Goal: Task Accomplishment & Management: Manage account settings

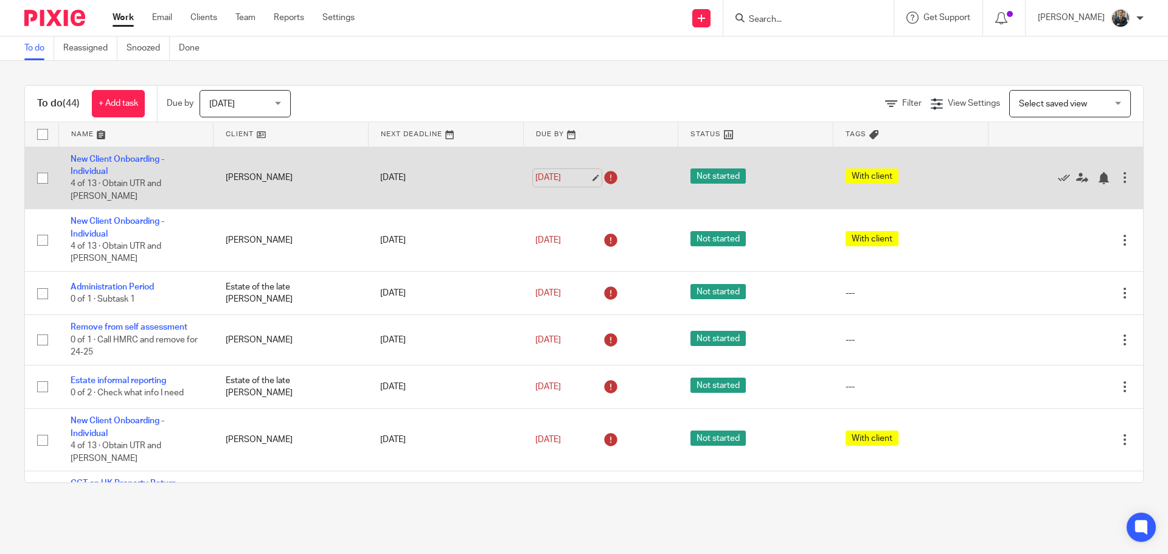
click at [578, 172] on link "[DATE]" at bounding box center [562, 178] width 55 height 13
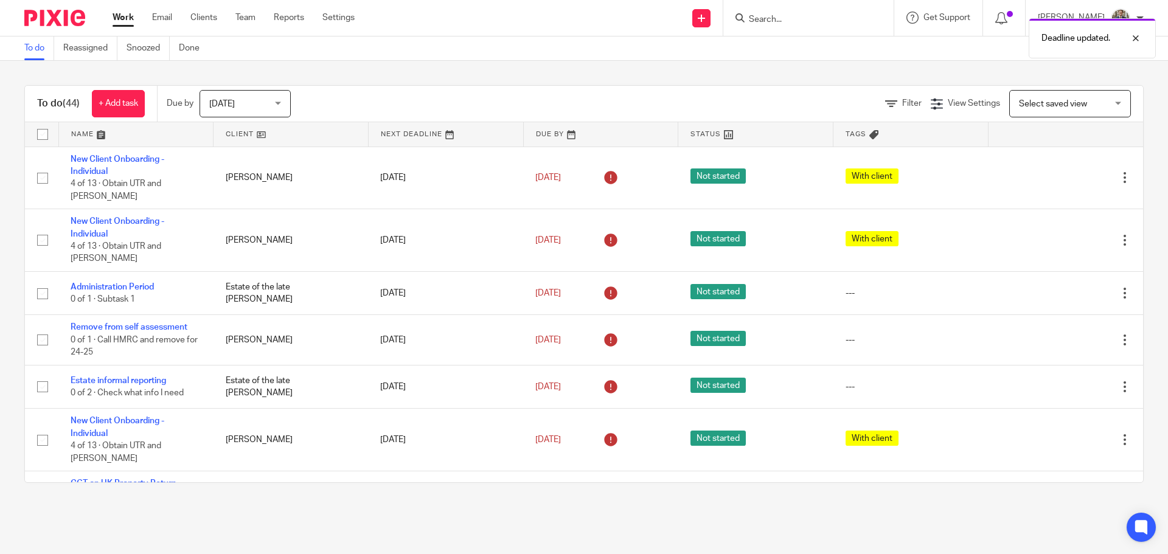
click at [61, 19] on img at bounding box center [54, 18] width 61 height 16
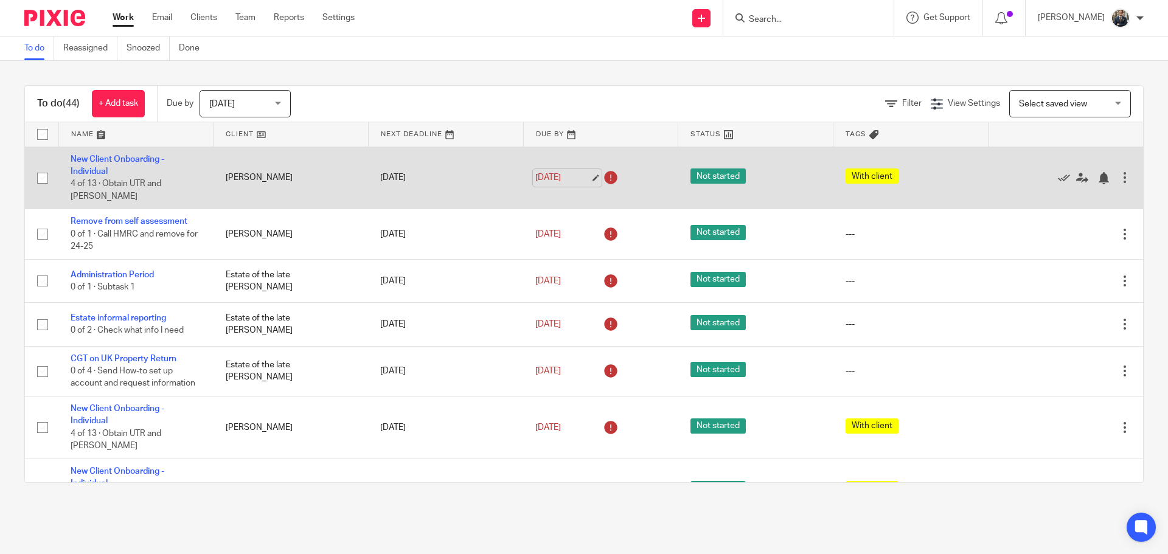
click at [567, 174] on link "[DATE]" at bounding box center [562, 178] width 55 height 13
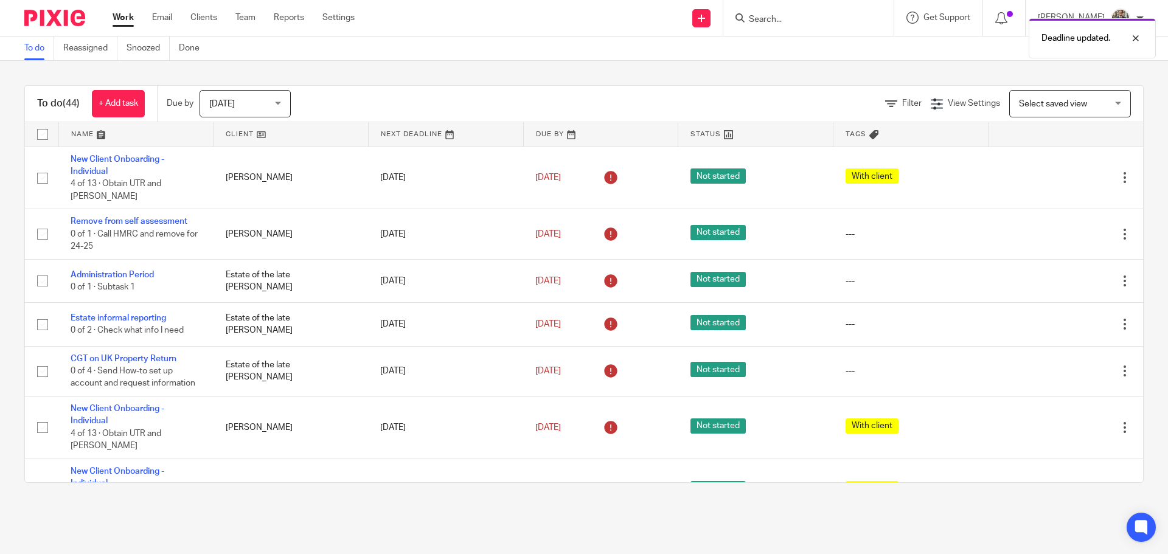
click at [52, 15] on img at bounding box center [54, 18] width 61 height 16
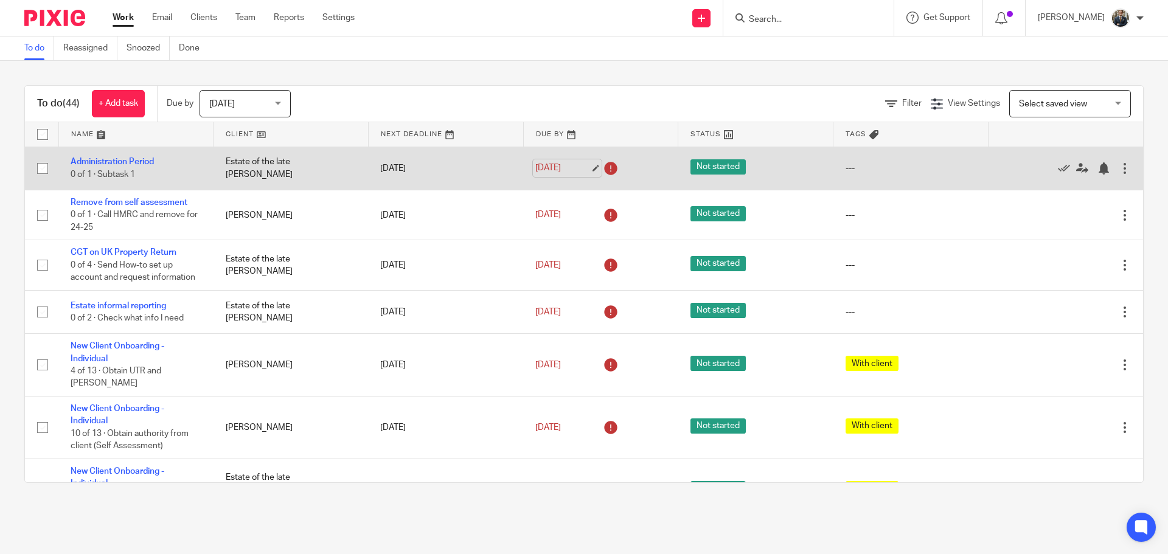
click at [556, 162] on link "[DATE]" at bounding box center [562, 168] width 55 height 13
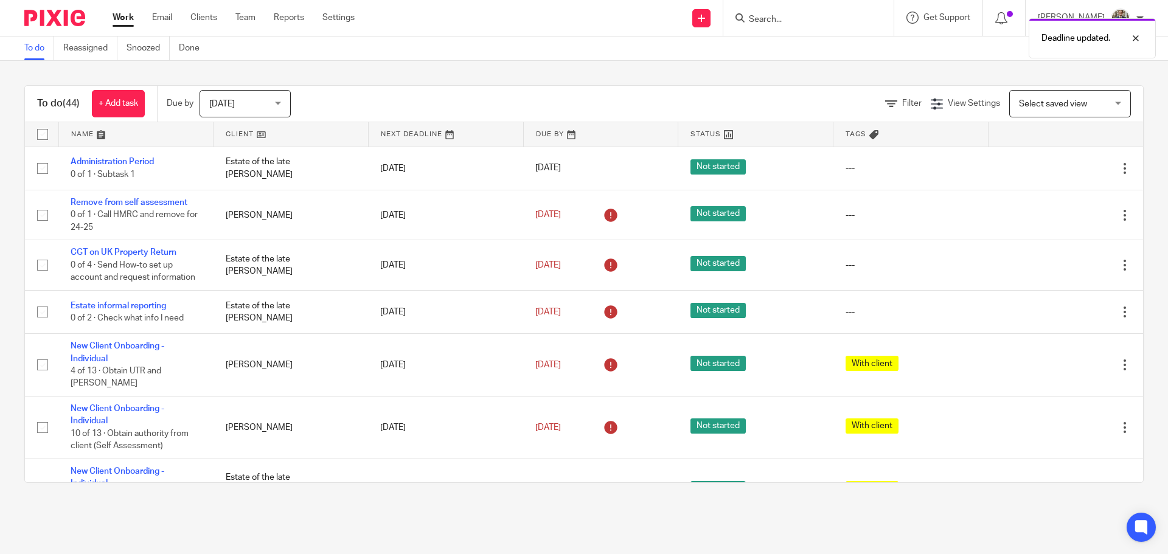
click at [73, 19] on img at bounding box center [54, 18] width 61 height 16
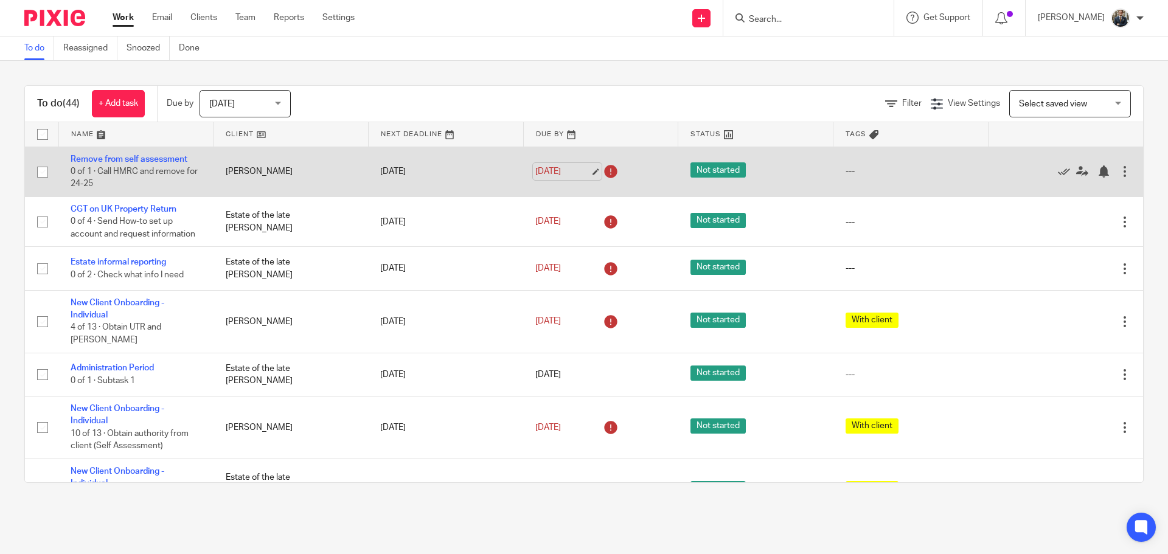
click at [562, 169] on link "[DATE]" at bounding box center [562, 171] width 55 height 13
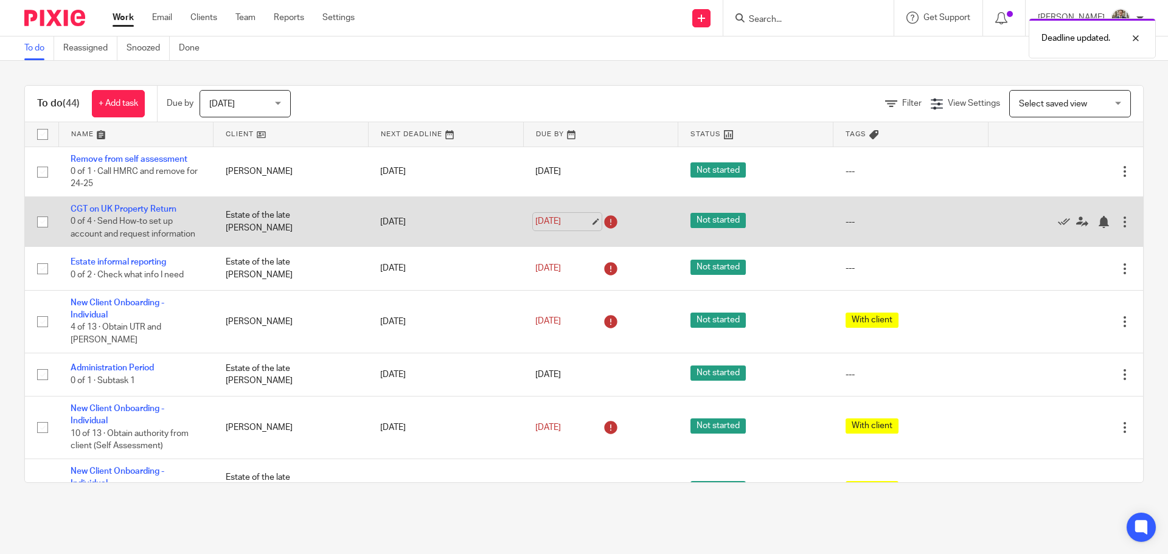
click at [568, 221] on link "[DATE]" at bounding box center [562, 221] width 55 height 13
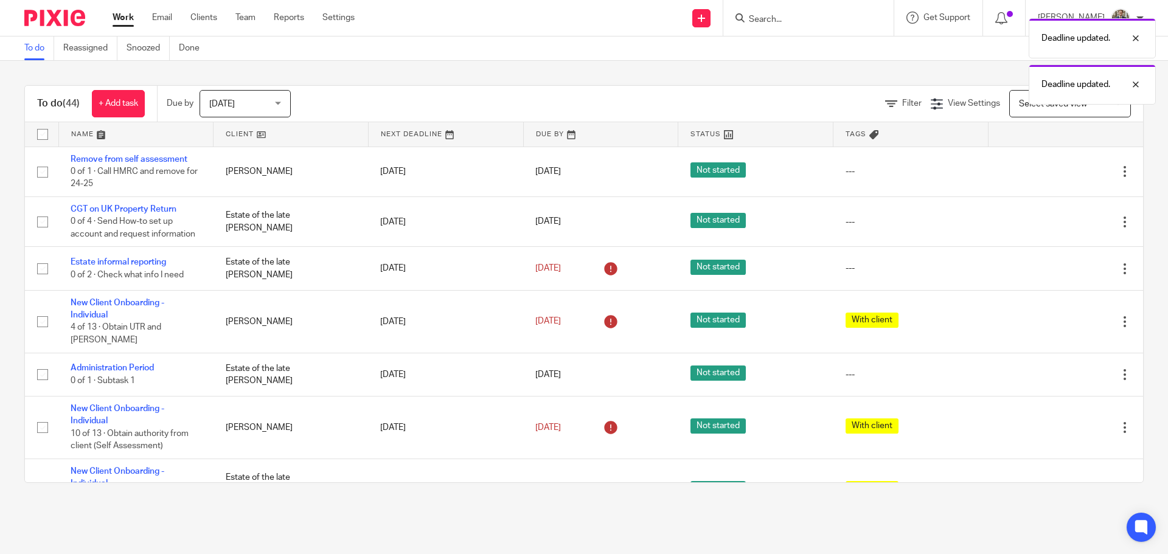
click at [61, 13] on img at bounding box center [54, 18] width 61 height 16
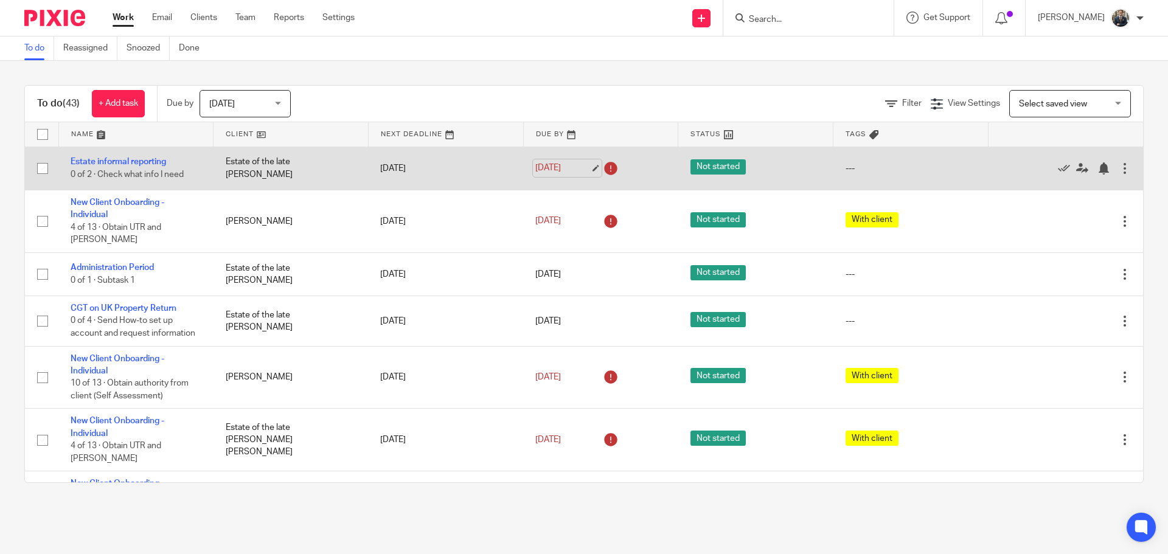
click at [577, 166] on link "[DATE]" at bounding box center [562, 168] width 55 height 13
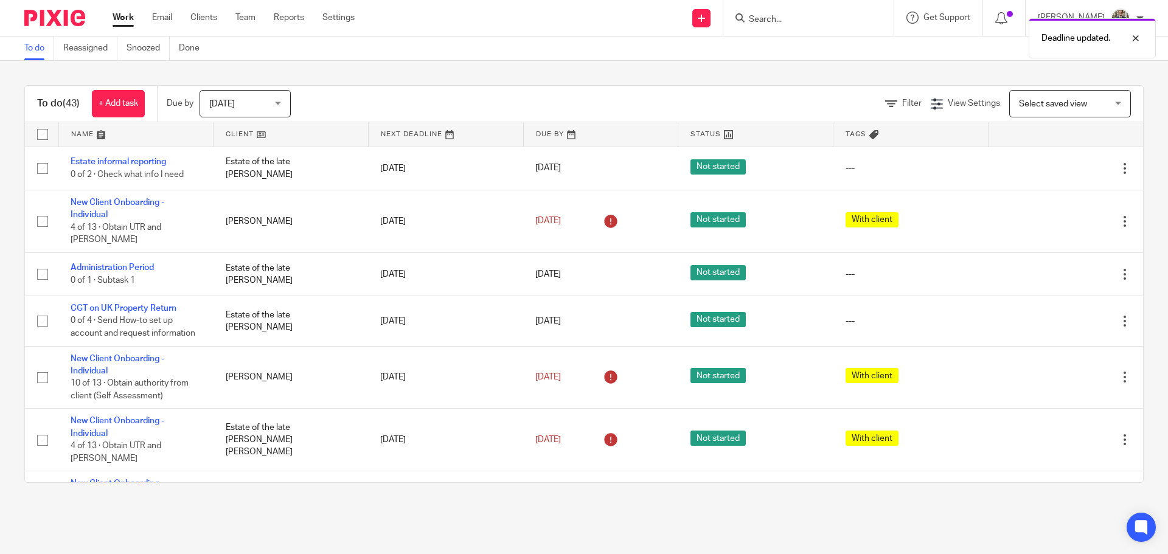
click at [59, 15] on img at bounding box center [54, 18] width 61 height 16
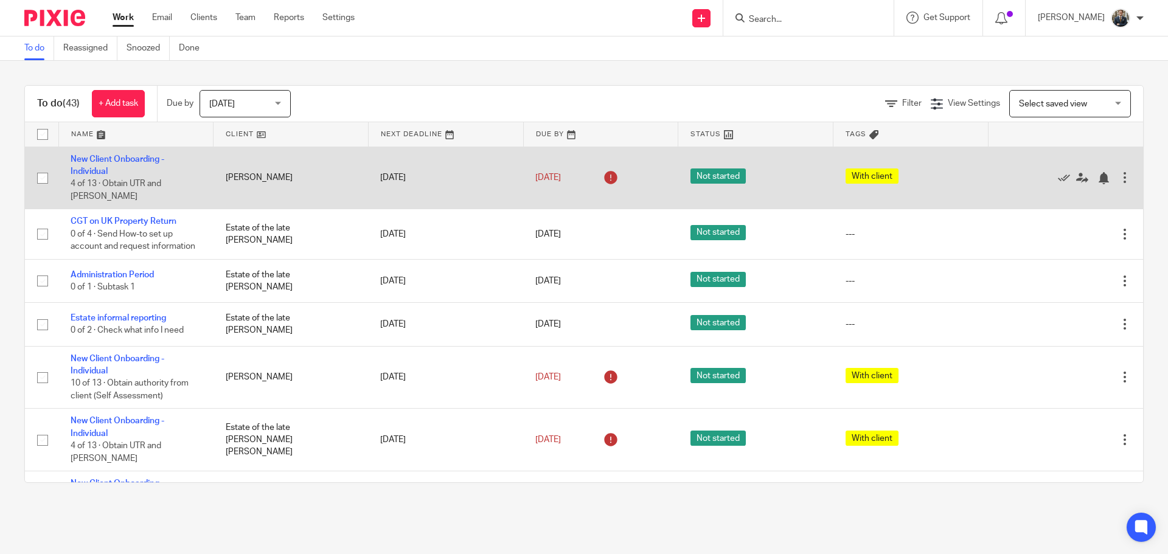
click at [1119, 172] on div at bounding box center [1125, 178] width 12 height 12
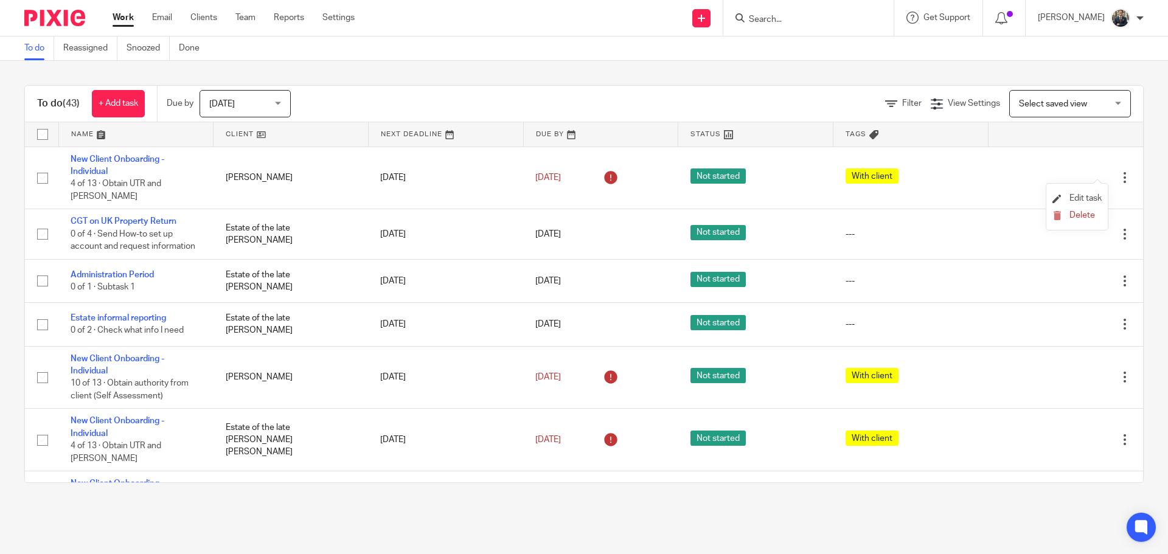
click at [1080, 203] on li "Edit task" at bounding box center [1077, 199] width 49 height 18
click at [1081, 197] on span "Edit task" at bounding box center [1086, 198] width 32 height 9
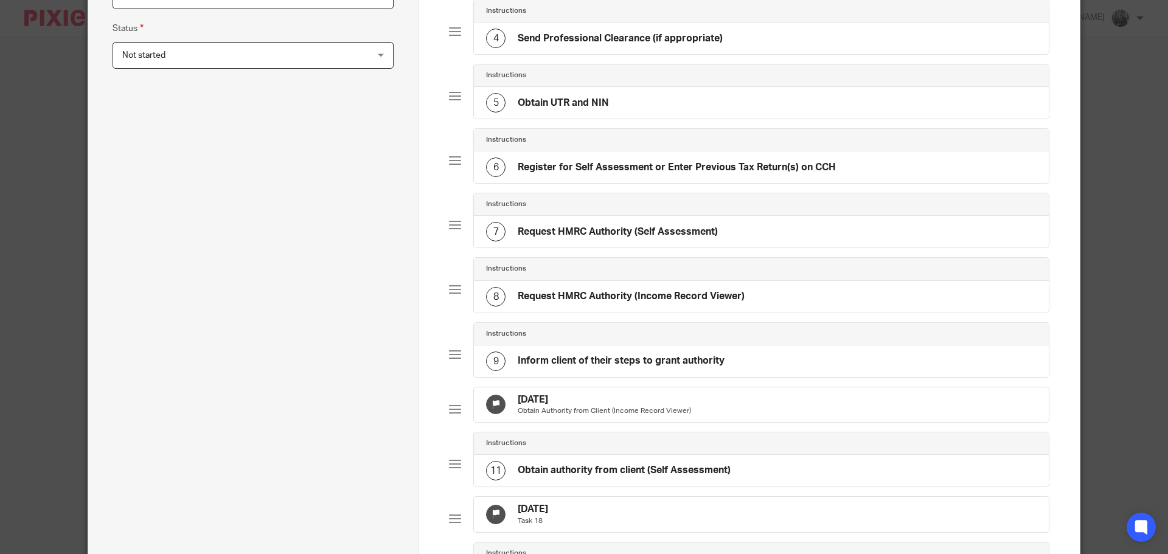
scroll to position [365, 0]
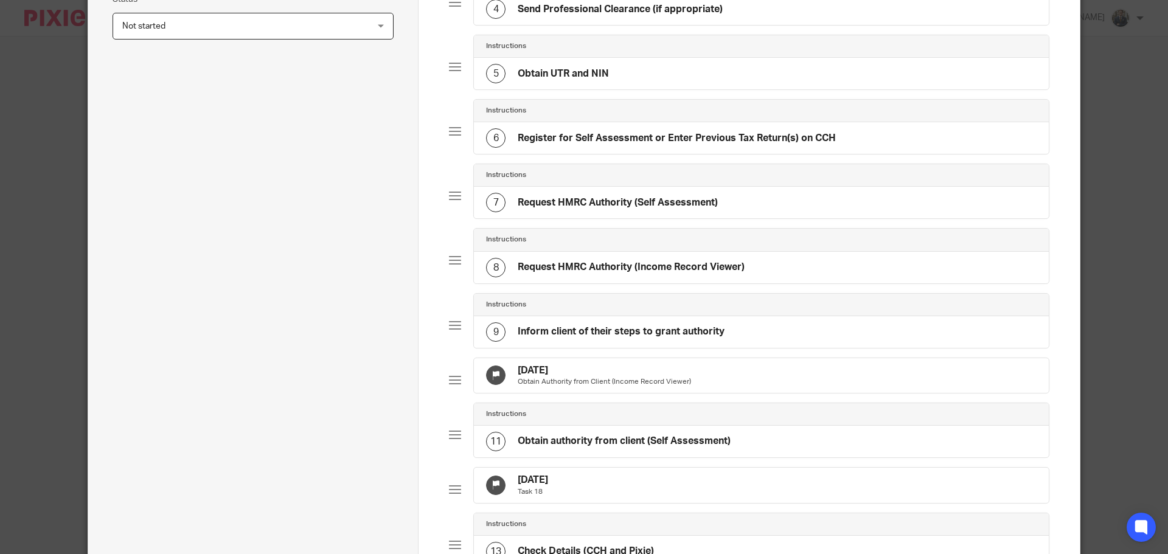
click at [725, 372] on div "10 Sep 2025 Obtain Authority from Client (Income Record Viewer)" at bounding box center [761, 375] width 575 height 35
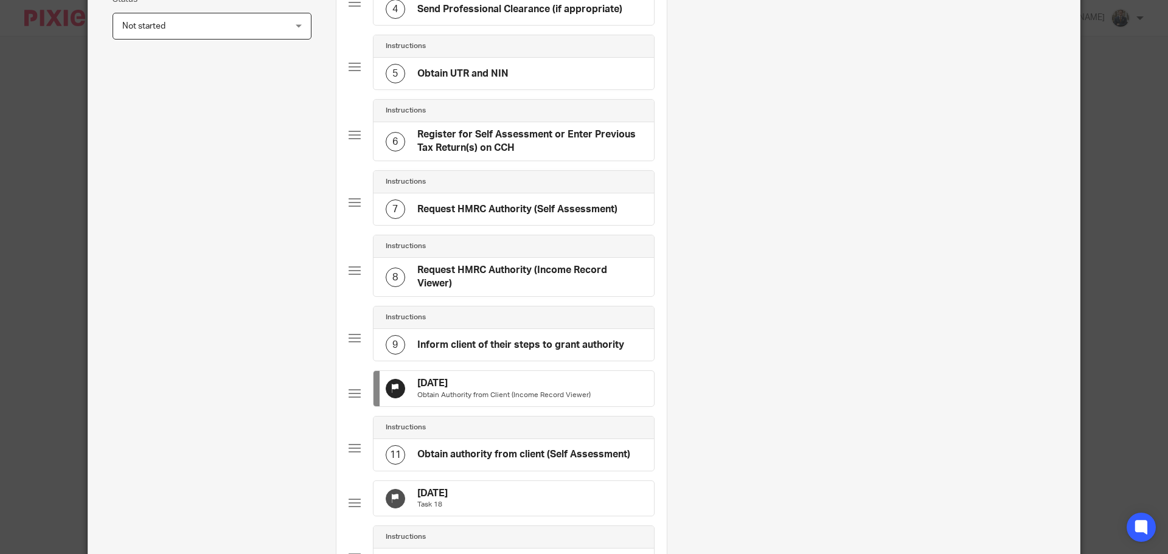
scroll to position [0, 0]
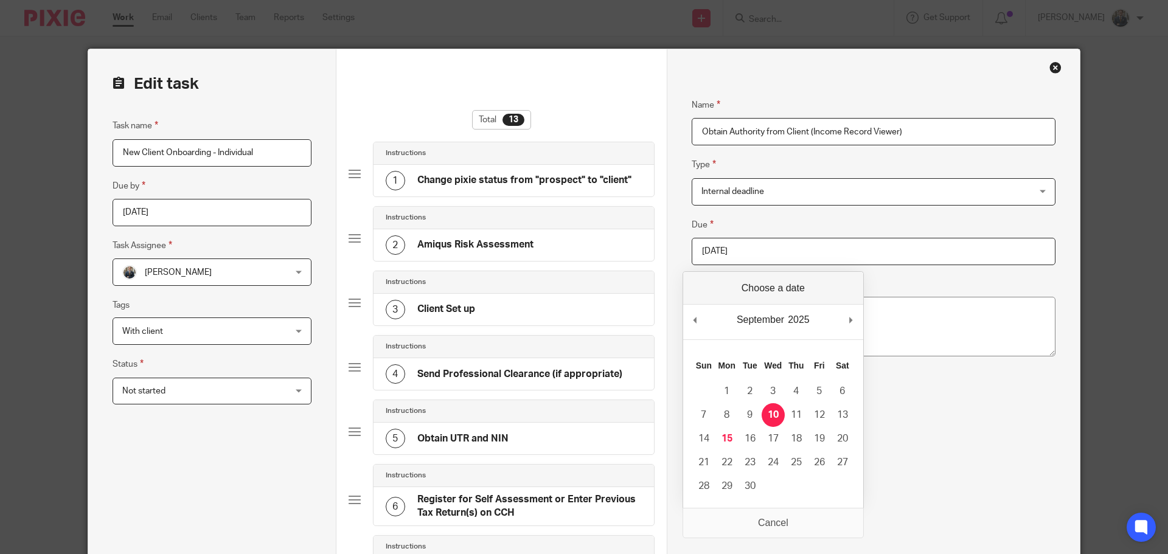
click at [788, 247] on input "2025-09-10" at bounding box center [874, 251] width 364 height 27
type input "2025-10-15"
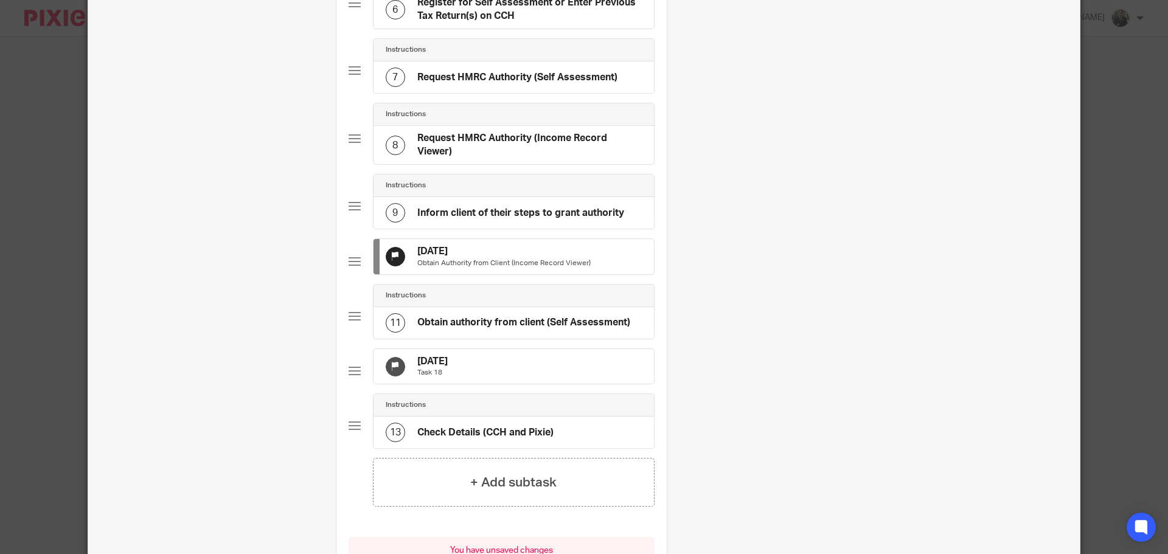
scroll to position [548, 0]
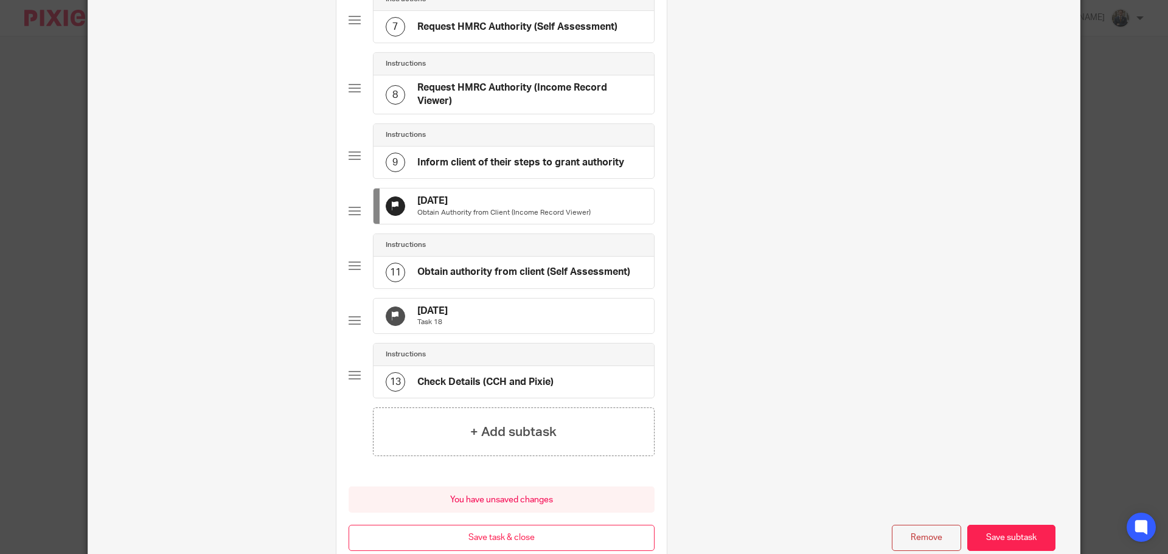
click at [569, 334] on div "30 Sep 2025 Task 18" at bounding box center [514, 316] width 280 height 35
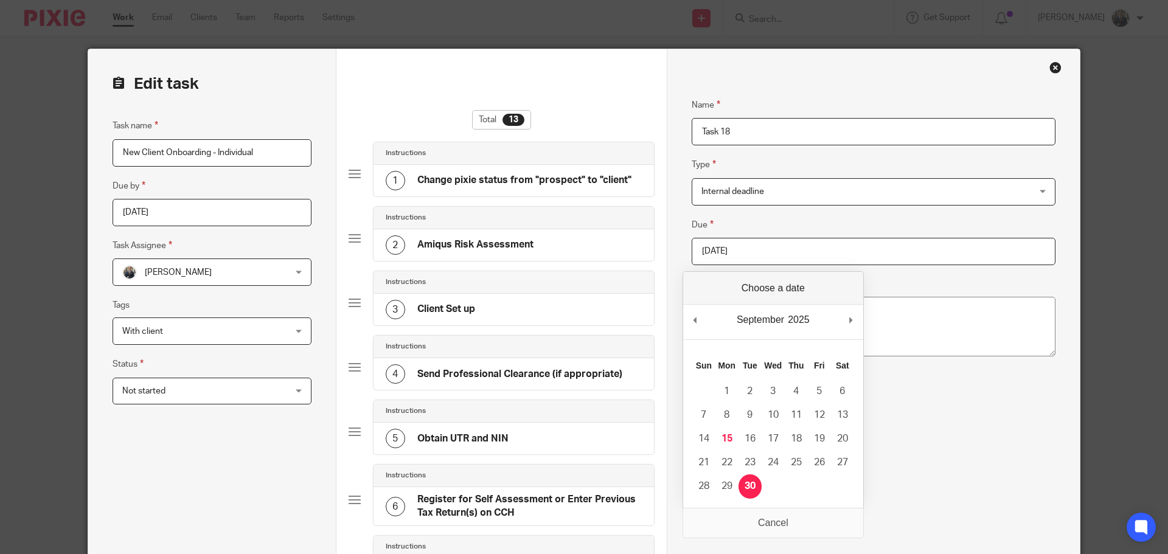
click at [736, 248] on input "2025-09-30" at bounding box center [874, 251] width 364 height 27
type input "2025-10-31"
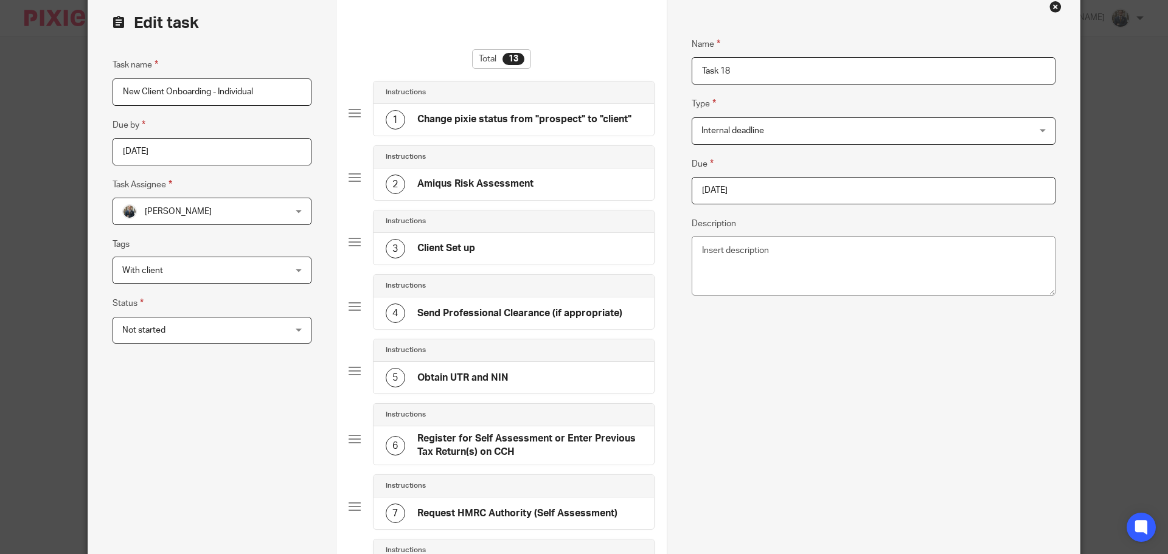
click at [214, 153] on input "2025-09-12" at bounding box center [212, 151] width 199 height 27
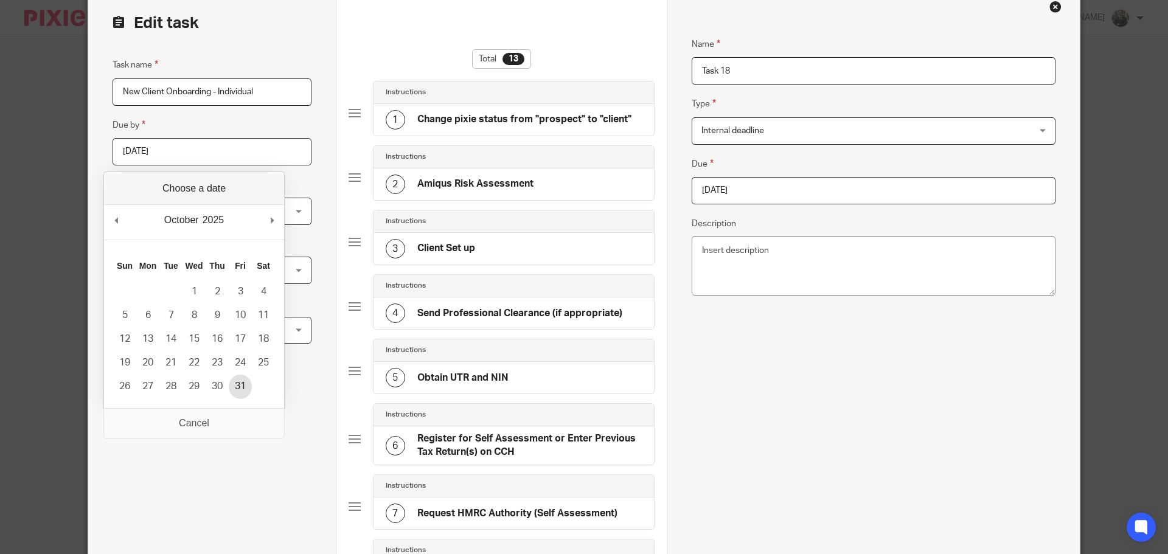
type input "2025-10-31"
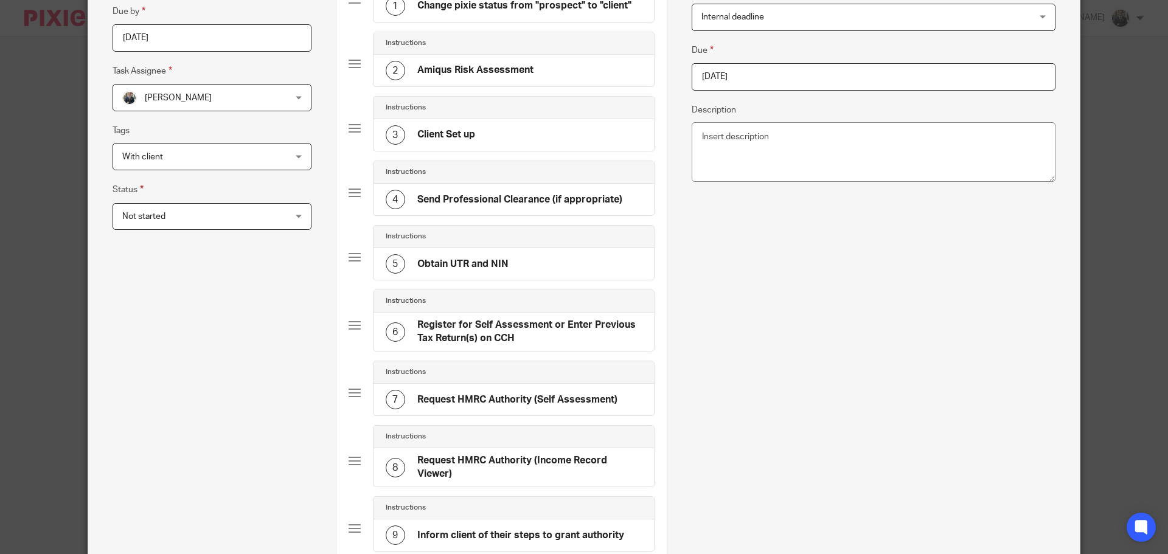
scroll to position [644, 0]
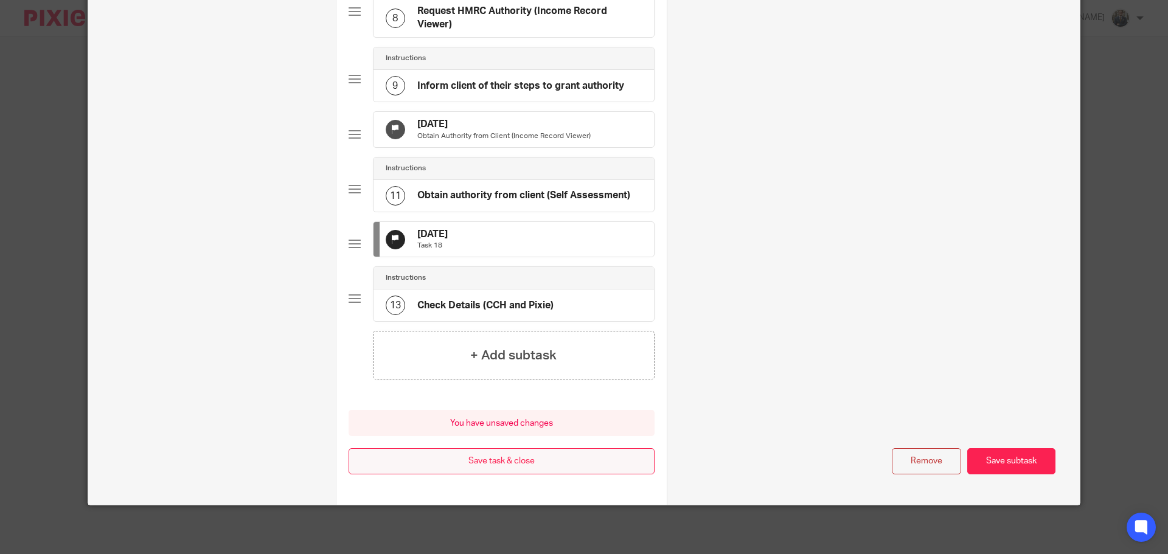
click at [545, 466] on button "Save task & close" at bounding box center [502, 461] width 306 height 26
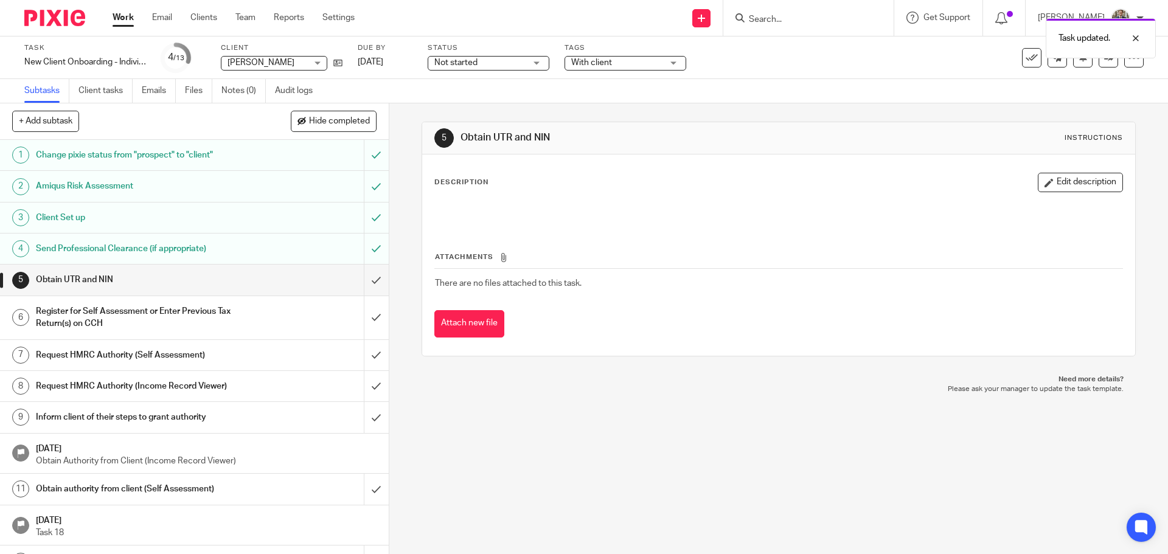
click at [61, 19] on img at bounding box center [54, 18] width 61 height 16
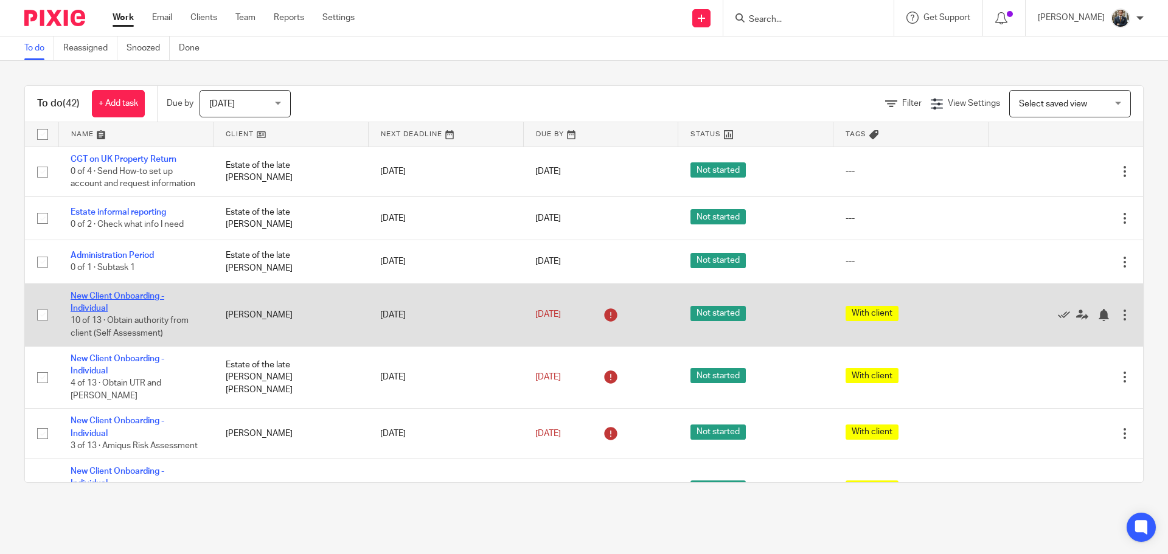
click at [124, 295] on link "New Client Onboarding - Individual" at bounding box center [118, 302] width 94 height 21
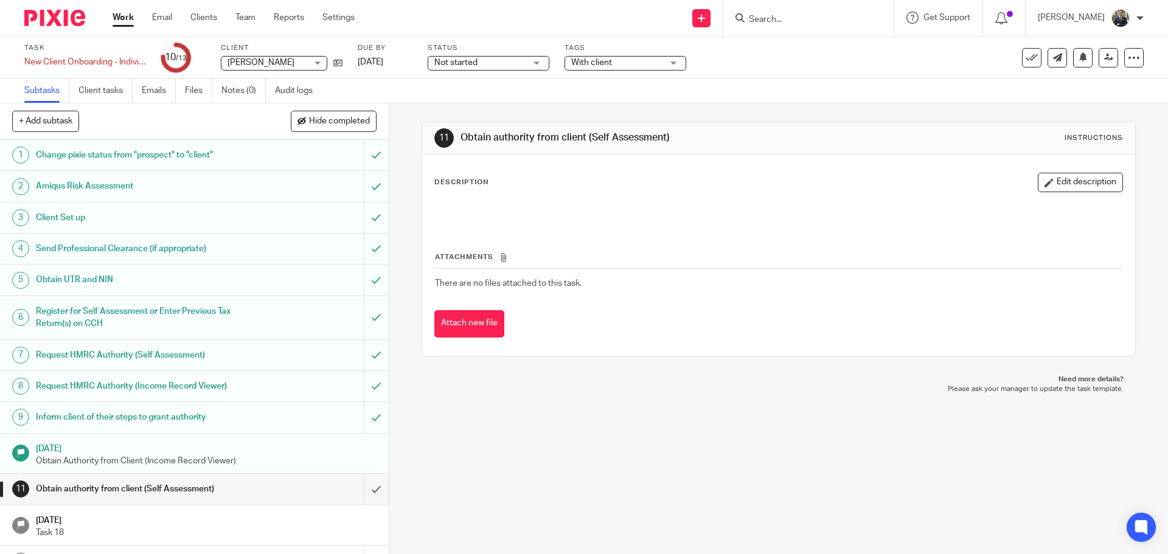
scroll to position [23, 0]
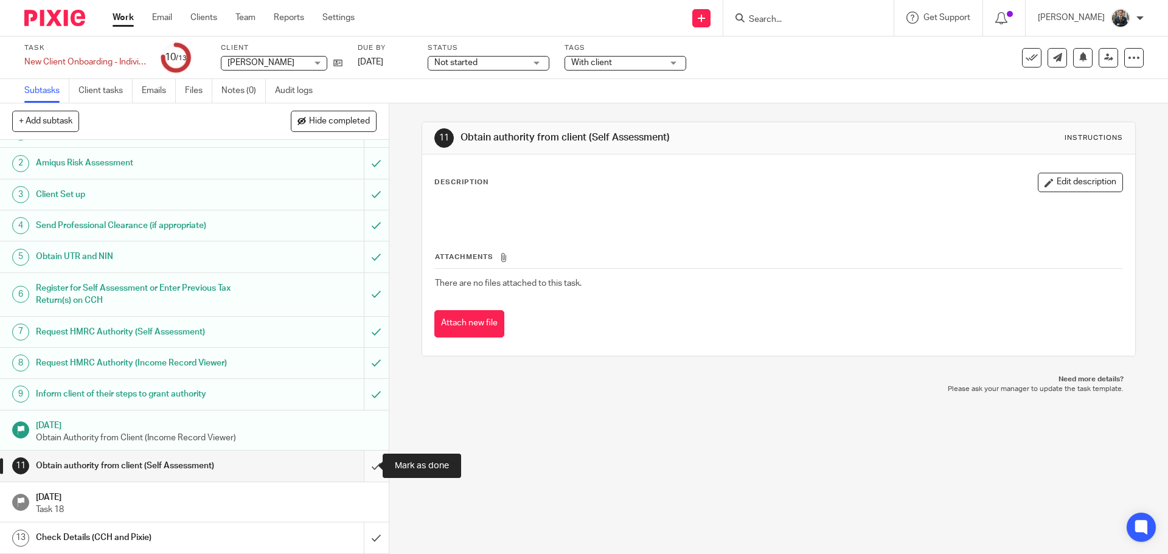
click at [360, 470] on input "submit" at bounding box center [194, 466] width 389 height 30
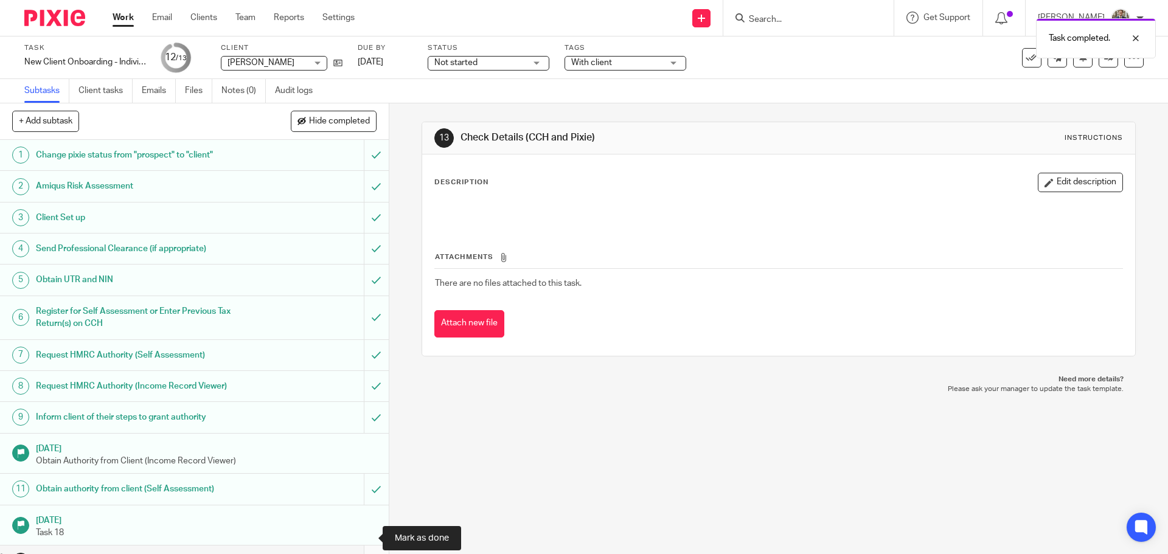
scroll to position [23, 0]
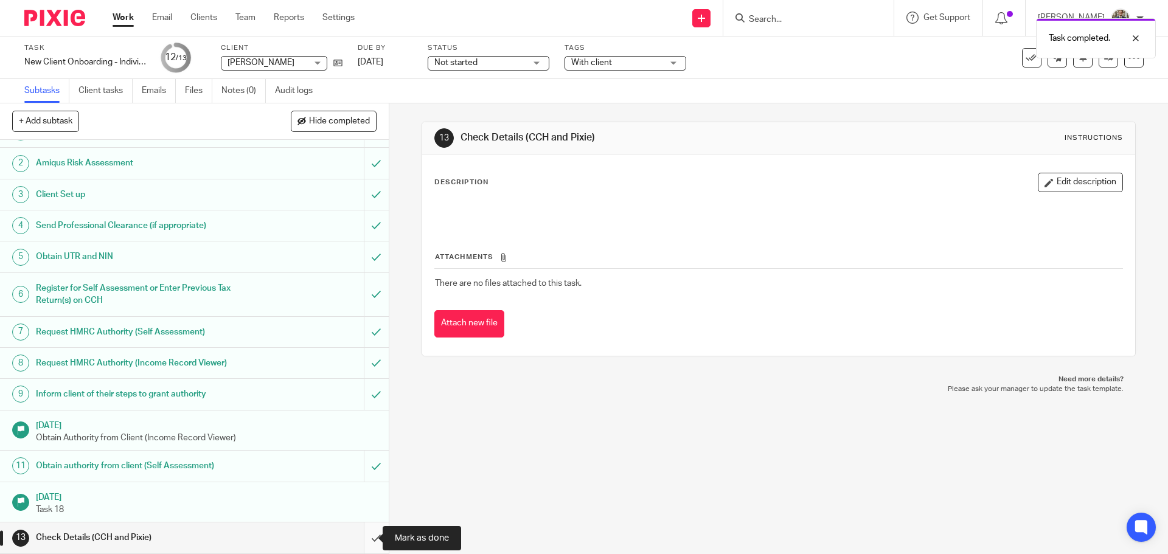
click at [364, 533] on input "submit" at bounding box center [194, 538] width 389 height 30
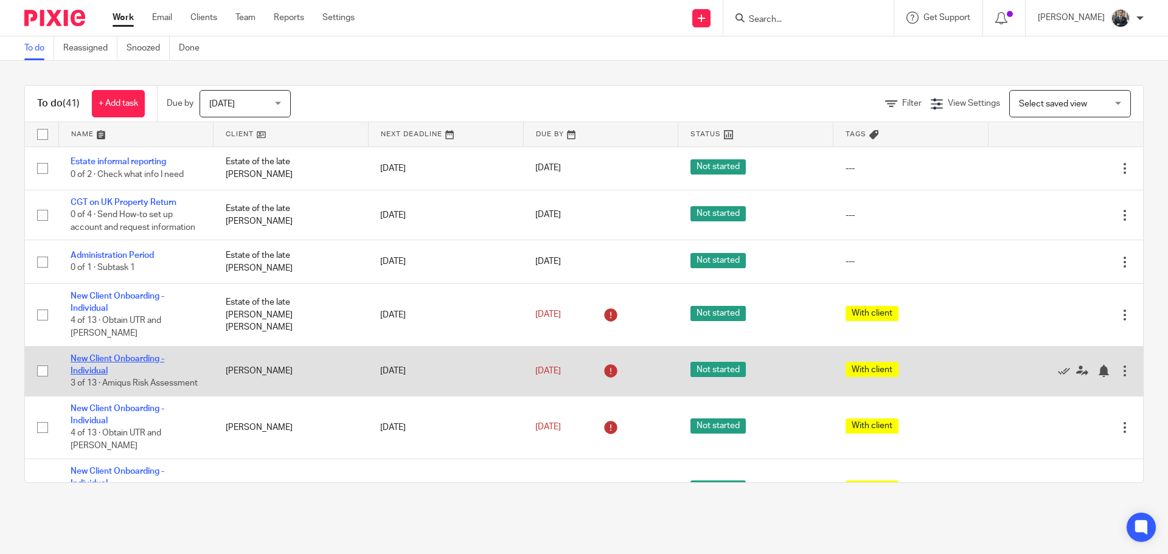
click at [129, 355] on link "New Client Onboarding - Individual" at bounding box center [118, 365] width 94 height 21
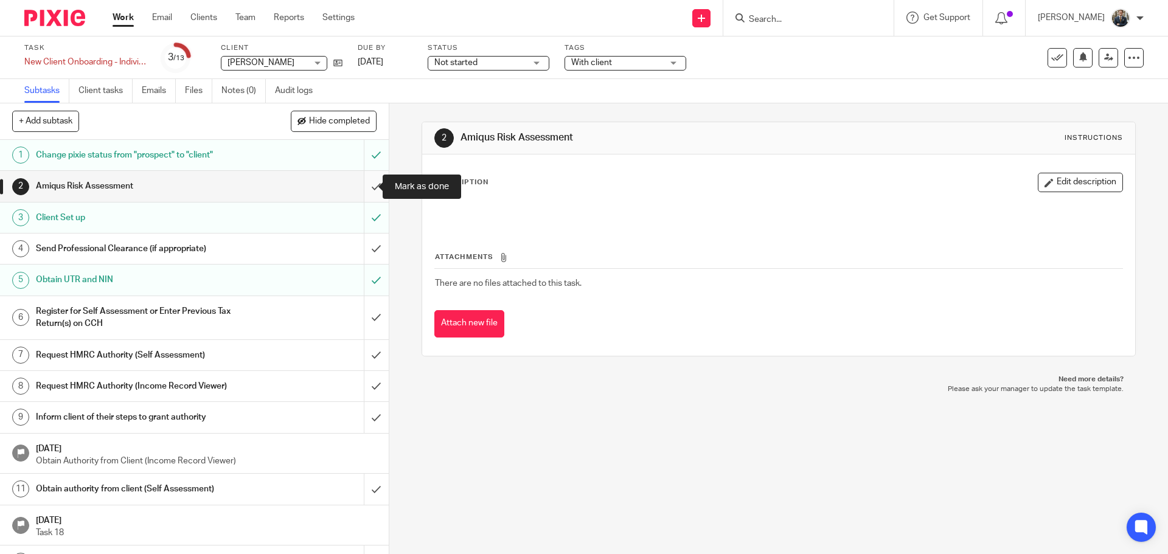
click at [371, 184] on input "submit" at bounding box center [194, 186] width 389 height 30
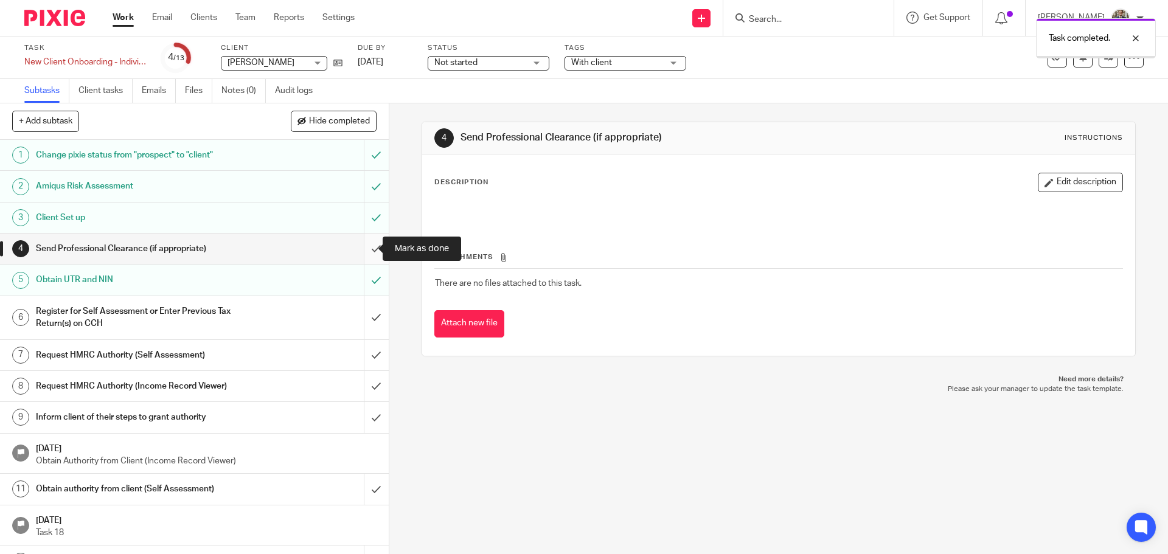
click at [363, 250] on input "submit" at bounding box center [194, 249] width 389 height 30
click at [398, 63] on link "10 Oct 2025" at bounding box center [385, 62] width 55 height 13
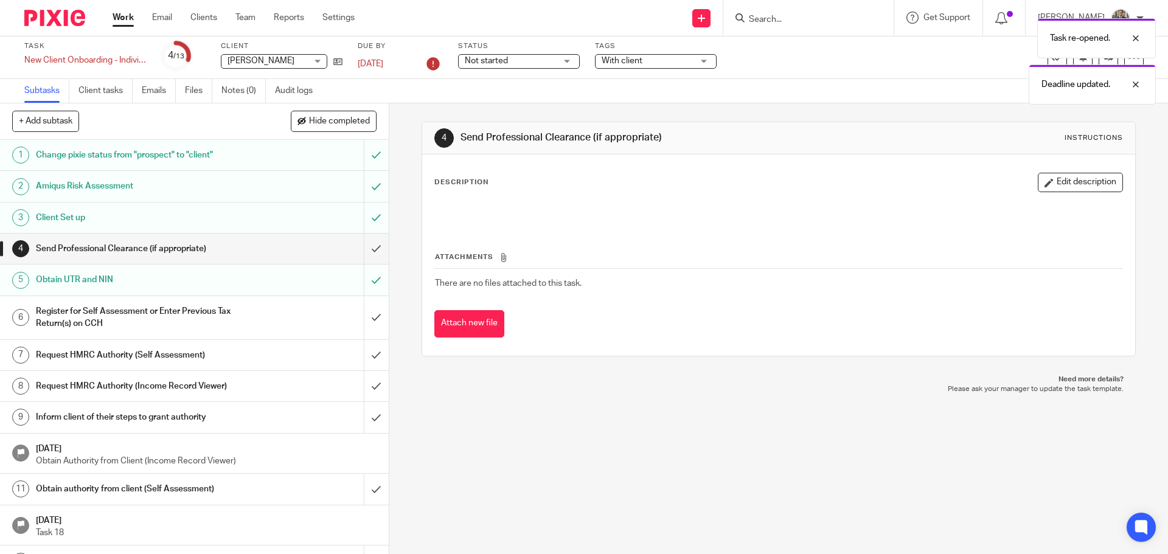
click at [243, 451] on h1 "[DATE]" at bounding box center [206, 447] width 341 height 15
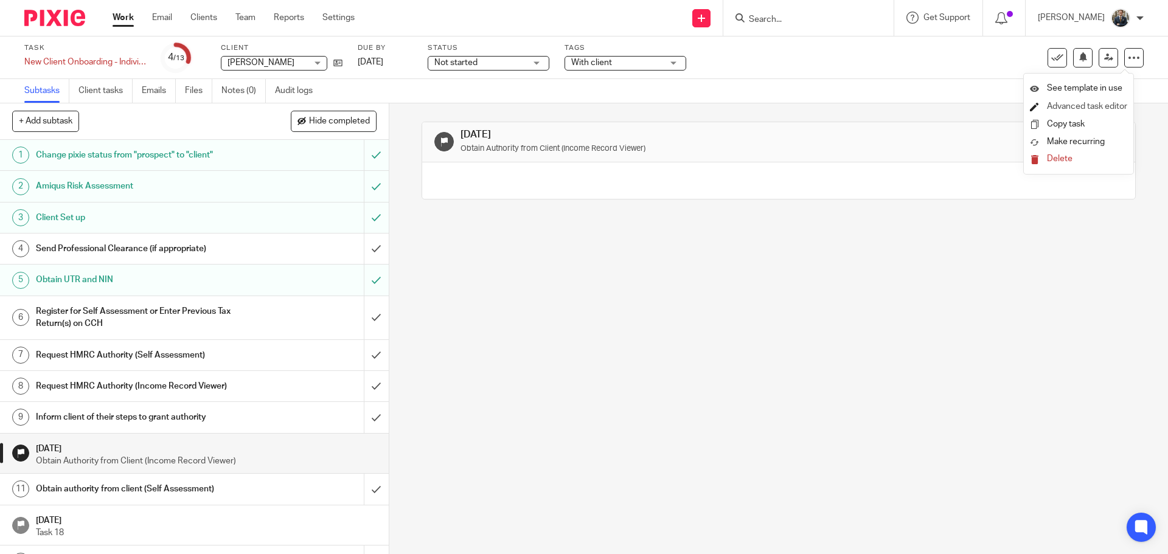
click at [1091, 110] on link "Advanced task editor" at bounding box center [1087, 106] width 80 height 9
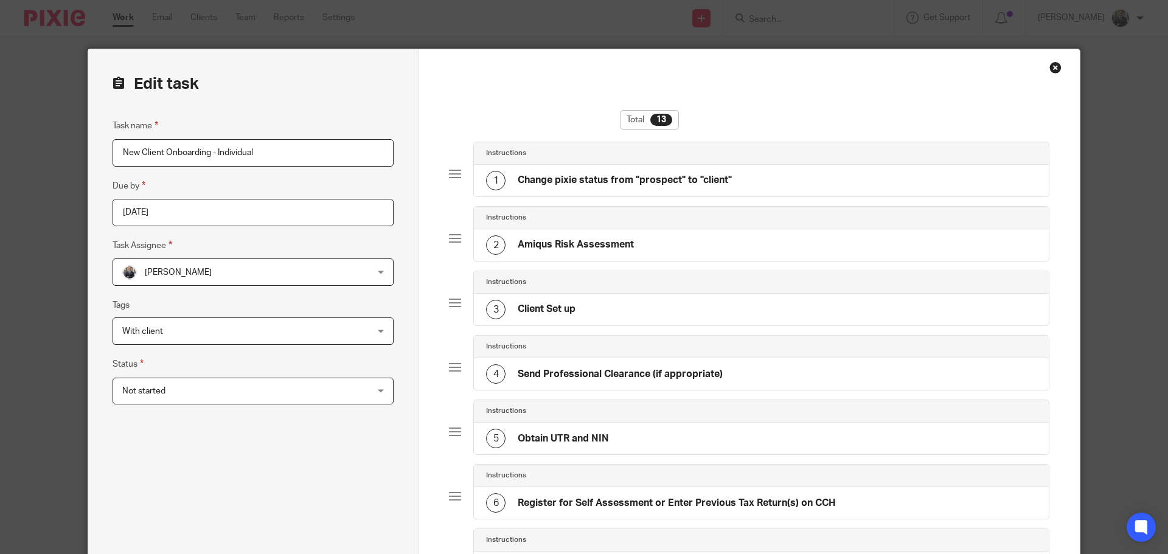
scroll to position [365, 0]
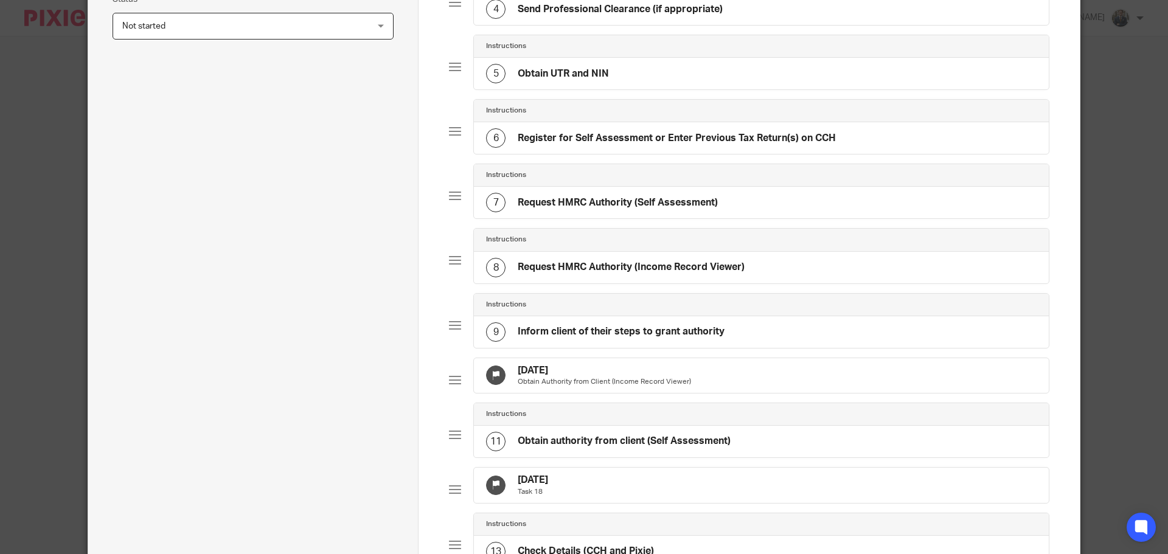
click at [728, 486] on div "[DATE] Task 18" at bounding box center [761, 485] width 575 height 35
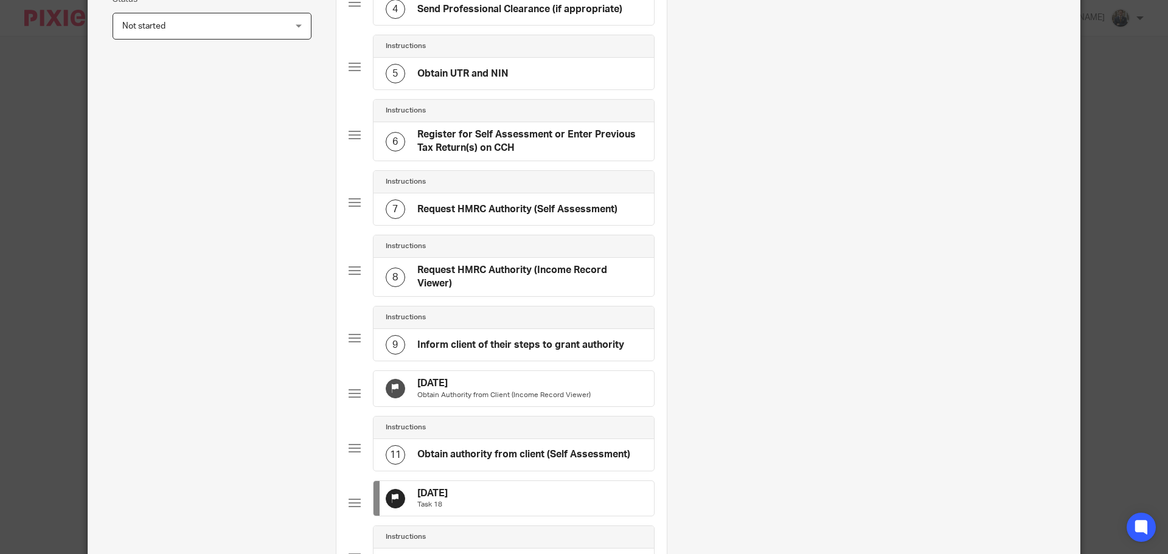
scroll to position [0, 0]
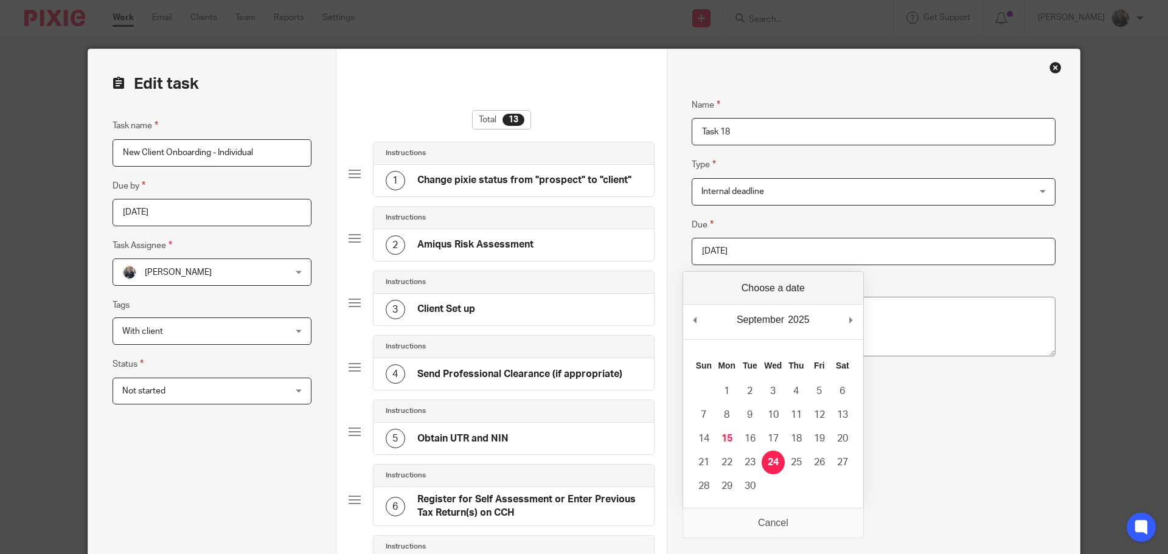
click at [766, 258] on input "[DATE]" at bounding box center [874, 251] width 364 height 27
type input "2025-10-30"
click at [291, 218] on input "2025-09-25" at bounding box center [212, 212] width 199 height 27
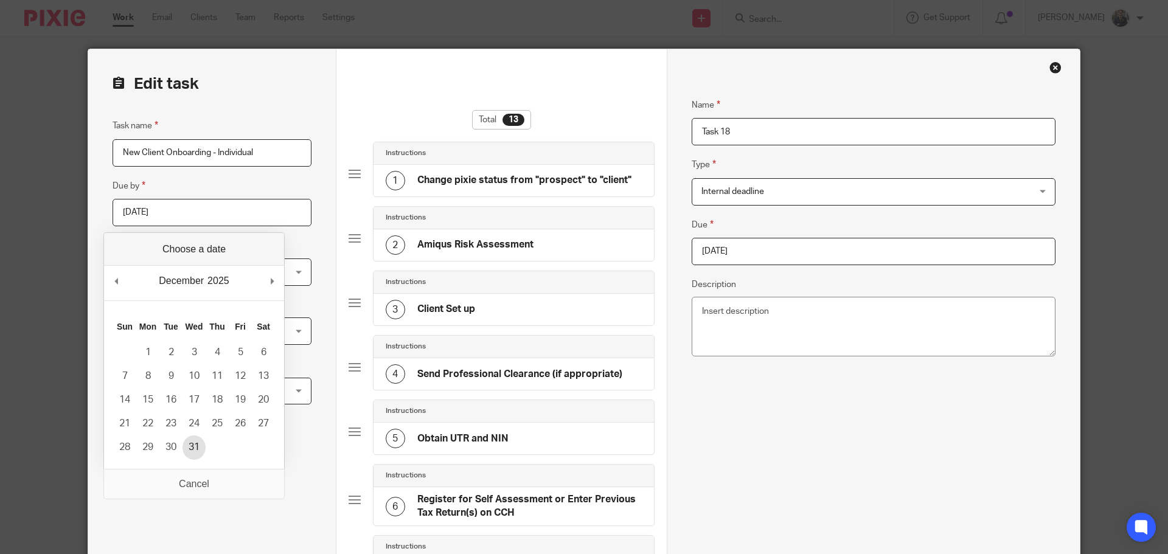
type input "2025-12-31"
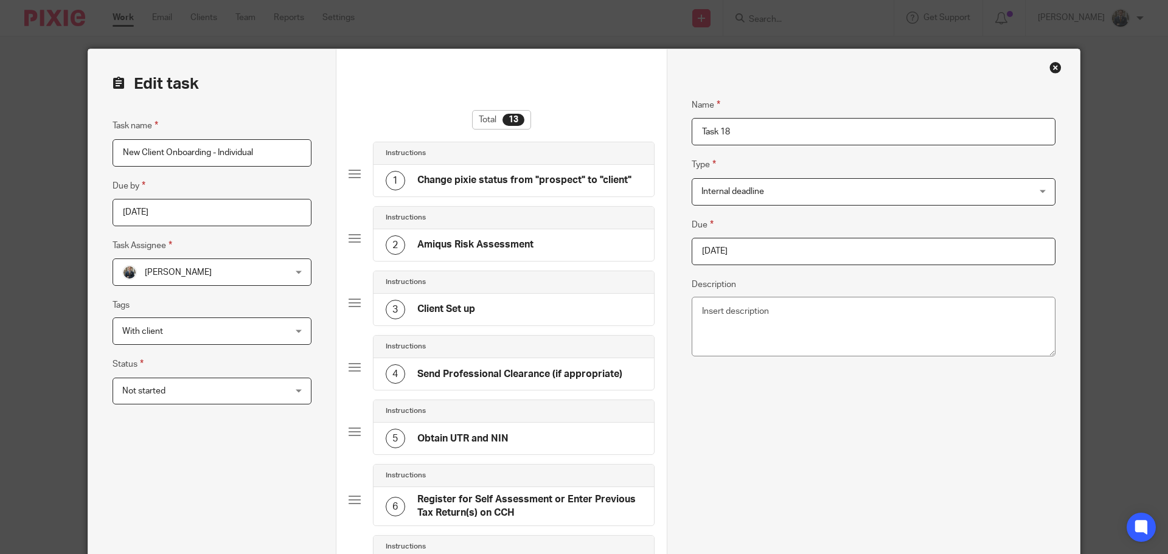
scroll to position [644, 0]
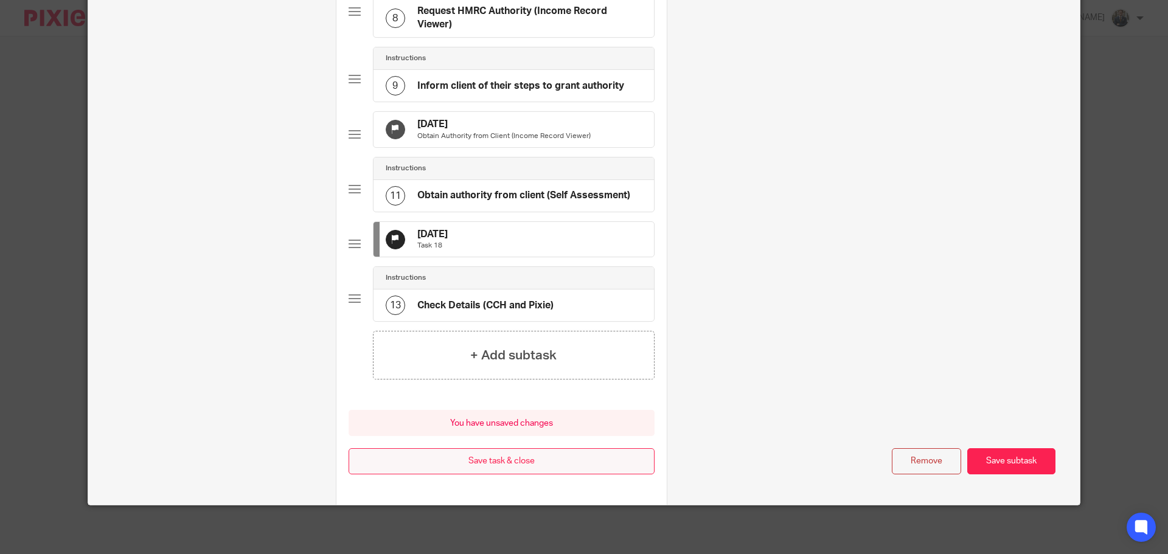
click at [497, 463] on button "Save task & close" at bounding box center [502, 461] width 306 height 26
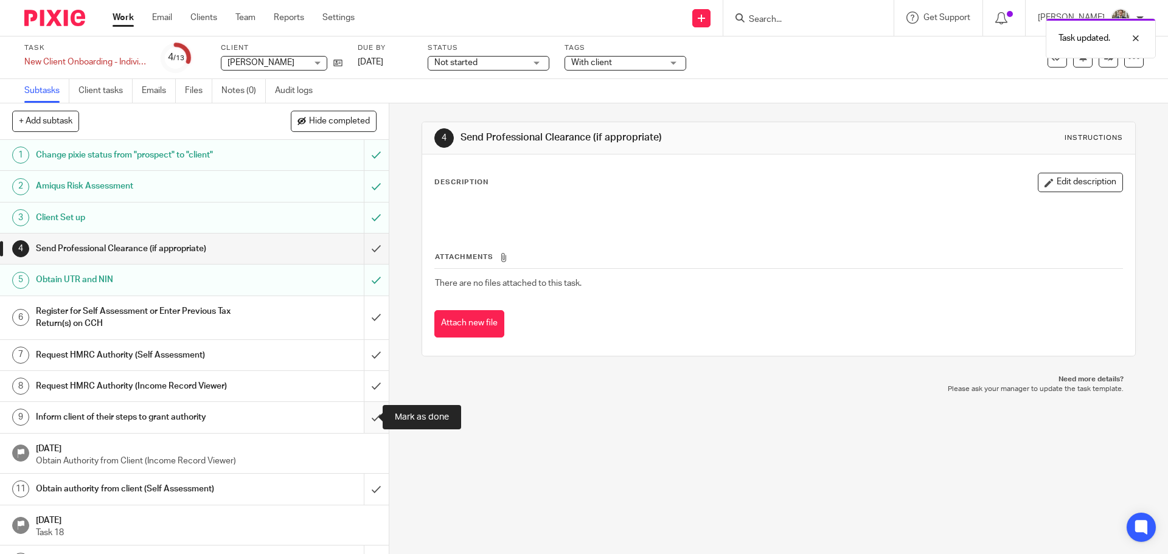
click at [366, 414] on input "submit" at bounding box center [194, 417] width 389 height 30
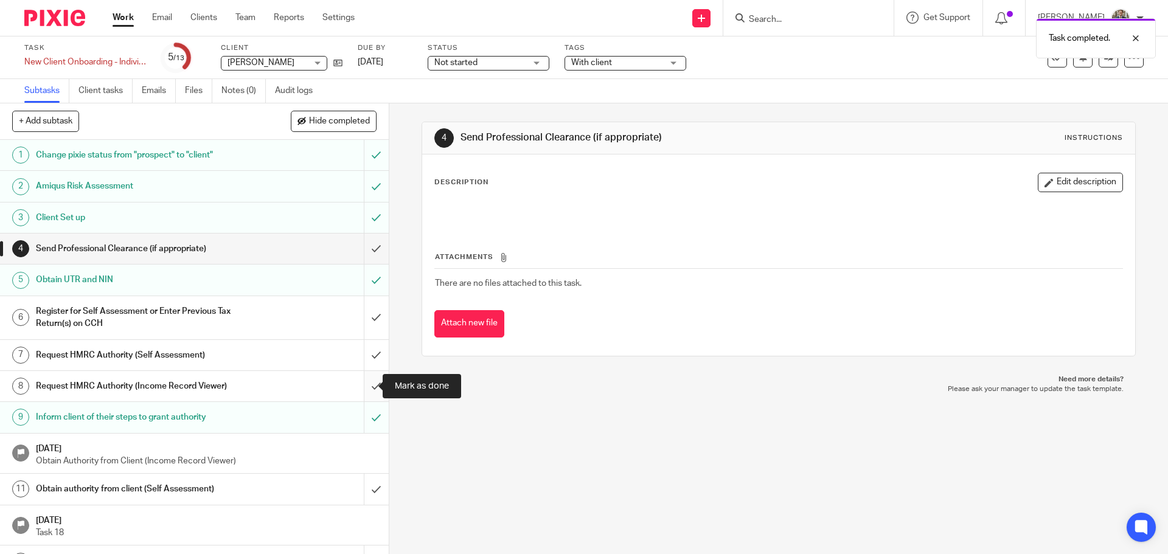
click at [363, 394] on input "submit" at bounding box center [194, 386] width 389 height 30
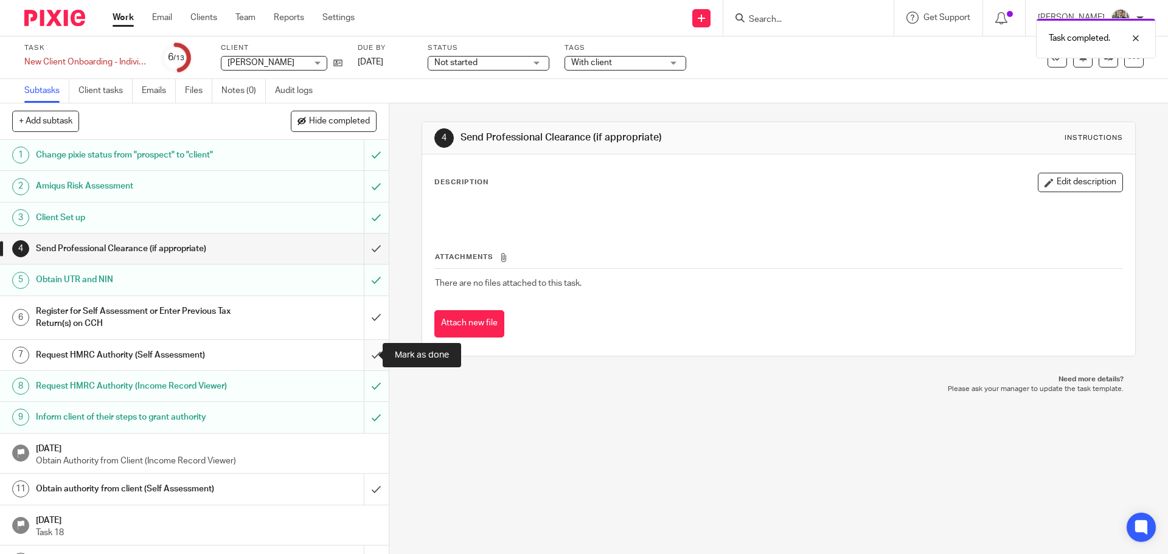
click at [363, 358] on input "submit" at bounding box center [194, 355] width 389 height 30
click at [329, 453] on h1 "[DATE]" at bounding box center [206, 447] width 341 height 15
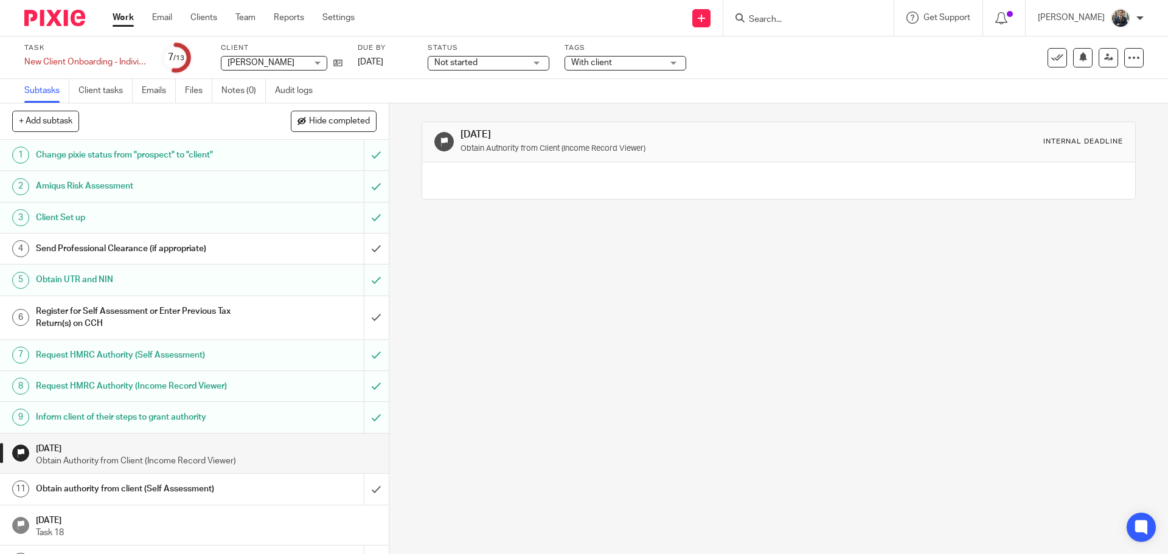
drag, startPoint x: 216, startPoint y: 462, endPoint x: 705, endPoint y: 372, distance: 497.4
click at [705, 373] on div "12 Sep 2025 Obtain Authority from Client (Income Record Viewer) Internal deadli…" at bounding box center [778, 328] width 779 height 451
click at [1132, 61] on div at bounding box center [1133, 57] width 19 height 19
click at [1092, 106] on link "Advanced task editor" at bounding box center [1087, 106] width 80 height 9
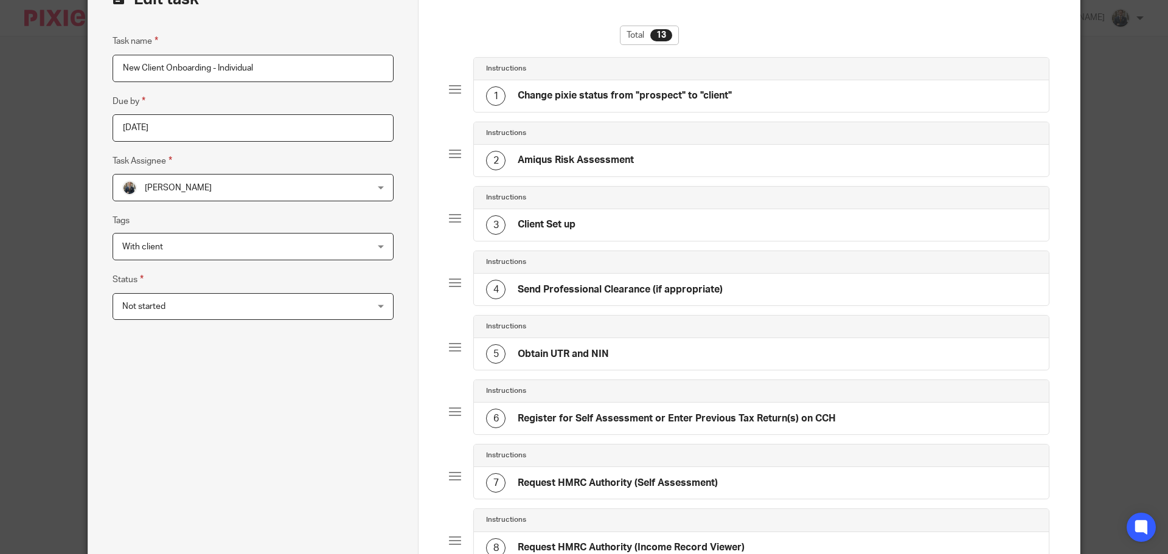
scroll to position [243, 0]
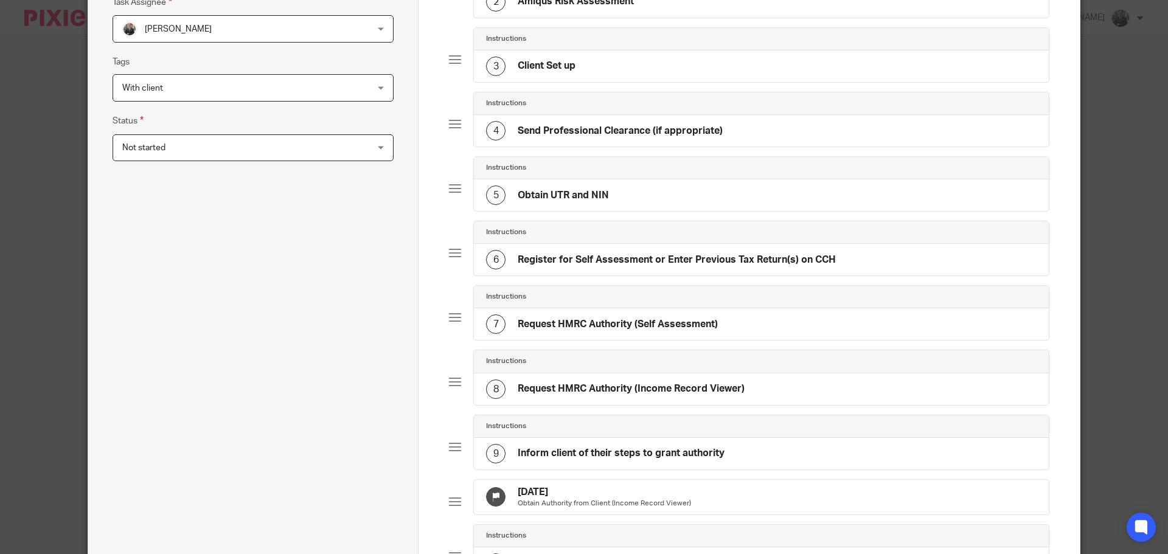
click at [558, 504] on p "Obtain Authority from Client (Income Record Viewer)" at bounding box center [604, 504] width 173 height 10
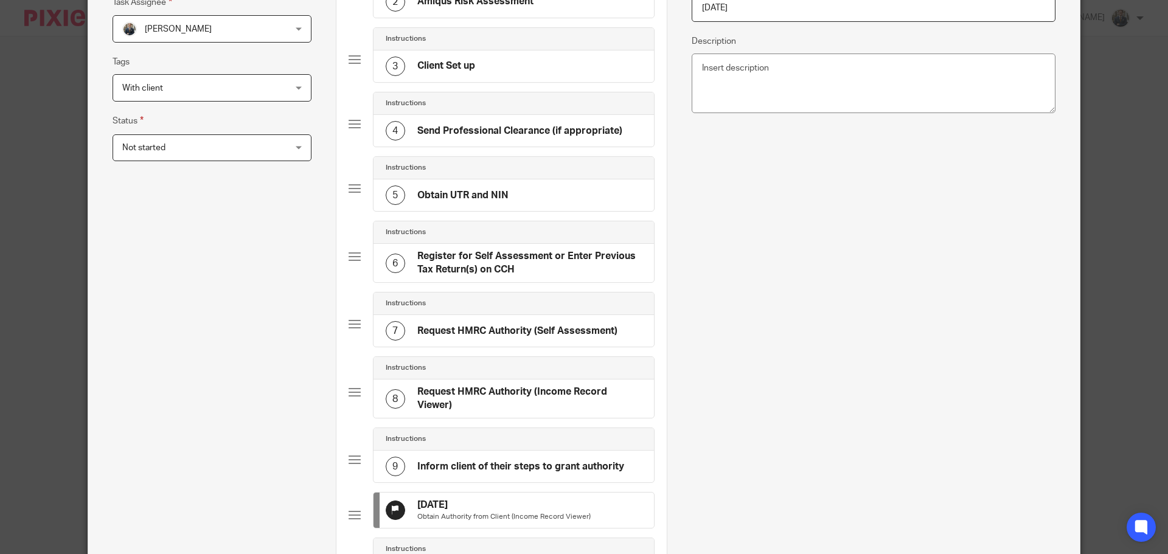
scroll to position [0, 0]
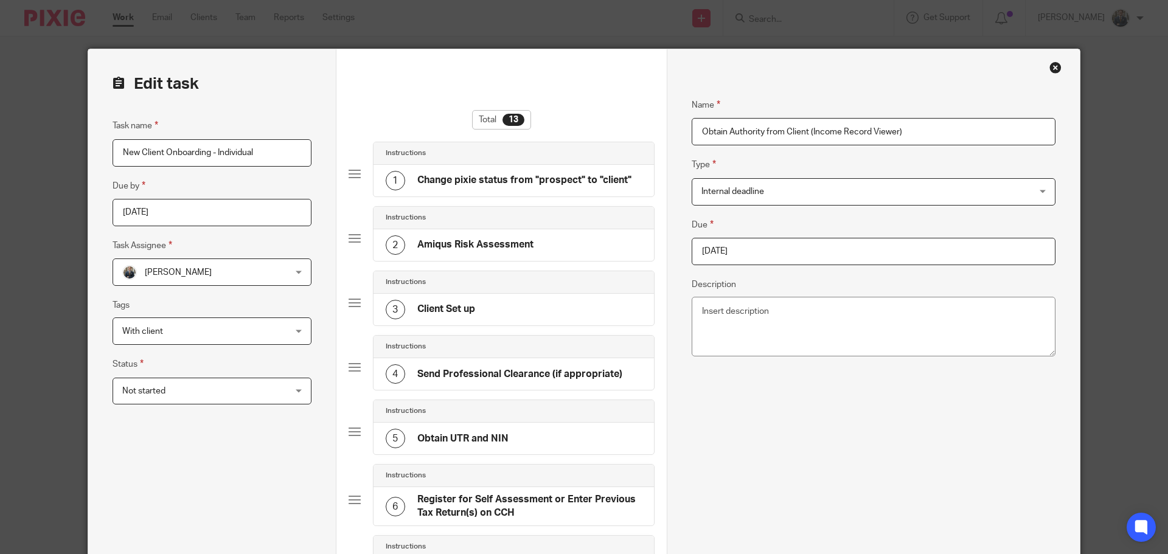
click at [734, 250] on input "2025-09-12" at bounding box center [874, 251] width 364 height 27
type input "2025-12-31"
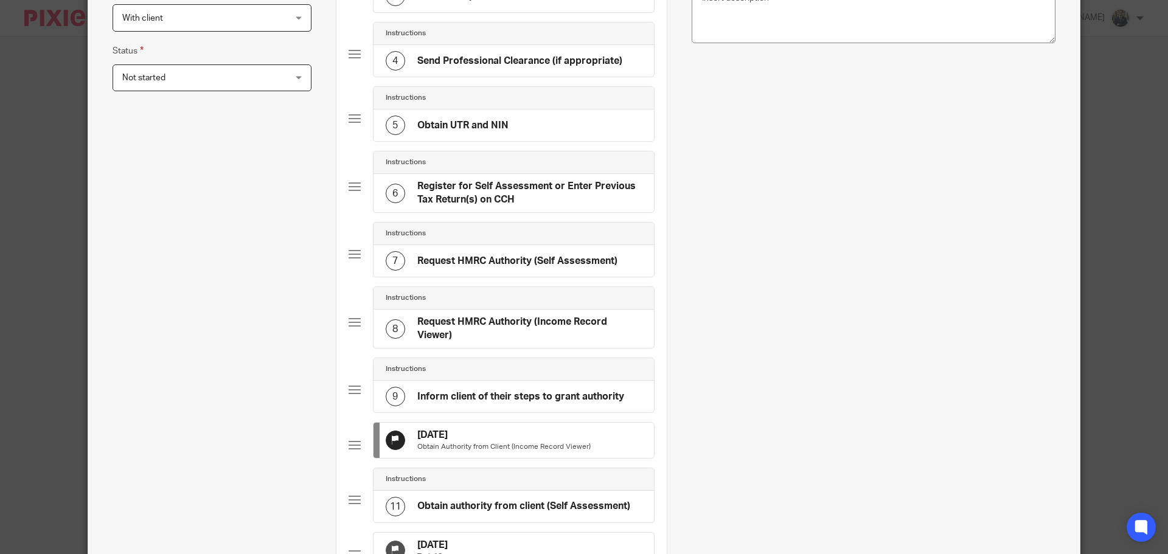
scroll to position [644, 0]
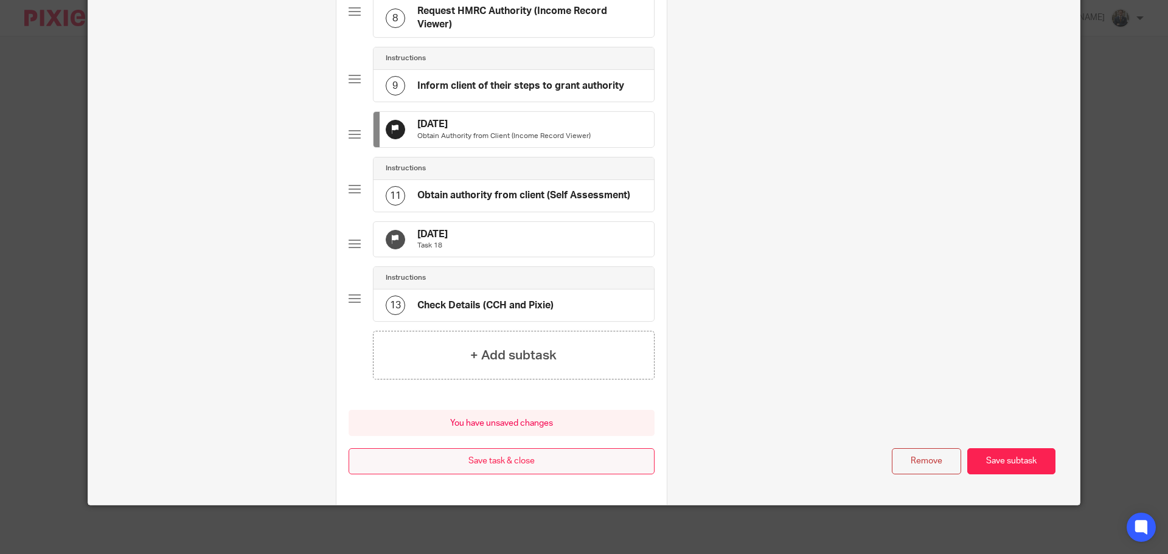
click at [564, 466] on button "Save task & close" at bounding box center [502, 461] width 306 height 26
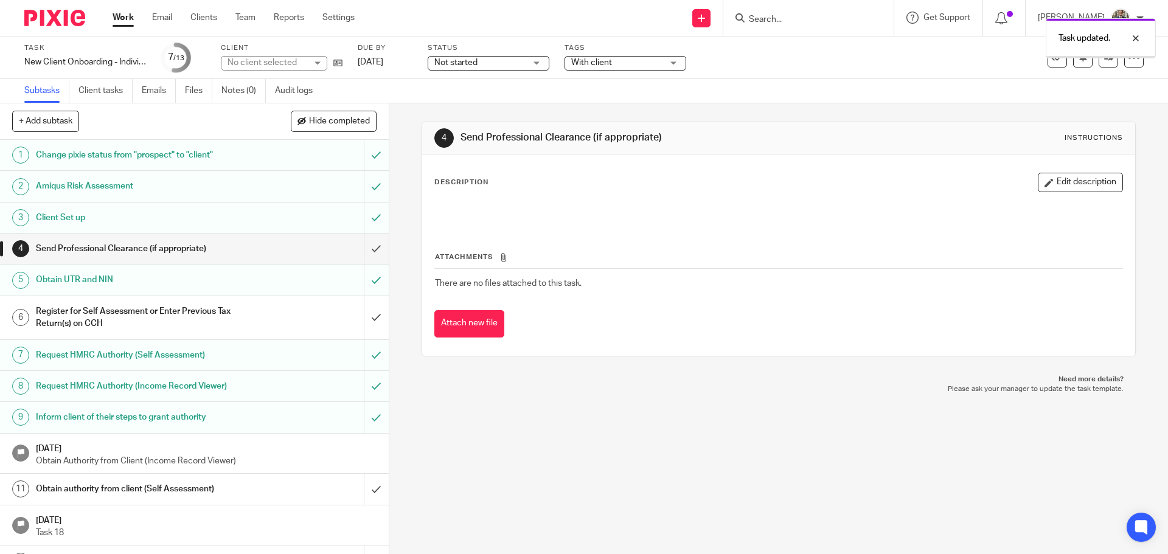
drag, startPoint x: 43, startPoint y: 9, endPoint x: 46, endPoint y: 21, distance: 12.7
click at [43, 11] on div at bounding box center [50, 18] width 100 height 36
click at [47, 21] on img at bounding box center [54, 18] width 61 height 16
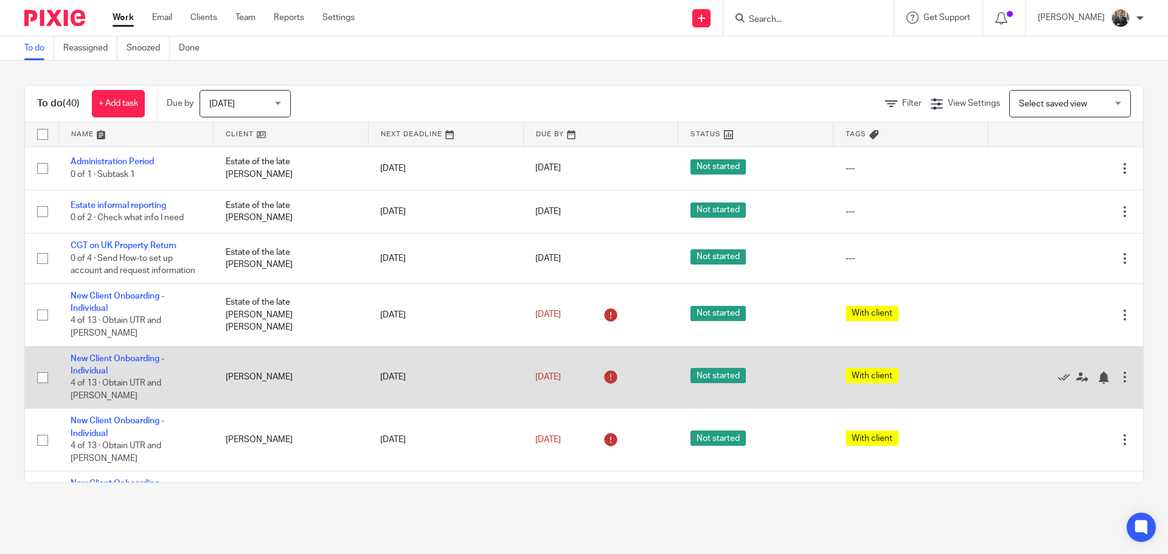
click at [1119, 371] on div at bounding box center [1125, 377] width 12 height 12
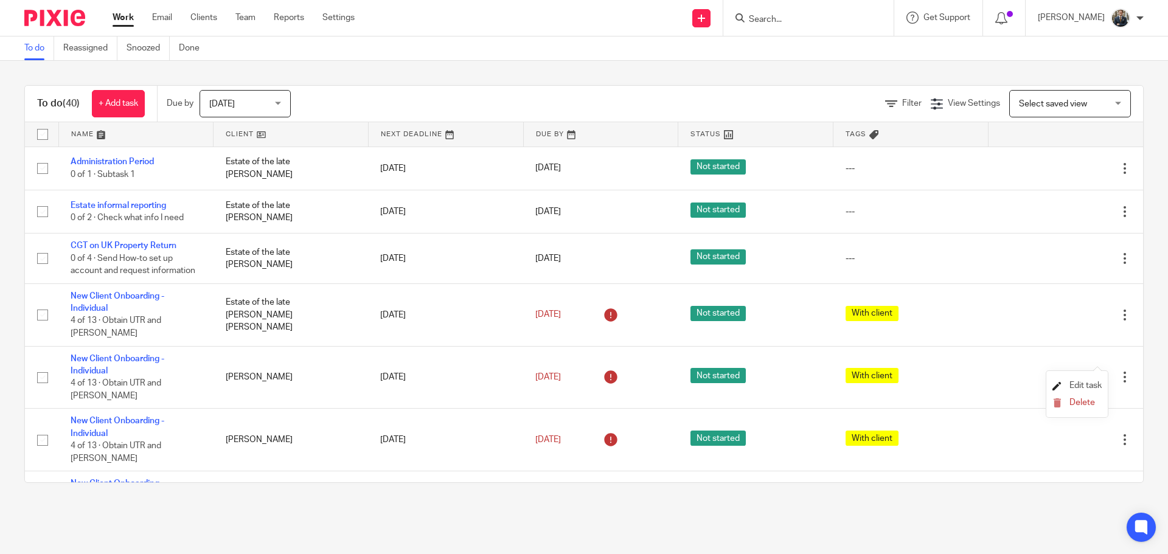
click span "Edit task"
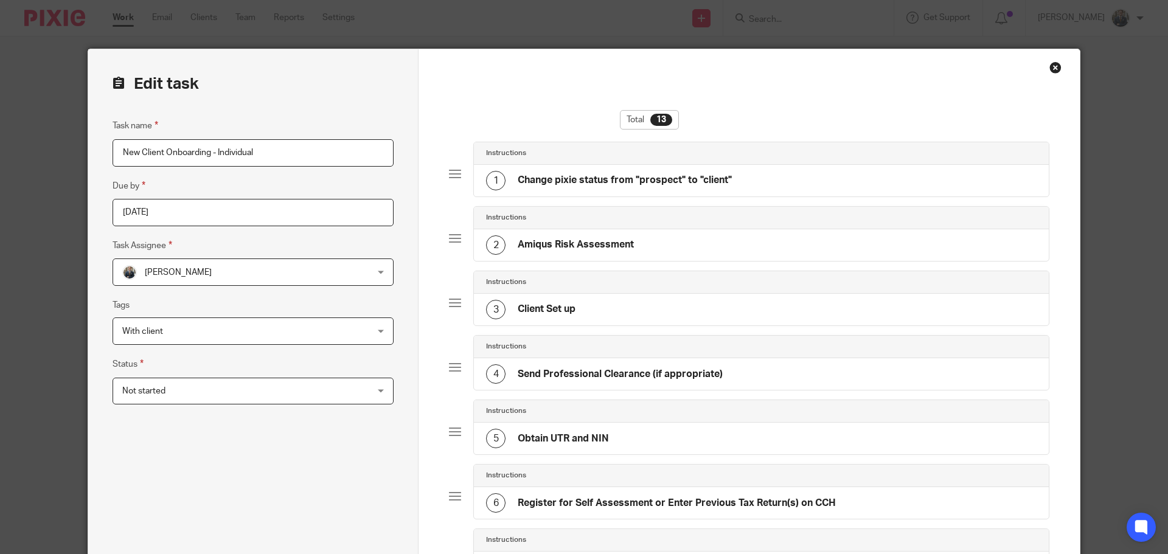
scroll to position [365, 0]
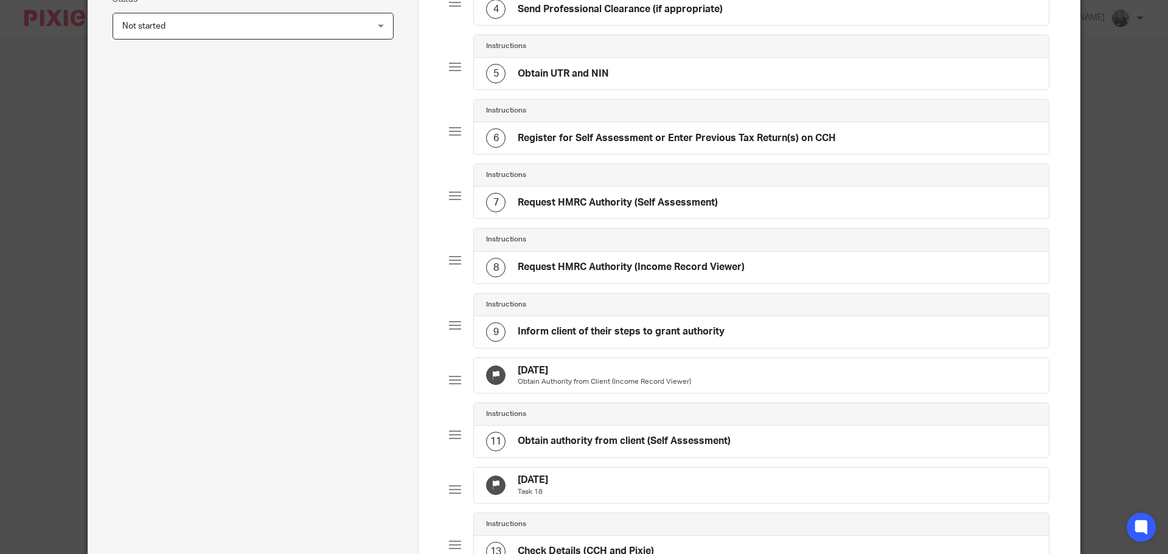
click at [615, 377] on p "Obtain Authority from Client (Income Record Viewer)" at bounding box center [604, 382] width 173 height 10
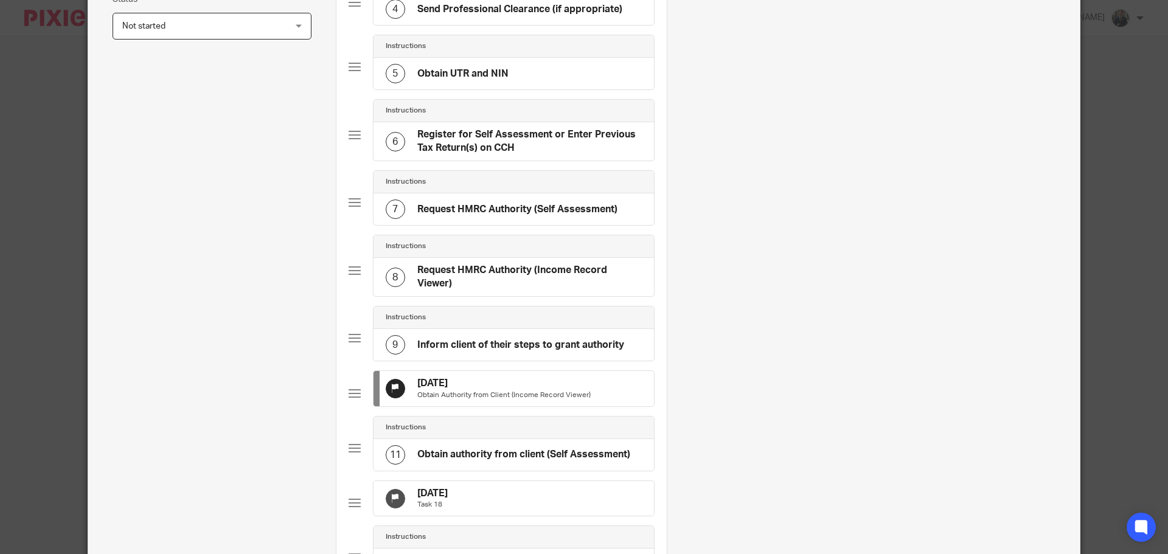
scroll to position [0, 0]
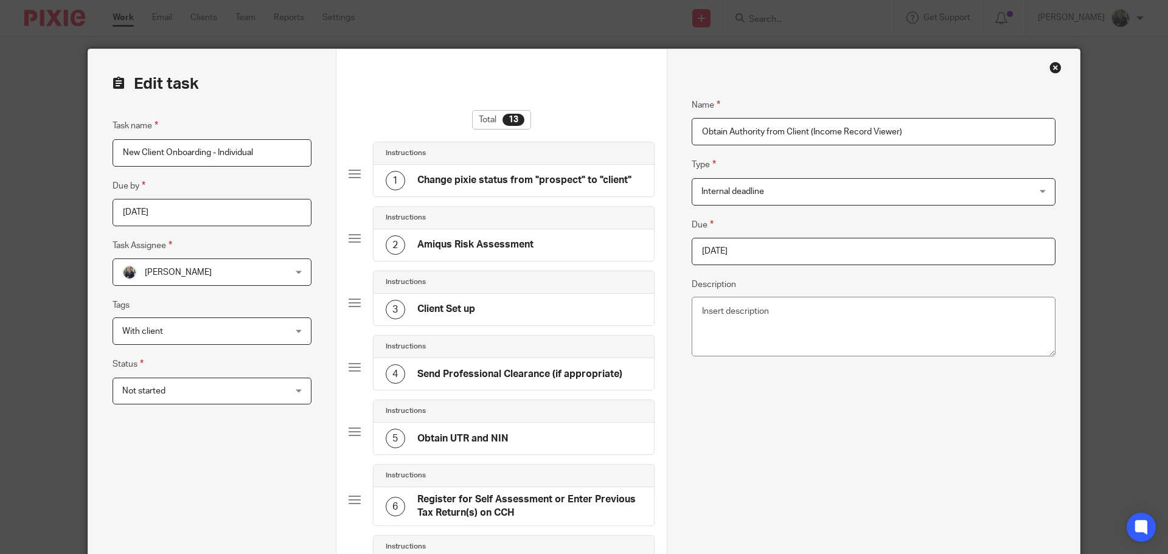
click at [754, 257] on input "2025-09-10" at bounding box center [874, 251] width 364 height 27
type input "2025-10-10"
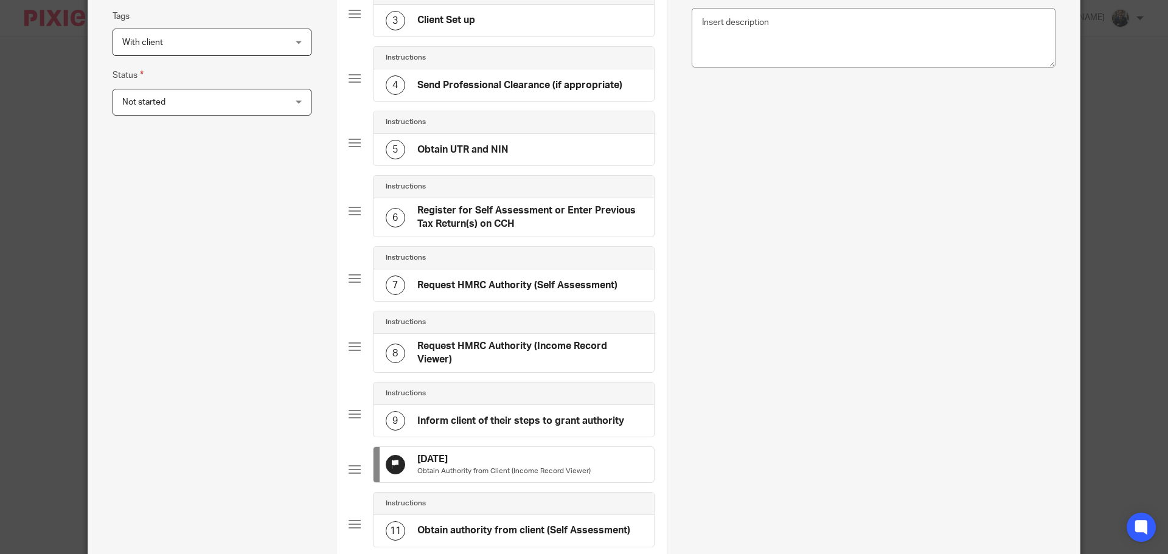
scroll to position [426, 0]
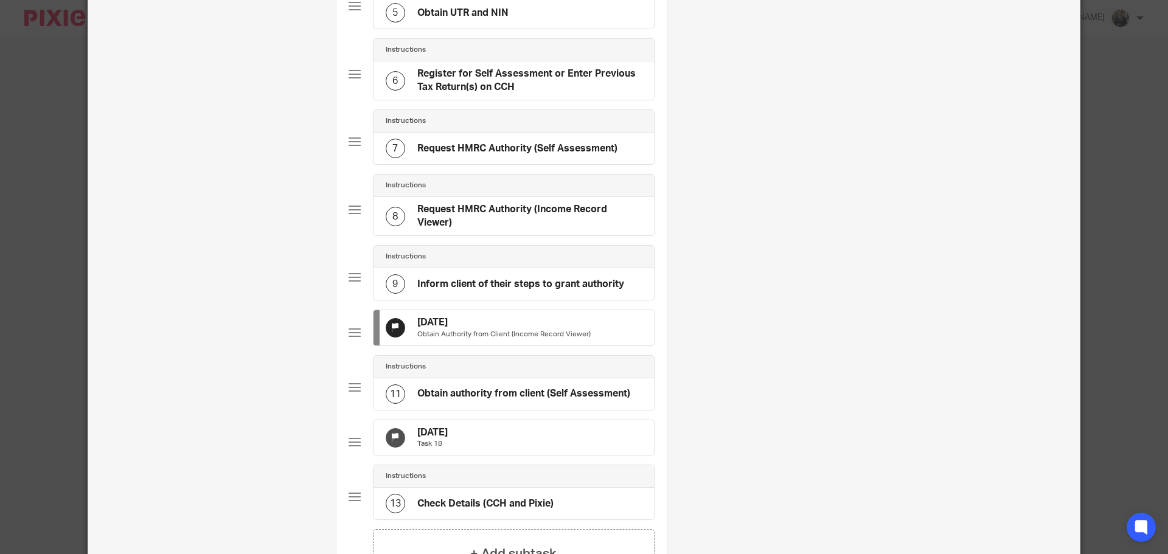
click at [539, 439] on div "10 Sep 2025 Task 18" at bounding box center [514, 437] width 280 height 35
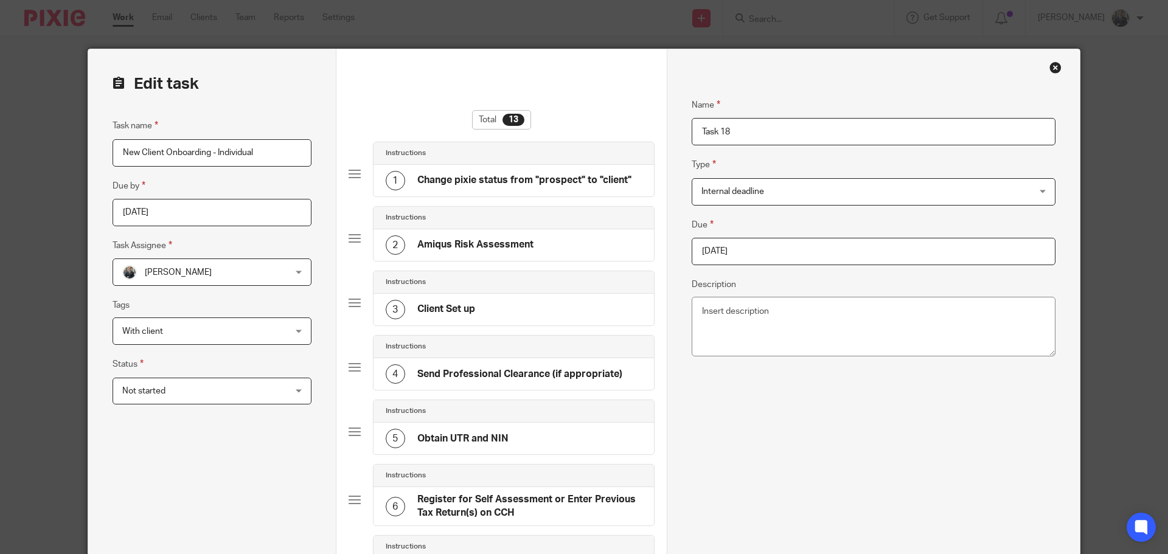
click at [768, 263] on input "2025-09-10" at bounding box center [874, 251] width 364 height 27
type input "2025-10-10"
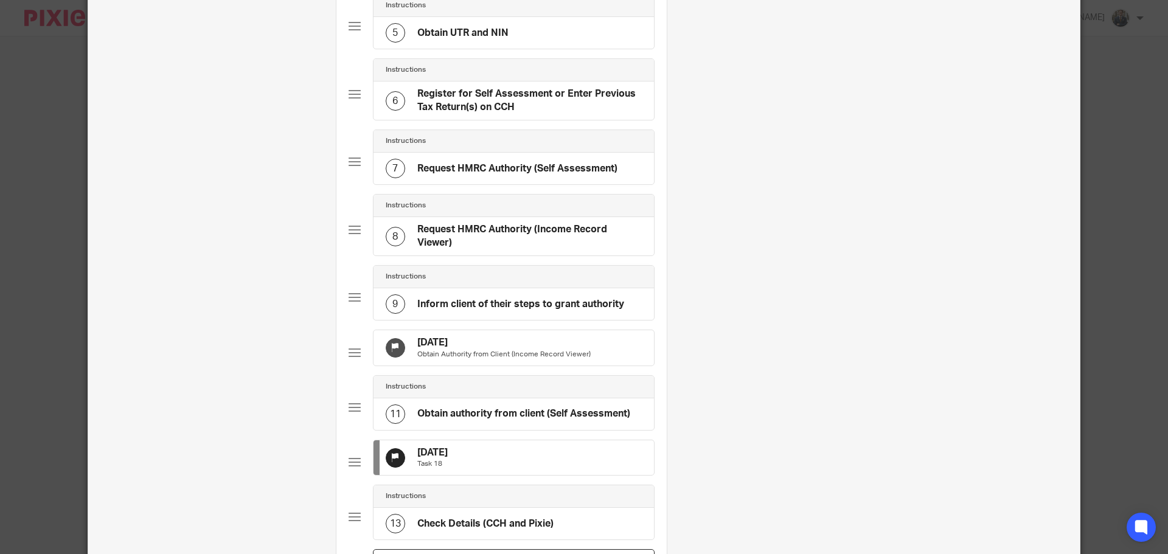
scroll to position [644, 0]
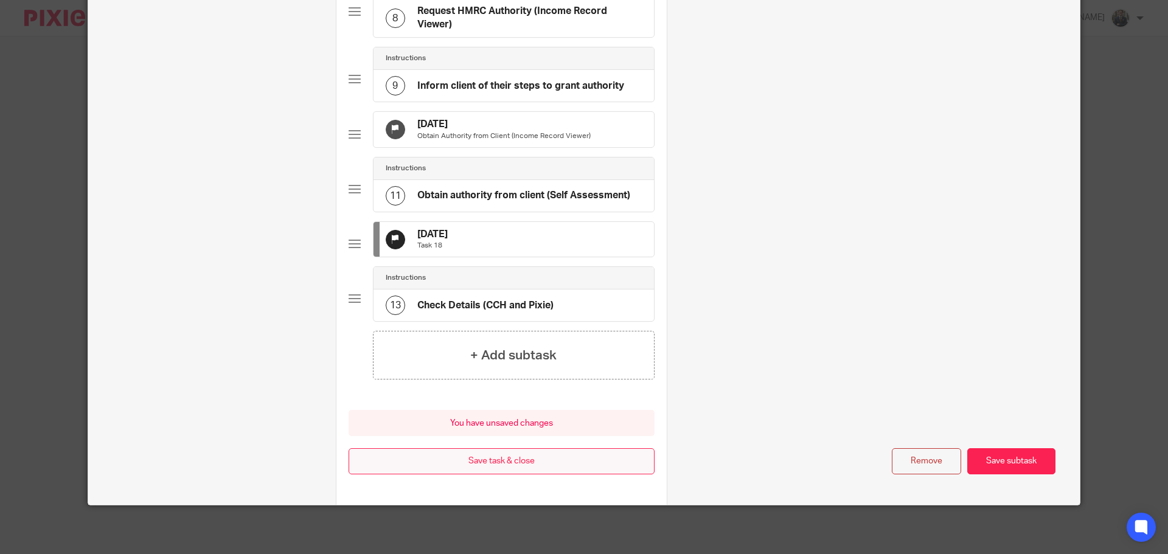
click at [510, 463] on button "Save task & close" at bounding box center [502, 461] width 306 height 26
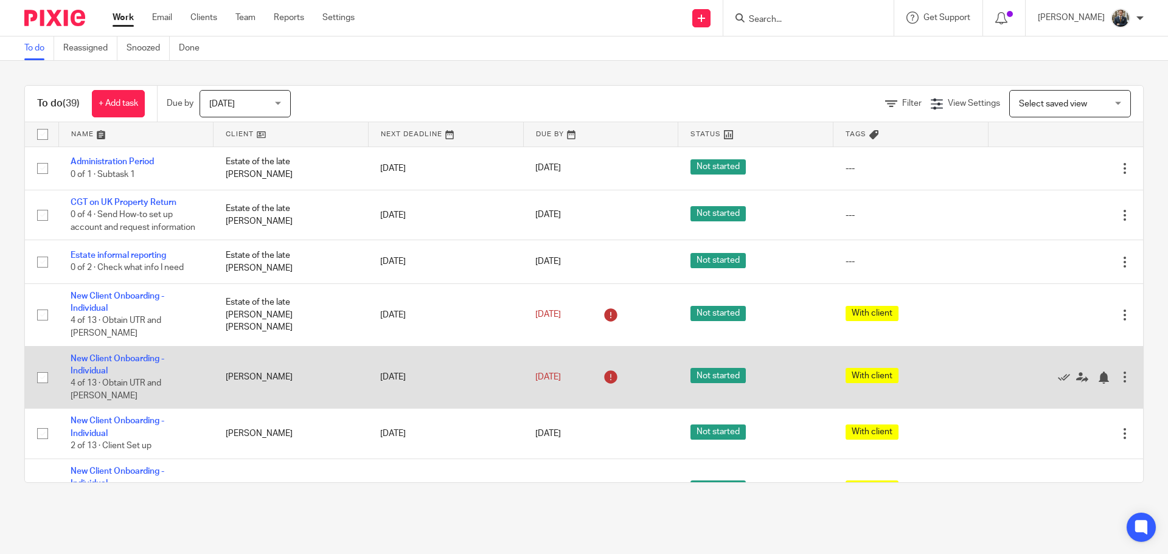
click at [1119, 371] on div at bounding box center [1125, 377] width 12 height 12
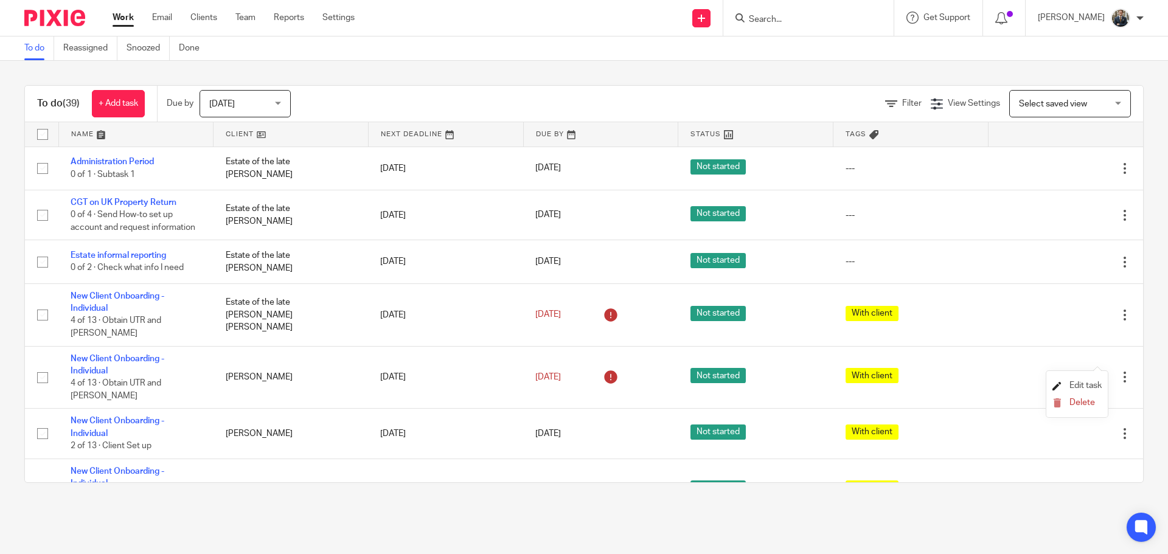
click at [1085, 384] on span "Edit task" at bounding box center [1086, 385] width 32 height 9
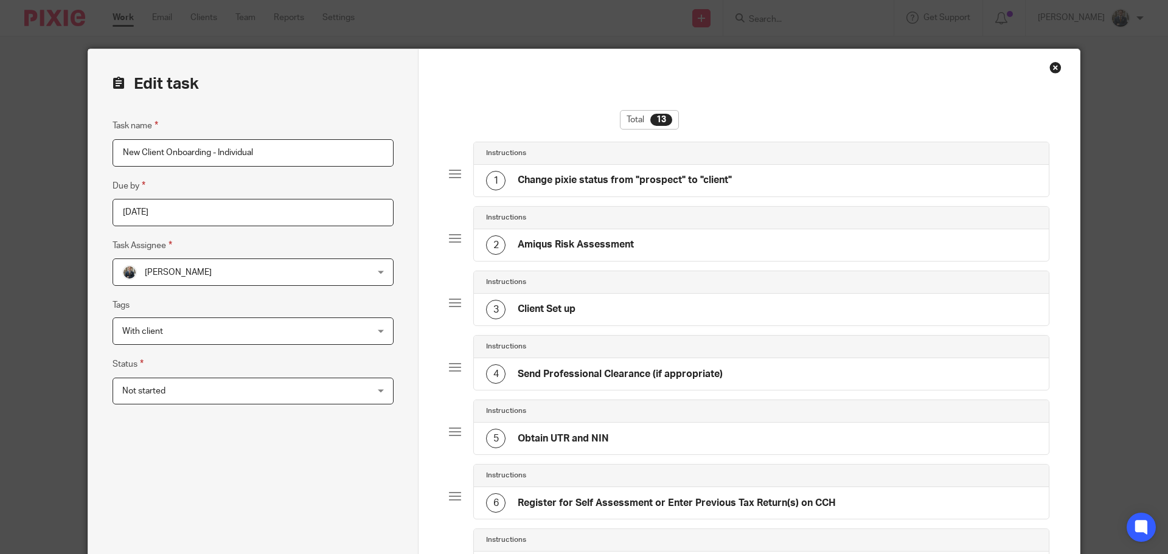
scroll to position [365, 0]
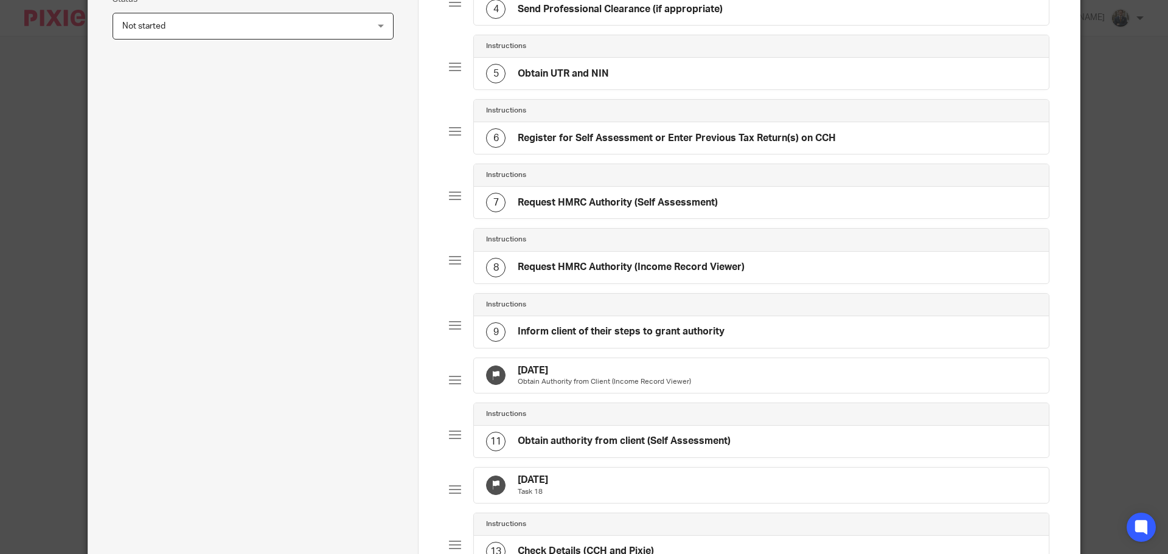
click at [696, 379] on div "14 Sep 2025 Obtain Authority from Client (Income Record Viewer)" at bounding box center [761, 375] width 575 height 35
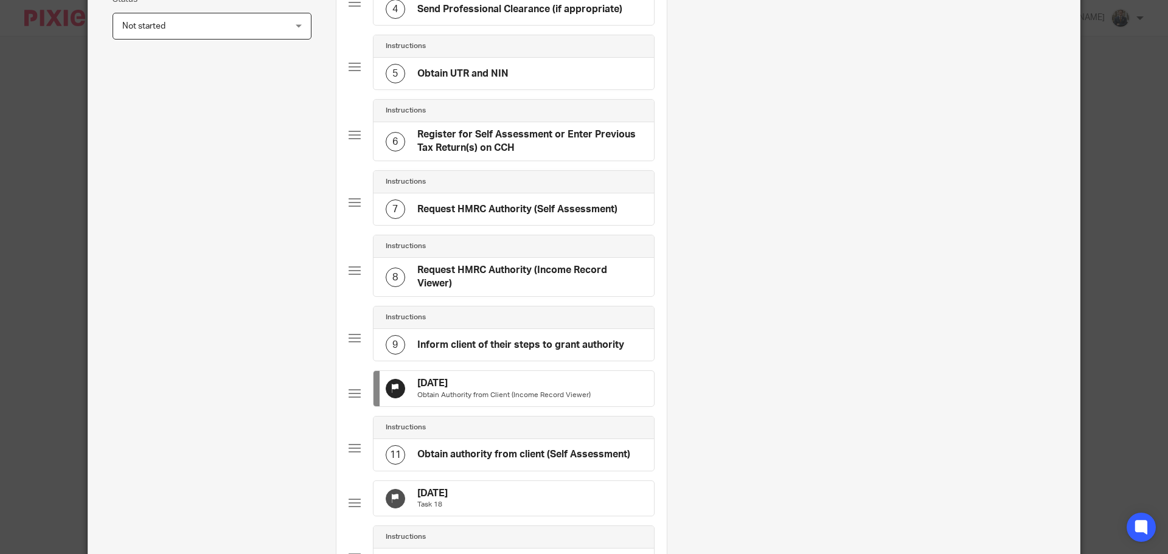
scroll to position [0, 0]
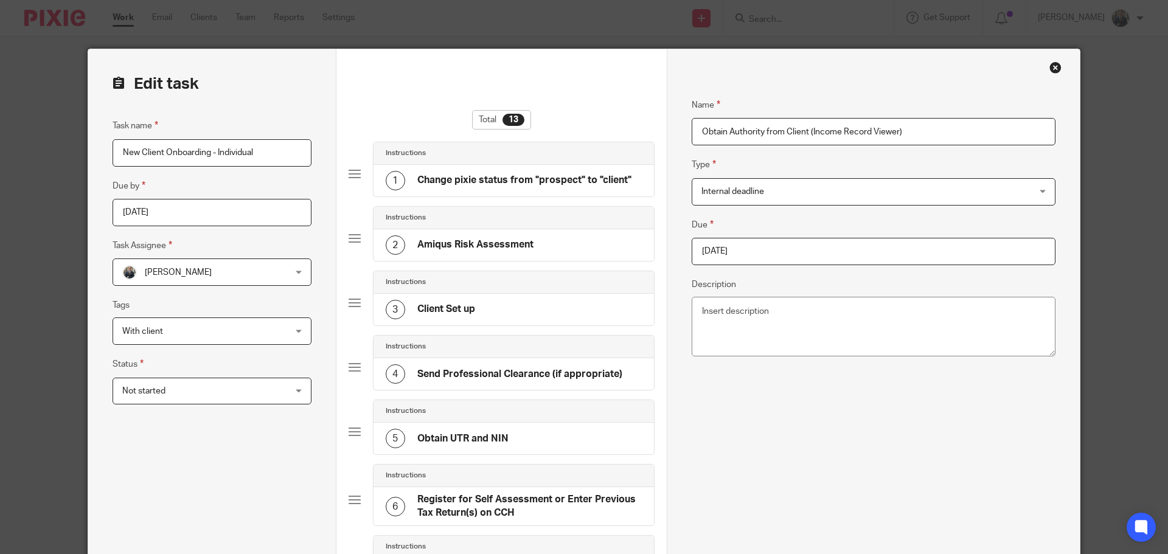
click at [766, 249] on input "2025-09-14" at bounding box center [874, 251] width 364 height 27
click at [848, 330] on div "September January February March April May June July August September October N…" at bounding box center [773, 322] width 180 height 35
type input "2025-11-30"
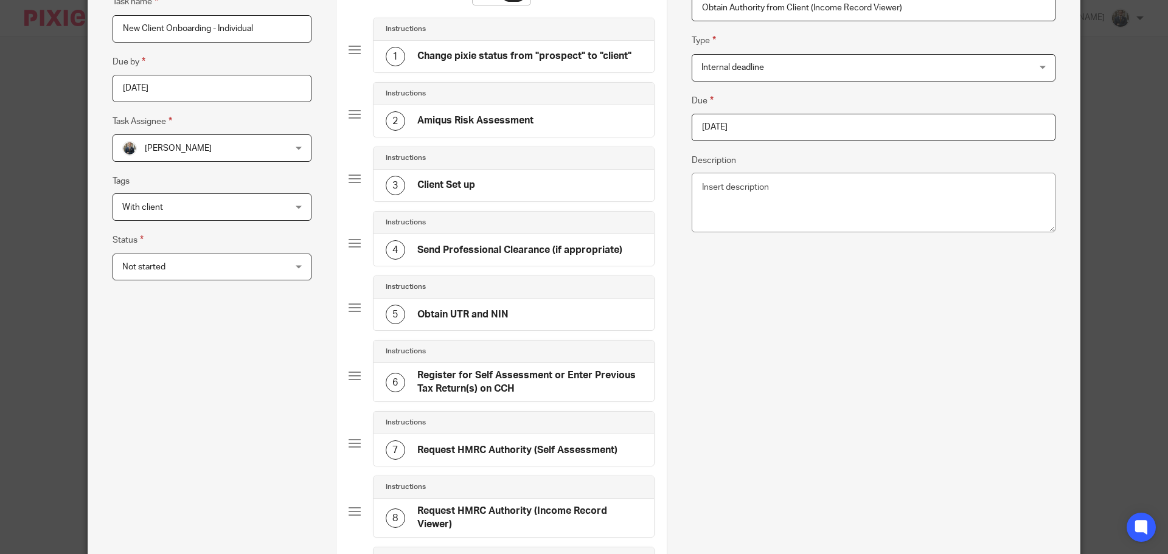
scroll to position [426, 0]
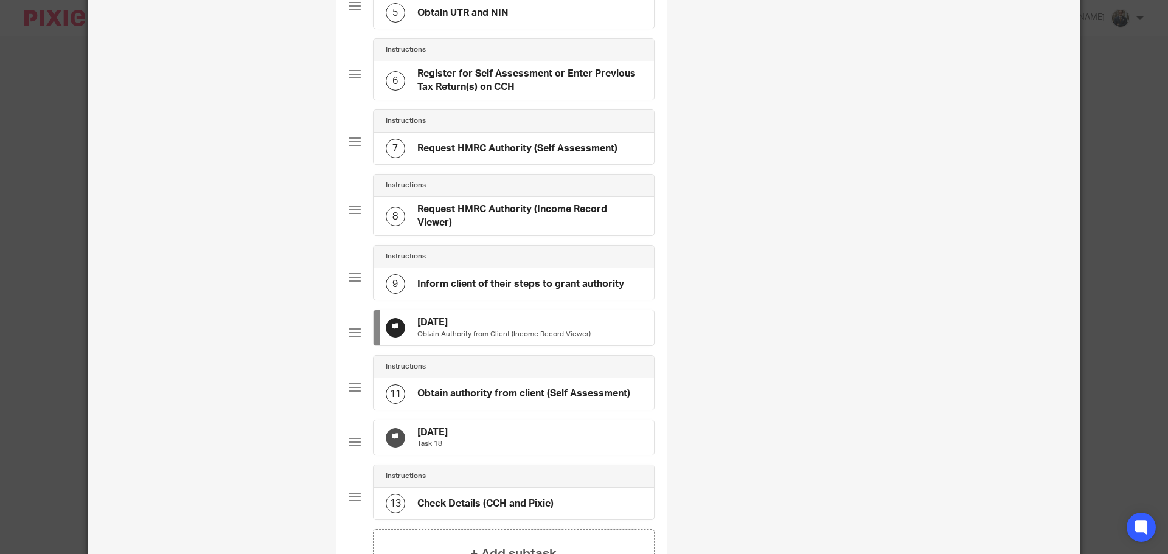
click at [506, 456] on div "26 Sep 2025 Task 18" at bounding box center [514, 437] width 280 height 35
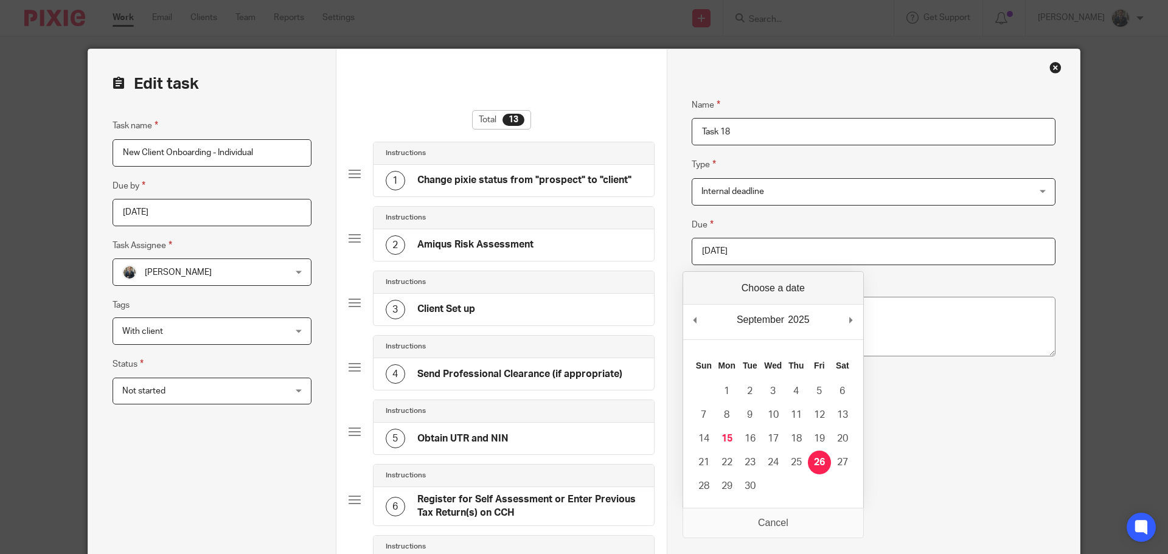
click at [763, 254] on input "2025-09-26" at bounding box center [874, 251] width 364 height 27
drag, startPoint x: 846, startPoint y: 314, endPoint x: 854, endPoint y: 322, distance: 10.8
click at [847, 315] on div "September January February March April May June July August September October N…" at bounding box center [773, 322] width 180 height 35
type input "2025-11-30"
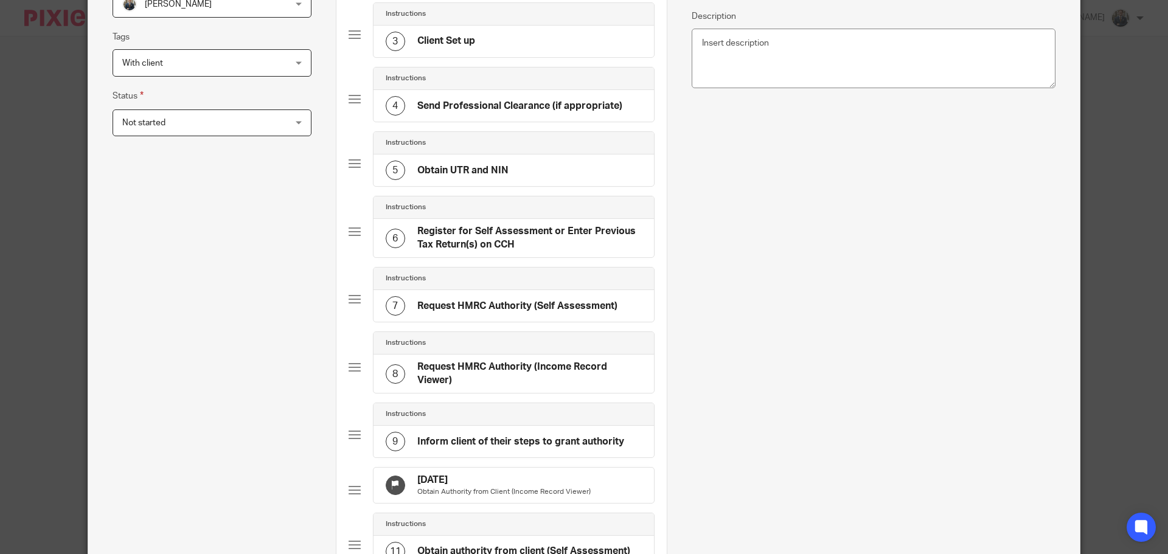
scroll to position [644, 0]
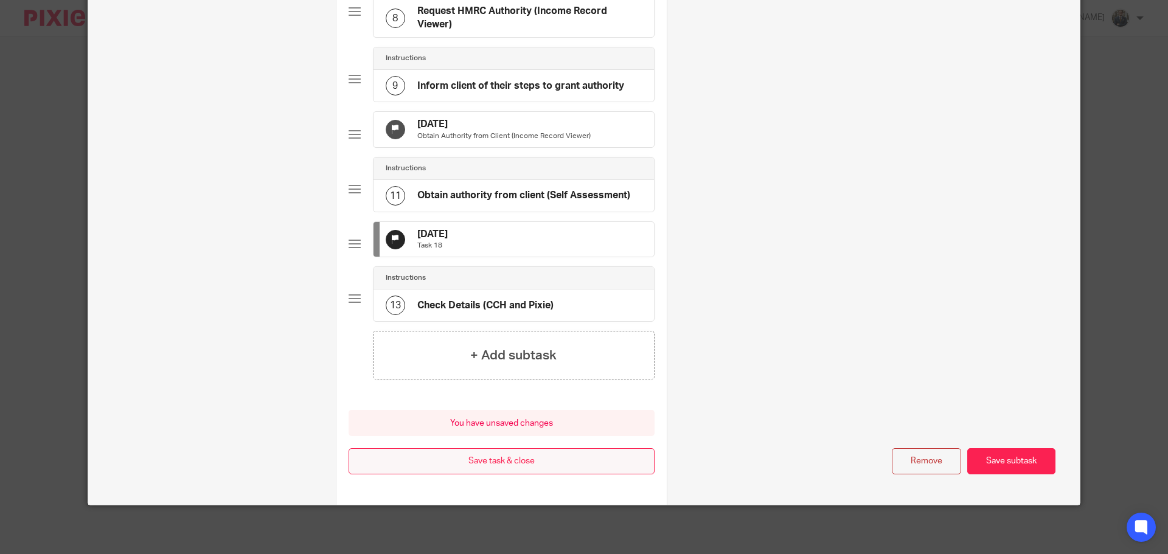
click at [540, 468] on button "Save task & close" at bounding box center [502, 461] width 306 height 26
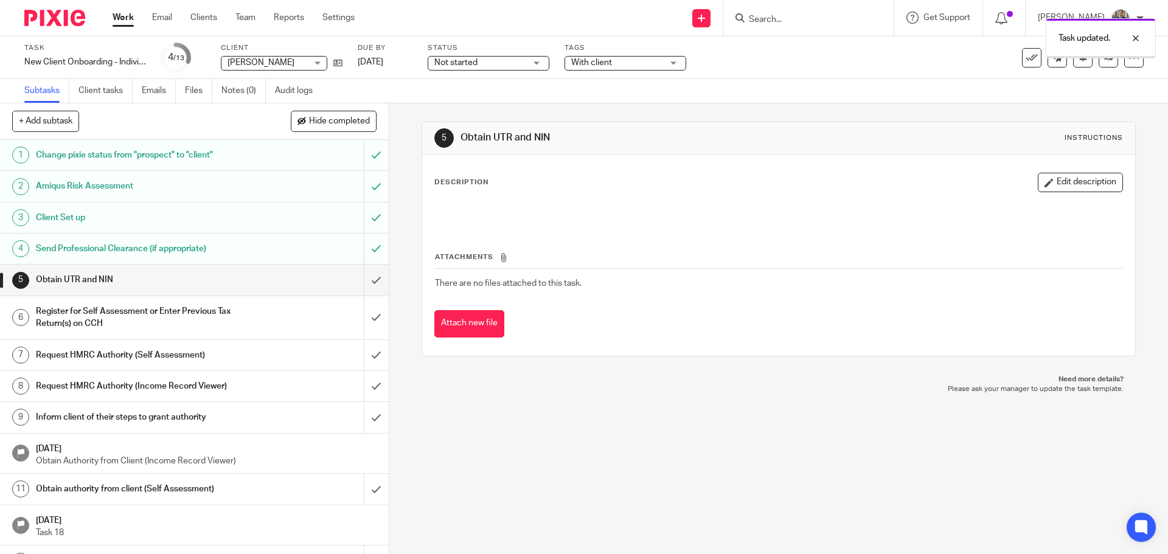
click at [63, 24] on img at bounding box center [54, 18] width 61 height 16
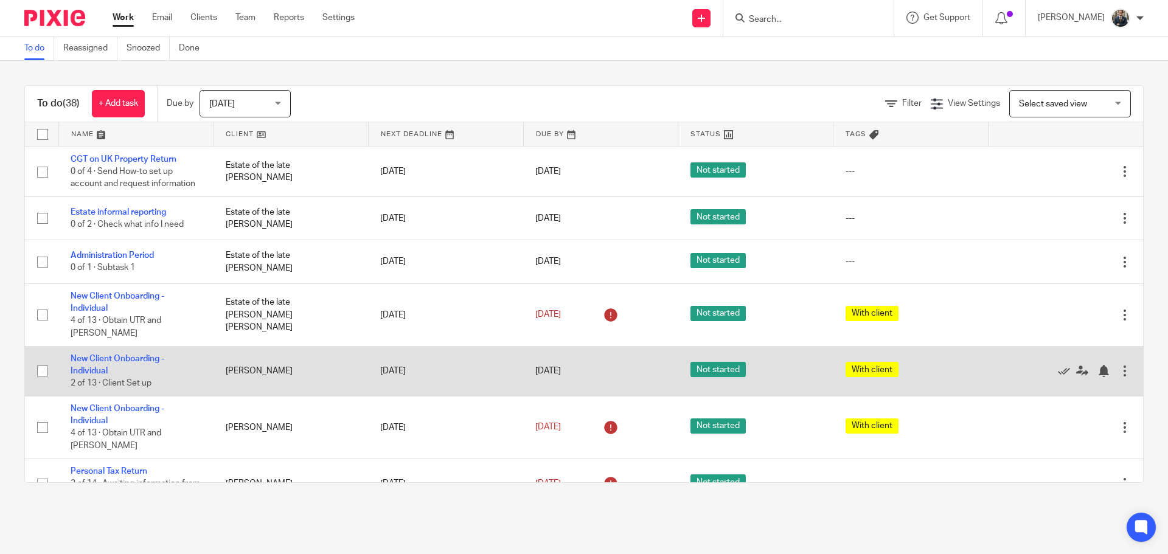
click at [1119, 365] on div at bounding box center [1125, 371] width 12 height 12
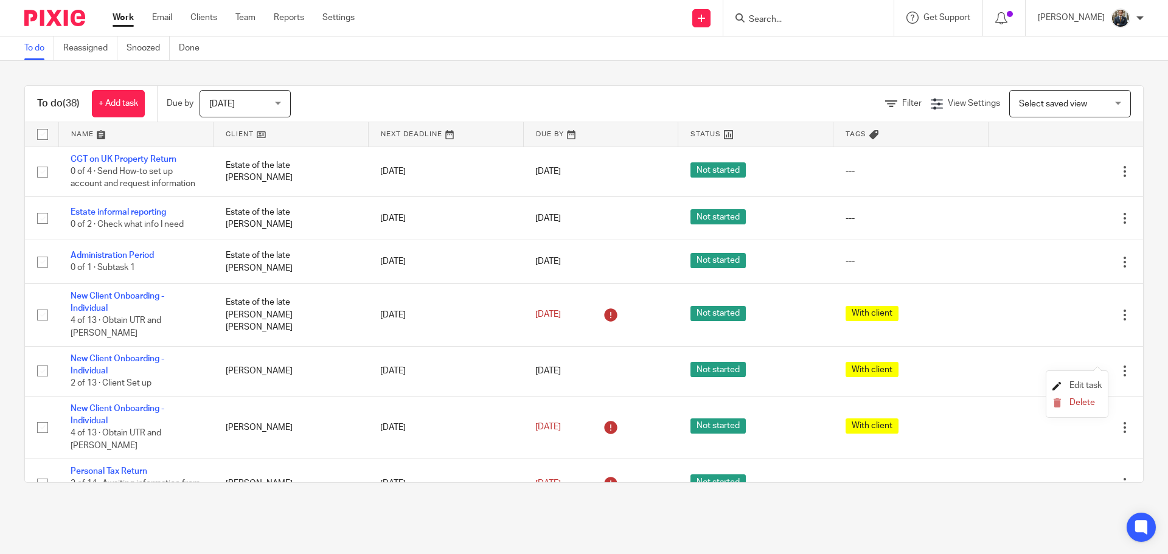
click at [1084, 386] on span "Edit task" at bounding box center [1086, 385] width 32 height 9
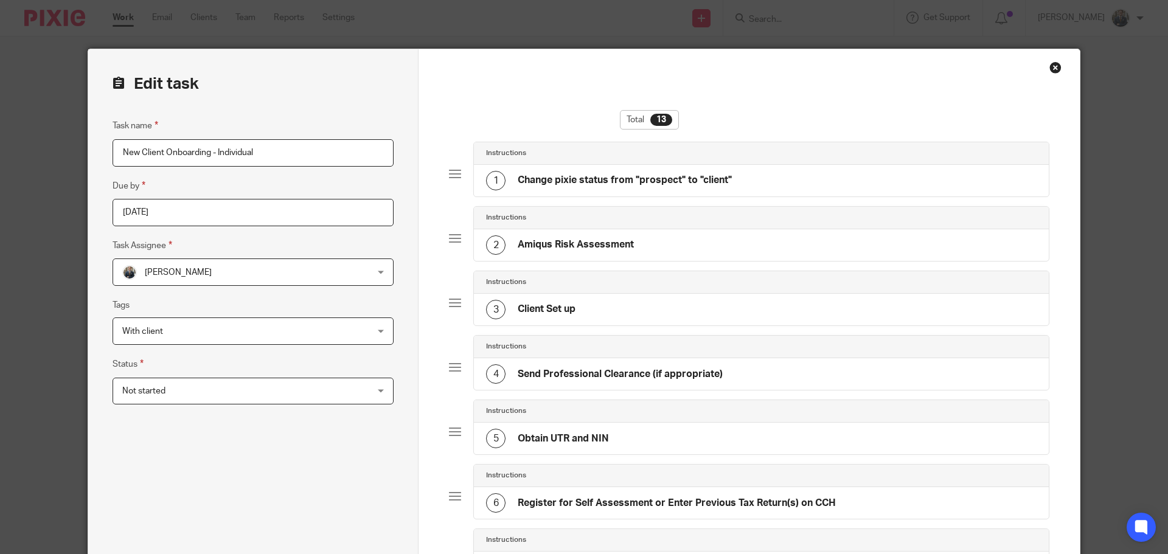
scroll to position [365, 0]
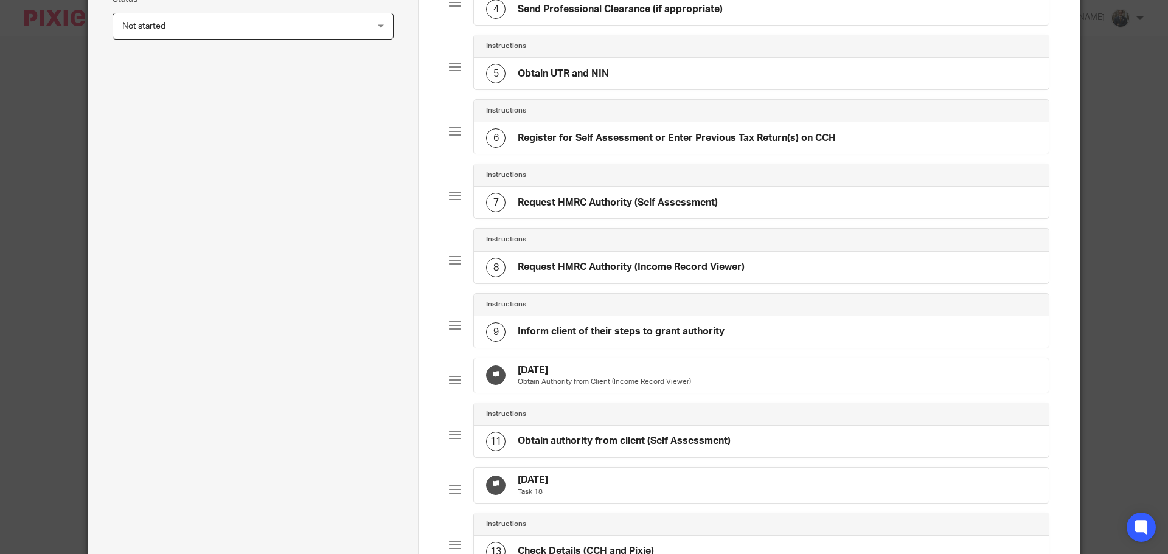
click at [655, 387] on p "Obtain Authority from Client (Income Record Viewer)" at bounding box center [604, 382] width 173 height 10
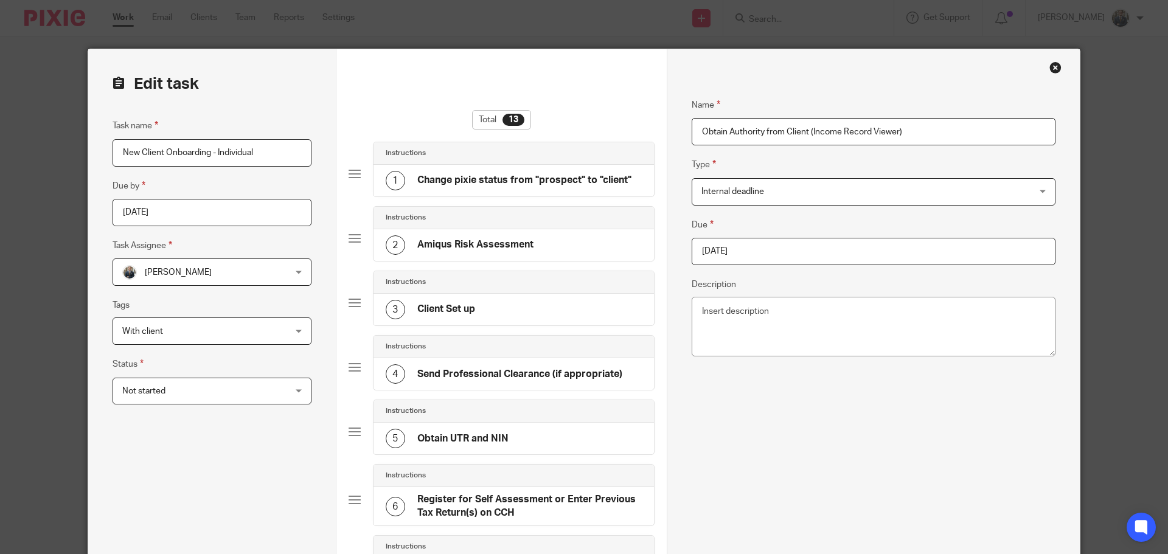
click at [839, 247] on input "[DATE]" at bounding box center [874, 251] width 364 height 27
type input "[DATE]"
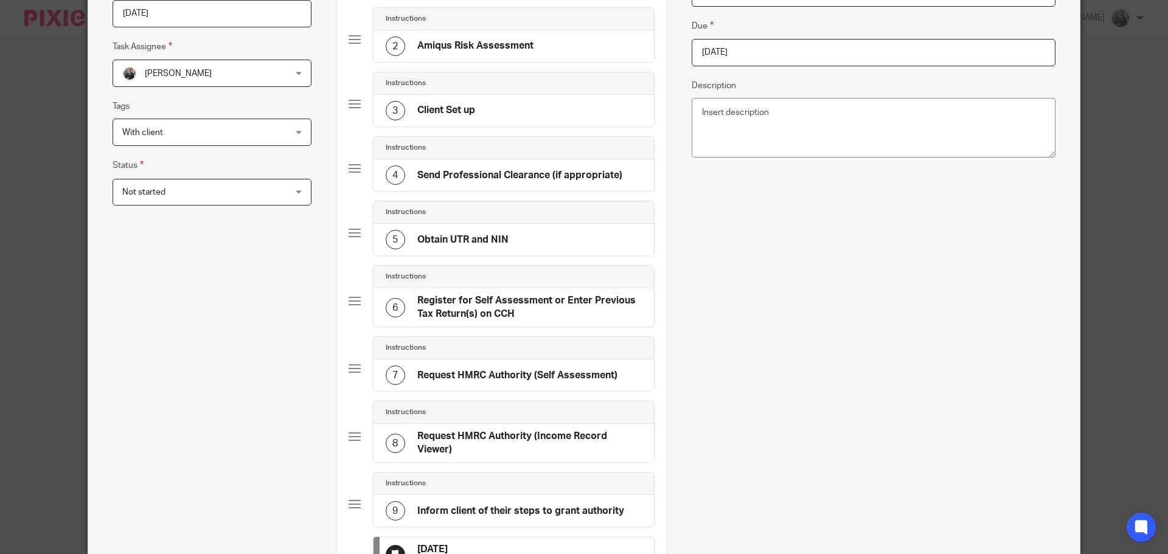
scroll to position [426, 0]
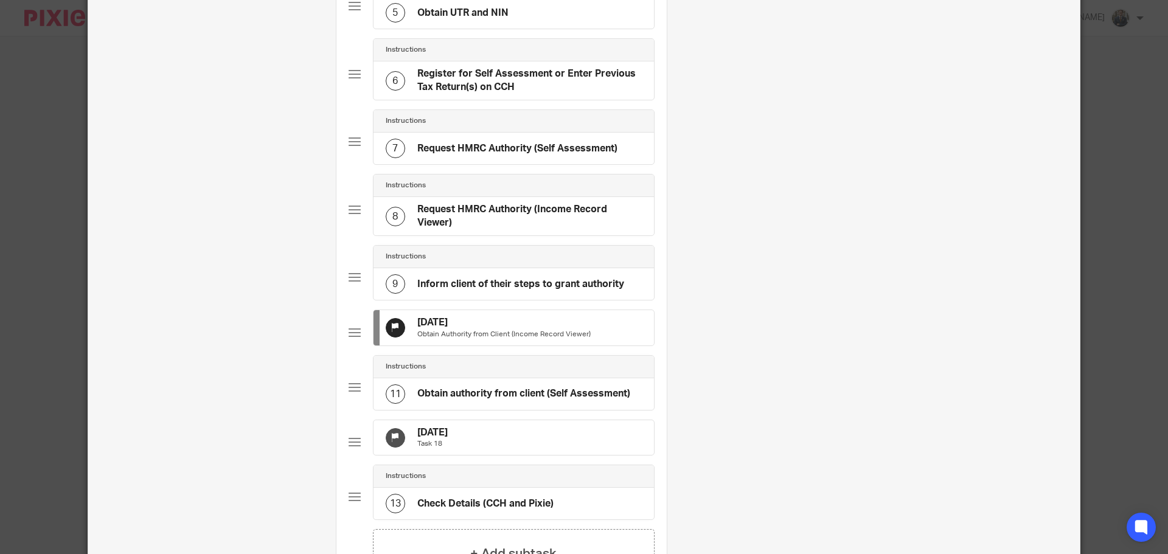
click at [476, 456] on div "27 Sep 2025 Task 18" at bounding box center [514, 437] width 280 height 35
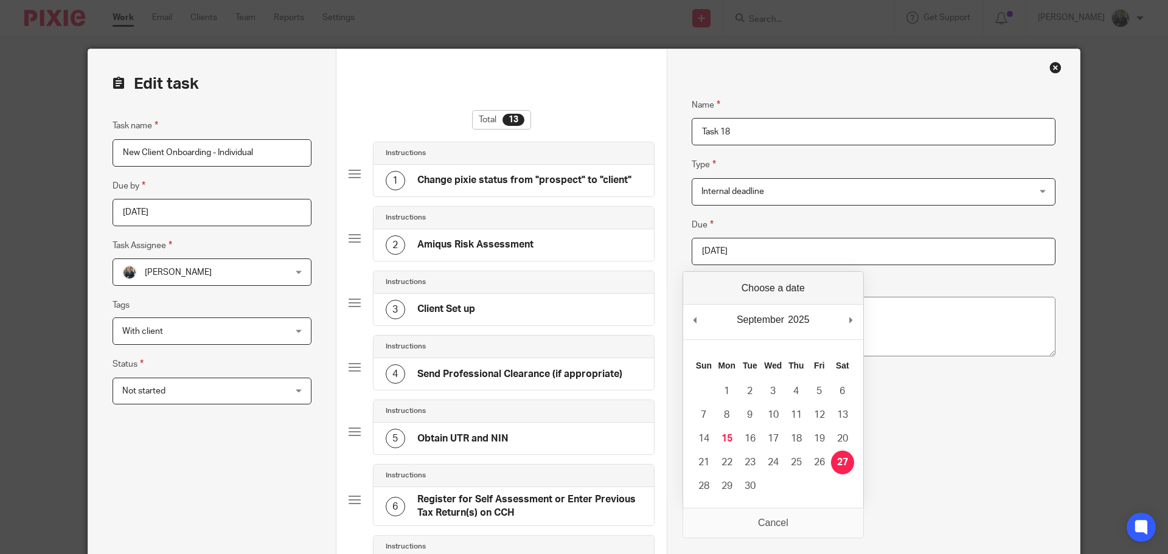
click at [757, 261] on input "2025-09-27" at bounding box center [874, 251] width 364 height 27
click at [873, 321] on textarea "Description" at bounding box center [874, 327] width 364 height 60
click at [864, 322] on textarea "Description" at bounding box center [874, 327] width 364 height 60
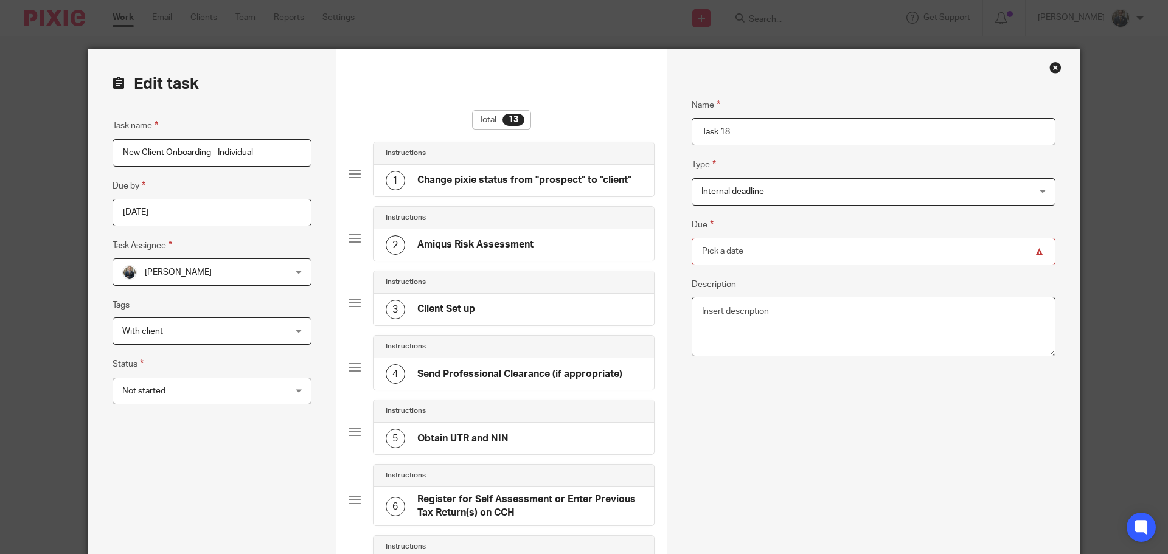
click at [855, 323] on textarea "Description" at bounding box center [874, 327] width 364 height 60
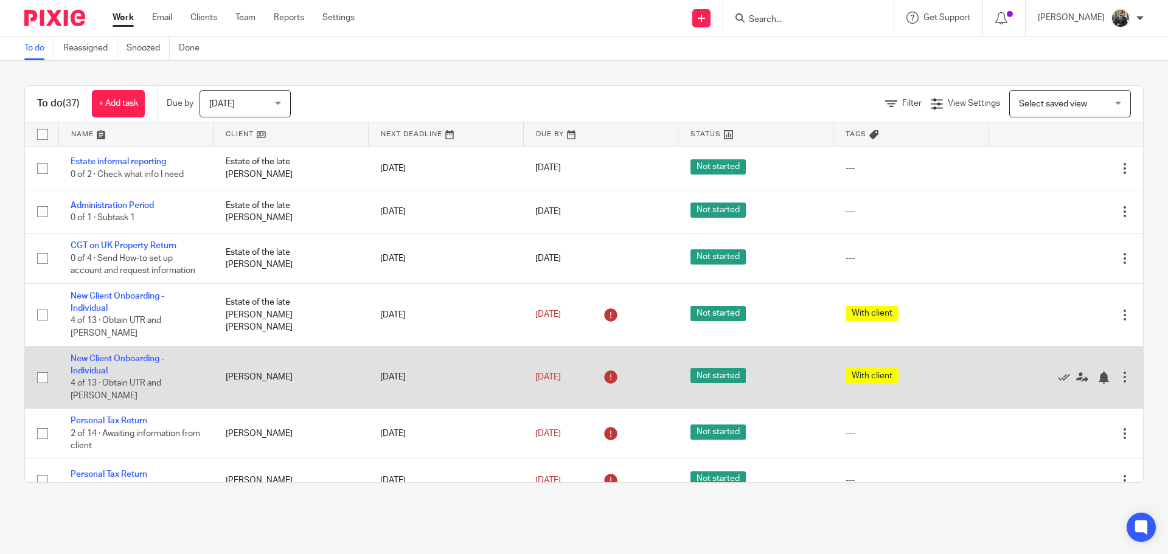
click at [1119, 371] on div at bounding box center [1125, 377] width 12 height 12
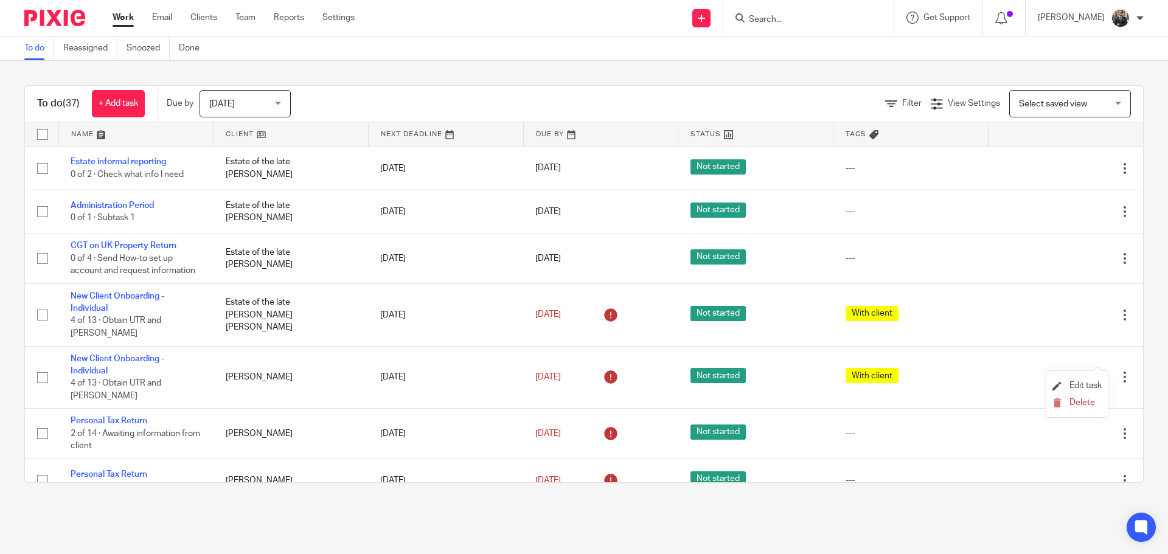
click at [1089, 380] on li "Edit task" at bounding box center [1077, 386] width 49 height 18
click at [1079, 385] on span "Edit task" at bounding box center [1086, 385] width 32 height 9
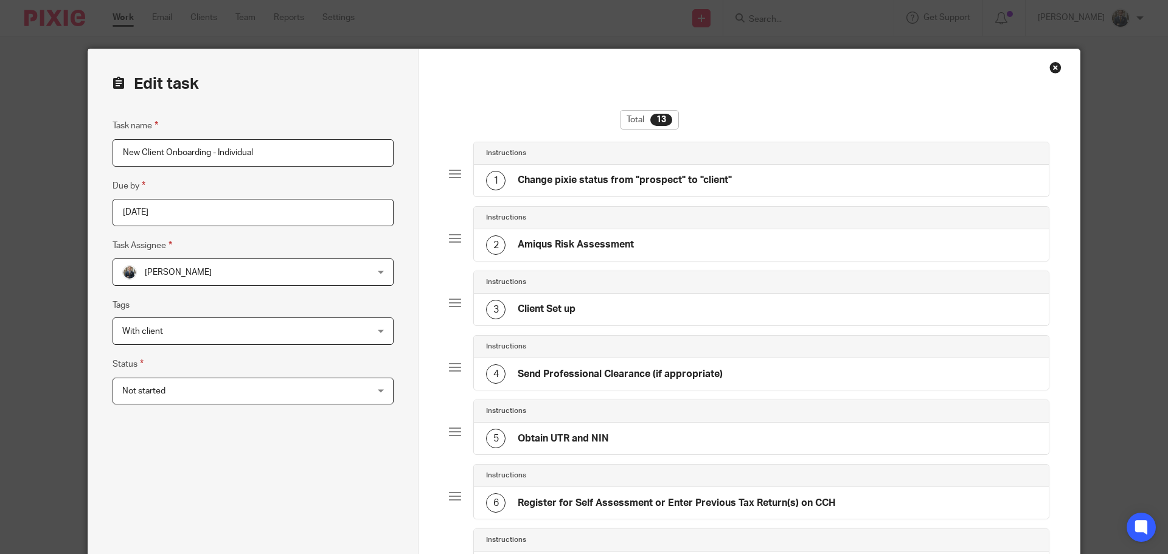
scroll to position [243, 0]
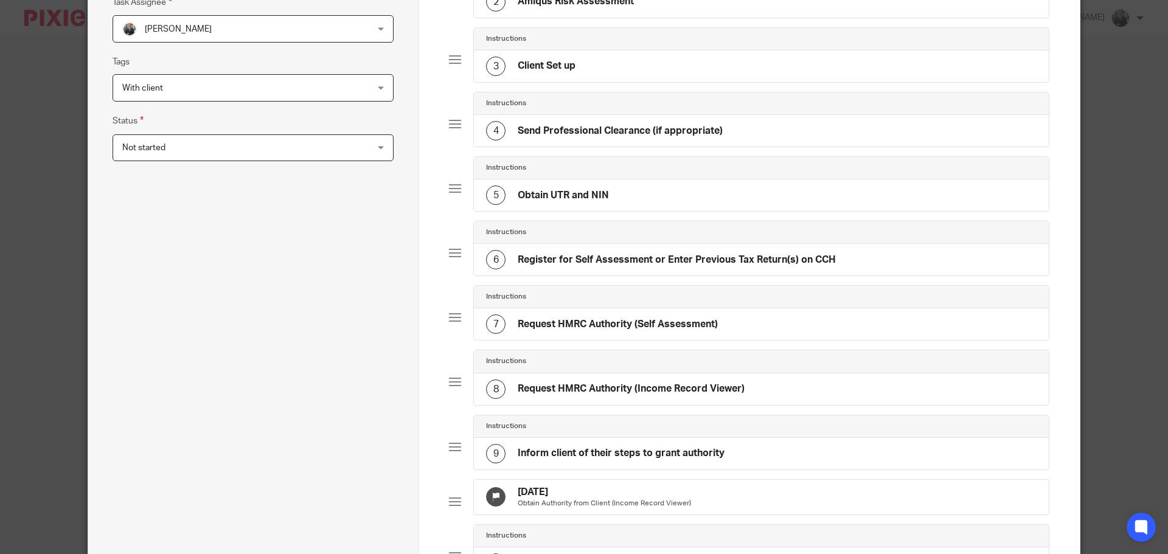
click at [616, 485] on div "[DATE] Obtain Authority from Client (Income Record Viewer)" at bounding box center [761, 497] width 575 height 35
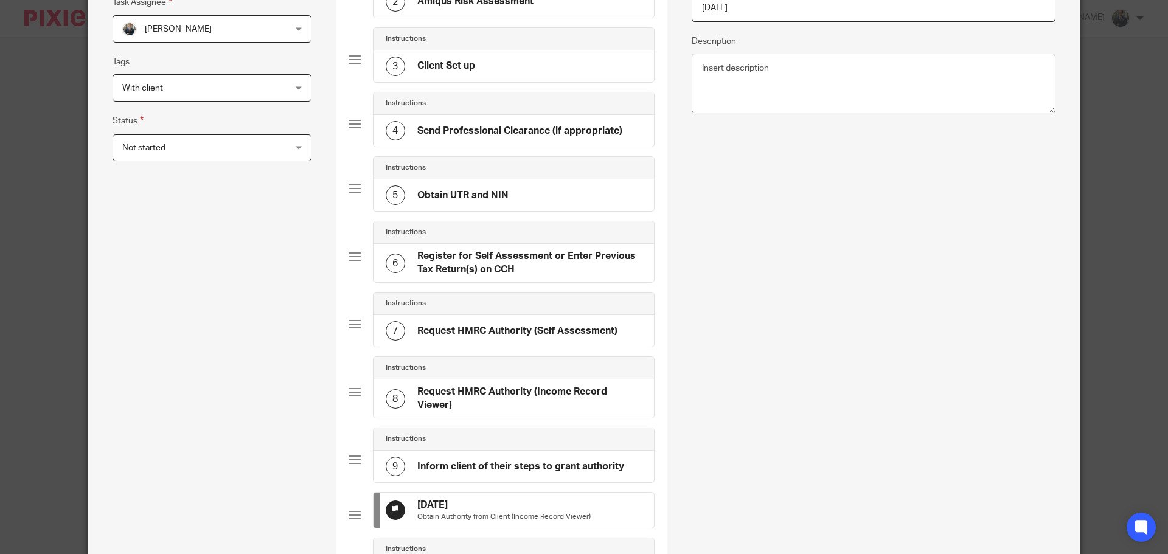
scroll to position [0, 0]
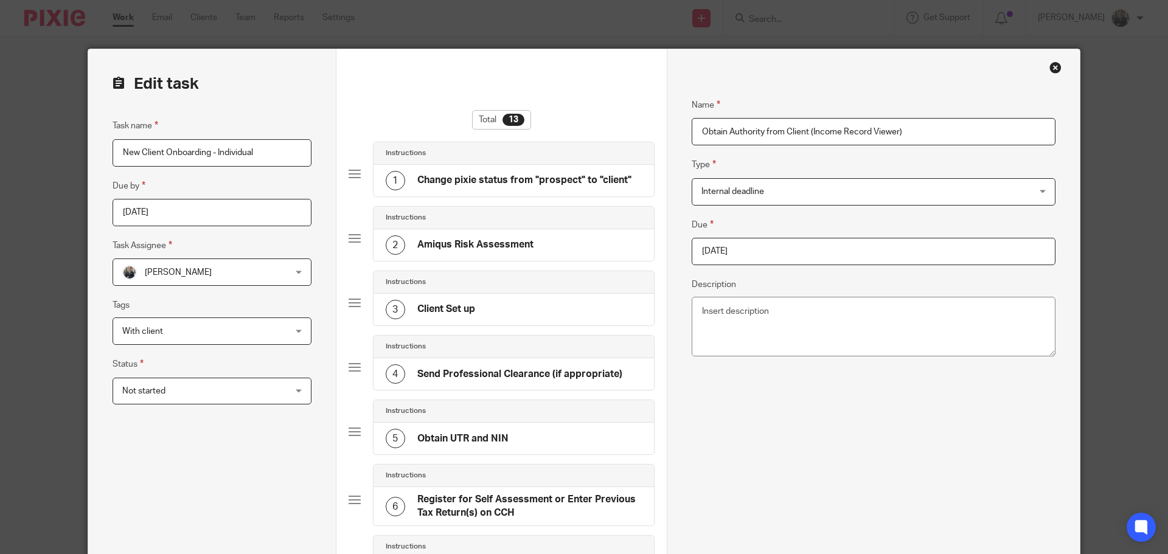
click at [743, 260] on input "[DATE]" at bounding box center [874, 251] width 364 height 27
type input "[DATE]"
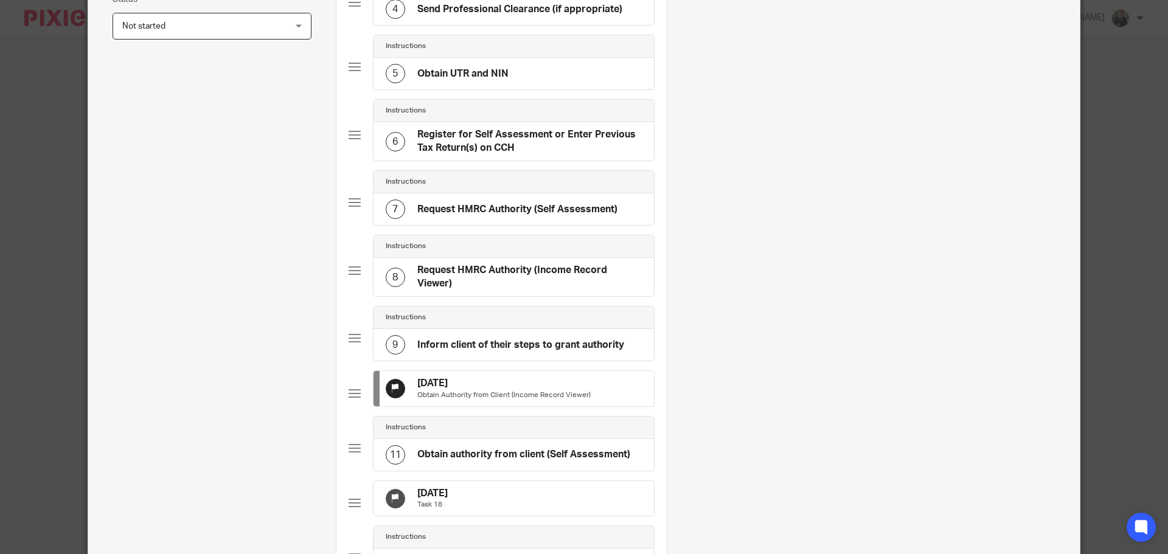
scroll to position [548, 0]
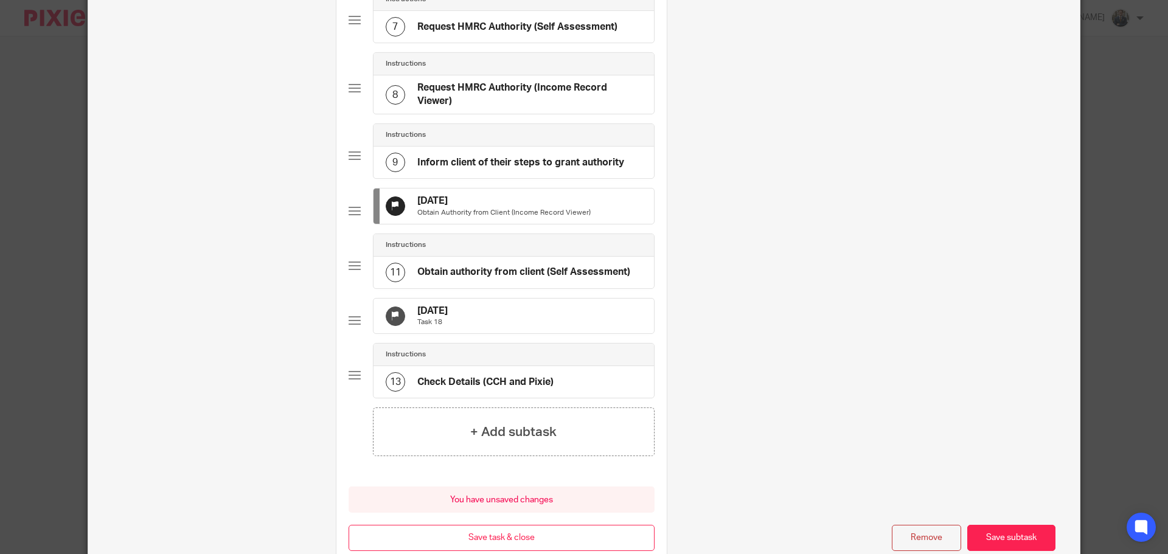
click at [518, 334] on div "[DATE] Task 18" at bounding box center [514, 316] width 280 height 35
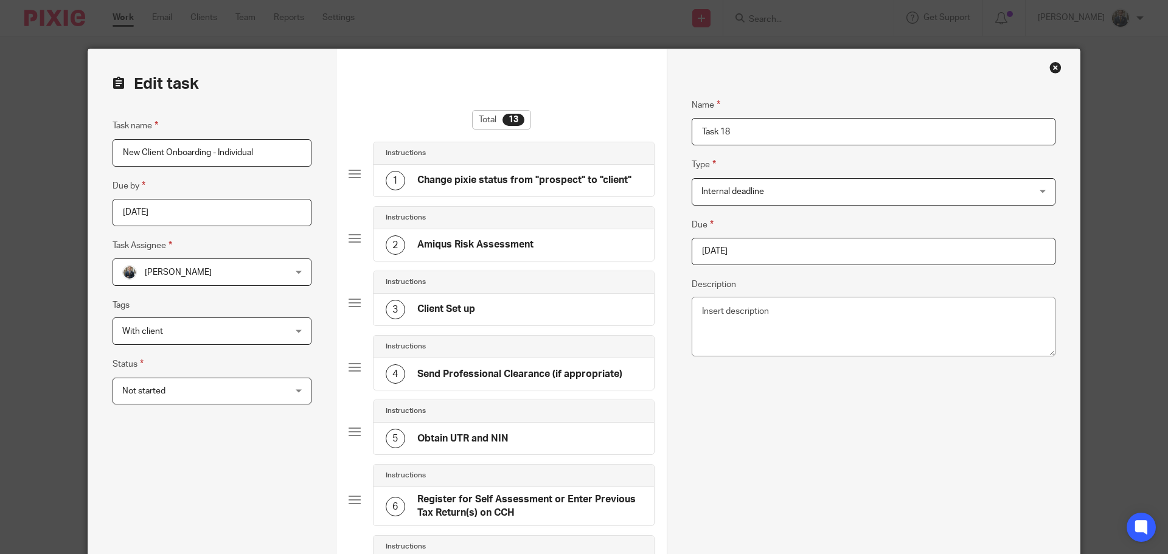
click at [834, 249] on input "[DATE]" at bounding box center [874, 251] width 364 height 27
type input "[DATE]"
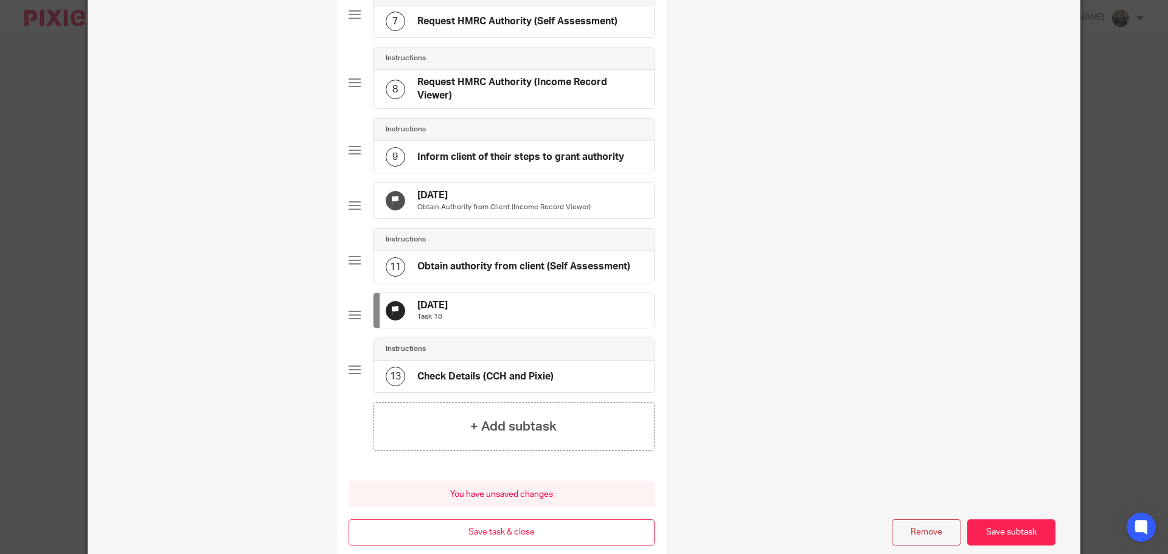
scroll to position [644, 0]
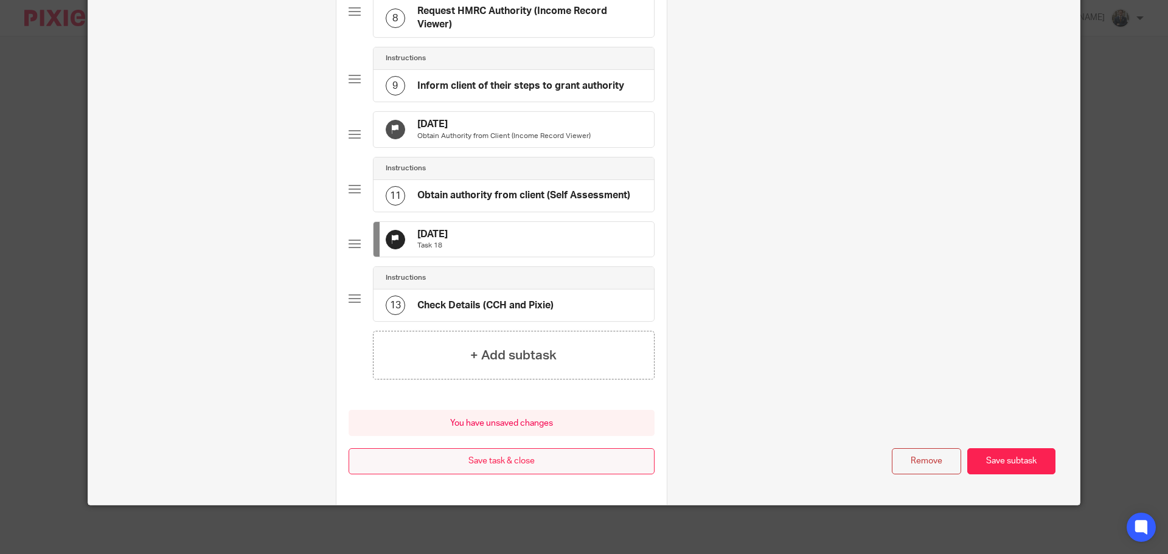
click at [503, 468] on button "Save task & close" at bounding box center [502, 461] width 306 height 26
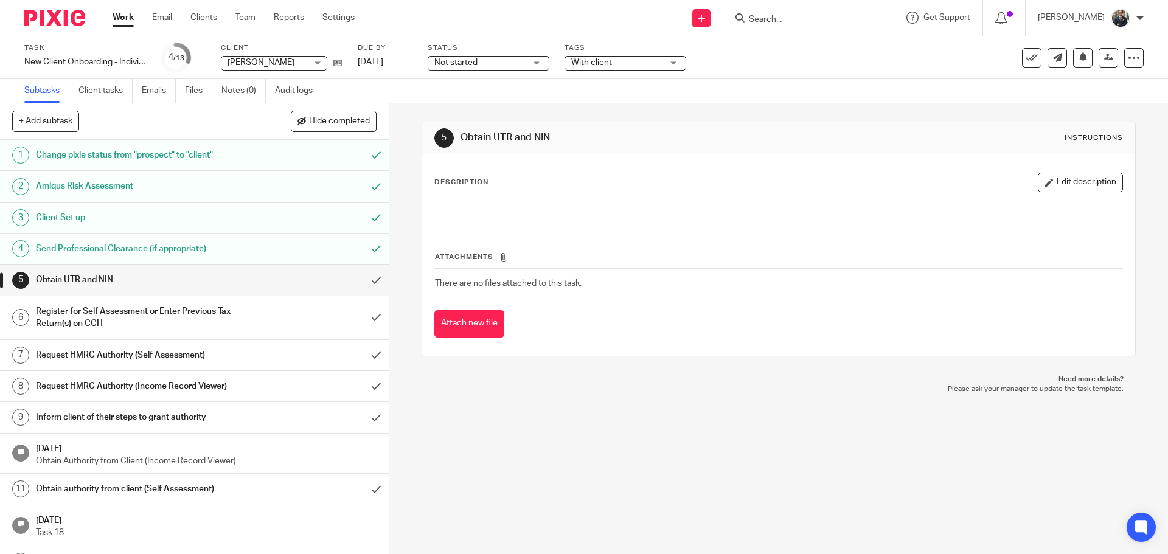
click at [43, 15] on img at bounding box center [54, 18] width 61 height 16
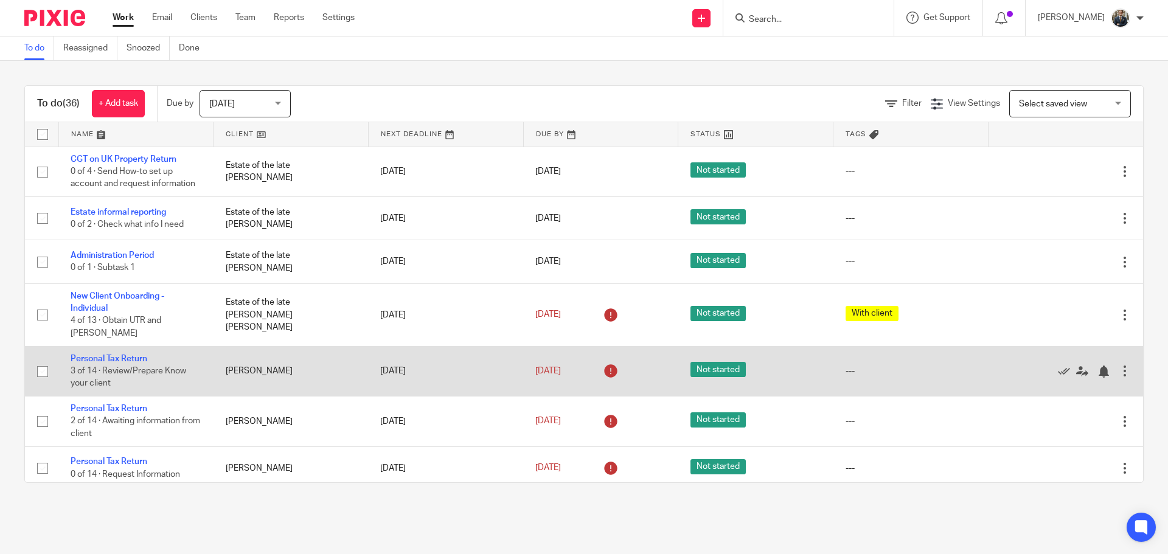
click at [1119, 365] on div at bounding box center [1125, 371] width 12 height 12
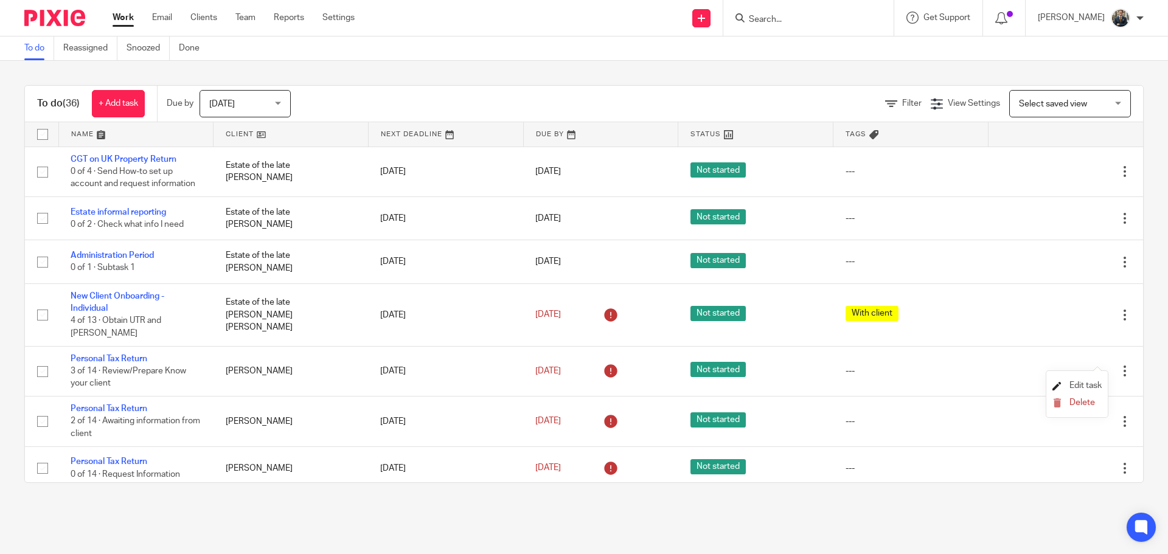
click at [1084, 388] on span "Edit task" at bounding box center [1086, 385] width 32 height 9
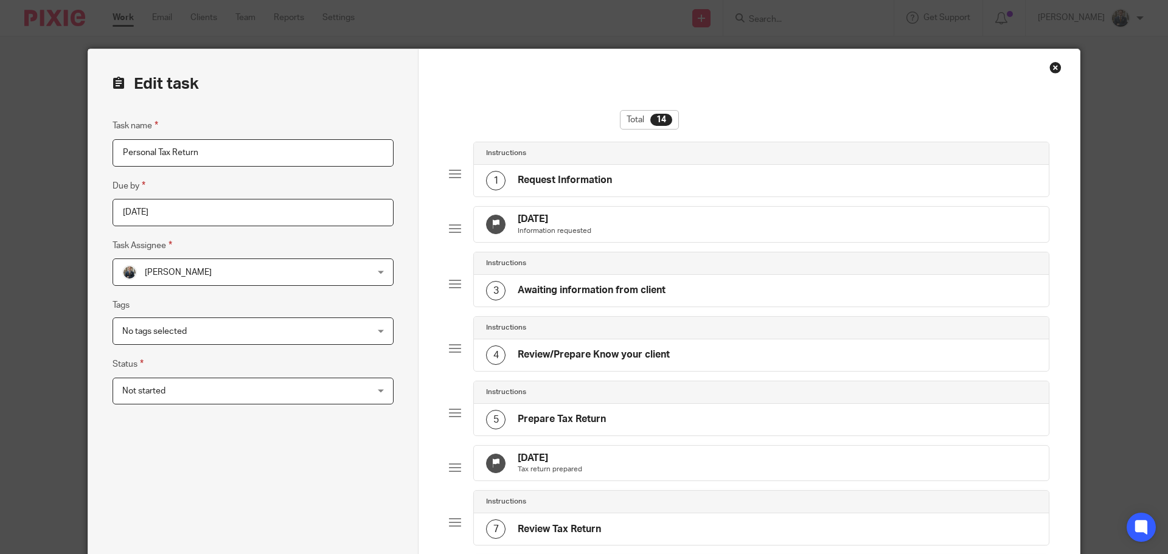
click at [580, 472] on div "[DATE] Tax return prepared" at bounding box center [761, 463] width 575 height 35
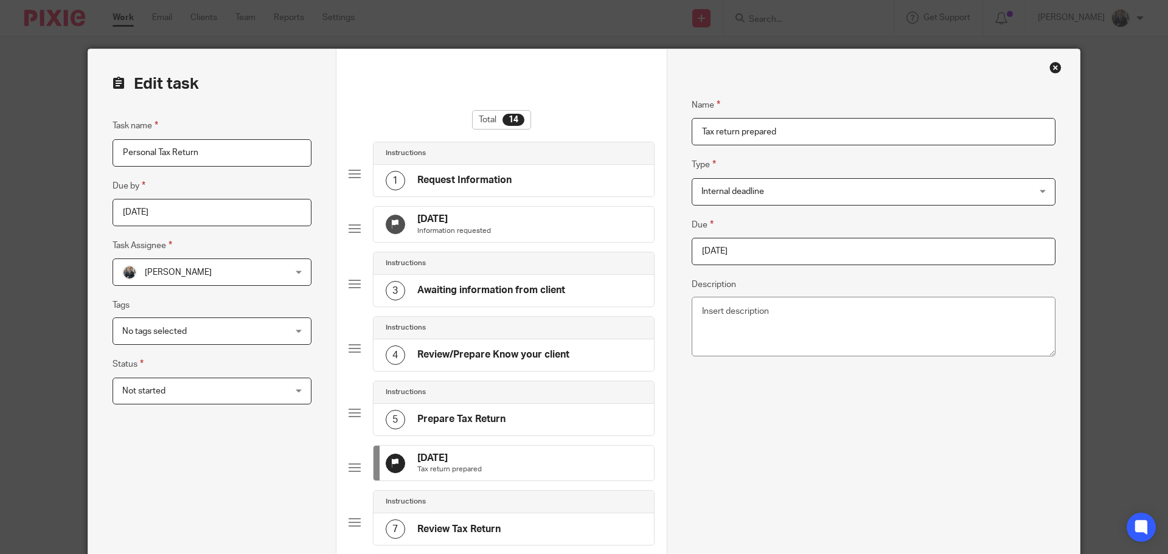
click at [719, 257] on input "2025-09-12" at bounding box center [874, 251] width 364 height 27
click at [702, 324] on div "November January February March April May June July August September October No…" at bounding box center [773, 322] width 180 height 35
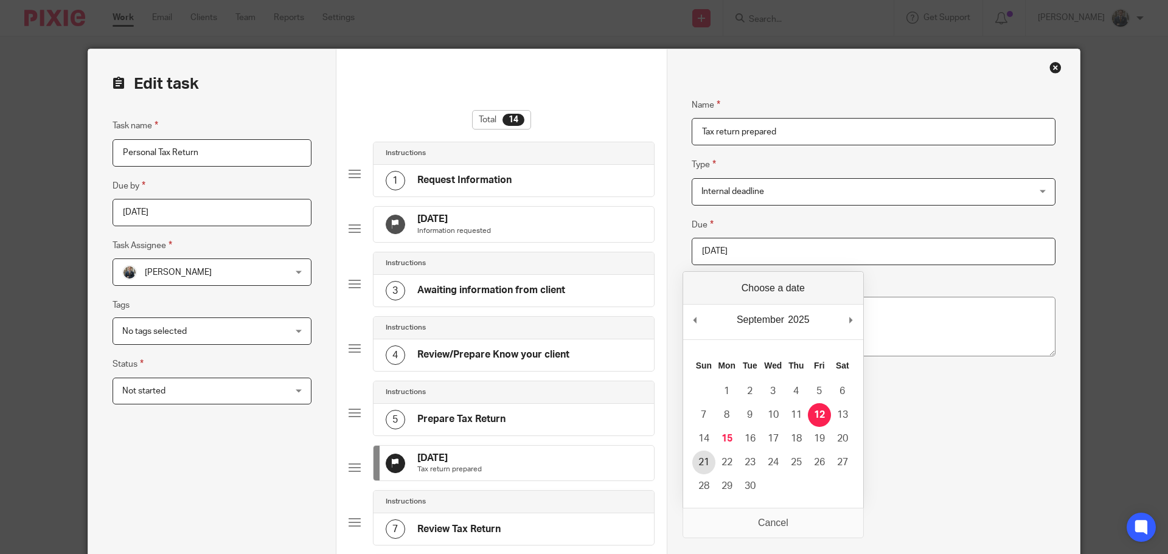
type input "2025-09-21"
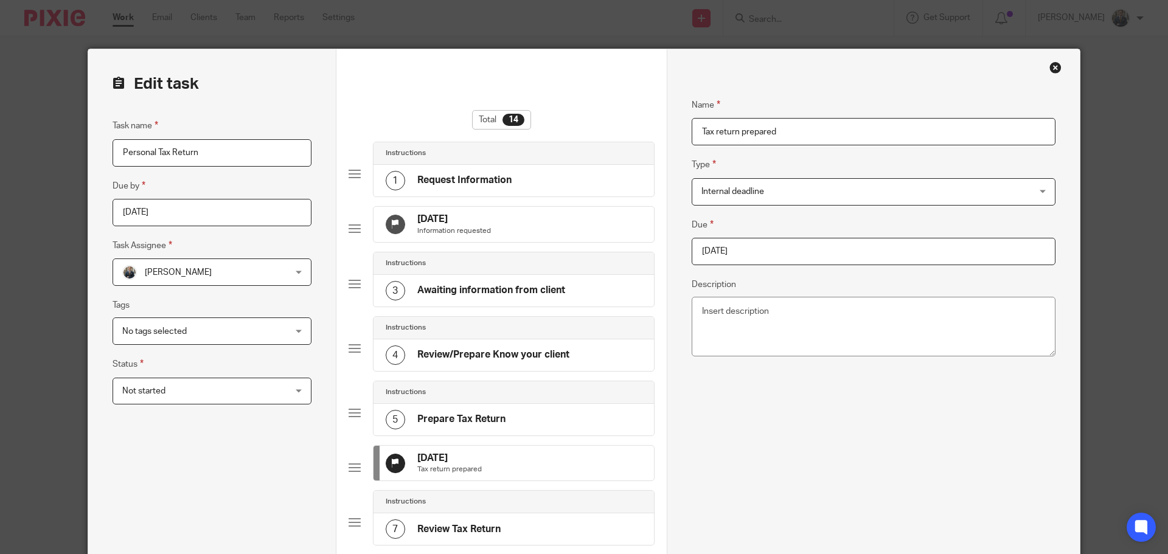
scroll to position [243, 0]
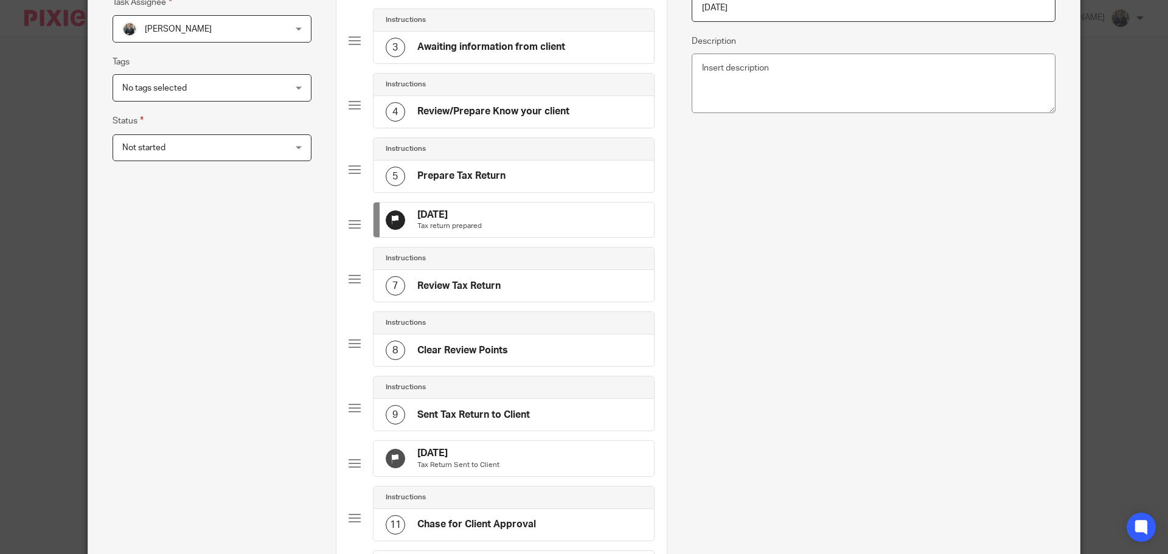
click at [500, 476] on div "12 Sep 2025 Tax Return Sent to Client" at bounding box center [514, 458] width 280 height 35
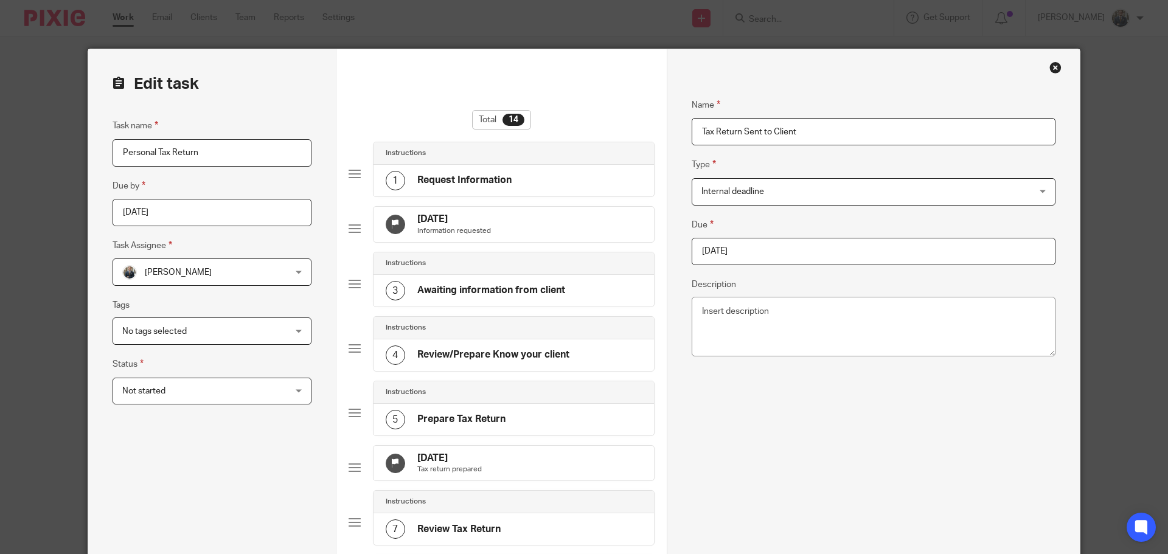
click at [745, 246] on input "2025-09-12" at bounding box center [874, 251] width 364 height 27
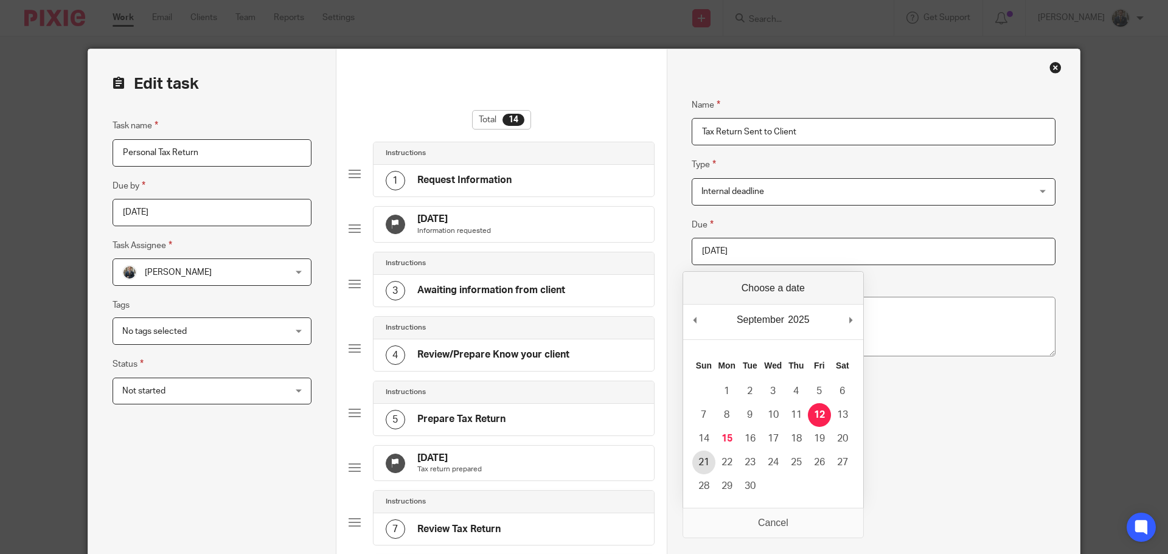
type input "2025-09-21"
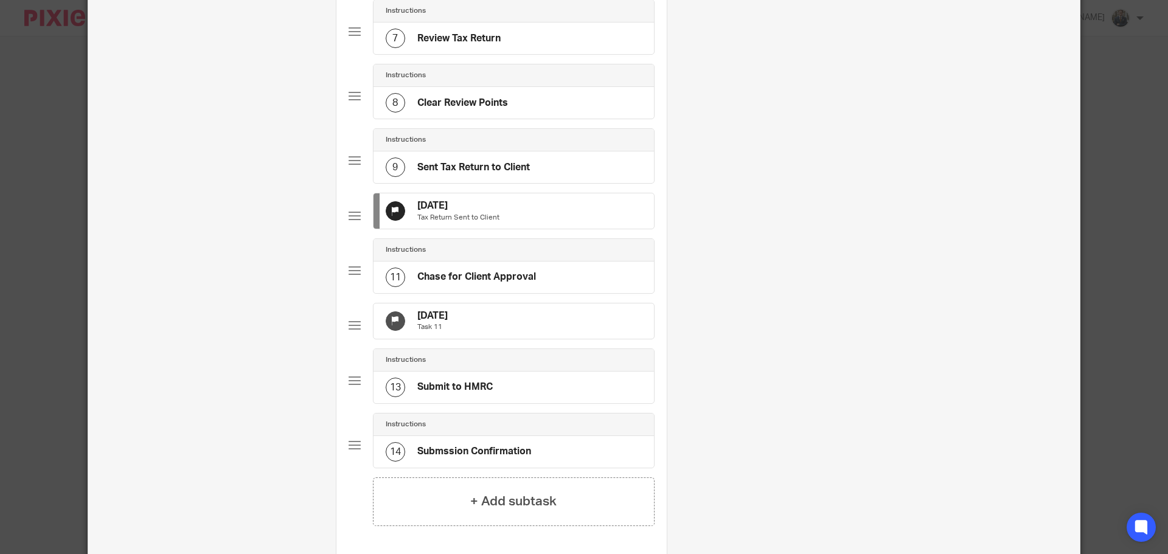
scroll to position [669, 0]
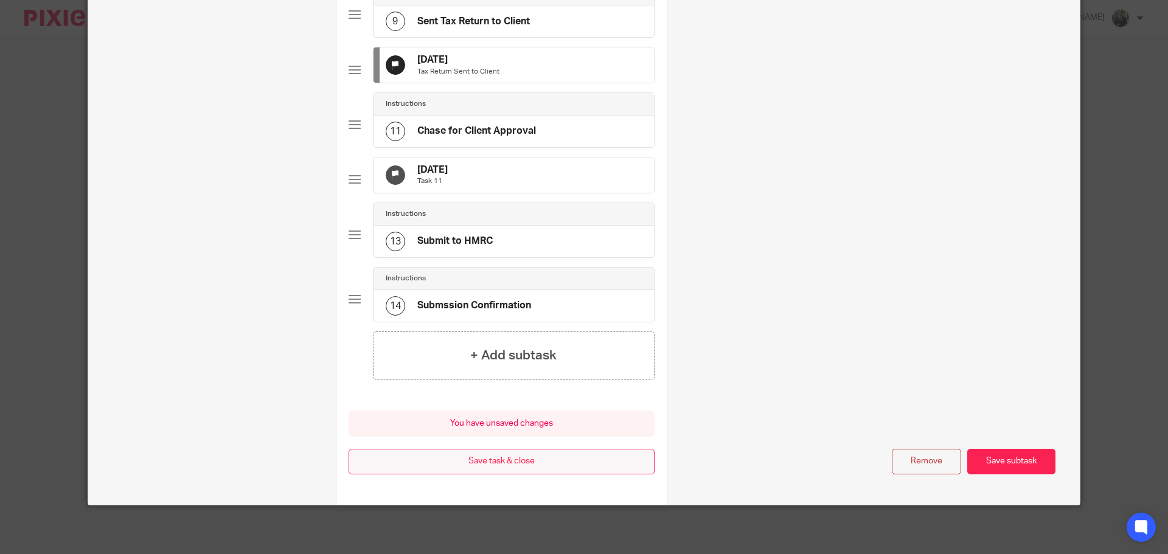
click at [533, 470] on button "Save task & close" at bounding box center [502, 462] width 306 height 26
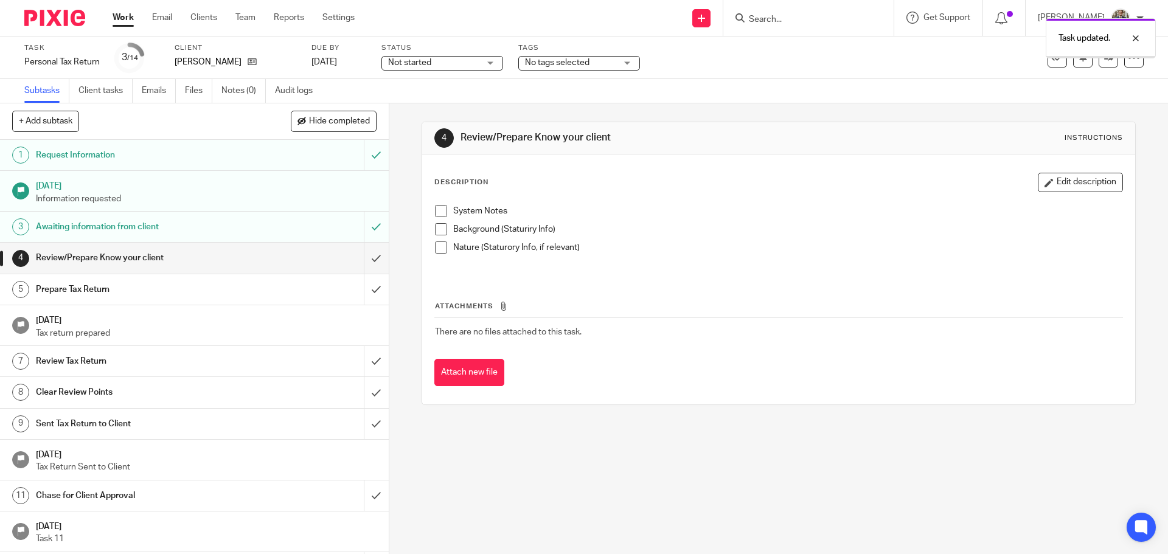
click at [49, 10] on img at bounding box center [54, 18] width 61 height 16
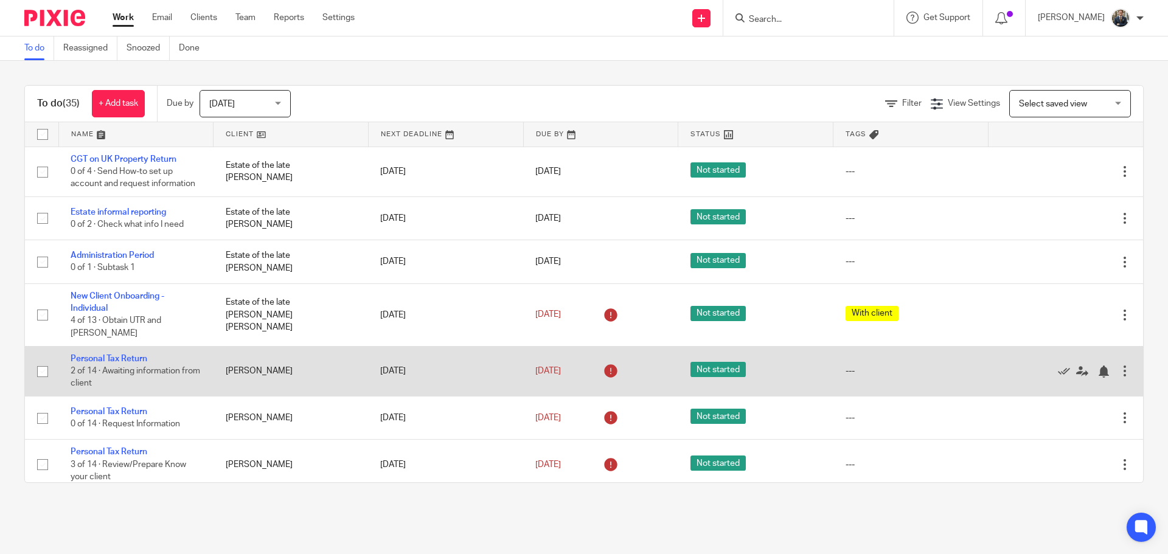
click at [1119, 365] on div at bounding box center [1125, 371] width 12 height 12
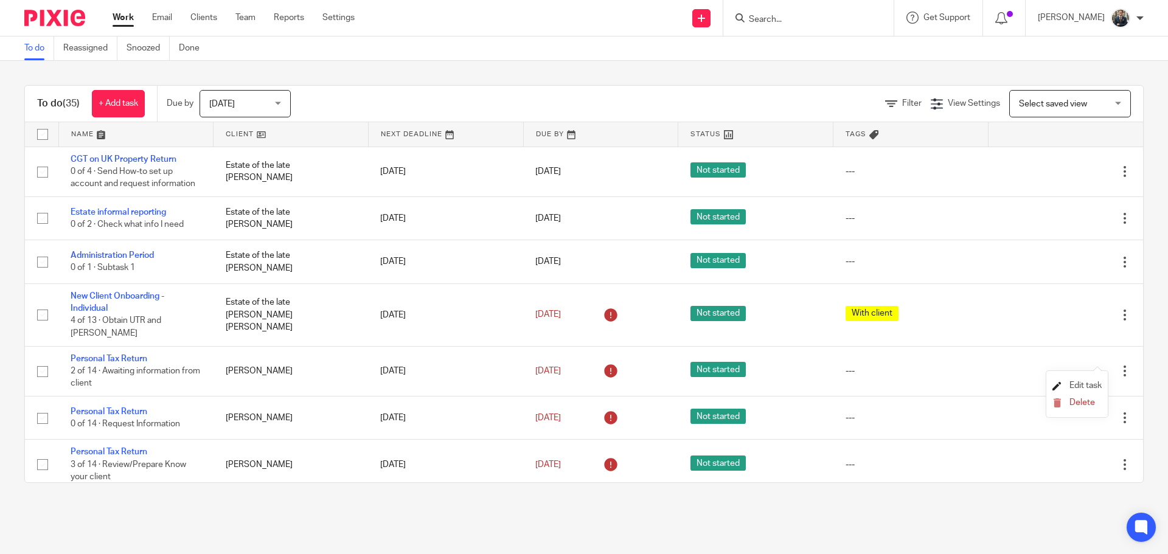
click at [1087, 387] on span "Edit task" at bounding box center [1086, 385] width 32 height 9
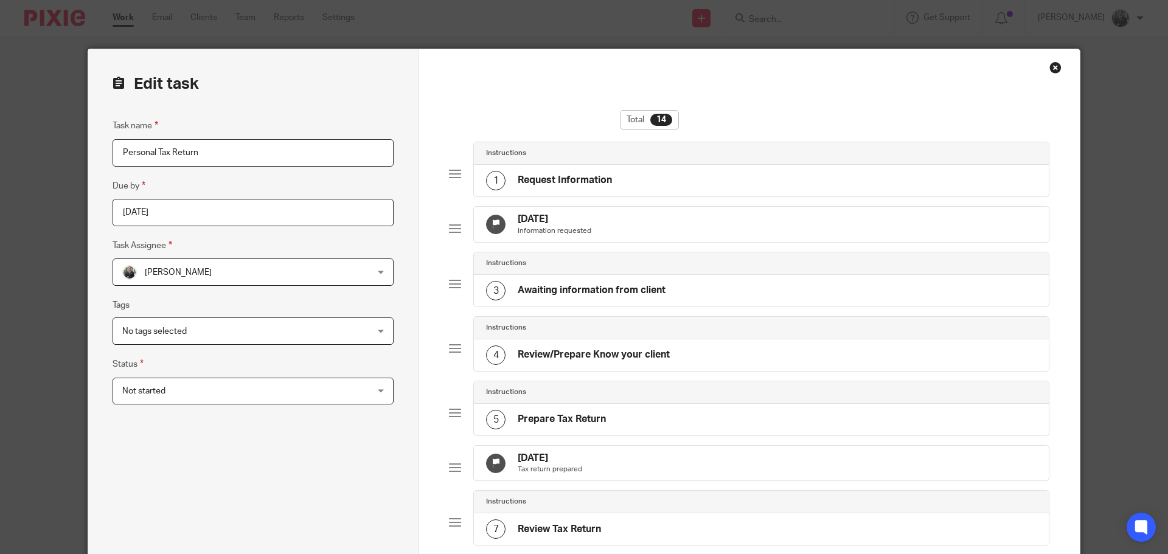
click at [650, 446] on div "12 Sep 2025 Tax return prepared" at bounding box center [761, 463] width 575 height 35
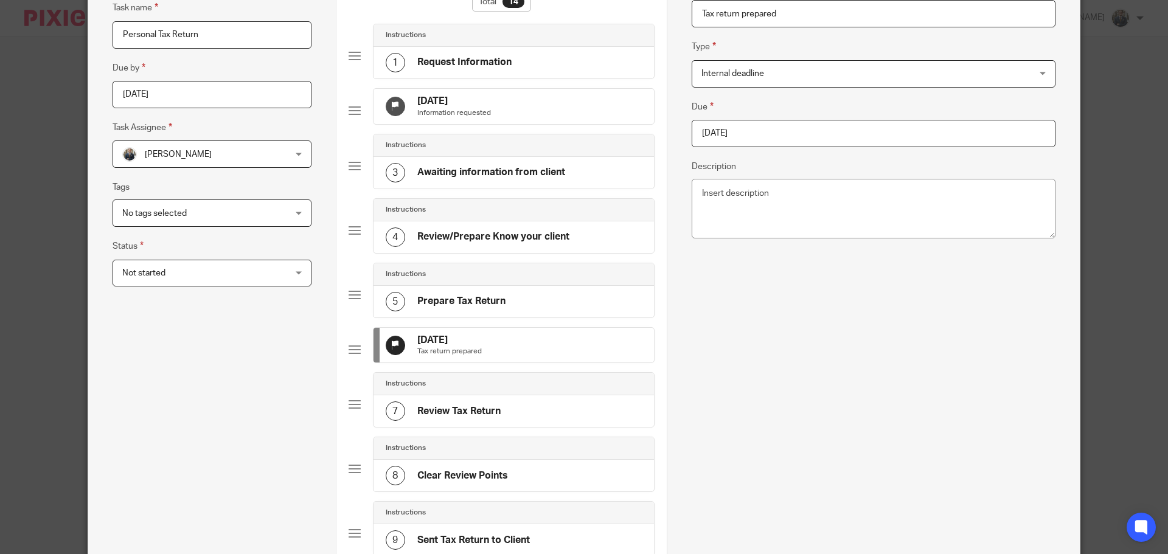
click at [775, 125] on input "2025-09-12" at bounding box center [874, 133] width 364 height 27
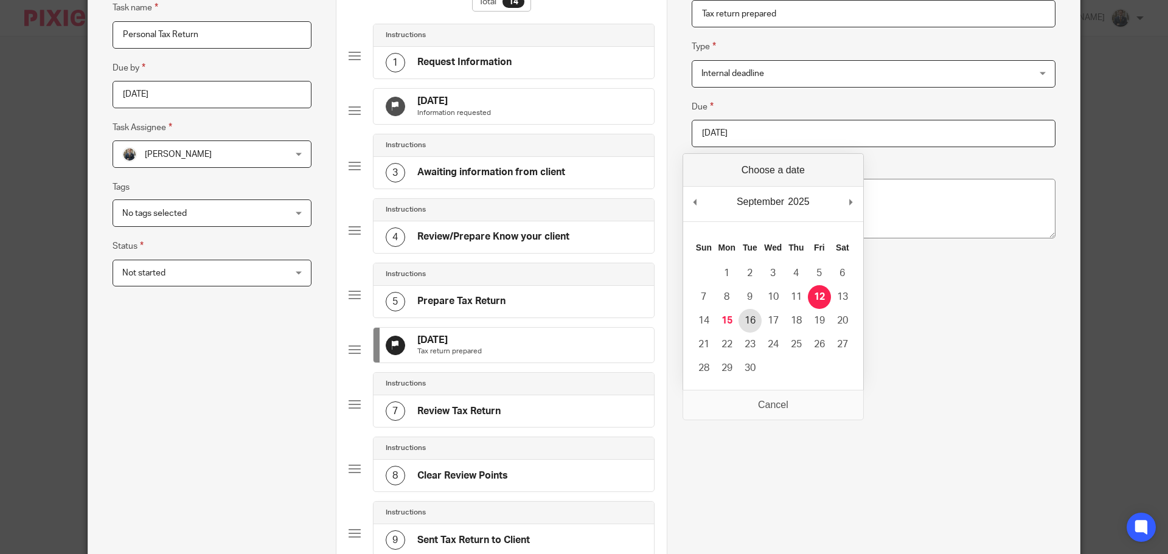
type input "2025-09-16"
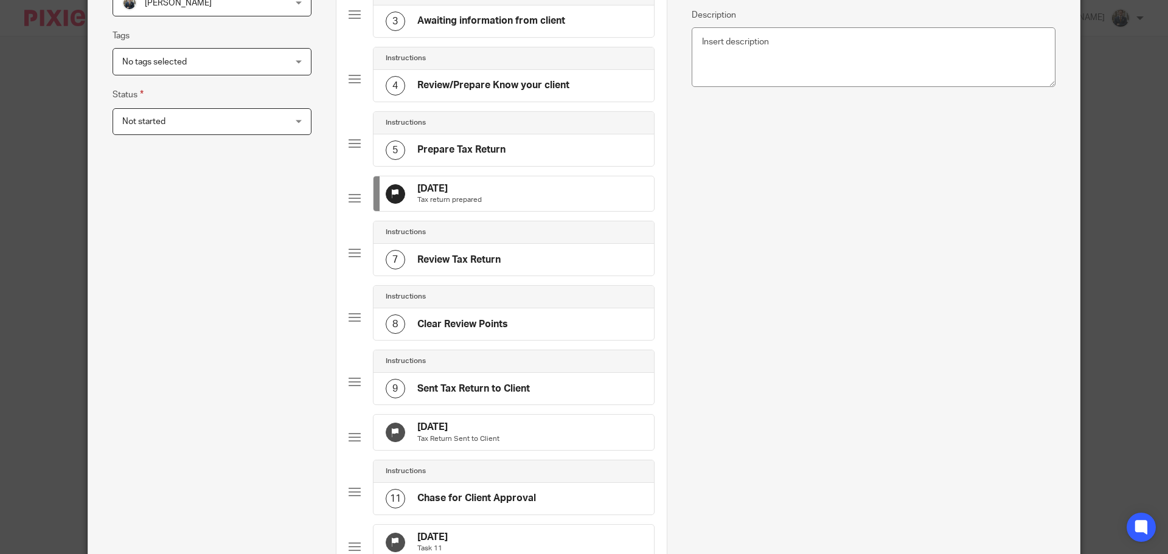
scroll to position [422, 0]
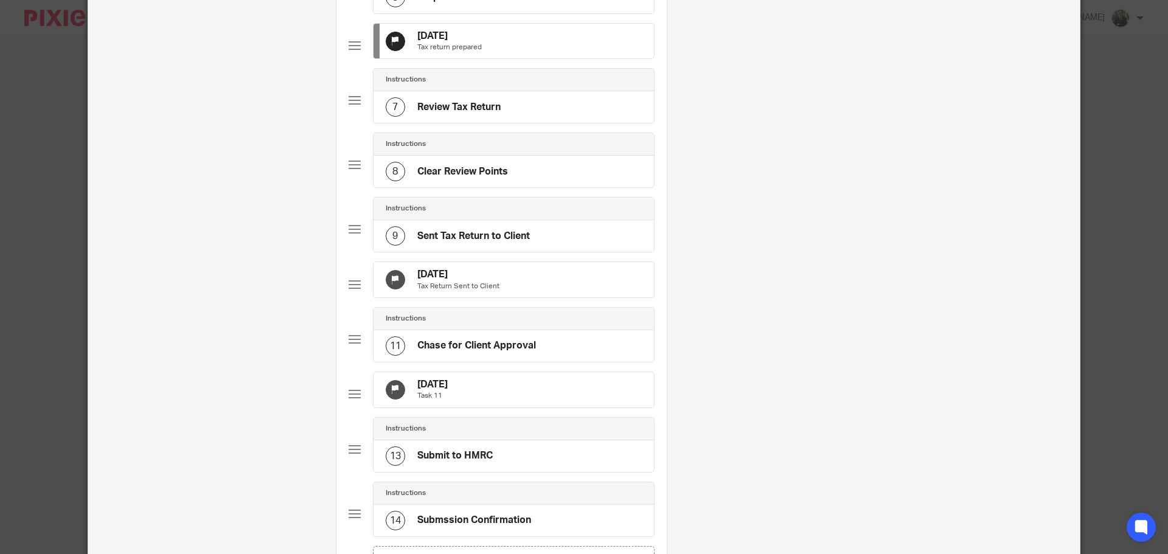
click at [540, 298] on div "12 Sep 2025 Tax Return Sent to Client" at bounding box center [514, 279] width 280 height 35
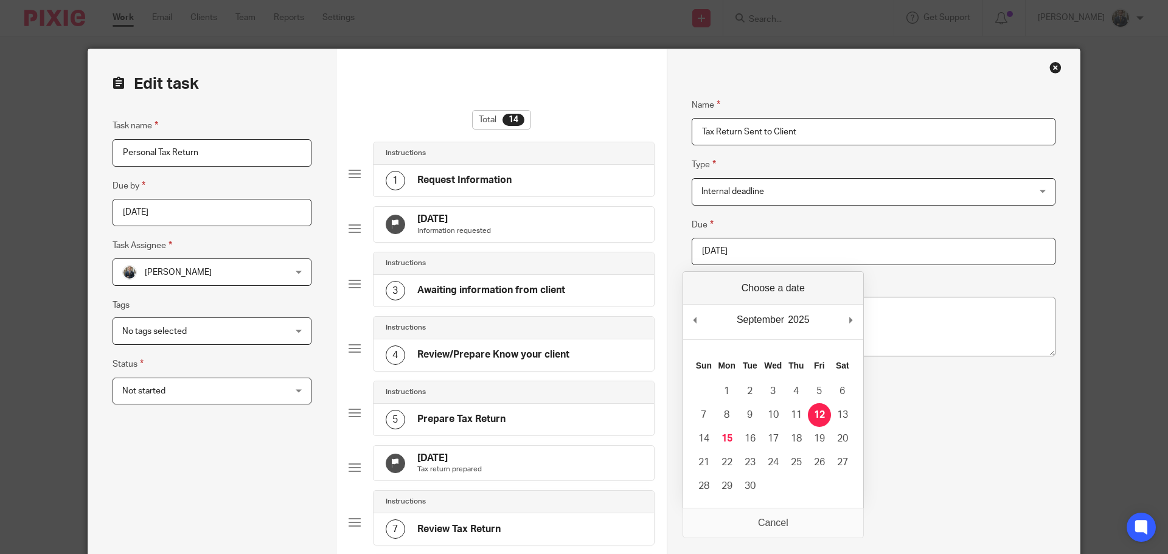
click at [838, 244] on input "2025-09-12" at bounding box center [874, 251] width 364 height 27
type input "2025-09-16"
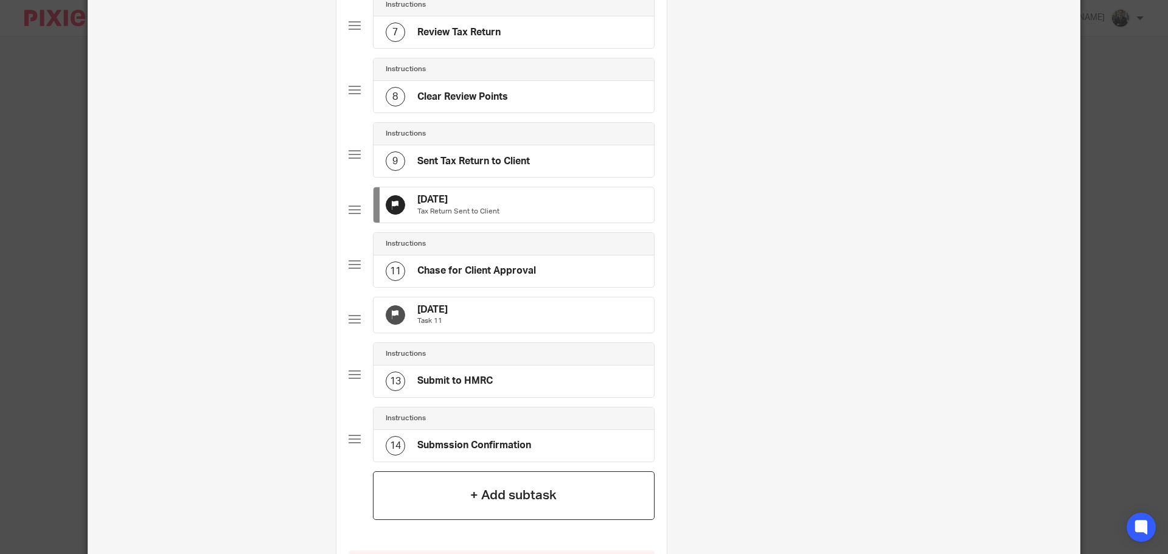
scroll to position [676, 0]
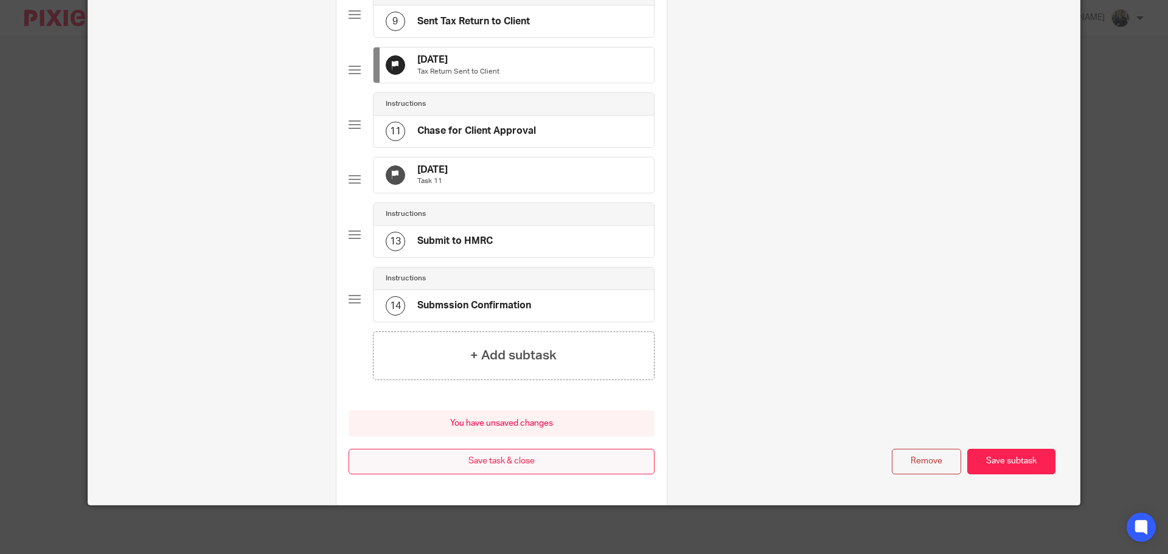
click at [473, 468] on button "Save task & close" at bounding box center [502, 462] width 306 height 26
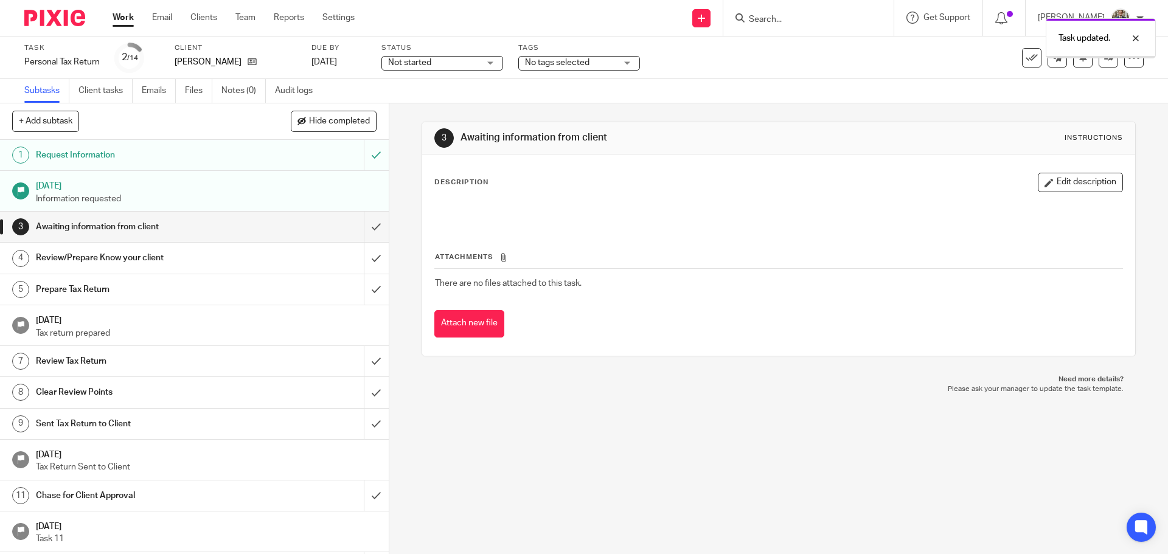
click at [30, 22] on img at bounding box center [54, 18] width 61 height 16
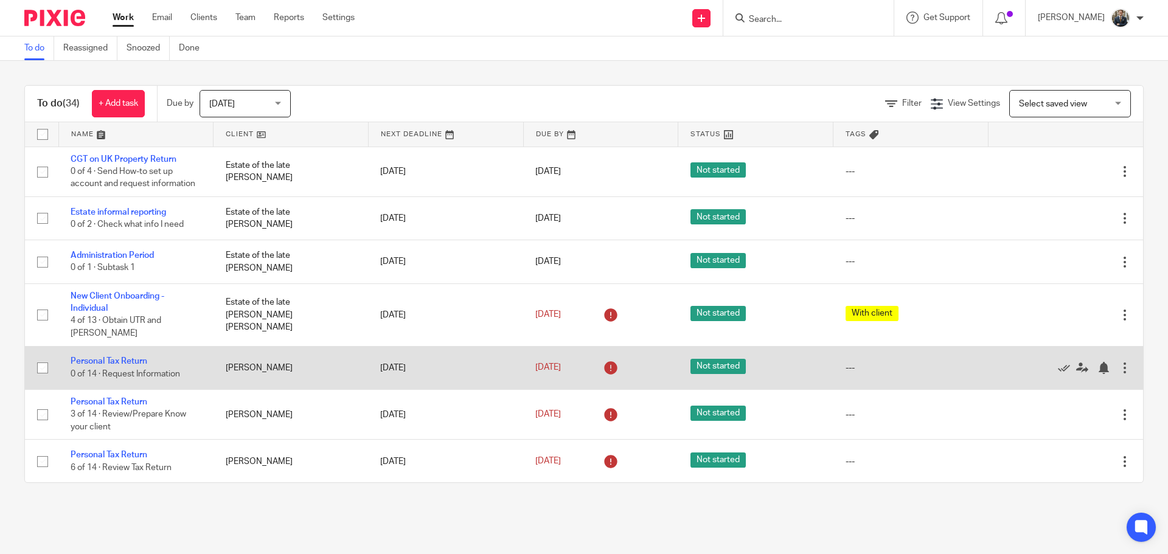
click at [1119, 362] on div at bounding box center [1125, 368] width 12 height 12
click at [110, 357] on link "Personal Tax Return" at bounding box center [109, 361] width 77 height 9
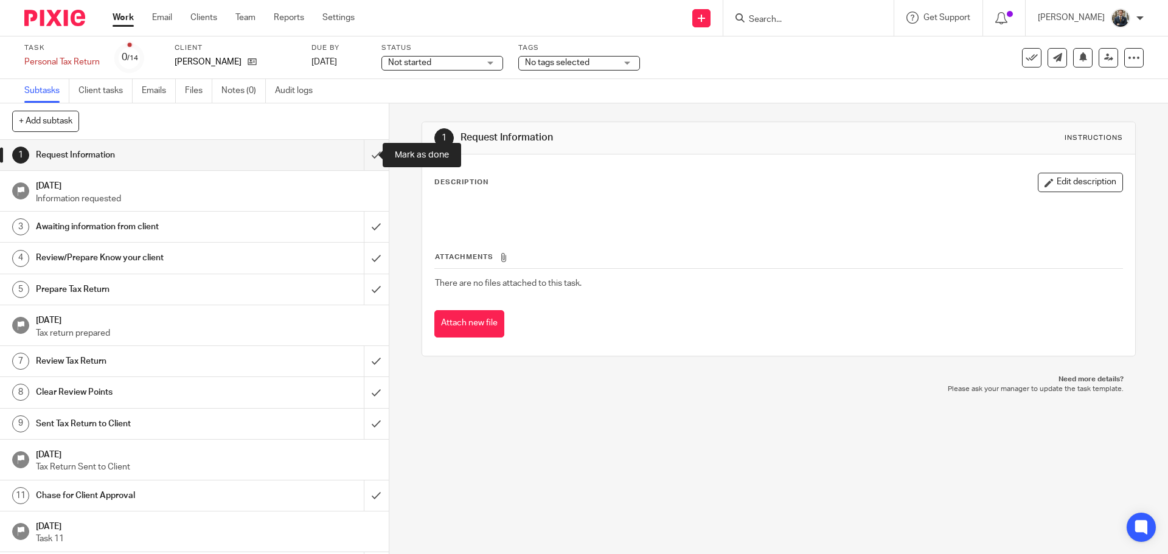
click at [366, 164] on input "submit" at bounding box center [194, 155] width 389 height 30
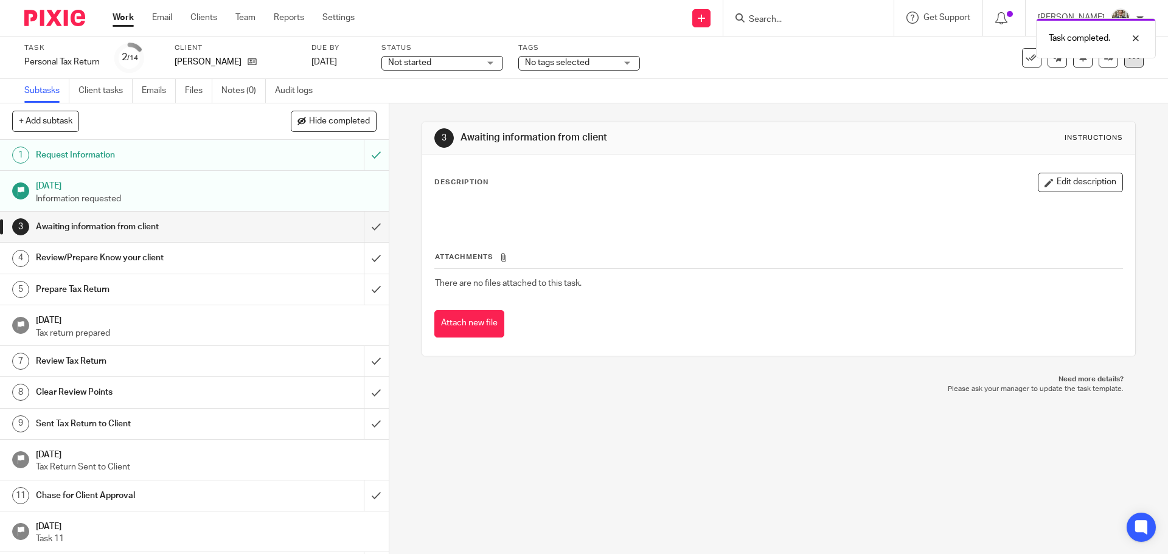
click at [1128, 63] on icon at bounding box center [1134, 58] width 12 height 12
click at [1079, 107] on link "Advanced task editor" at bounding box center [1087, 106] width 80 height 9
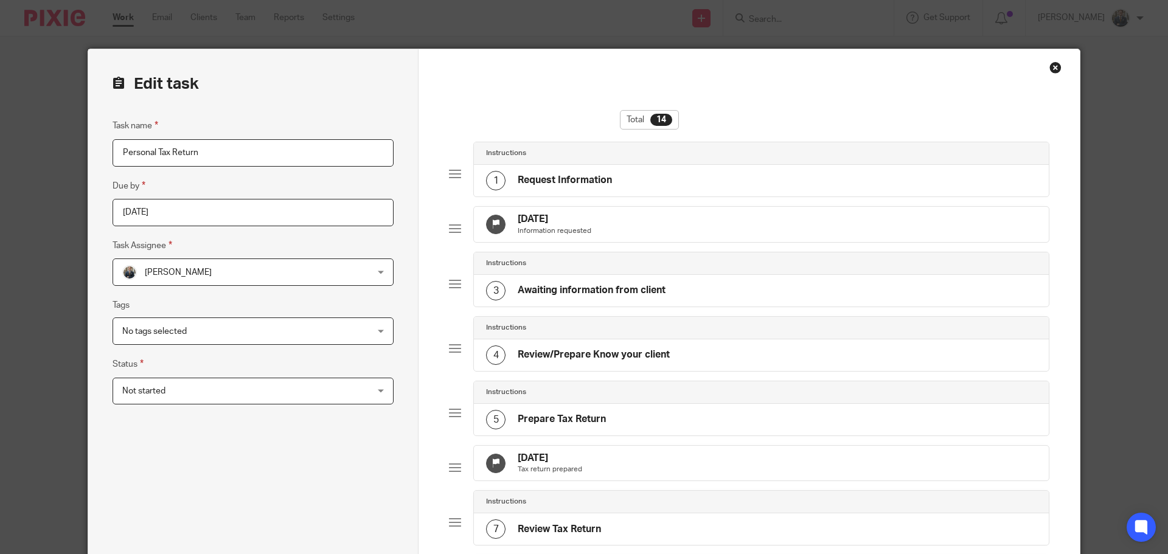
scroll to position [183, 0]
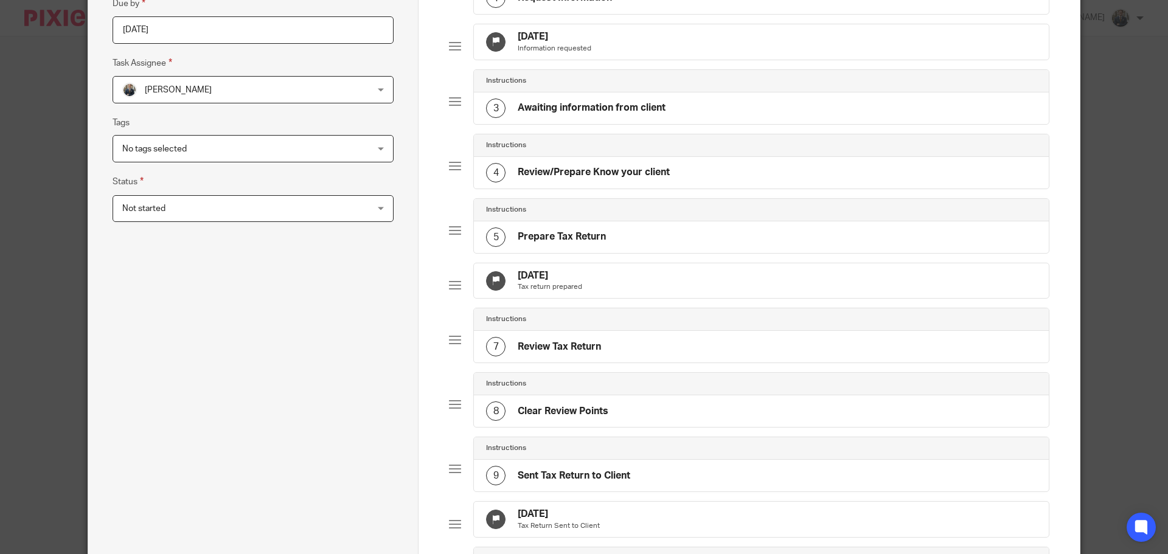
click at [689, 286] on div "[DATE] Tax return prepared" at bounding box center [761, 280] width 575 height 35
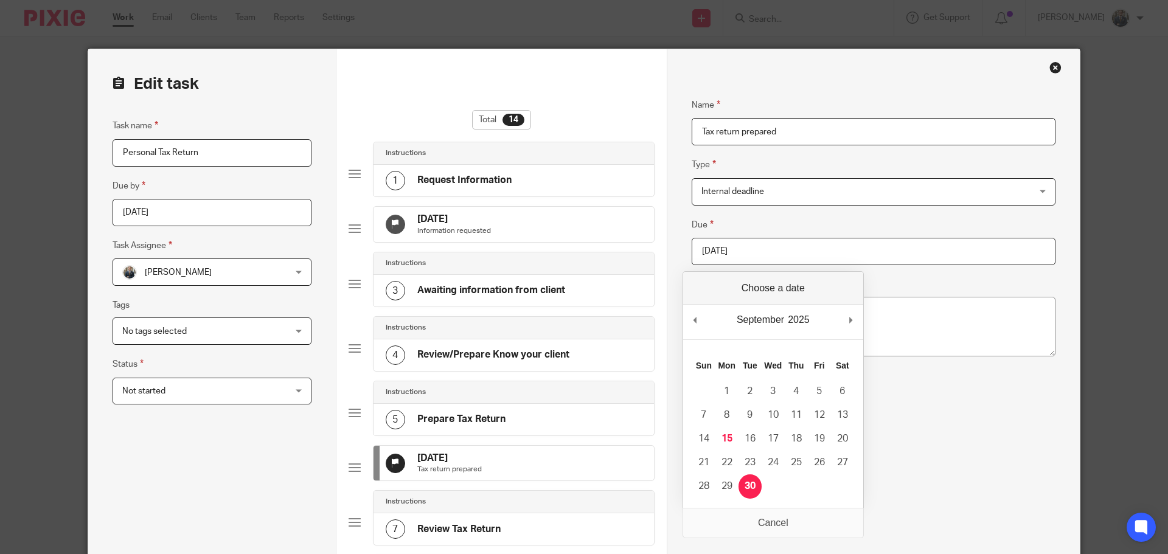
click at [780, 249] on input "[DATE]" at bounding box center [874, 251] width 364 height 27
type input "2025-12-31"
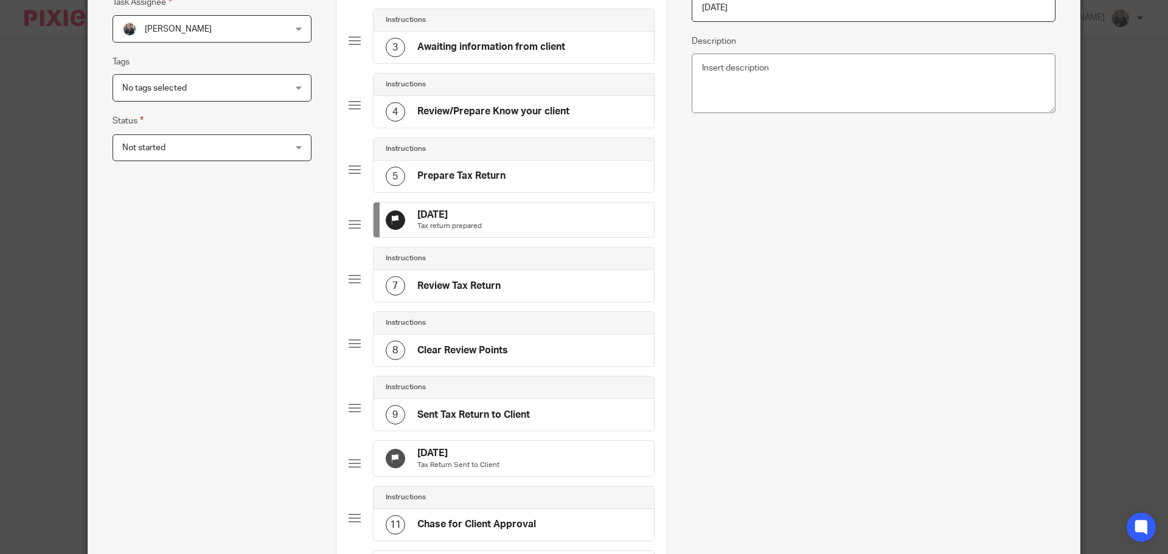
click at [462, 470] on p "Tax Return Sent to Client" at bounding box center [458, 466] width 82 height 10
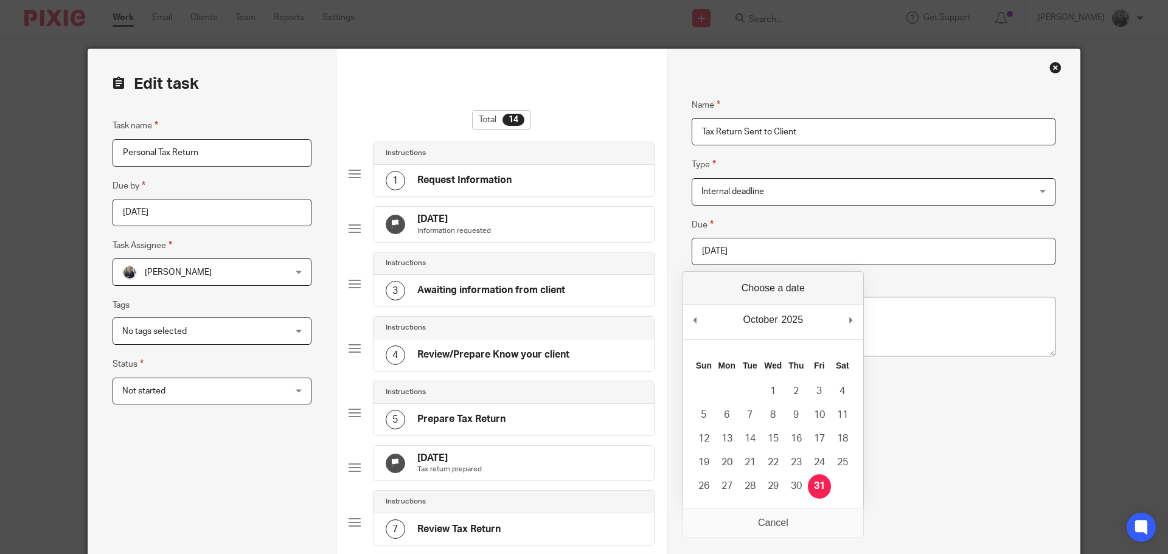
click at [772, 251] on input "2025-10-31" at bounding box center [874, 251] width 364 height 27
type input "2025-12-31"
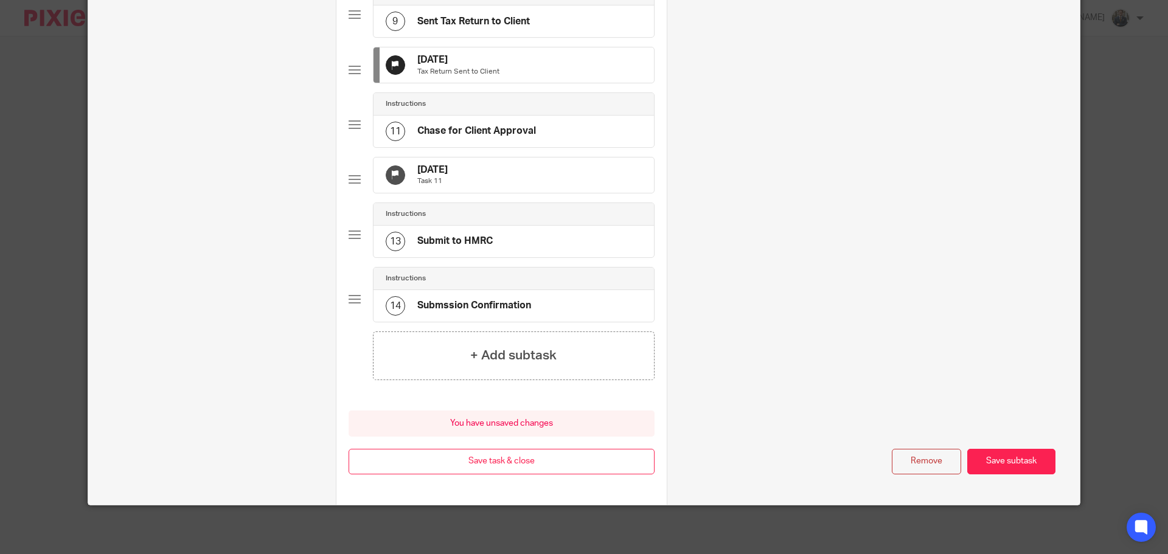
scroll to position [615, 0]
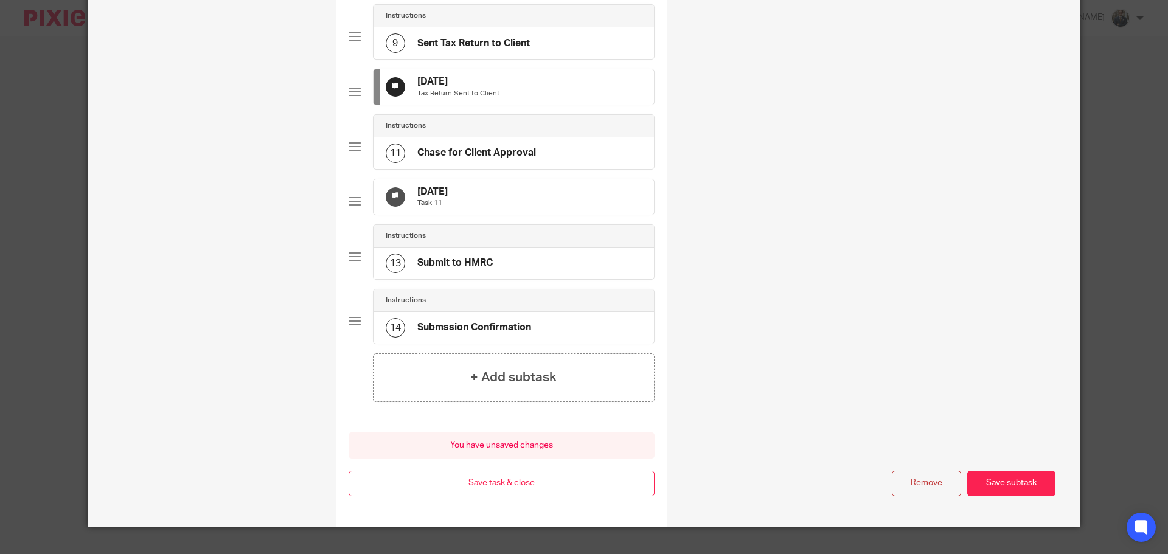
click at [514, 215] on div "30 Nov 2025 Task 11" at bounding box center [514, 196] width 280 height 35
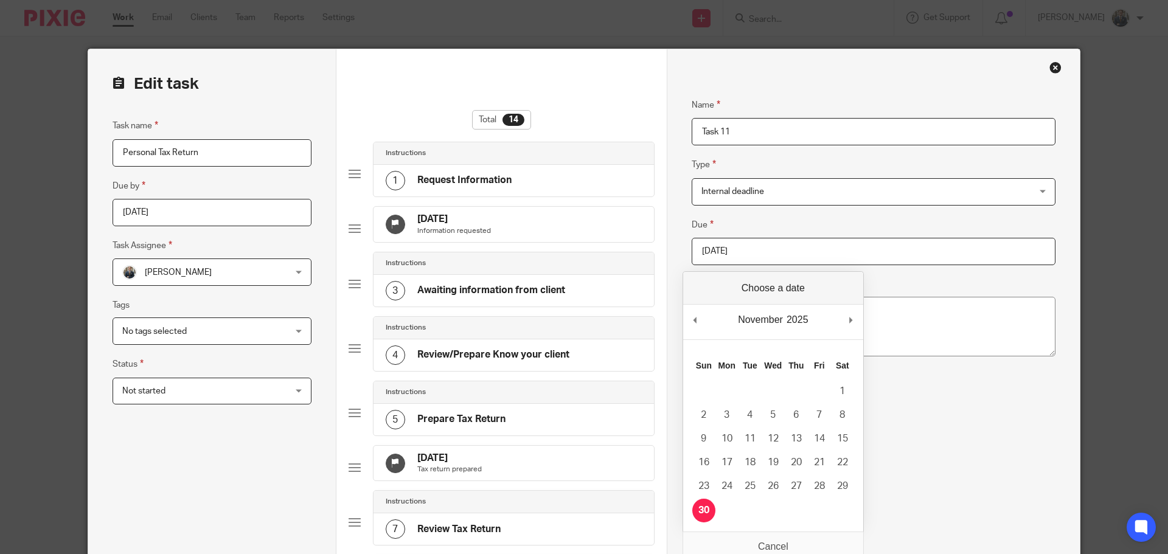
click at [771, 259] on input "2025-11-30" at bounding box center [874, 251] width 364 height 27
click at [866, 321] on body "Work Email Clients Team Reports Settings Work Email Clients Team Reports Settin…" at bounding box center [579, 277] width 1159 height 554
click at [860, 321] on textarea "Description" at bounding box center [866, 327] width 361 height 60
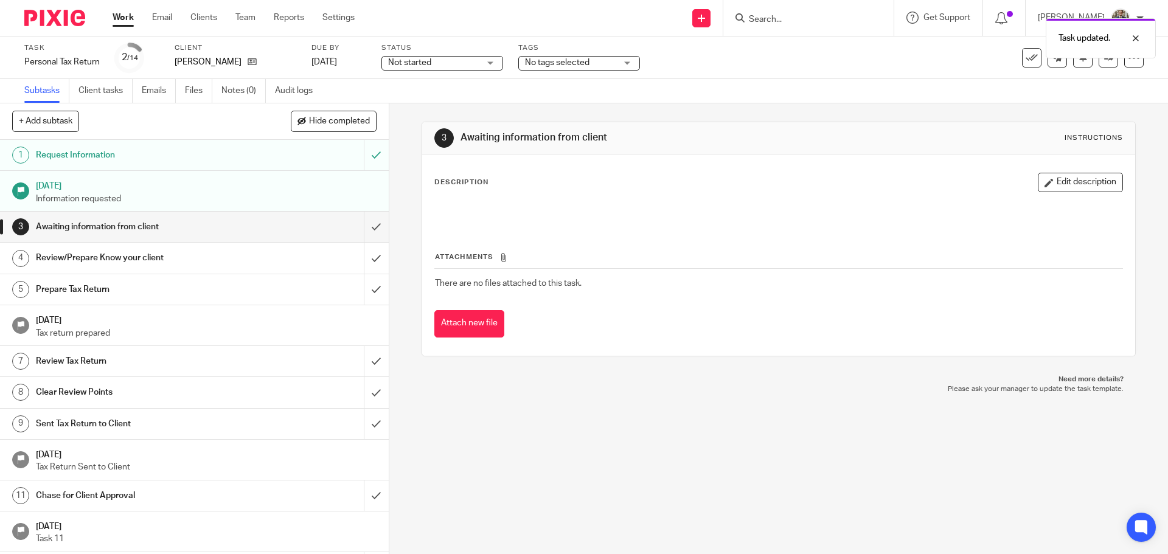
click at [47, 22] on img at bounding box center [54, 18] width 61 height 16
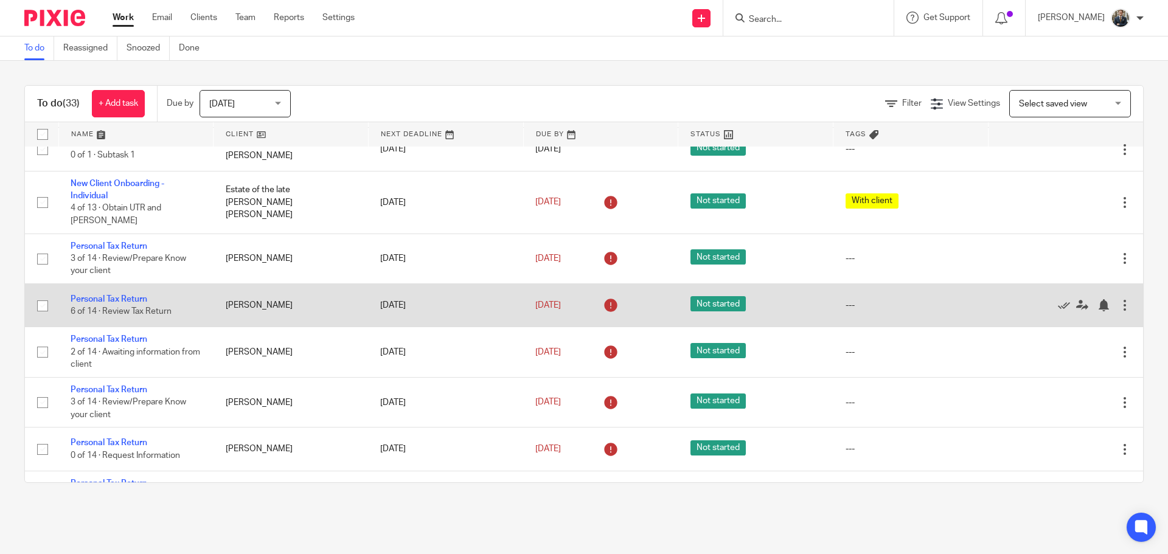
scroll to position [122, 0]
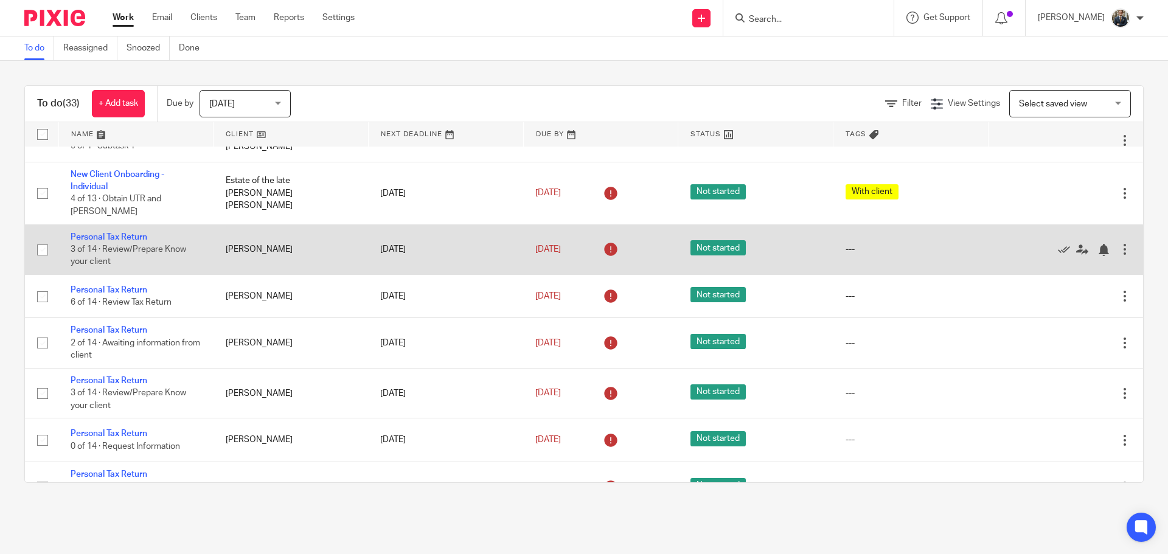
click at [1119, 243] on div at bounding box center [1125, 249] width 12 height 12
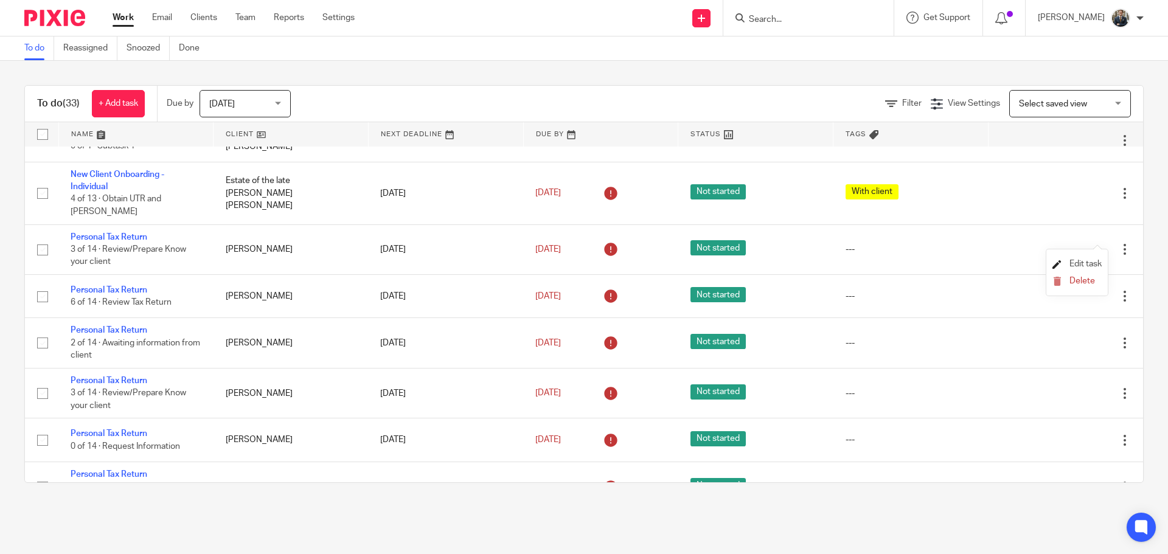
click at [1090, 262] on span "Edit task" at bounding box center [1086, 264] width 32 height 9
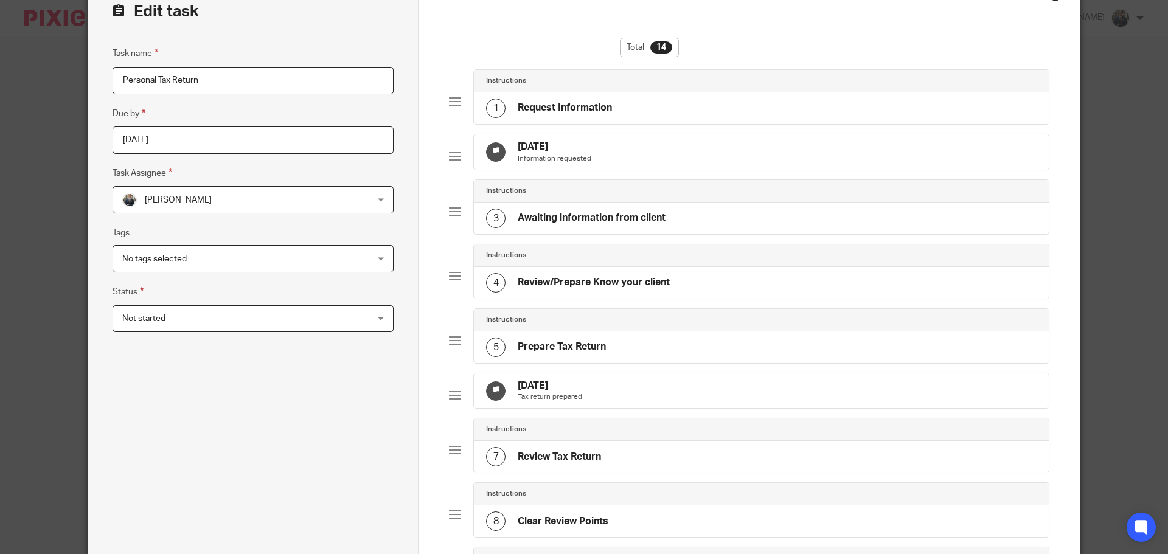
scroll to position [183, 0]
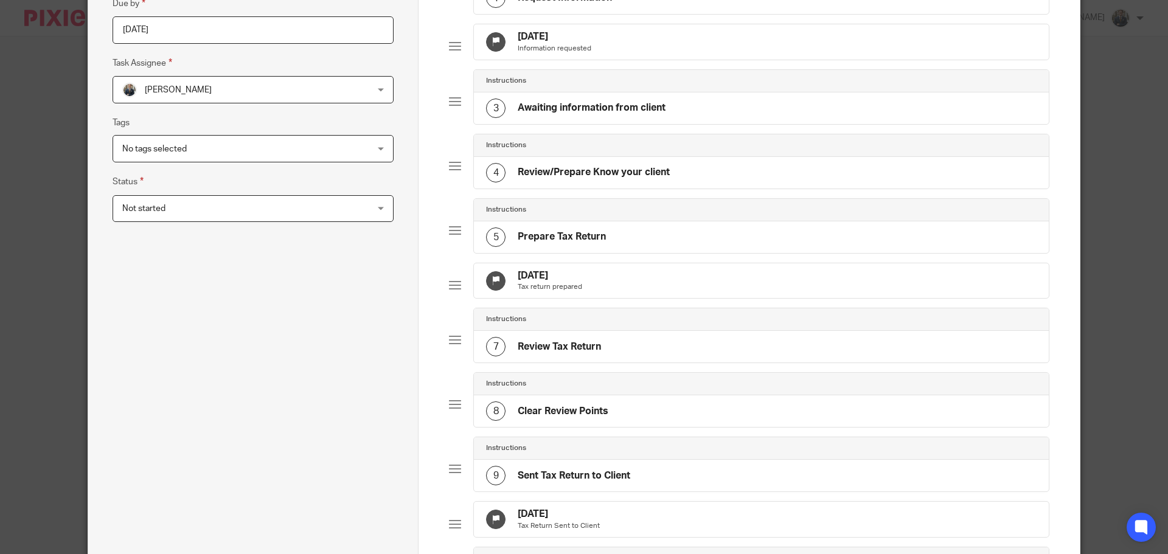
click at [684, 299] on div "[DATE] Tax return prepared" at bounding box center [761, 280] width 575 height 35
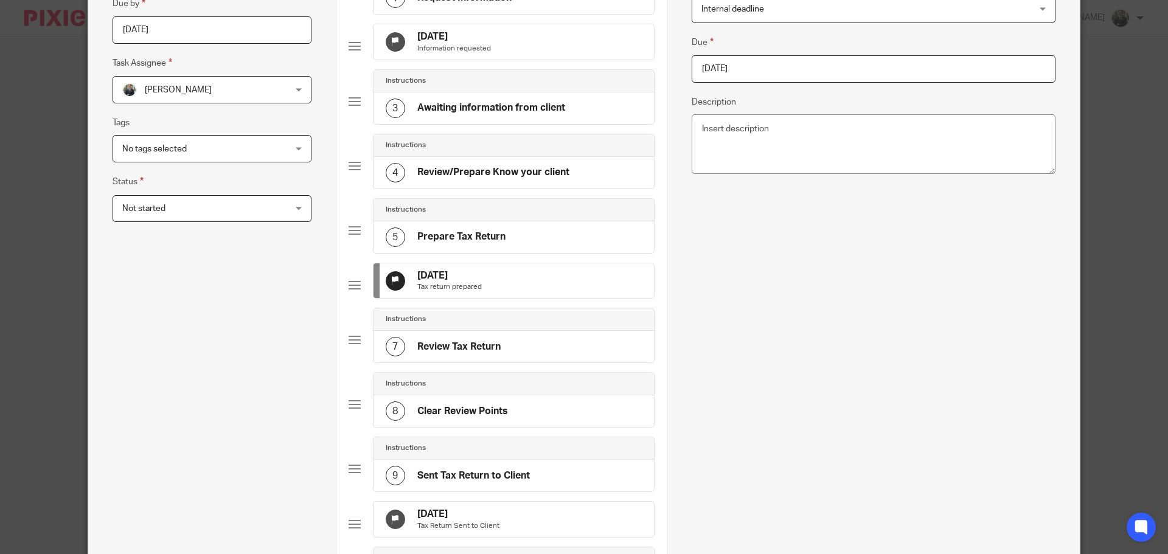
scroll to position [0, 0]
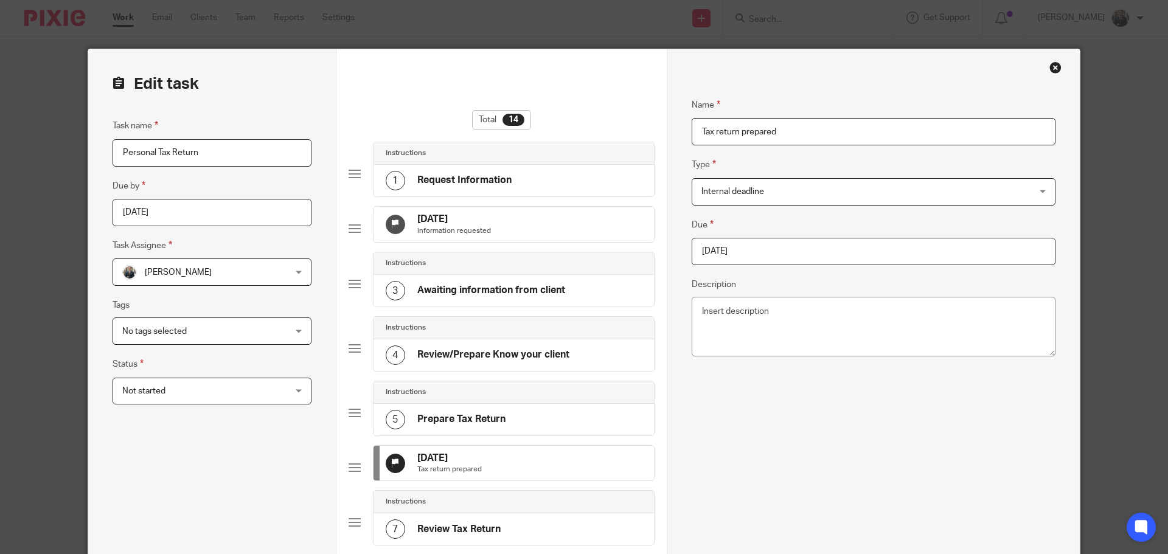
click at [781, 260] on input "2025-09-09" at bounding box center [874, 251] width 364 height 27
type input "2025-11-30"
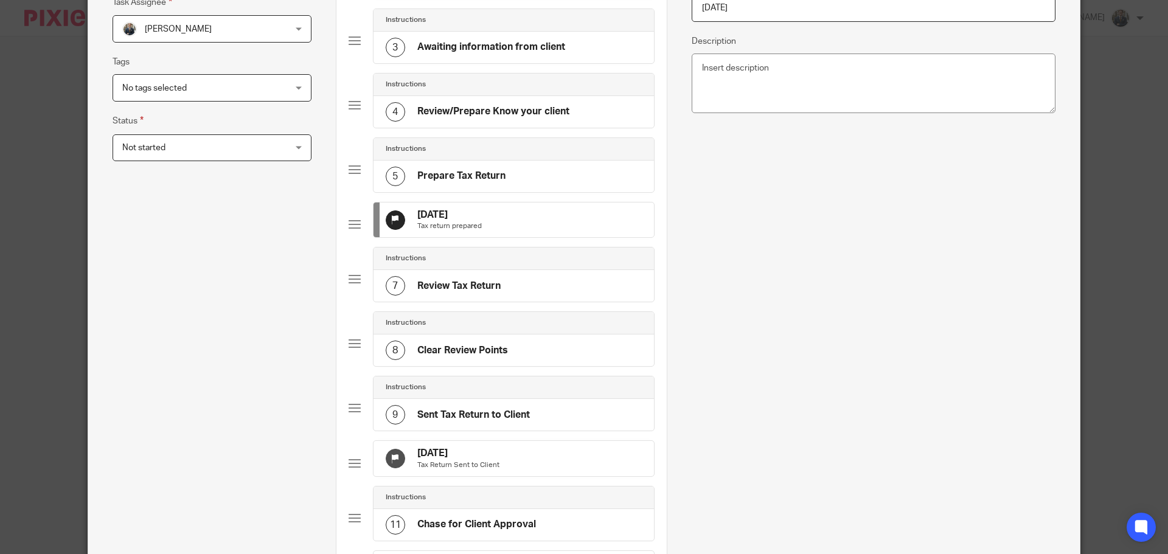
click at [514, 468] on div "10 Sep 2025 Tax Return Sent to Client" at bounding box center [514, 458] width 280 height 35
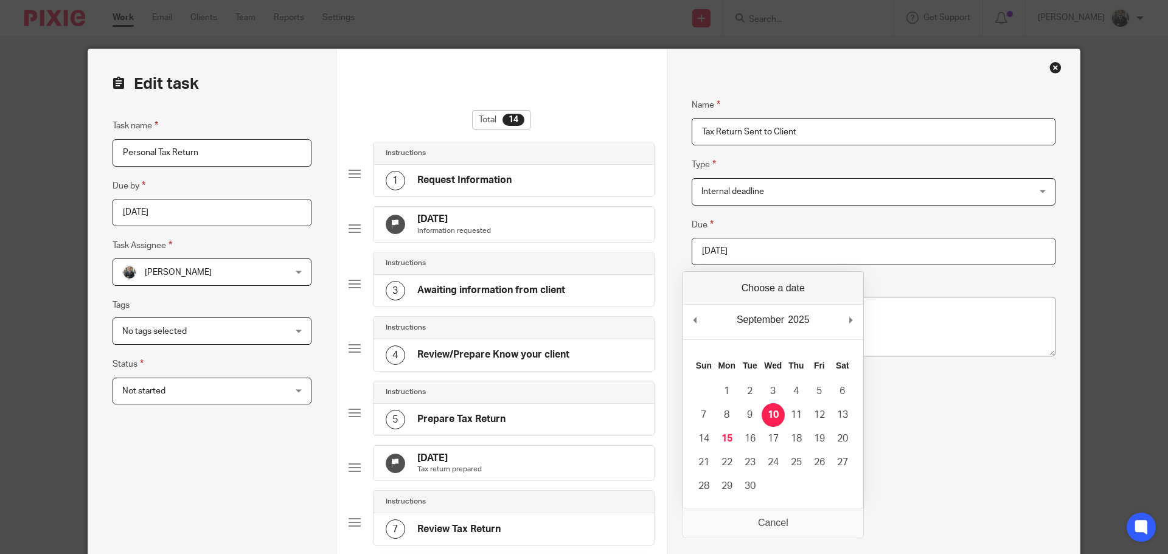
click at [759, 245] on input "2025-09-10" at bounding box center [874, 251] width 364 height 27
type input "2025-11-30"
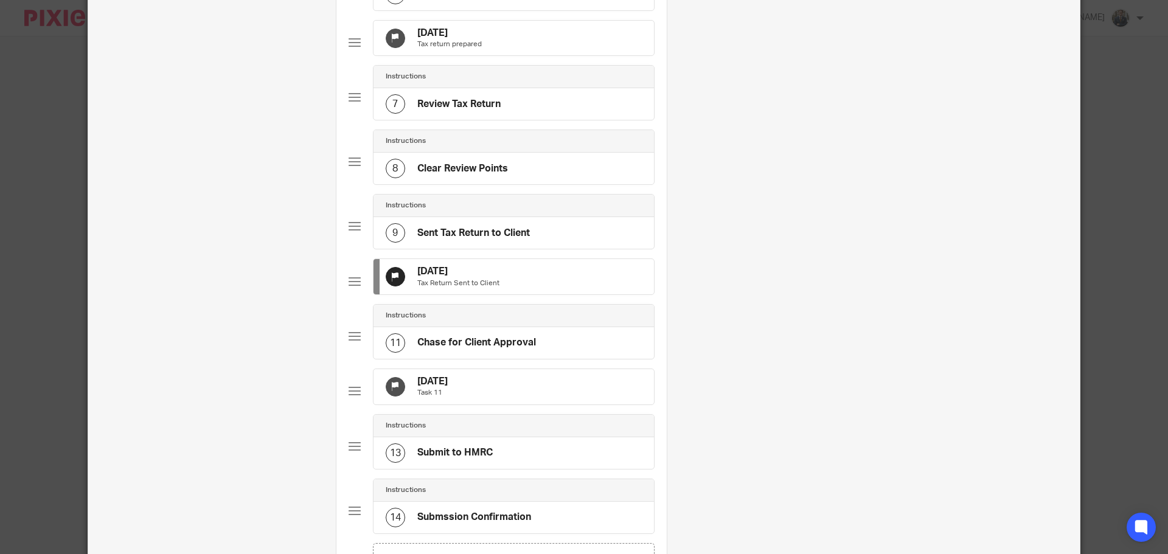
scroll to position [426, 0]
click at [514, 404] on div "5 Oct 2025 Task 11" at bounding box center [514, 386] width 280 height 35
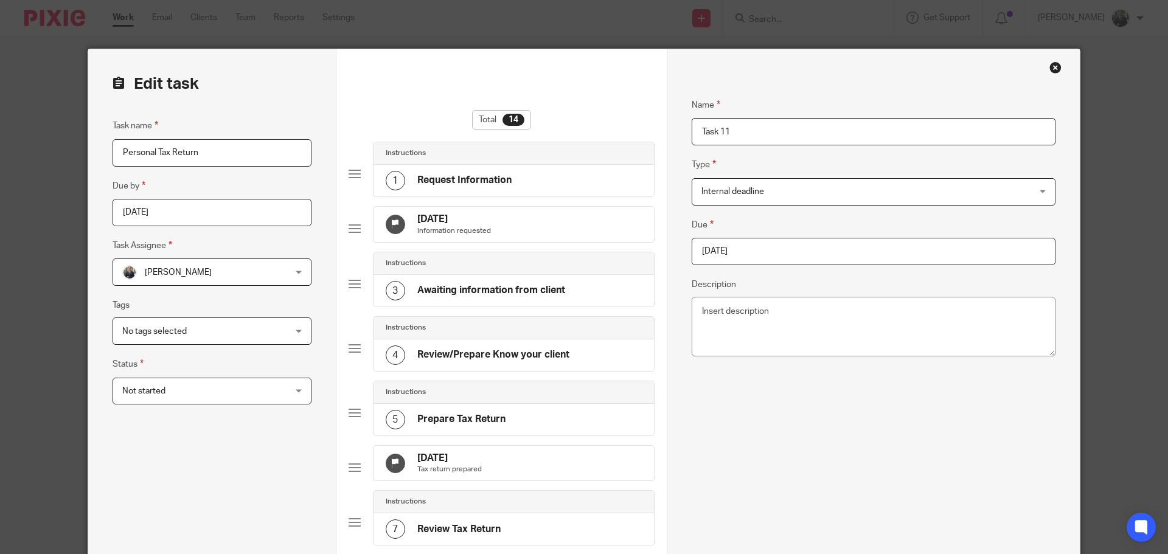
click at [741, 252] on input "2025-10-05" at bounding box center [874, 251] width 364 height 27
type input "2025-11-30"
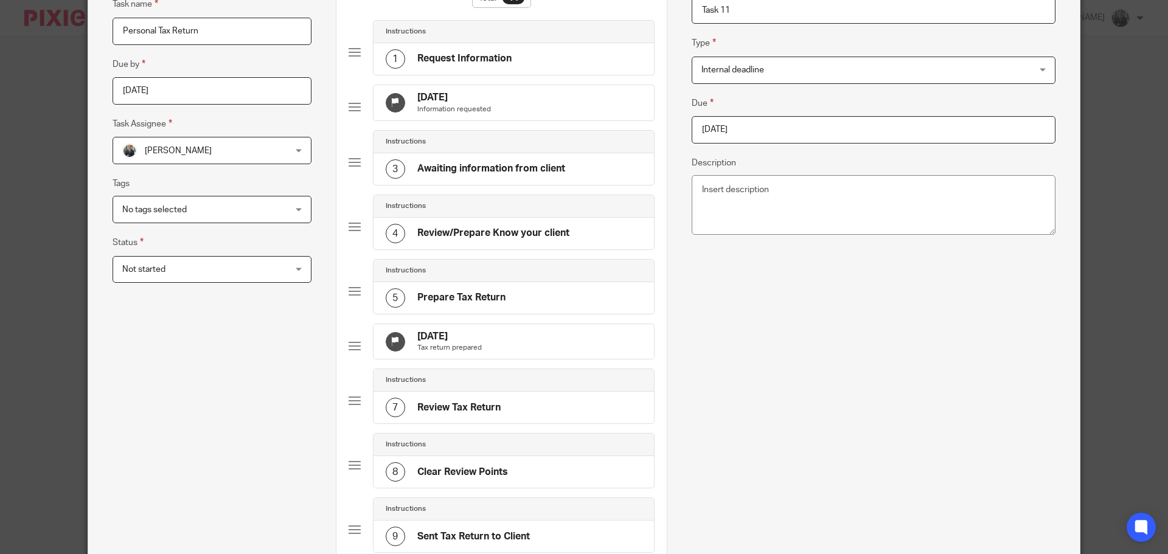
scroll to position [676, 0]
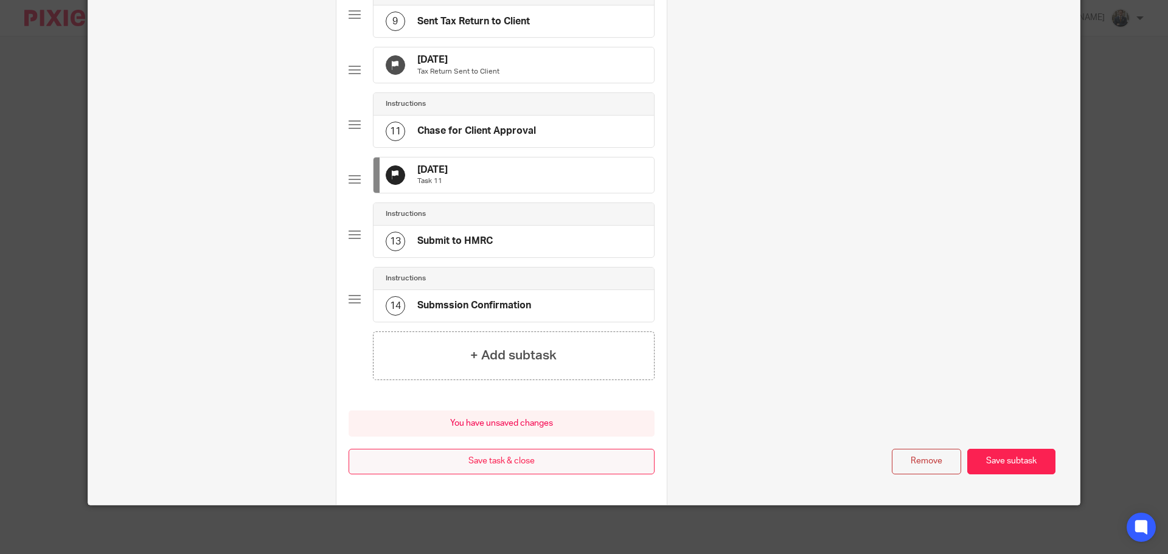
click at [558, 458] on button "Save task & close" at bounding box center [502, 462] width 306 height 26
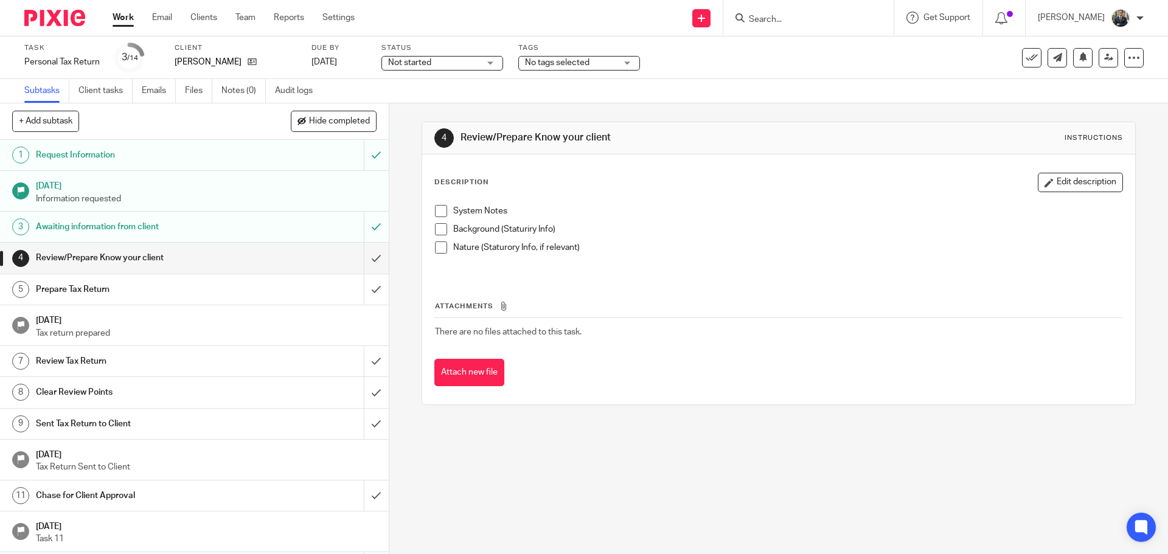
click at [50, 20] on img at bounding box center [54, 18] width 61 height 16
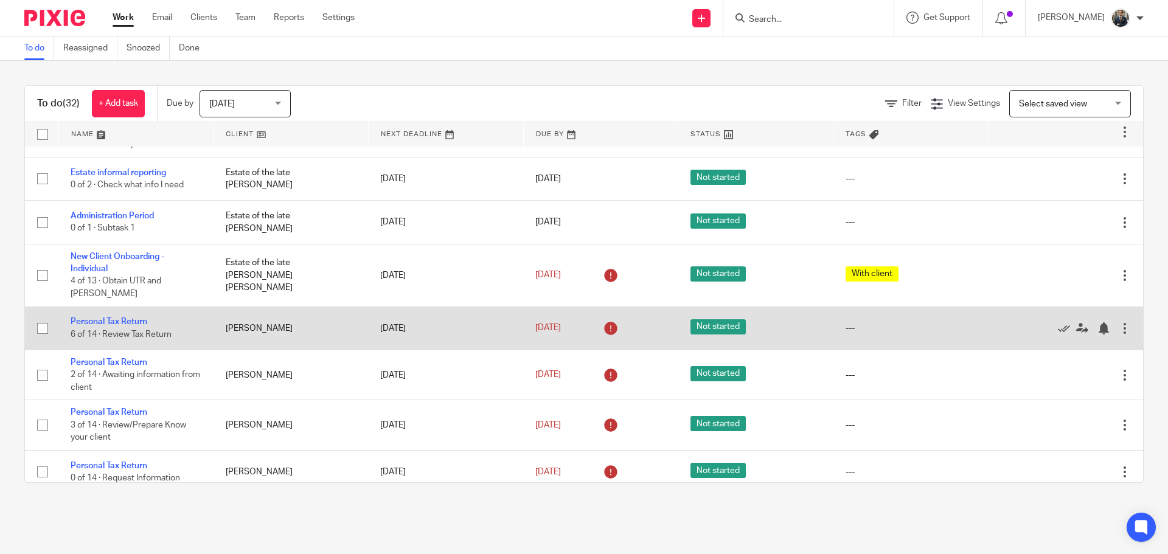
scroll to position [61, 0]
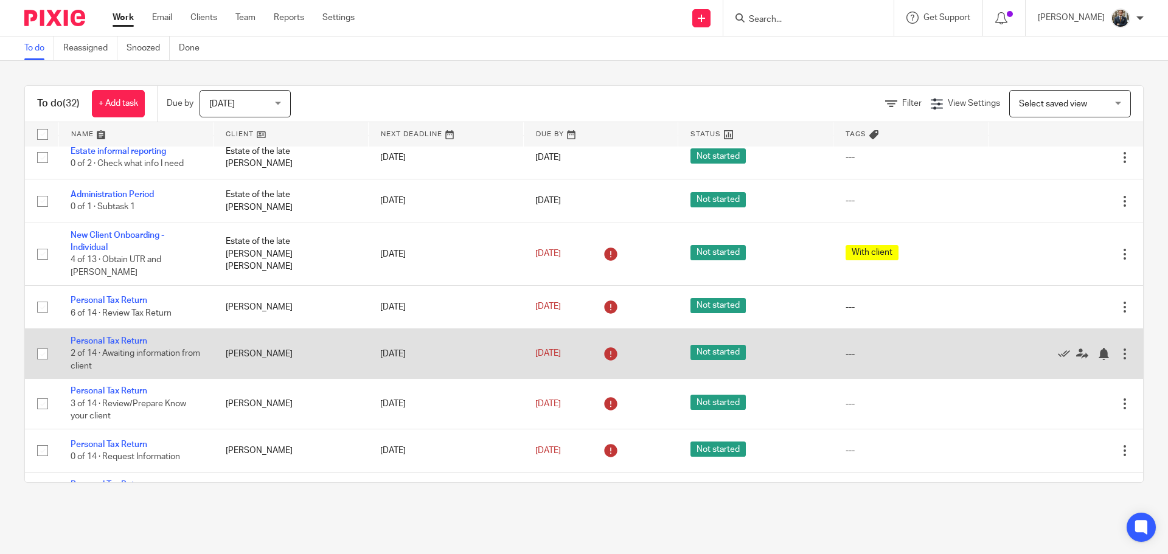
click at [1119, 348] on div at bounding box center [1125, 354] width 12 height 12
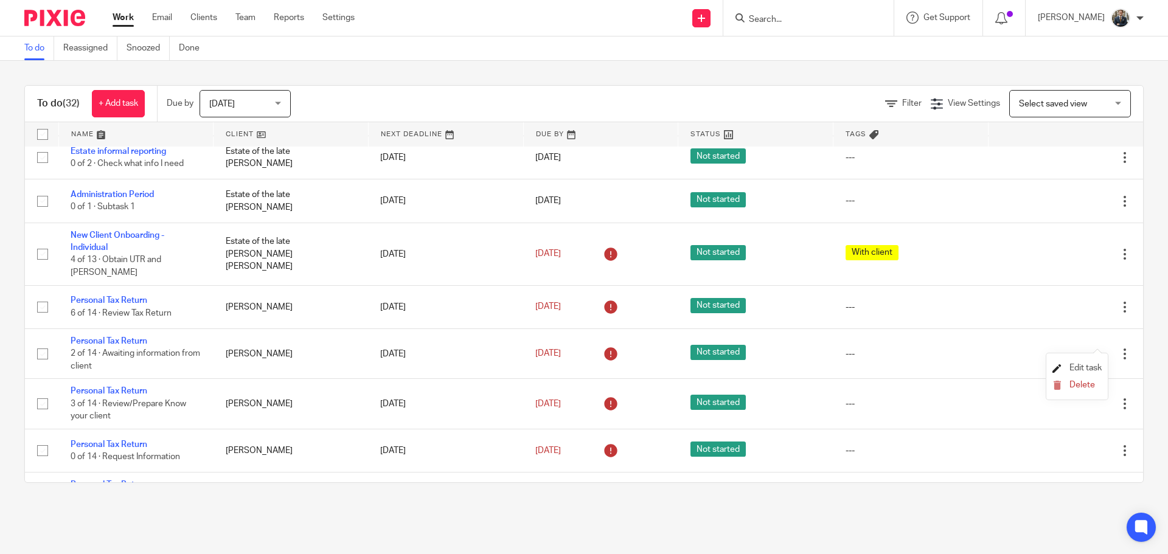
click at [1092, 368] on span "Edit task" at bounding box center [1086, 368] width 32 height 9
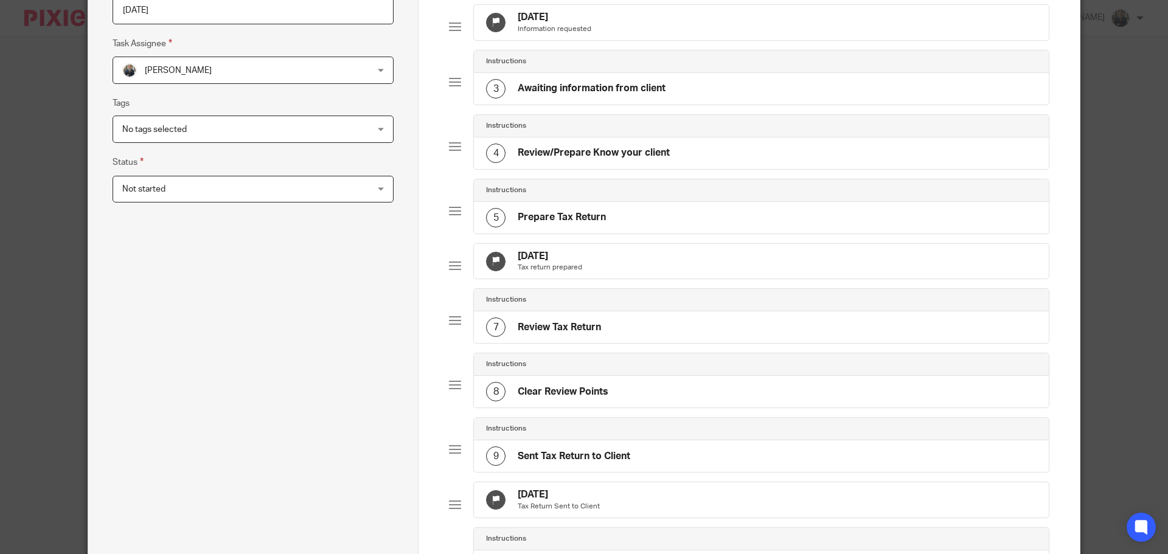
scroll to position [243, 0]
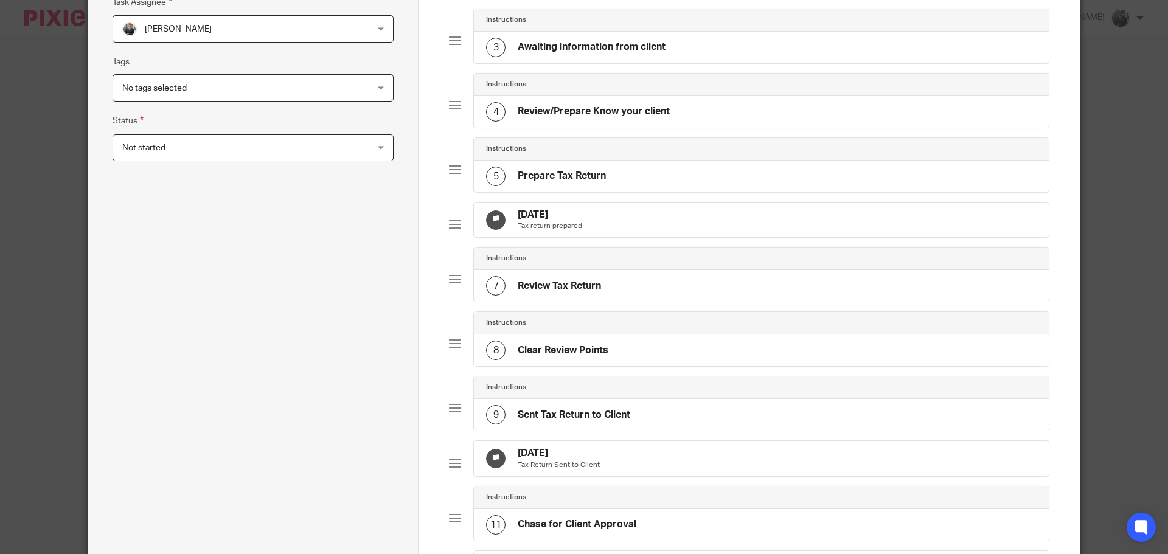
click at [595, 238] on div "14 Sep 2025 Tax return prepared" at bounding box center [761, 220] width 575 height 35
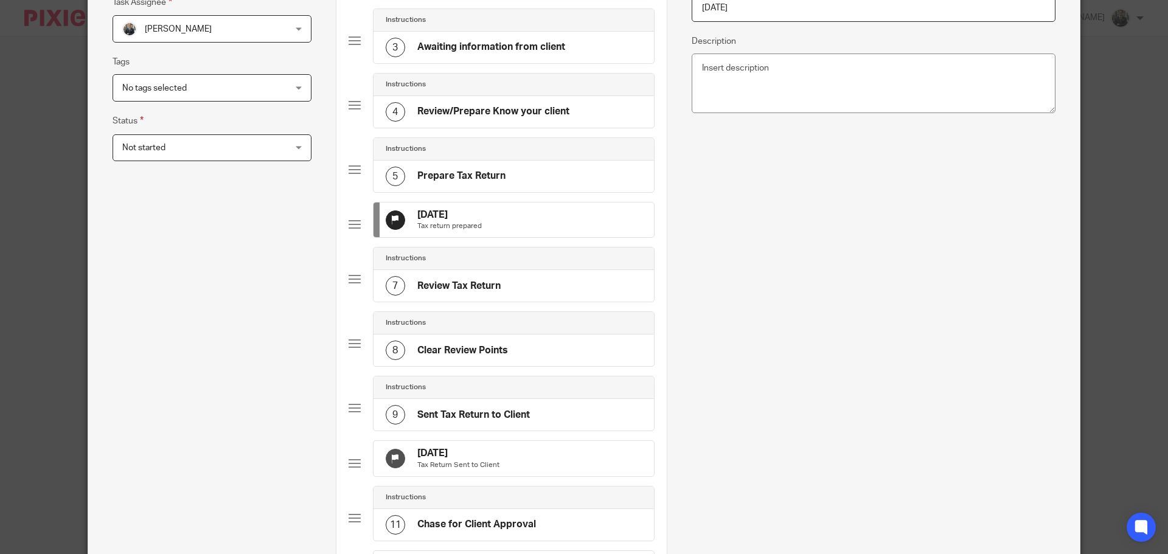
scroll to position [0, 0]
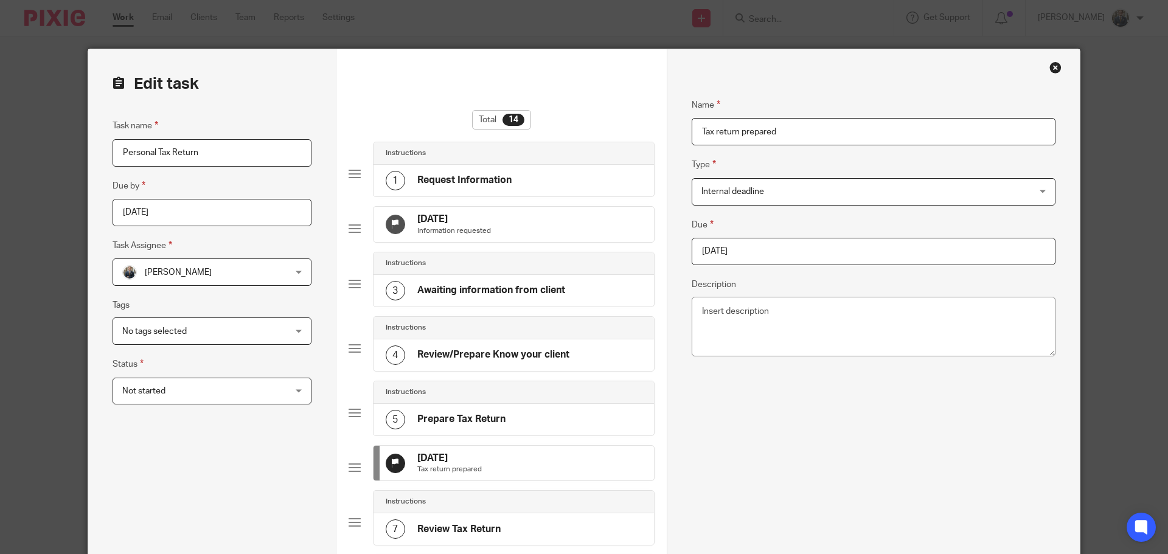
click at [796, 246] on input "2025-09-14" at bounding box center [874, 251] width 364 height 27
type input "2025-11-30"
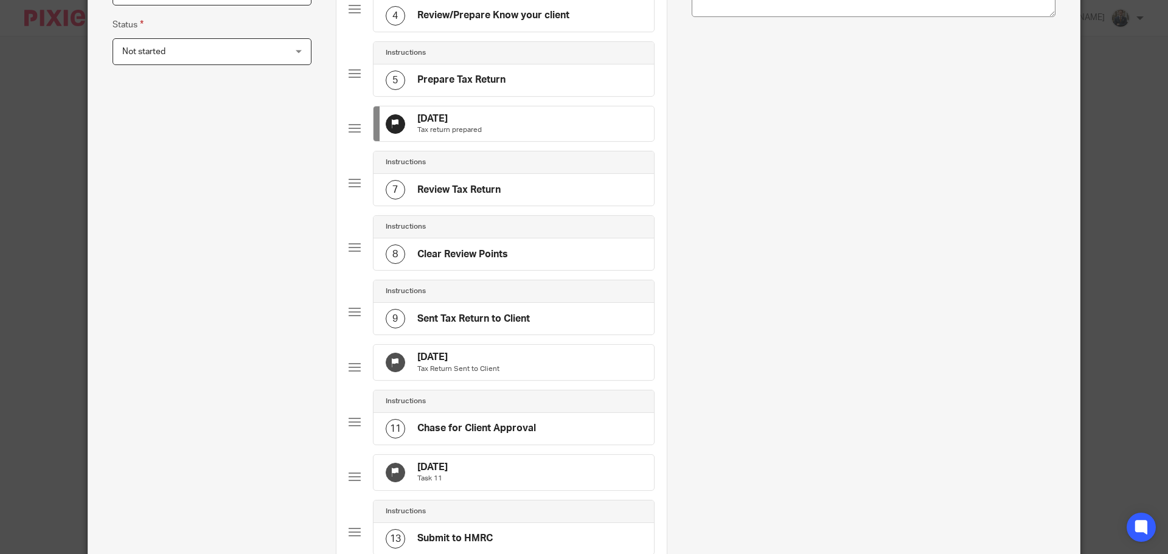
scroll to position [426, 0]
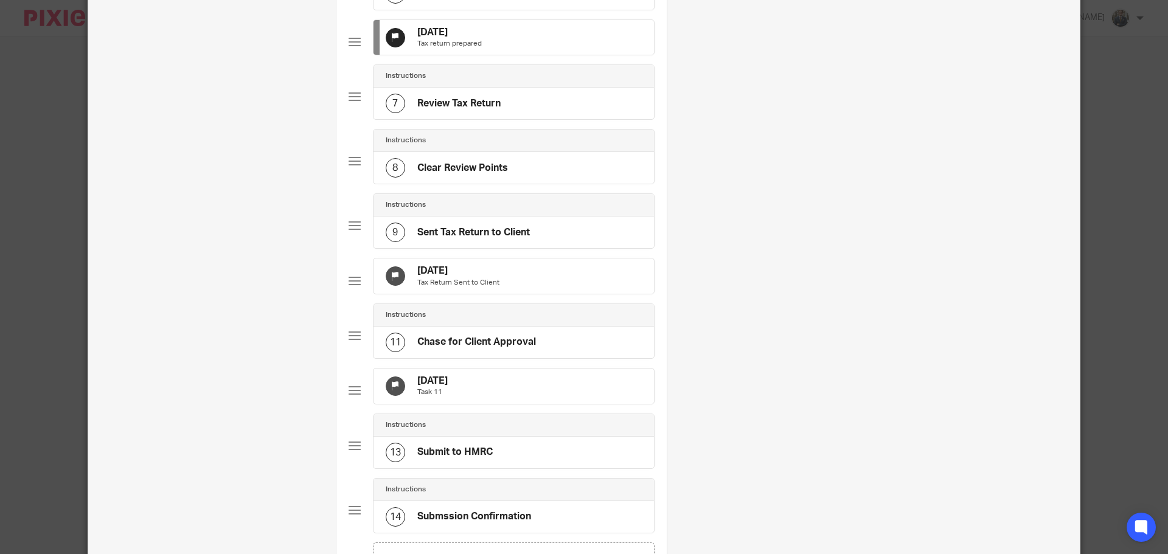
click at [552, 280] on div "14 Sep 2025 Tax Return Sent to Client" at bounding box center [514, 276] width 280 height 35
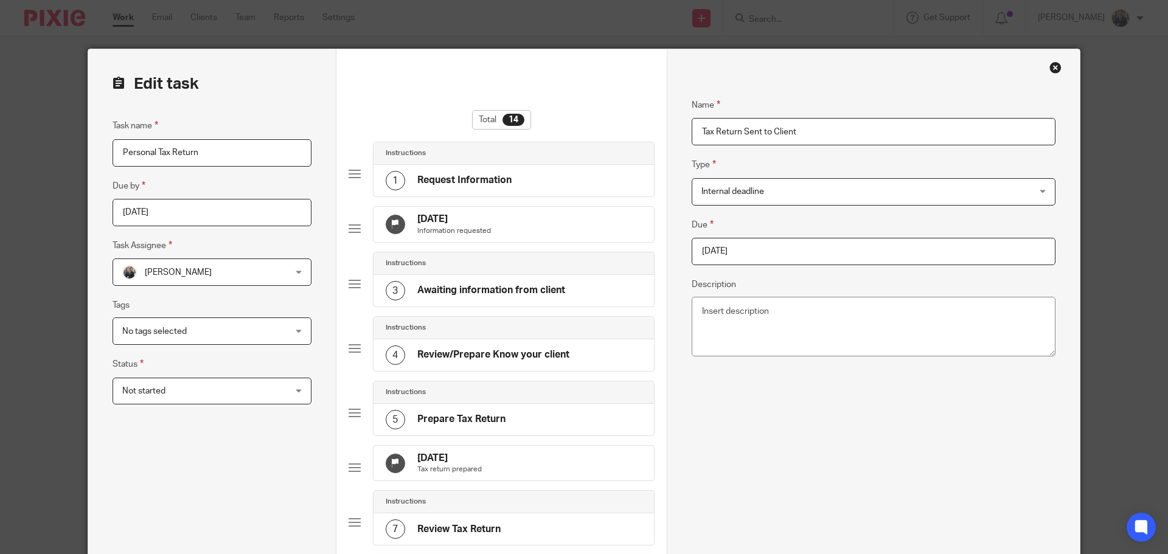
click at [784, 237] on fieldset "Due 2025-09-14" at bounding box center [874, 241] width 364 height 47
click at [782, 251] on input "2025-09-14" at bounding box center [874, 251] width 364 height 27
type input "2025-11-30"
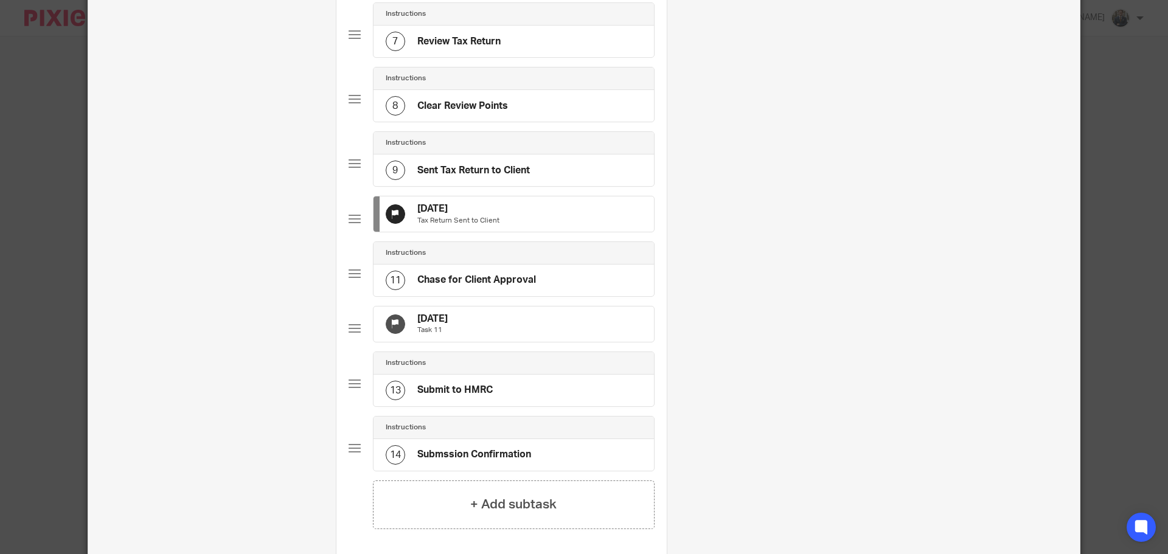
scroll to position [548, 0]
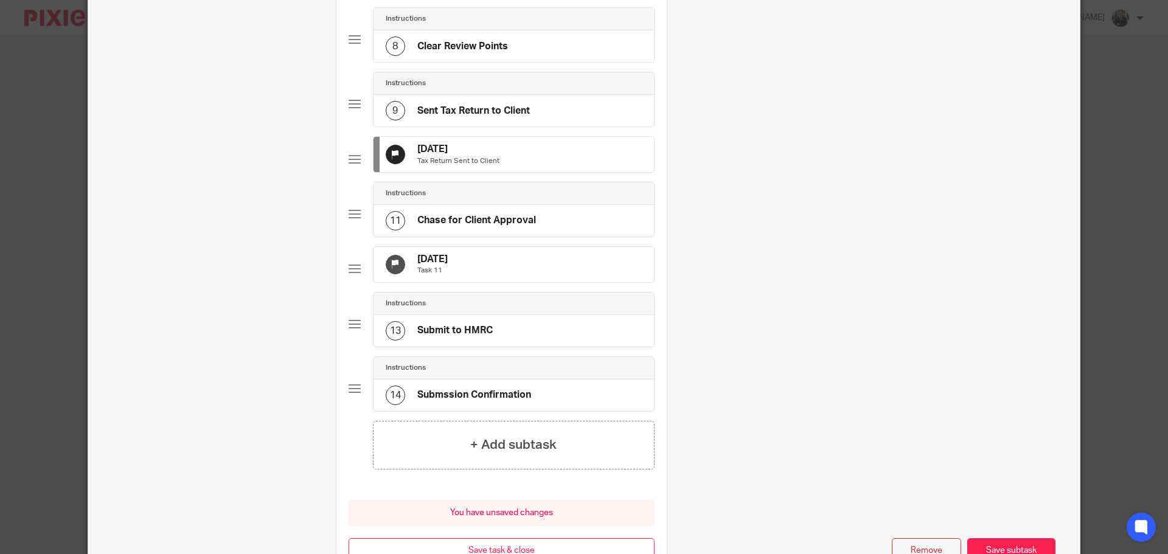
click at [542, 282] on div "5 Oct 2025 Task 11" at bounding box center [514, 264] width 280 height 35
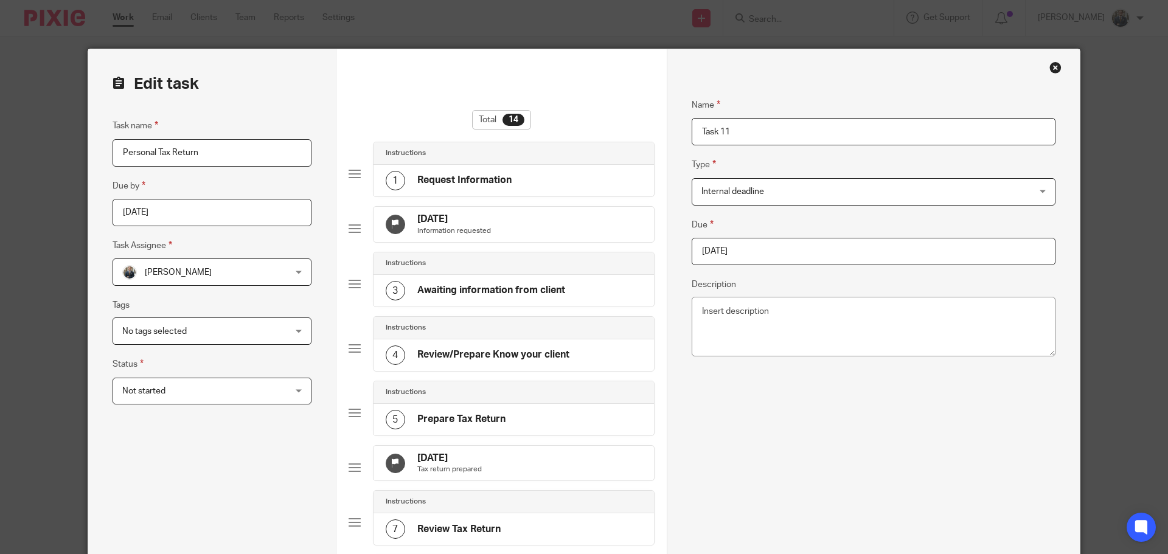
click at [749, 254] on input "2025-10-05" at bounding box center [874, 251] width 364 height 27
type input "2025-11-30"
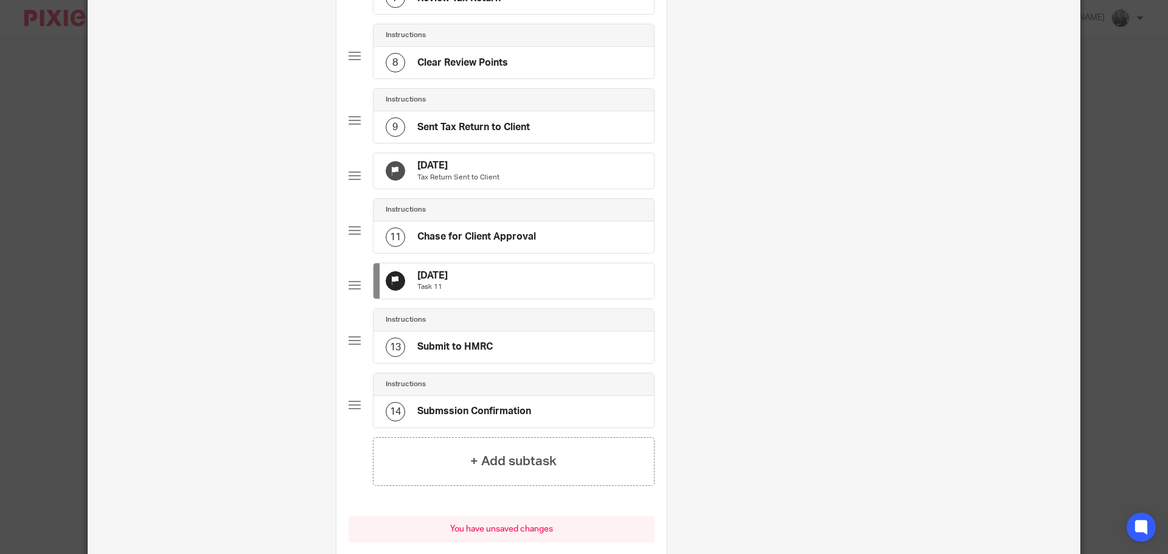
scroll to position [676, 0]
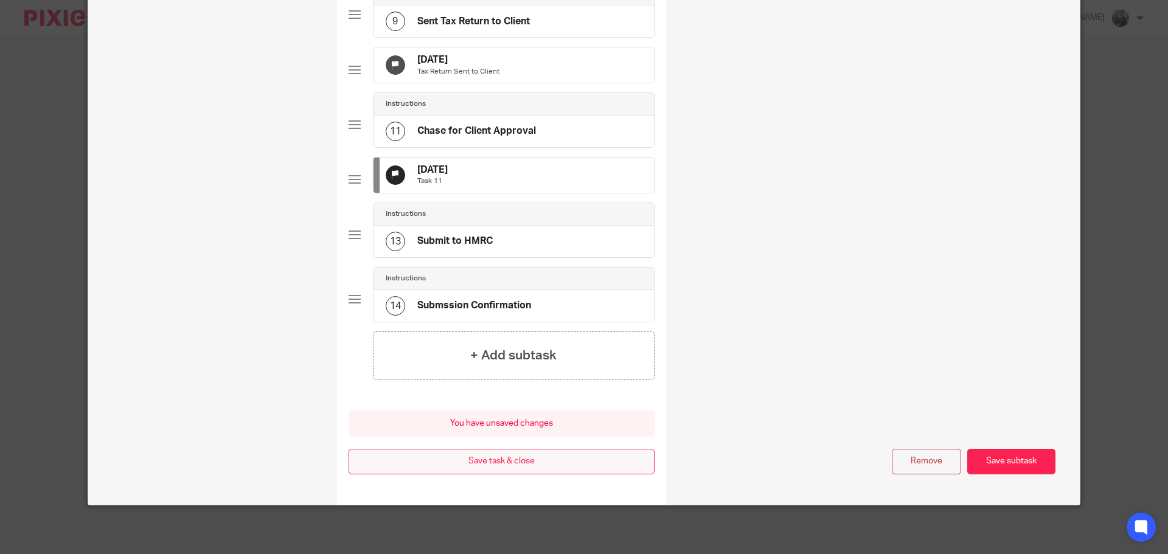
click at [528, 467] on button "Save task & close" at bounding box center [502, 462] width 306 height 26
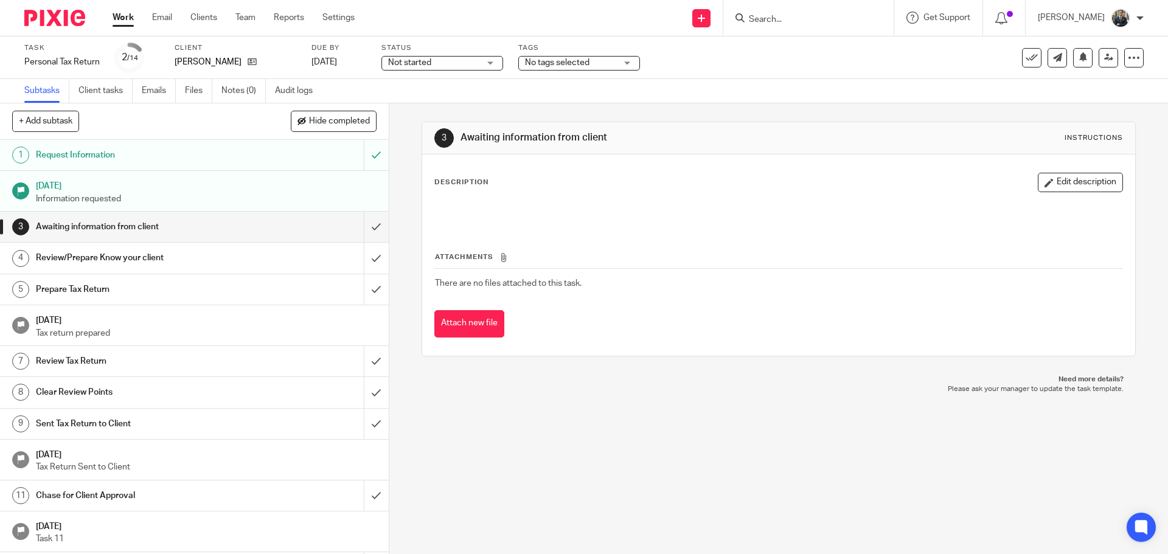
scroll to position [60, 0]
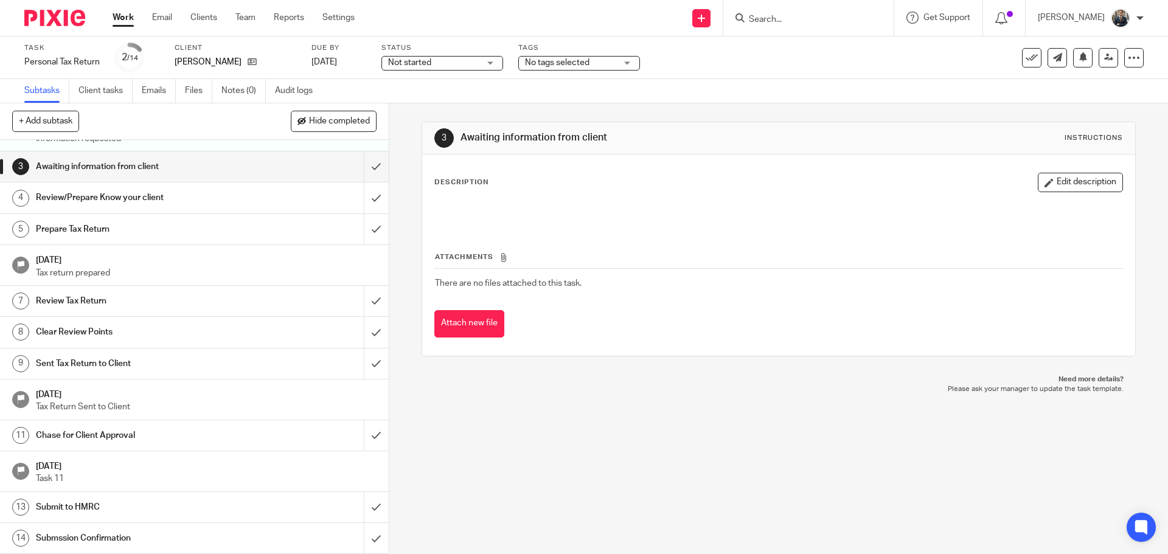
click at [69, 18] on img at bounding box center [54, 18] width 61 height 16
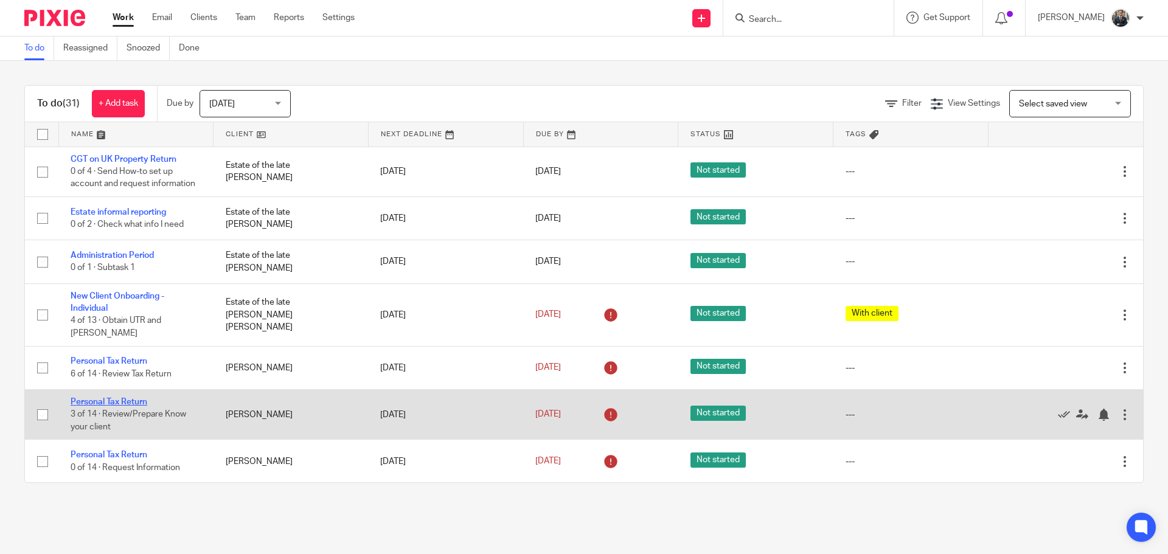
click at [111, 398] on link "Personal Tax Return" at bounding box center [109, 402] width 77 height 9
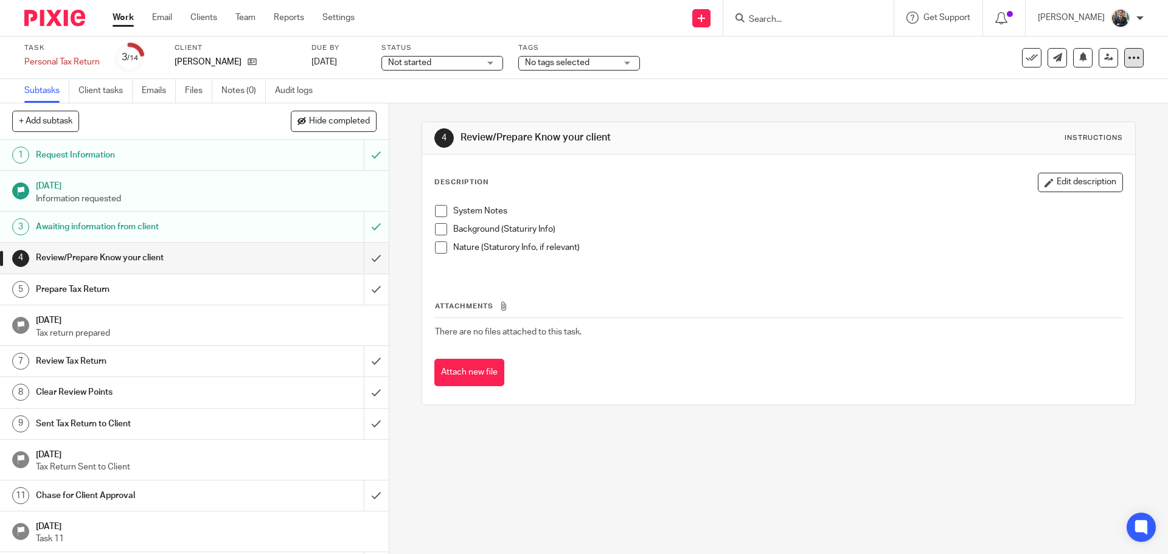
click at [1129, 61] on icon at bounding box center [1134, 58] width 12 height 12
click at [1082, 108] on link "Advanced task editor" at bounding box center [1087, 106] width 80 height 9
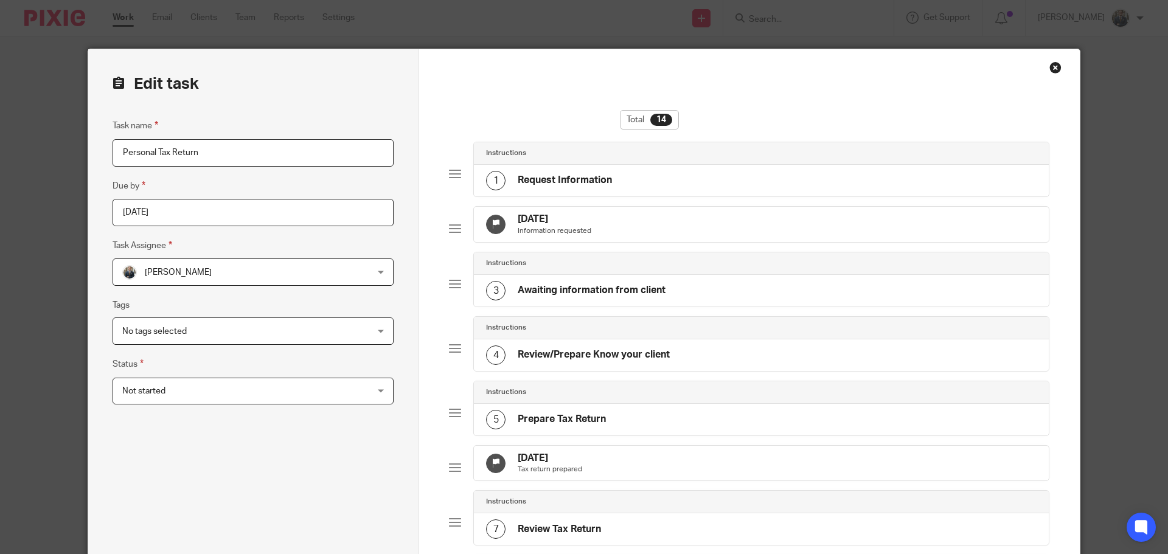
click at [630, 470] on div "[DATE] Tax return prepared" at bounding box center [761, 463] width 575 height 35
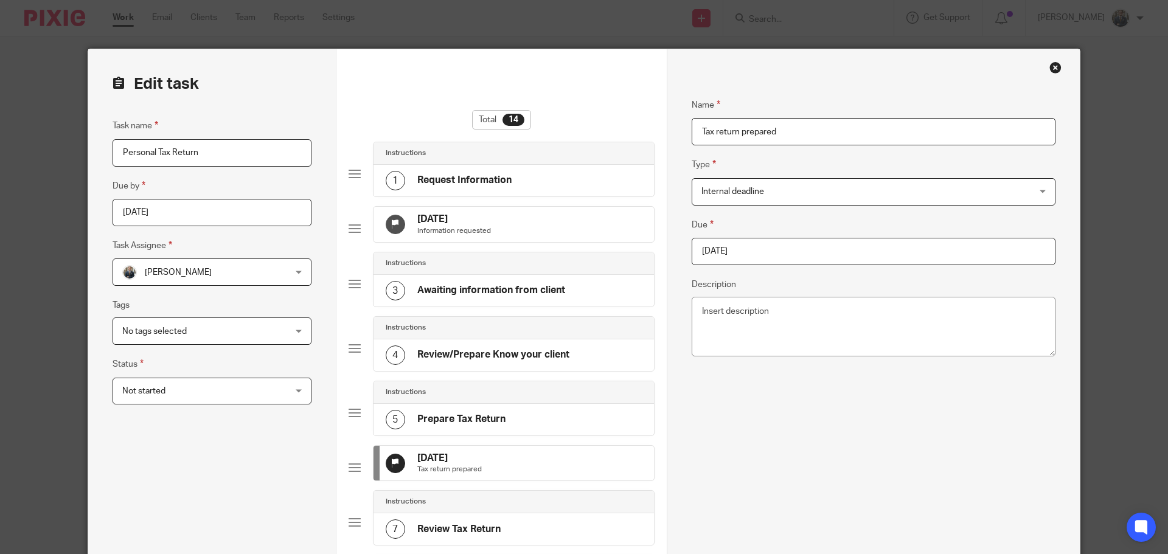
click at [764, 260] on input "[DATE]" at bounding box center [874, 251] width 364 height 27
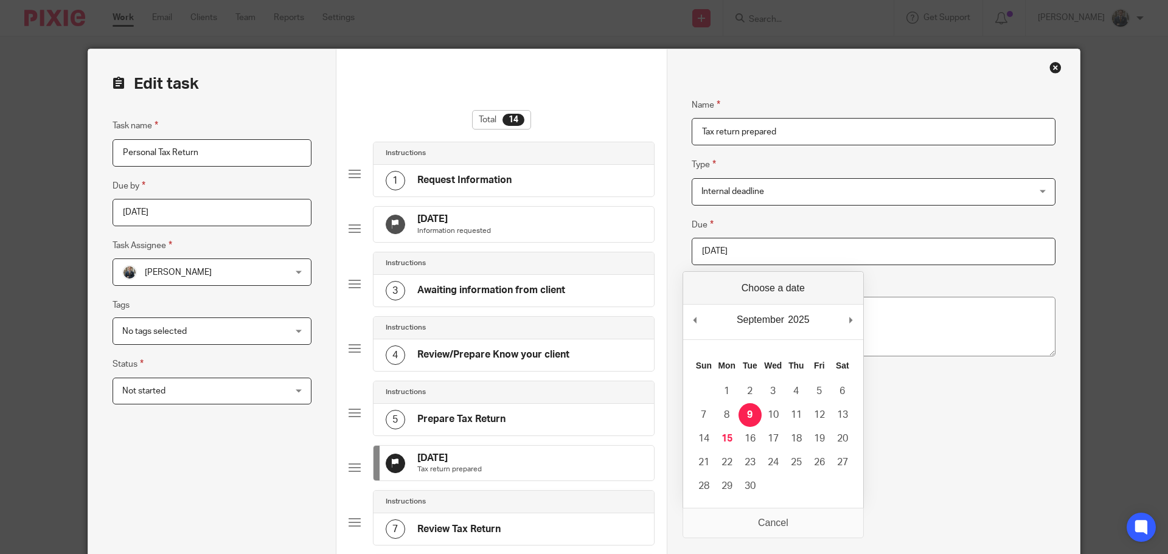
click at [844, 315] on div "September January February March April May June July August September October N…" at bounding box center [773, 322] width 180 height 35
type input "[DATE]"
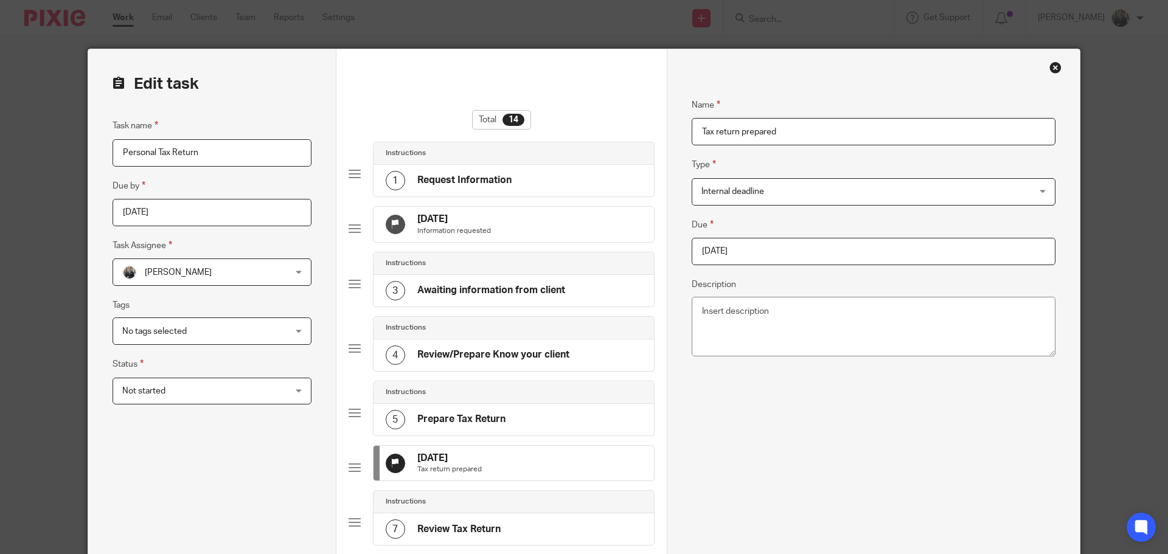
scroll to position [365, 0]
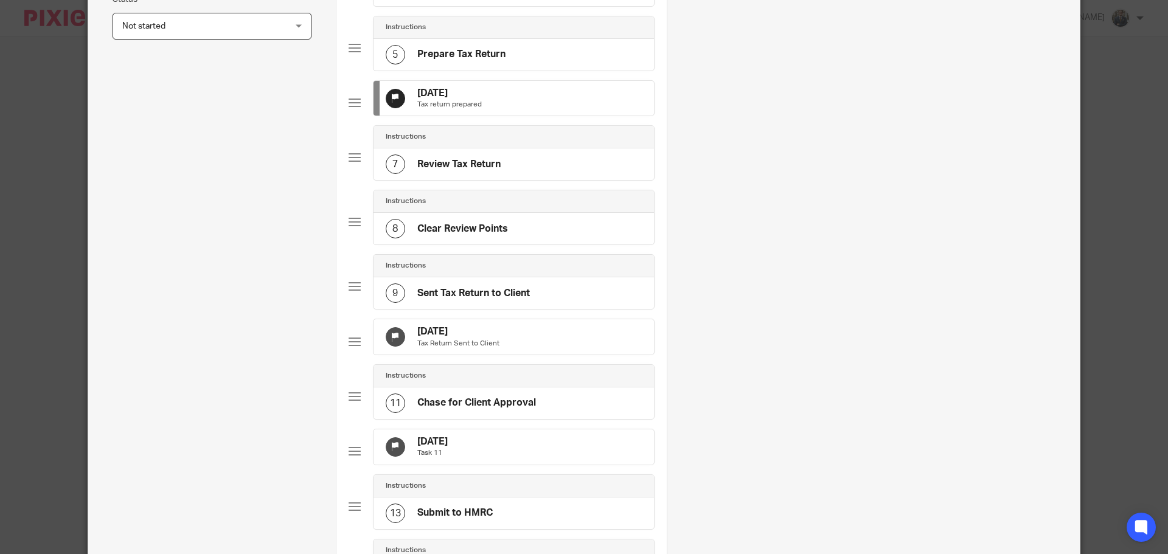
click at [529, 355] on div "[DATE] Tax Return Sent to Client" at bounding box center [514, 336] width 280 height 35
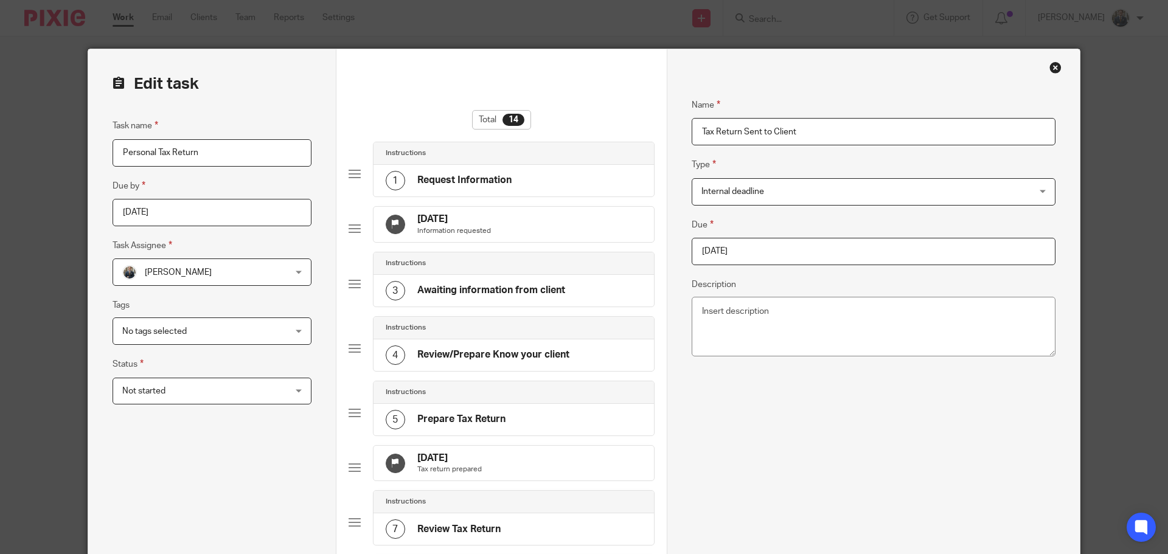
click at [757, 252] on input "[DATE]" at bounding box center [874, 251] width 364 height 27
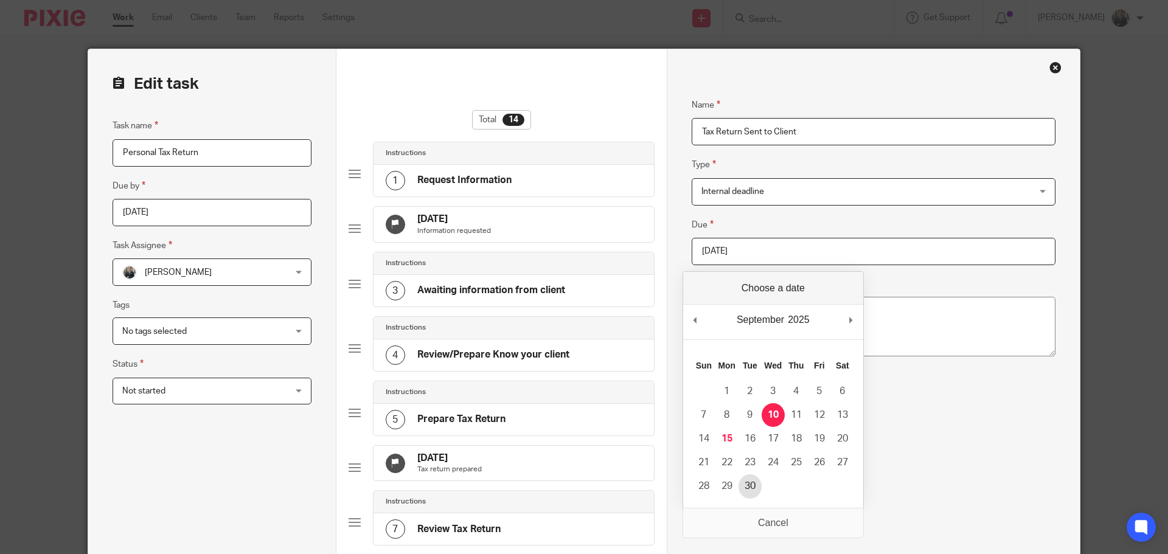
type input "[DATE]"
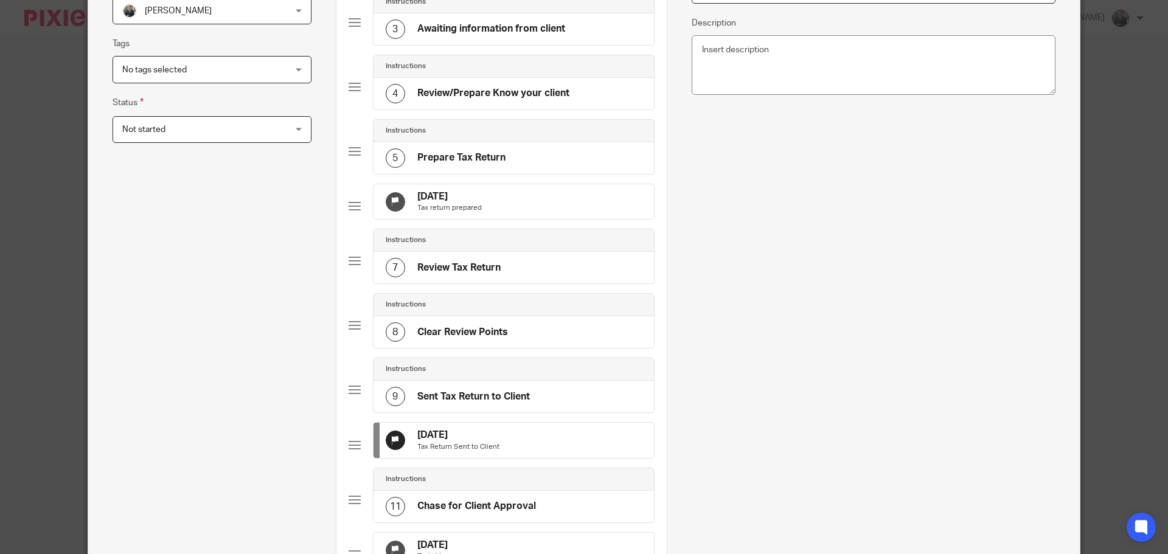
scroll to position [304, 0]
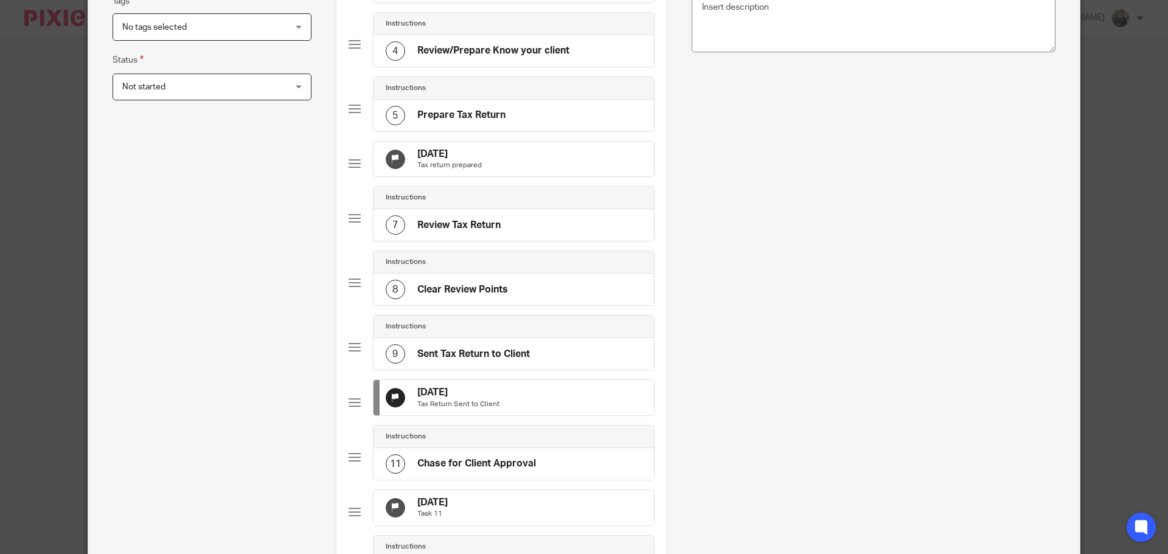
click at [487, 526] on div "5 Oct 2025 Task 11" at bounding box center [514, 507] width 280 height 35
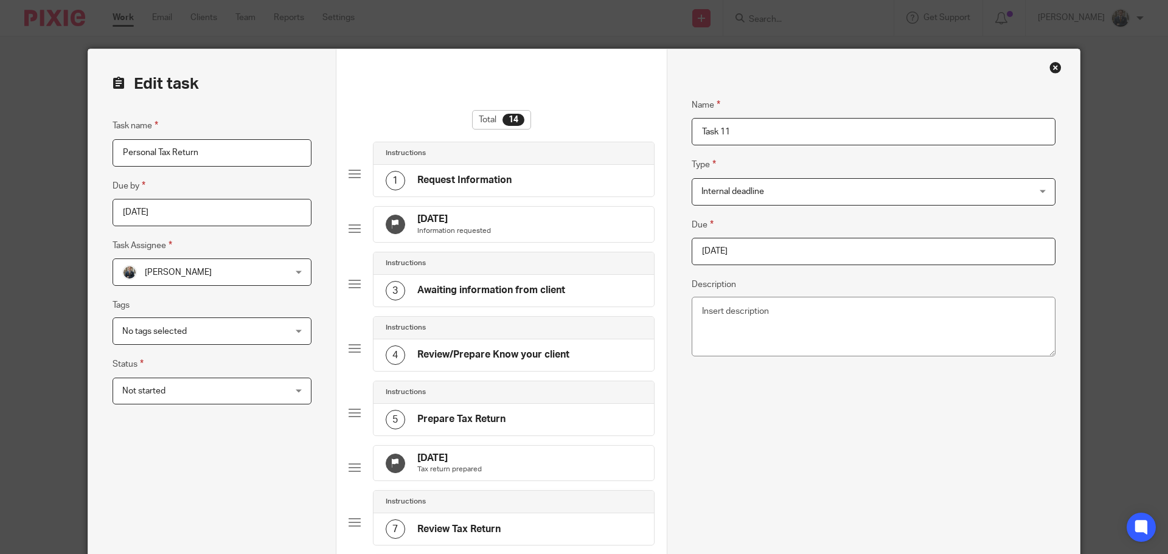
click at [750, 252] on input "2025-10-05" at bounding box center [874, 251] width 364 height 27
type input "2025-10-31"
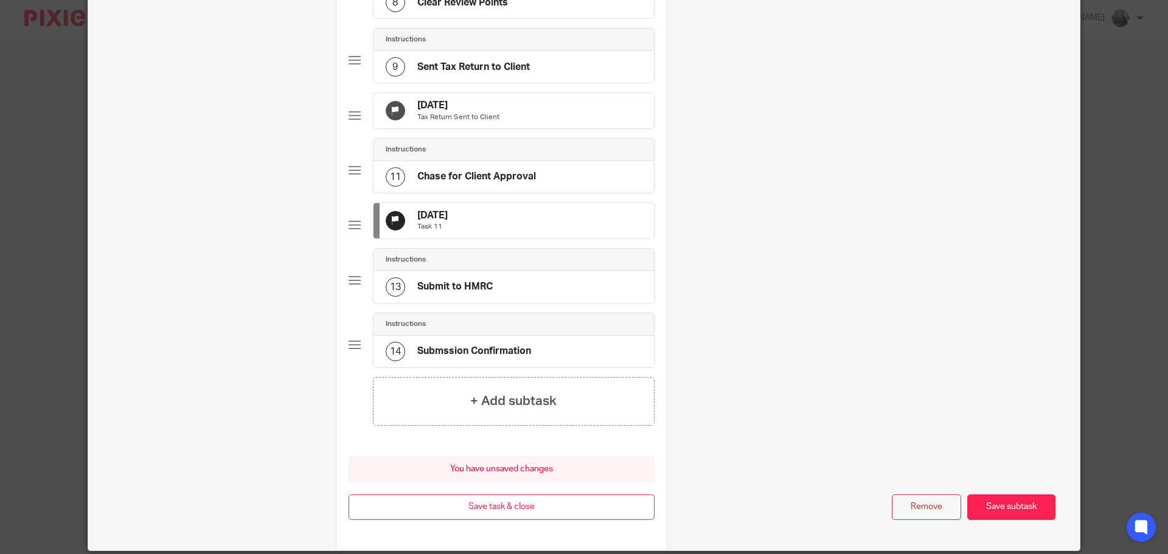
scroll to position [676, 0]
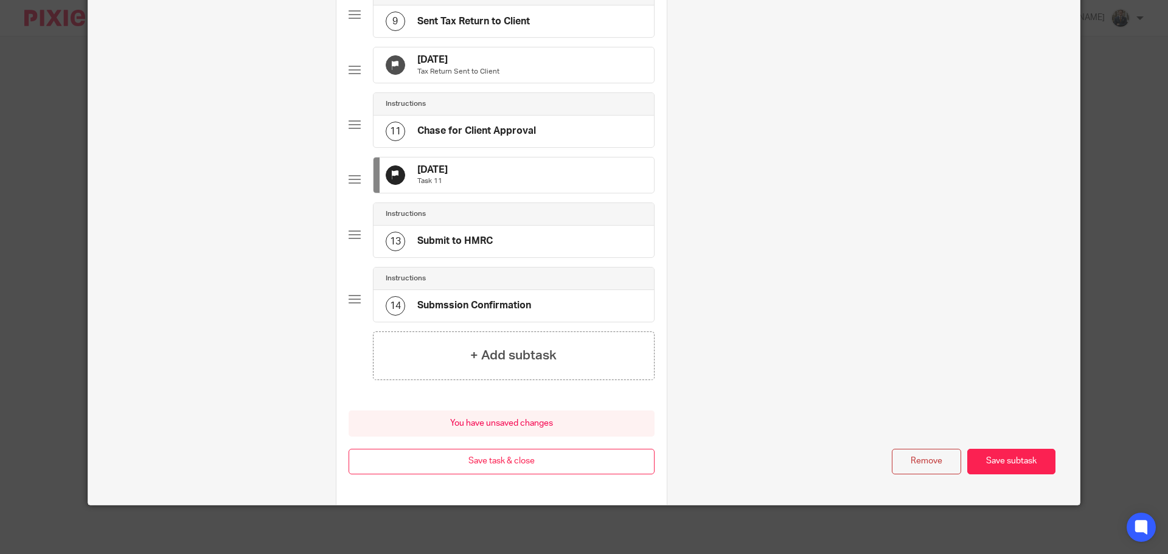
click at [486, 478] on div "You have unsaved changes Cancel Save task & close Save task & close" at bounding box center [502, 458] width 306 height 95
click at [487, 467] on button "Save task & close" at bounding box center [502, 462] width 306 height 26
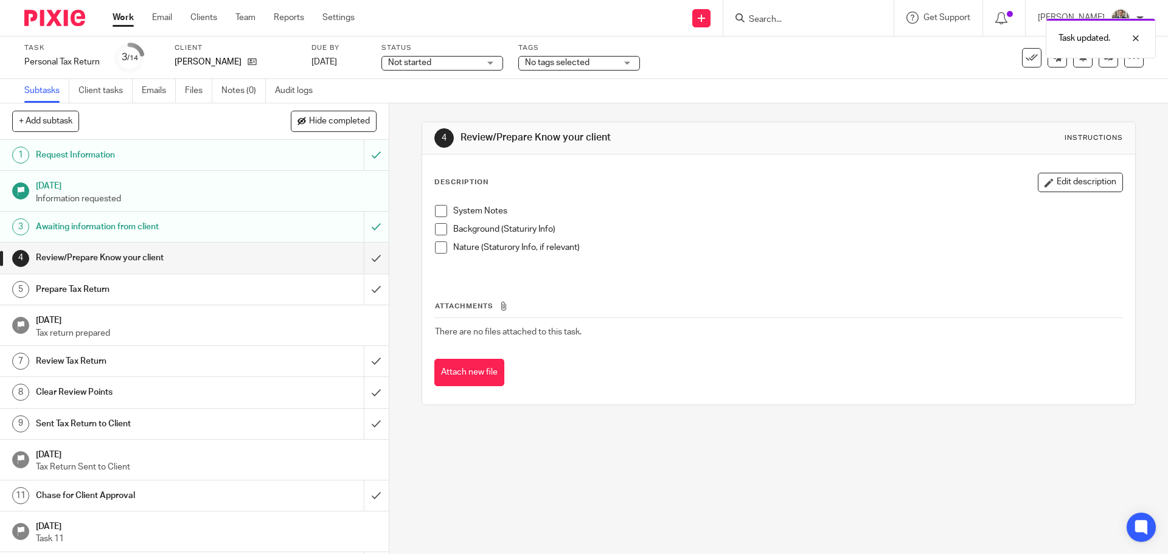
click at [58, 9] on div at bounding box center [50, 18] width 100 height 36
click at [58, 15] on img at bounding box center [54, 18] width 61 height 16
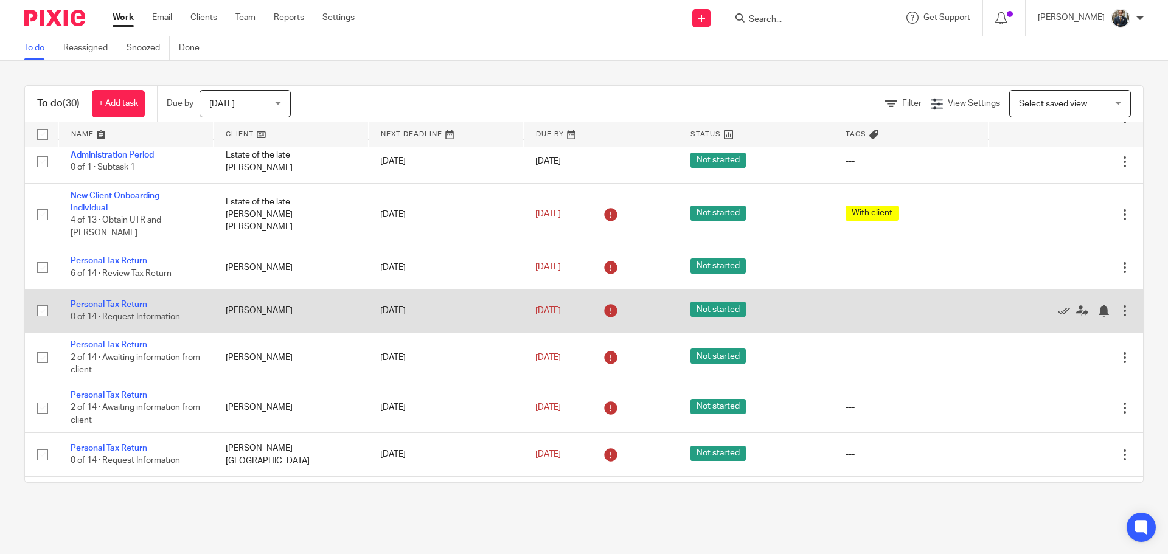
scroll to position [122, 0]
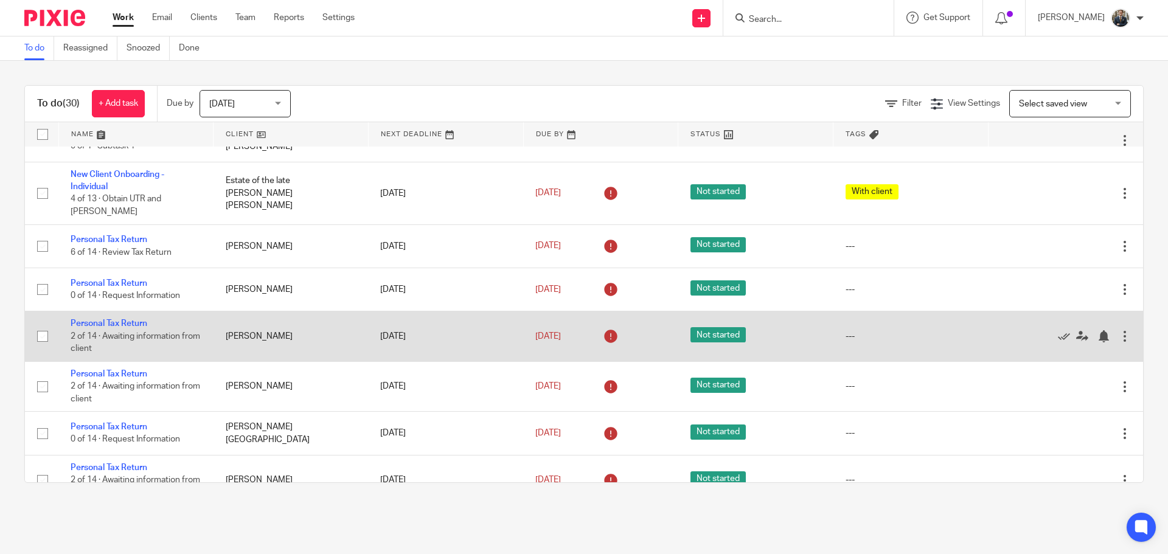
click at [1119, 330] on div at bounding box center [1125, 336] width 12 height 12
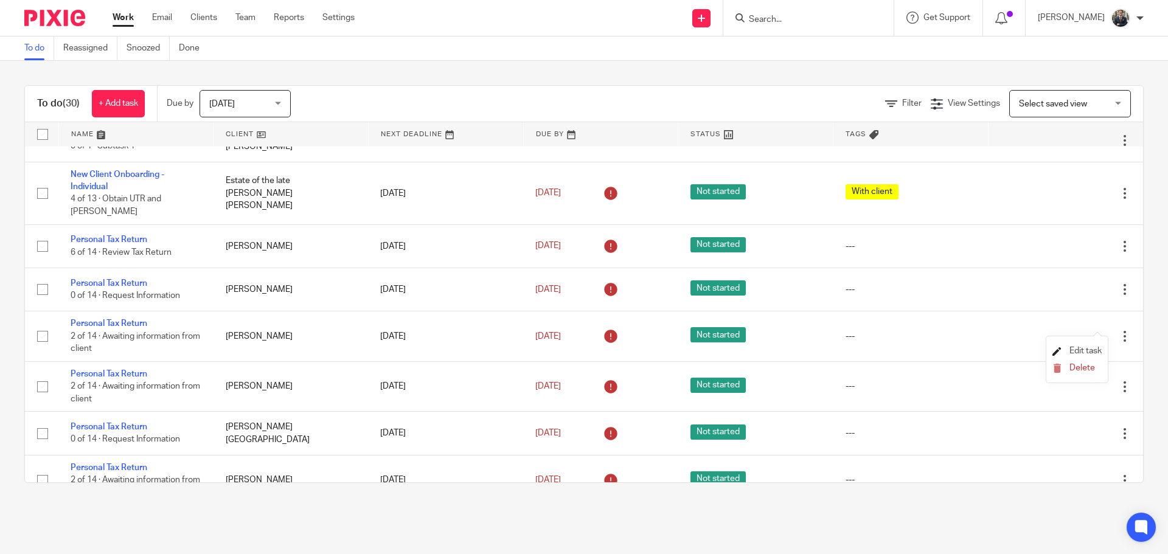
click at [1082, 350] on span "Edit task" at bounding box center [1086, 351] width 32 height 9
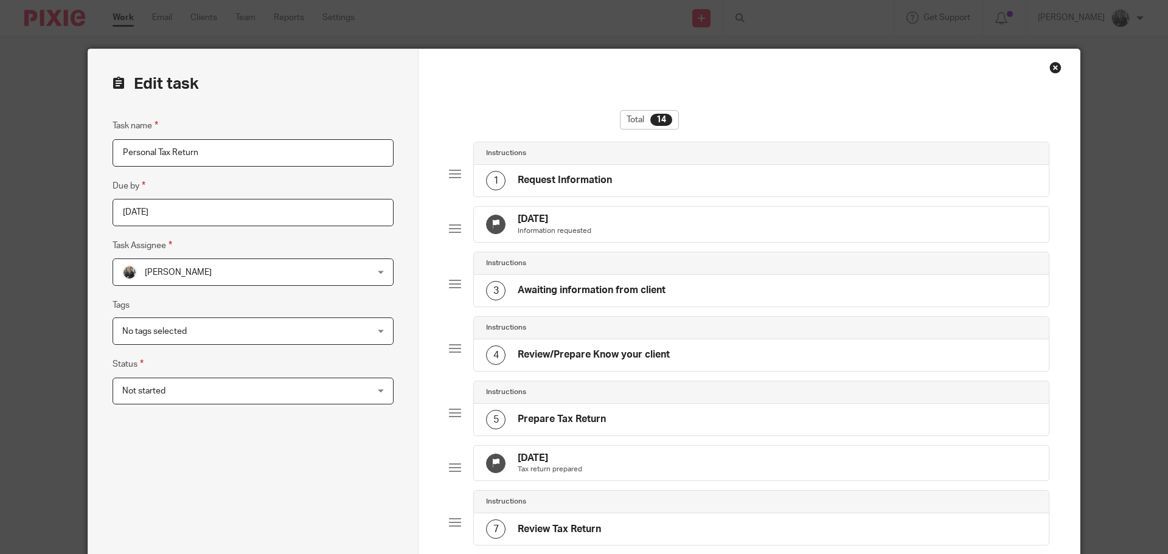
click at [641, 466] on div "[DATE] Tax return prepared" at bounding box center [761, 463] width 575 height 35
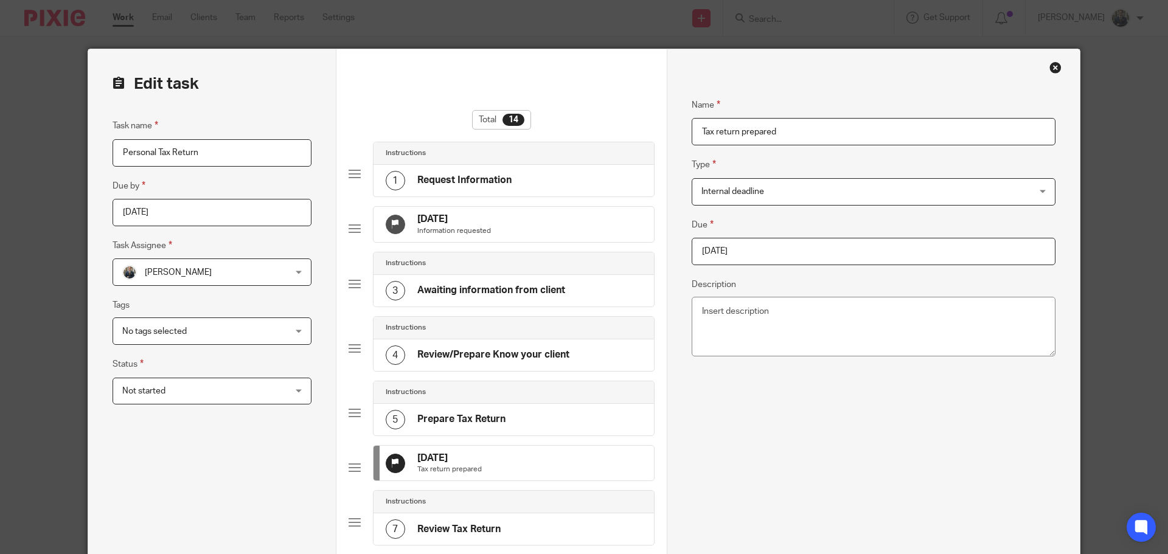
click at [781, 251] on input "[DATE]" at bounding box center [874, 251] width 364 height 27
type input "2025-11-30"
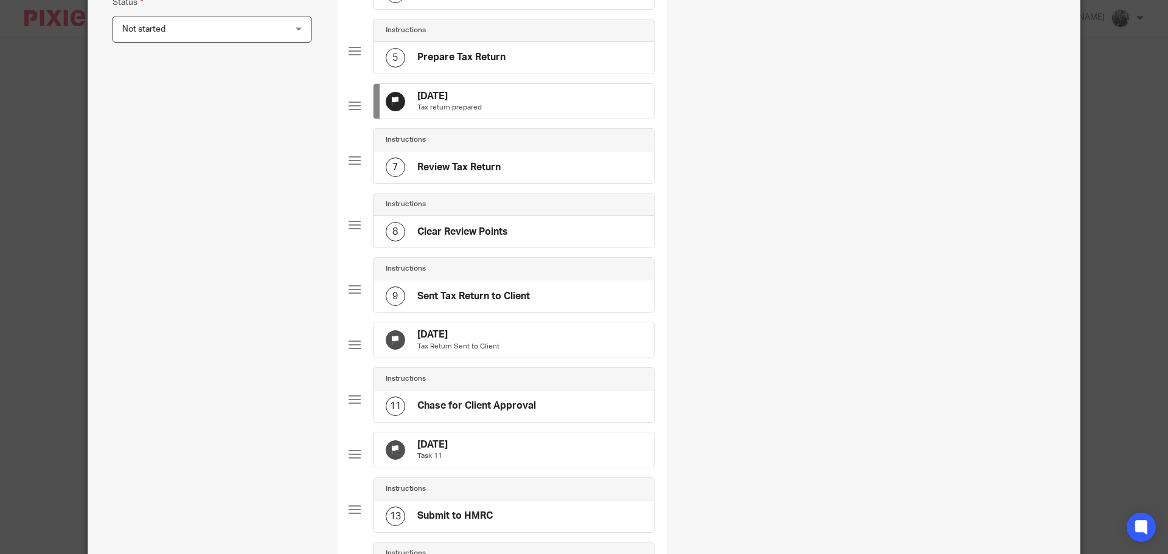
scroll to position [365, 0]
click at [549, 355] on div "30 Sep 2025 Tax Return Sent to Client" at bounding box center [514, 336] width 280 height 35
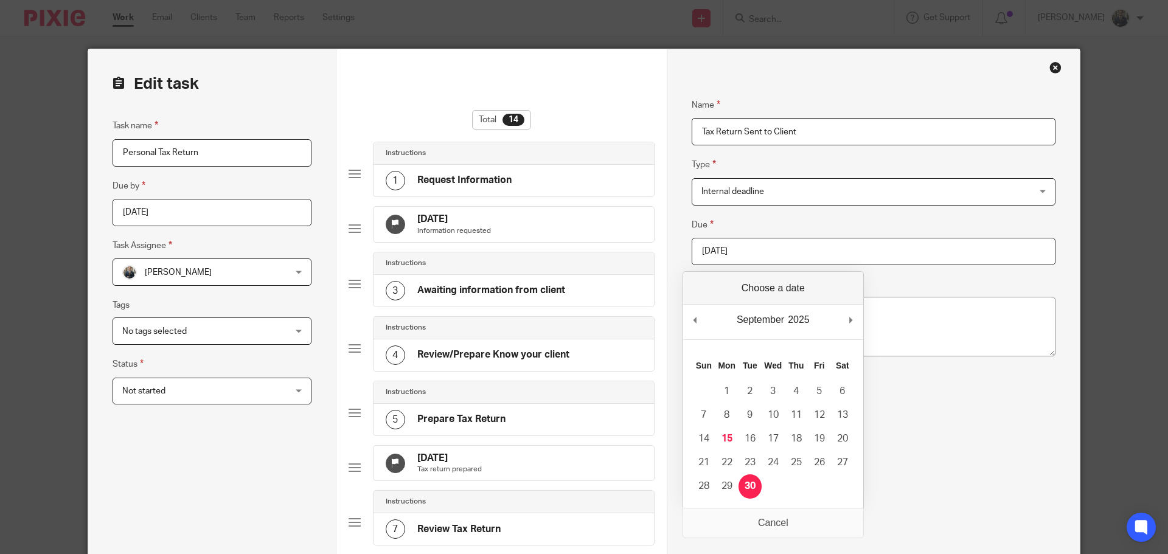
click at [760, 243] on input "2025-09-30" at bounding box center [874, 251] width 364 height 27
type input "2025-11-30"
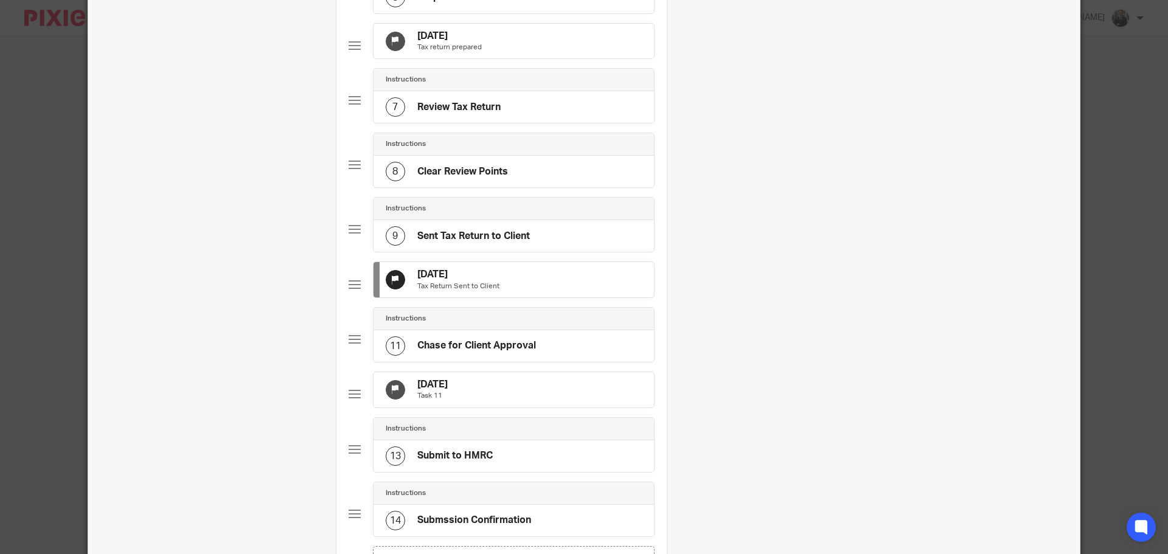
scroll to position [487, 0]
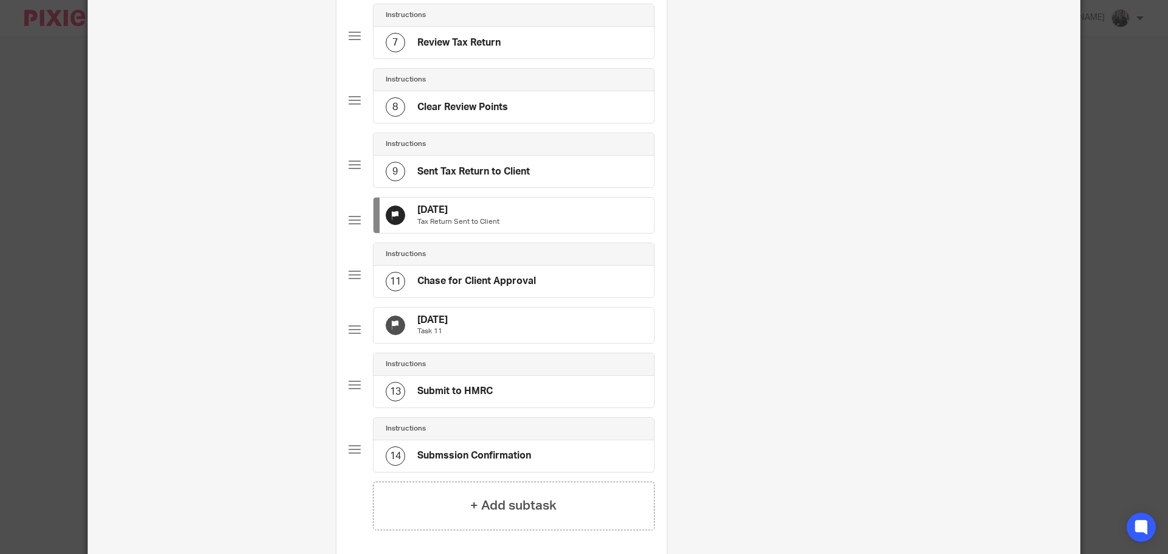
click at [596, 343] on div "31 Oct 2025 Task 11" at bounding box center [514, 325] width 280 height 35
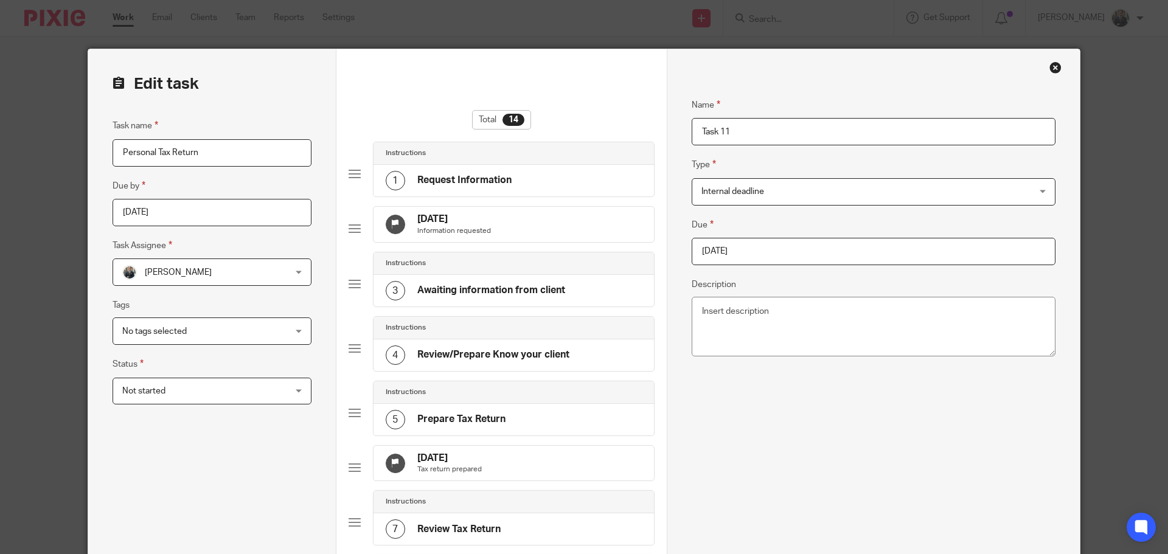
click at [764, 260] on input "2025-10-31" at bounding box center [874, 251] width 364 height 27
type input "2025-11-30"
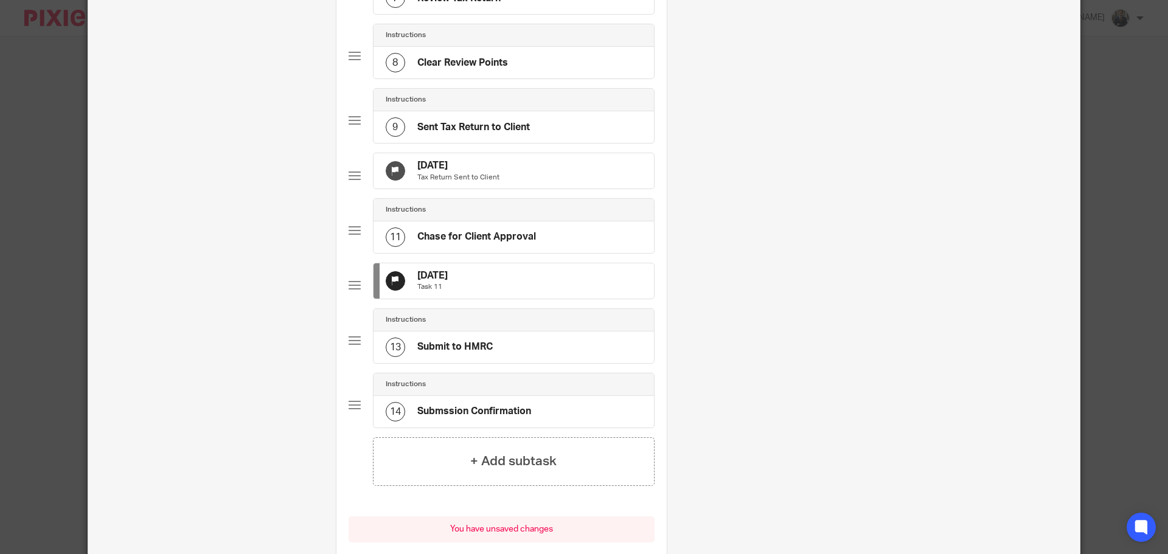
scroll to position [676, 0]
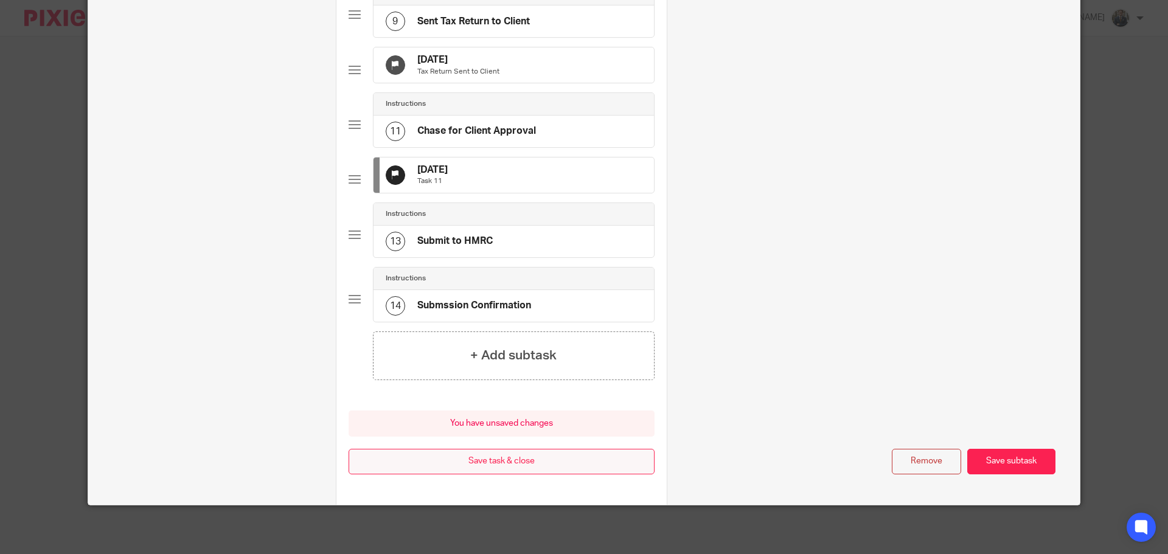
click at [539, 461] on button "Save task & close" at bounding box center [502, 462] width 306 height 26
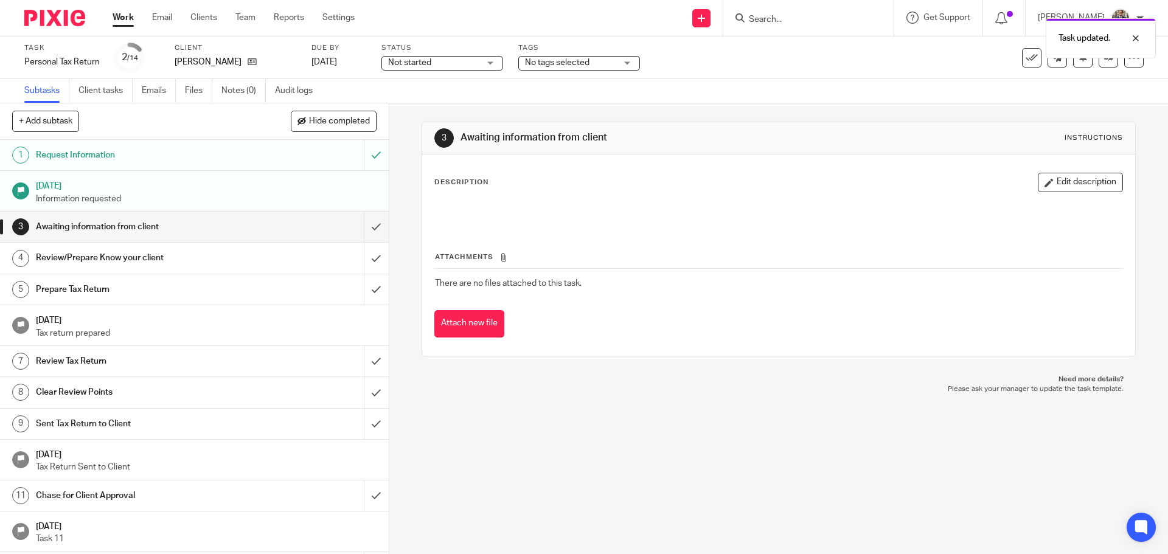
click at [59, 19] on img at bounding box center [54, 18] width 61 height 16
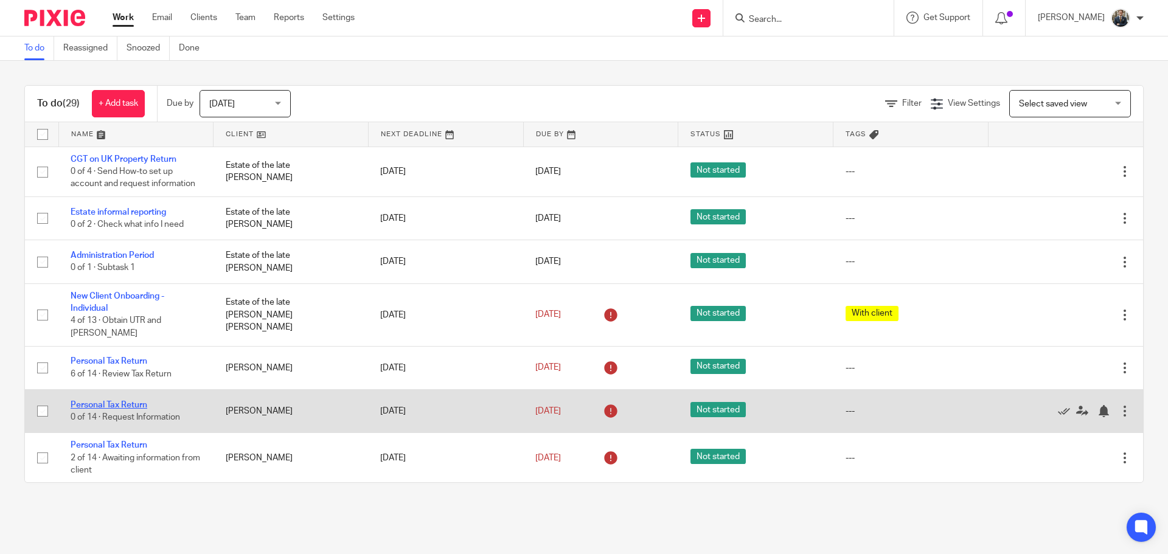
click link "Personal Tax Return"
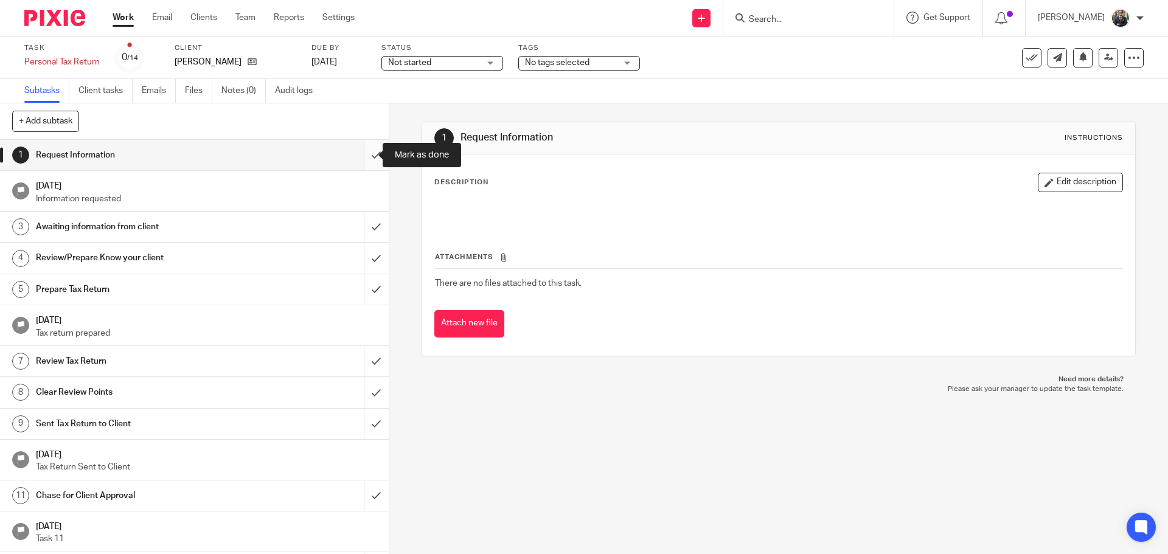
click at [361, 155] on input "submit" at bounding box center [194, 155] width 389 height 30
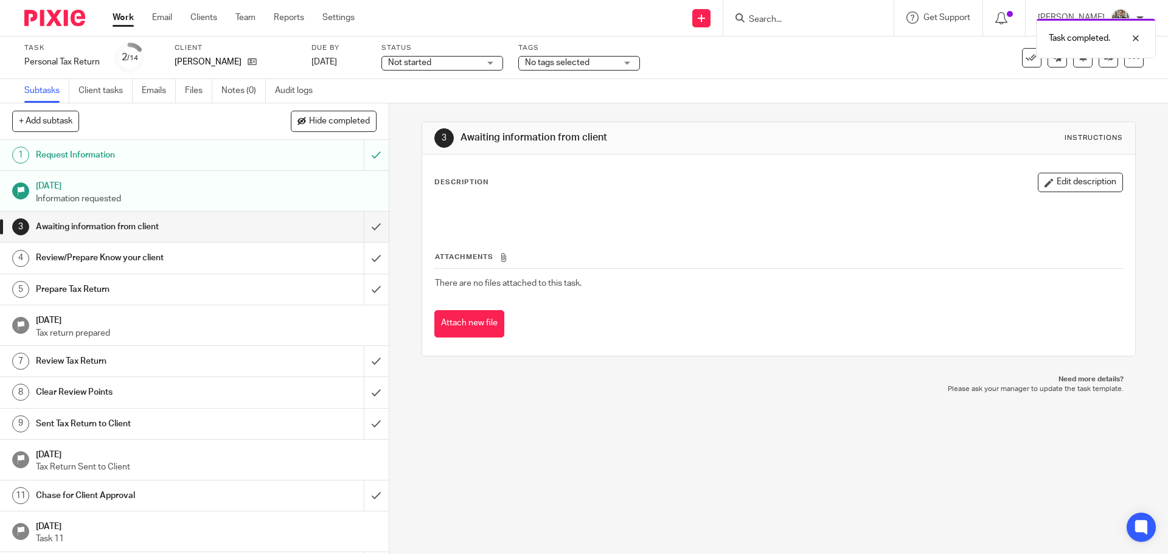
click at [58, 19] on img at bounding box center [54, 18] width 61 height 16
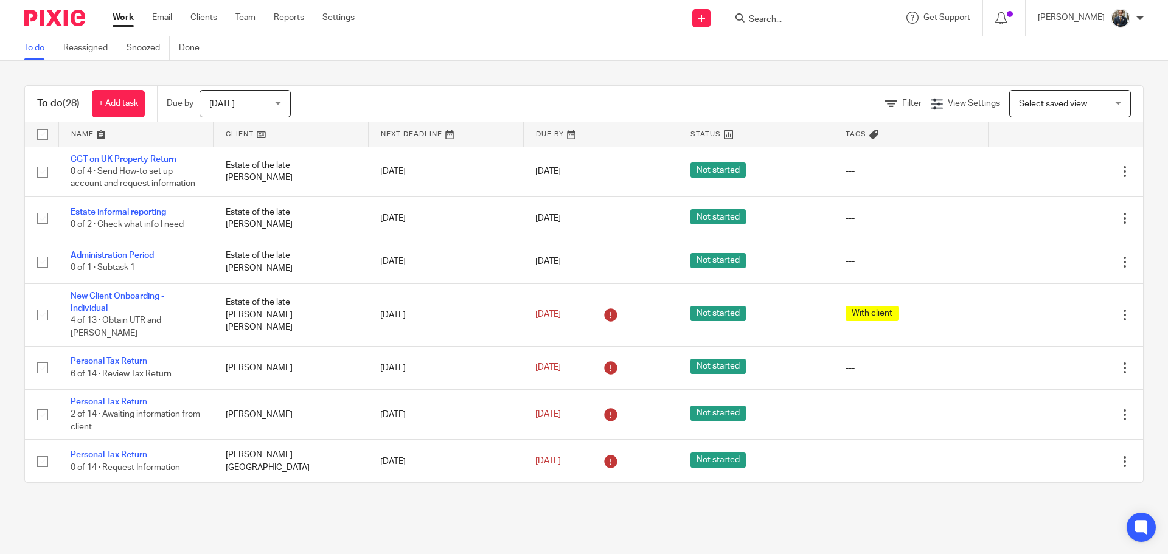
click at [778, 23] on input "Search" at bounding box center [803, 20] width 110 height 11
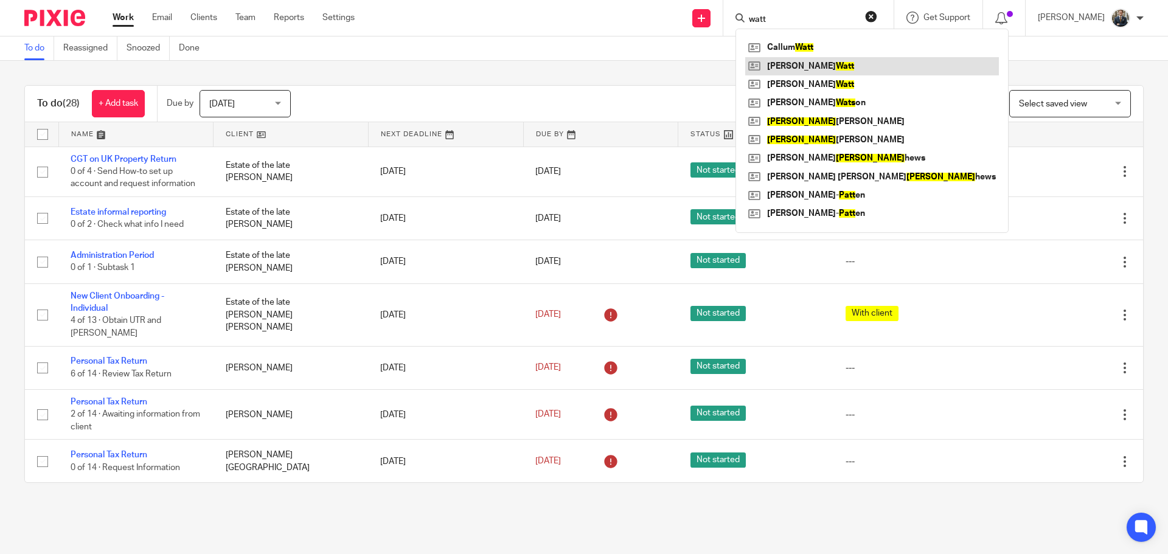
type input "watt"
click at [796, 64] on link at bounding box center [872, 66] width 254 height 18
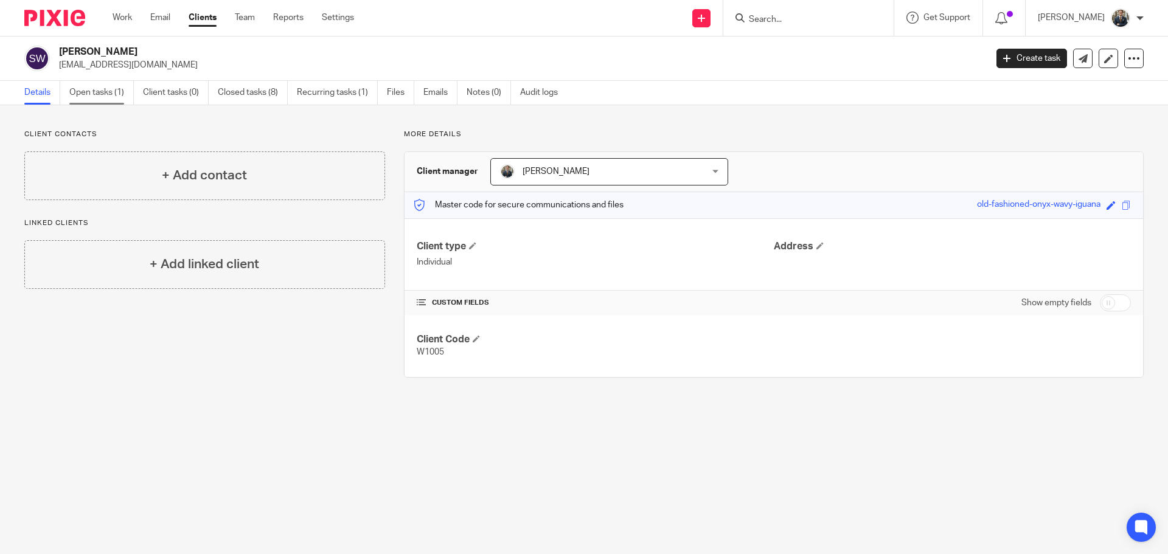
click at [99, 100] on link "Open tasks (1)" at bounding box center [101, 93] width 64 height 24
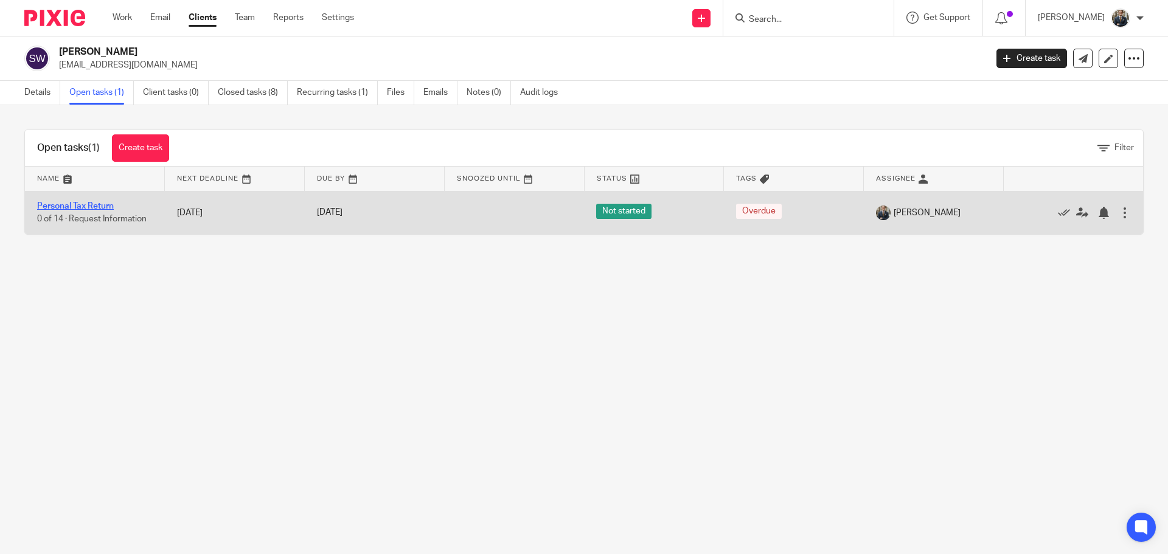
click at [88, 206] on link "Personal Tax Return" at bounding box center [75, 206] width 77 height 9
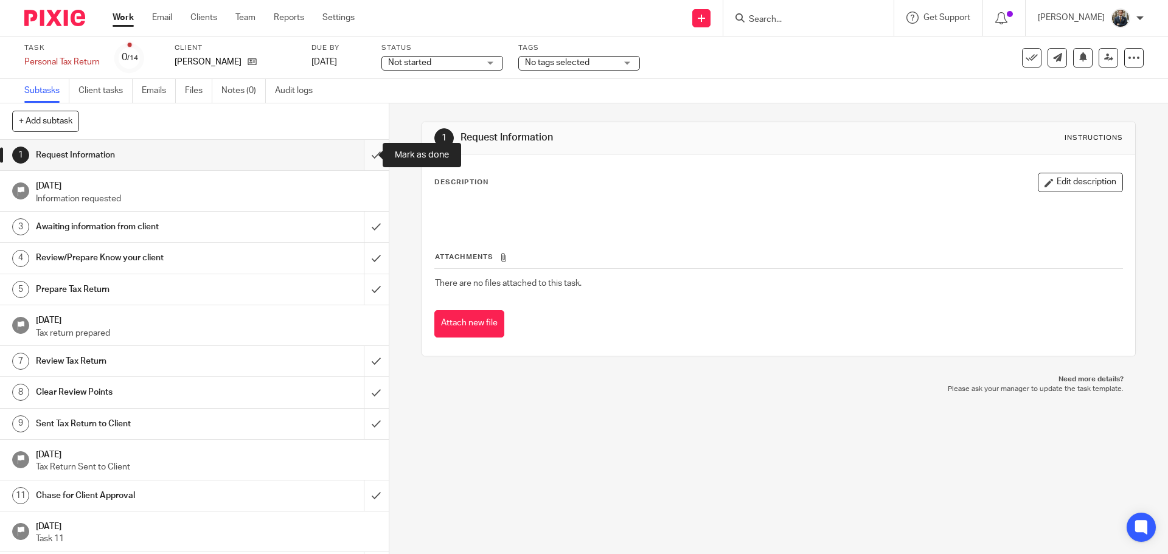
click at [367, 158] on input "submit" at bounding box center [194, 155] width 389 height 30
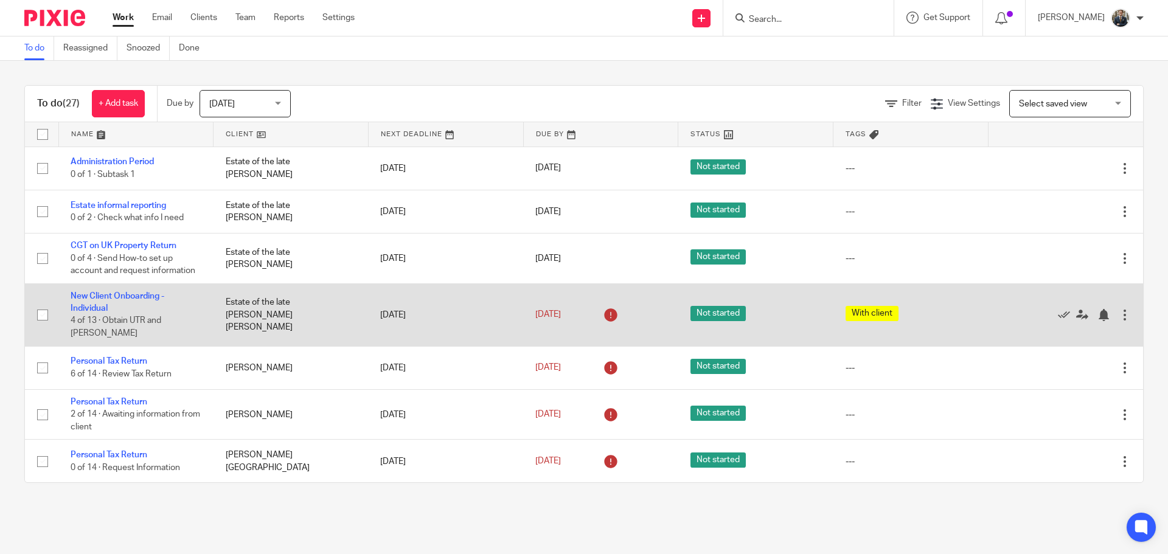
scroll to position [61, 0]
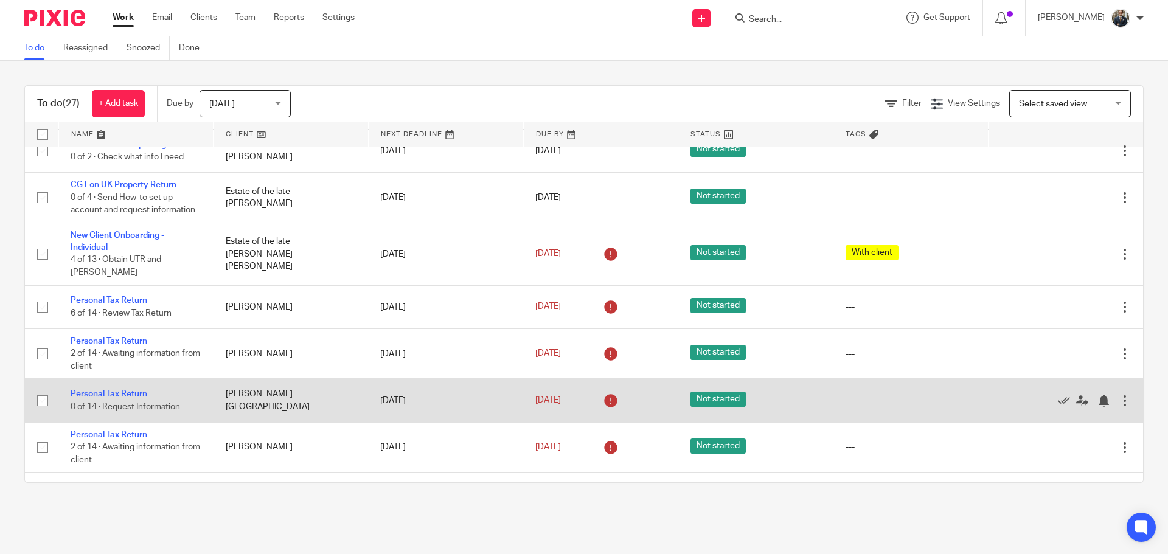
click at [123, 388] on td "Personal Tax Return 0 of 14 · Request Information" at bounding box center [135, 400] width 155 height 43
click at [119, 390] on link "Personal Tax Return" at bounding box center [109, 394] width 77 height 9
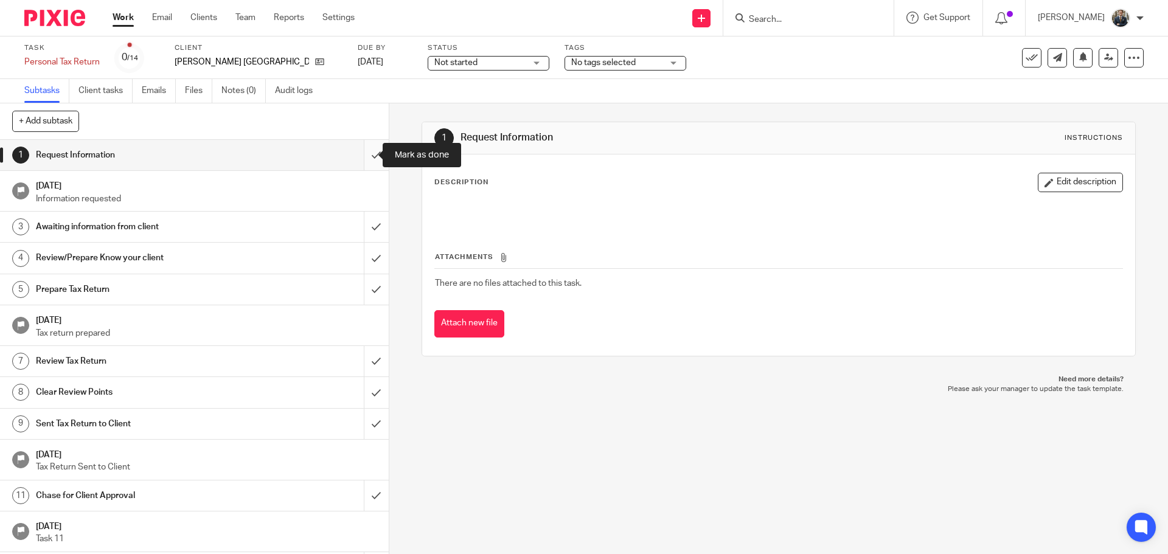
click at [362, 161] on input "submit" at bounding box center [194, 155] width 389 height 30
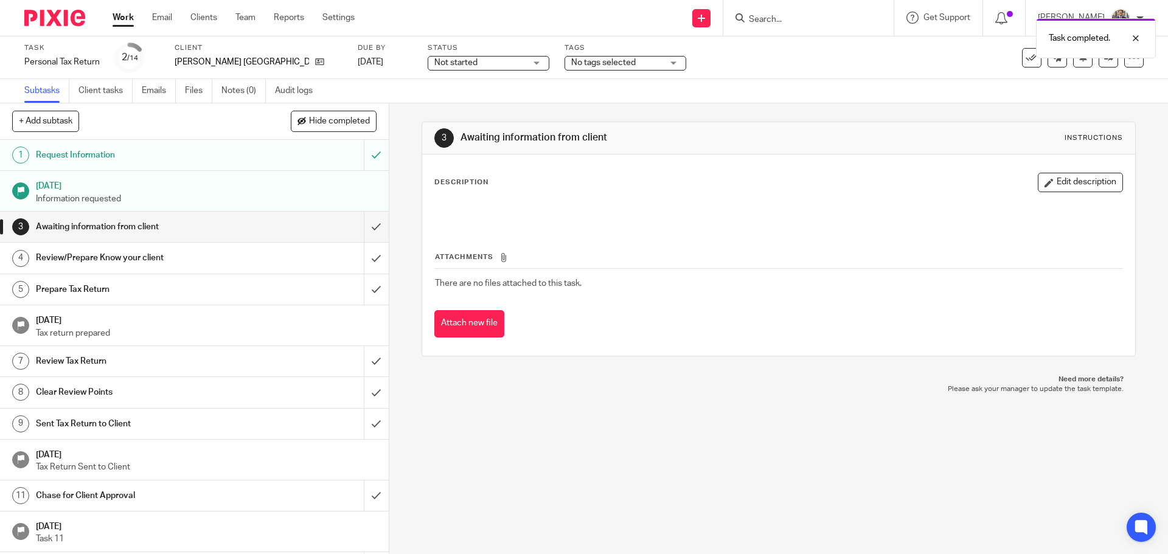
click at [42, 13] on img at bounding box center [54, 18] width 61 height 16
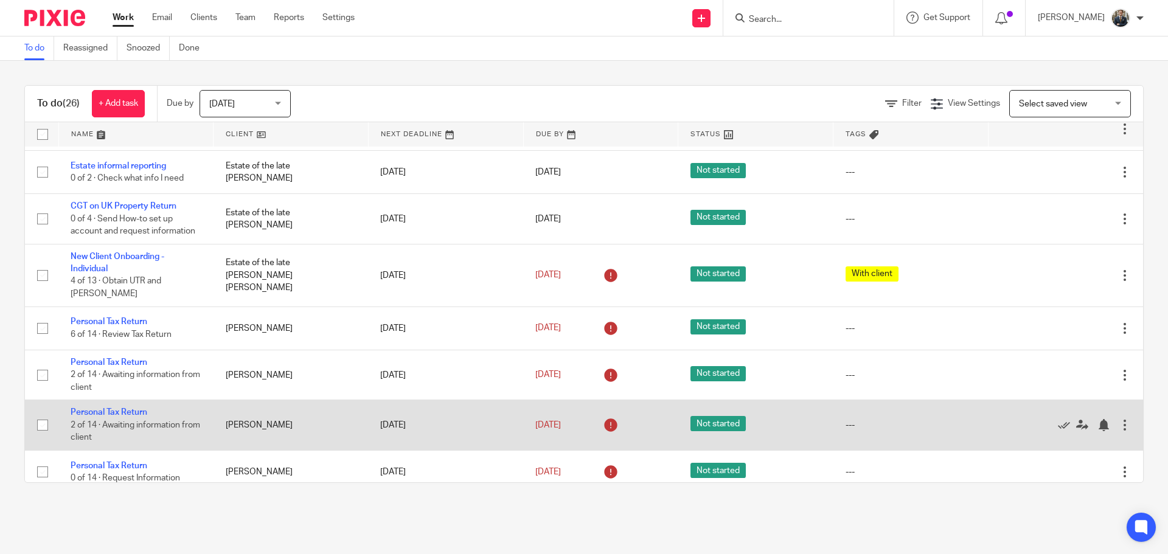
scroll to position [61, 0]
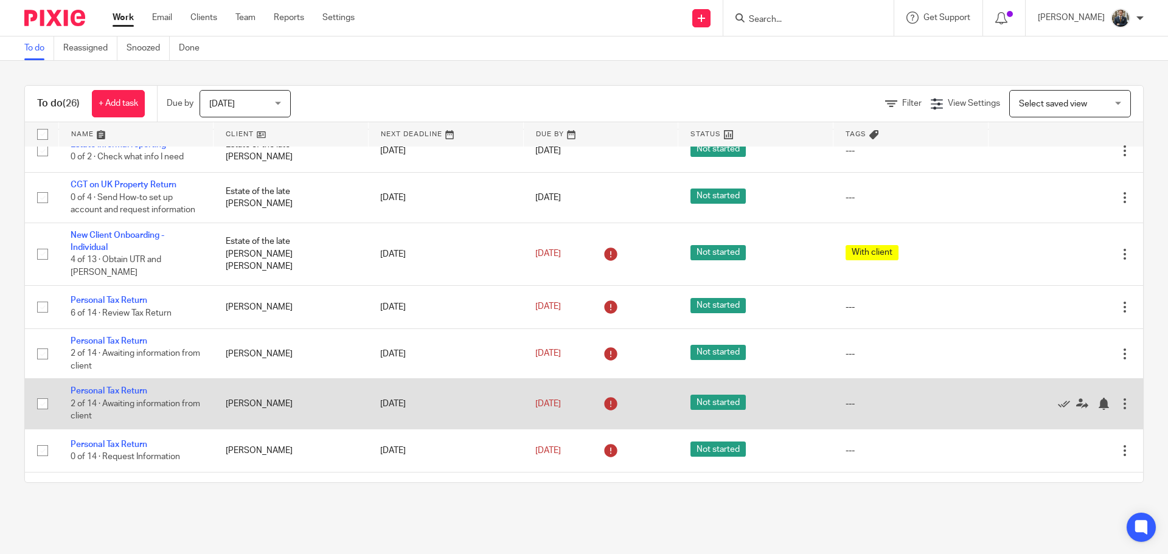
click at [1119, 398] on div at bounding box center [1125, 404] width 12 height 12
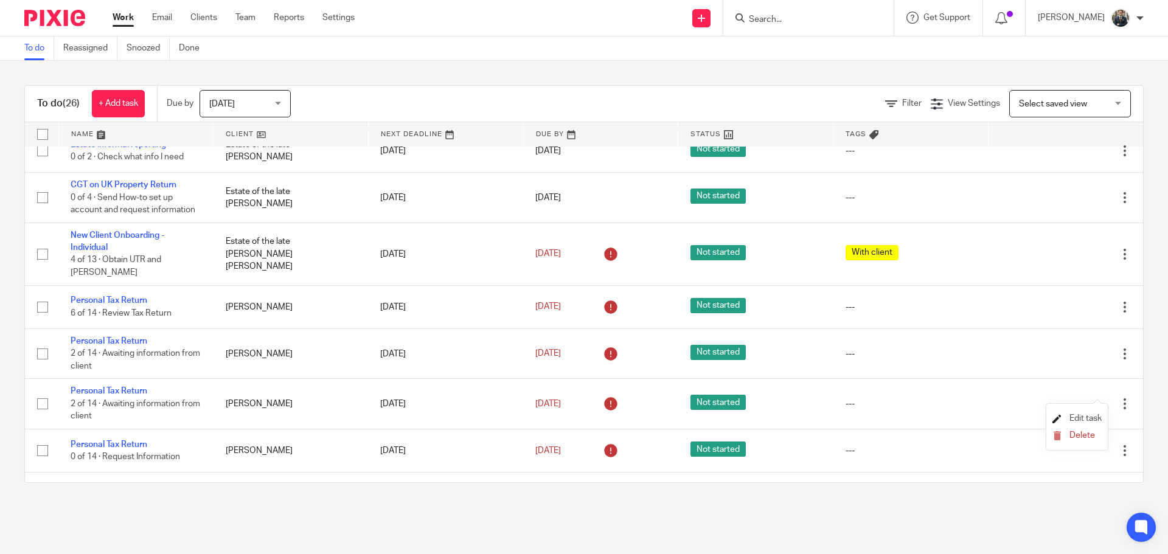
click at [1080, 417] on span "Edit task" at bounding box center [1086, 418] width 32 height 9
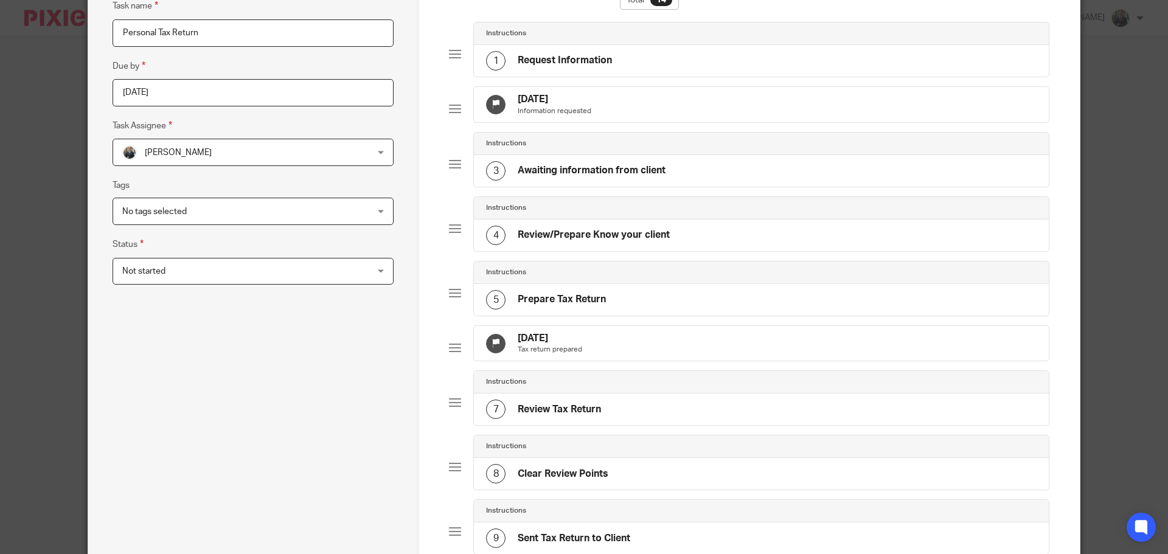
scroll to position [243, 0]
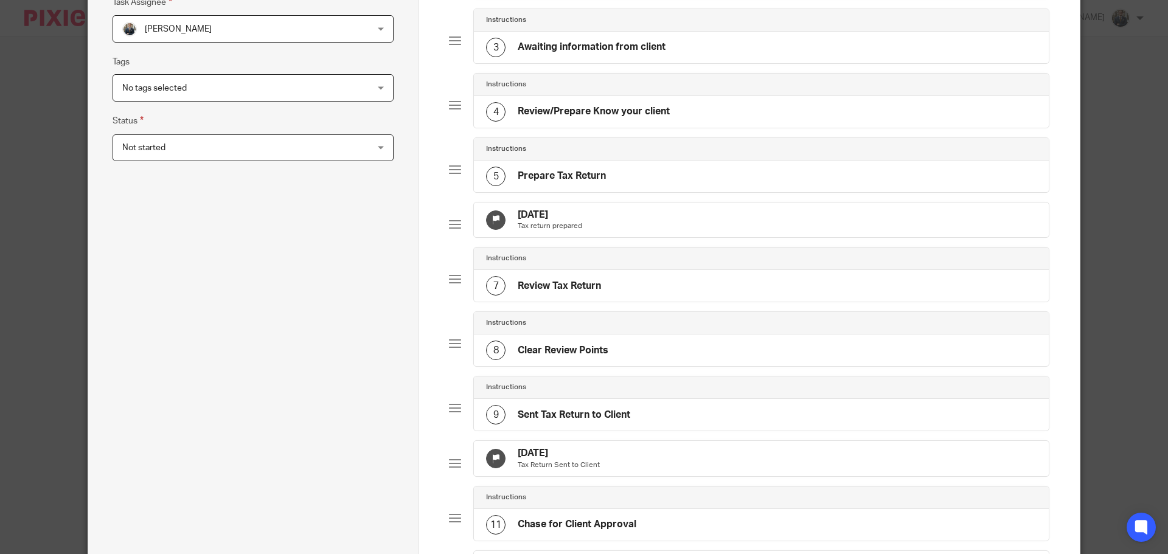
click at [656, 238] on div "12 Sep 2025 Tax return prepared" at bounding box center [761, 220] width 575 height 35
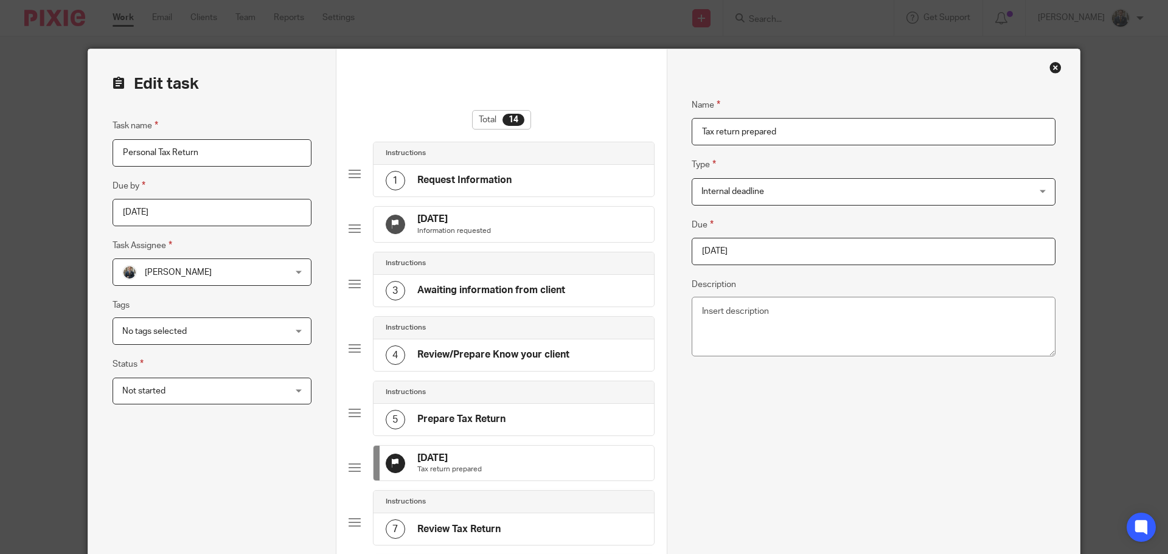
click at [799, 252] on input "2025-09-12" at bounding box center [874, 251] width 364 height 27
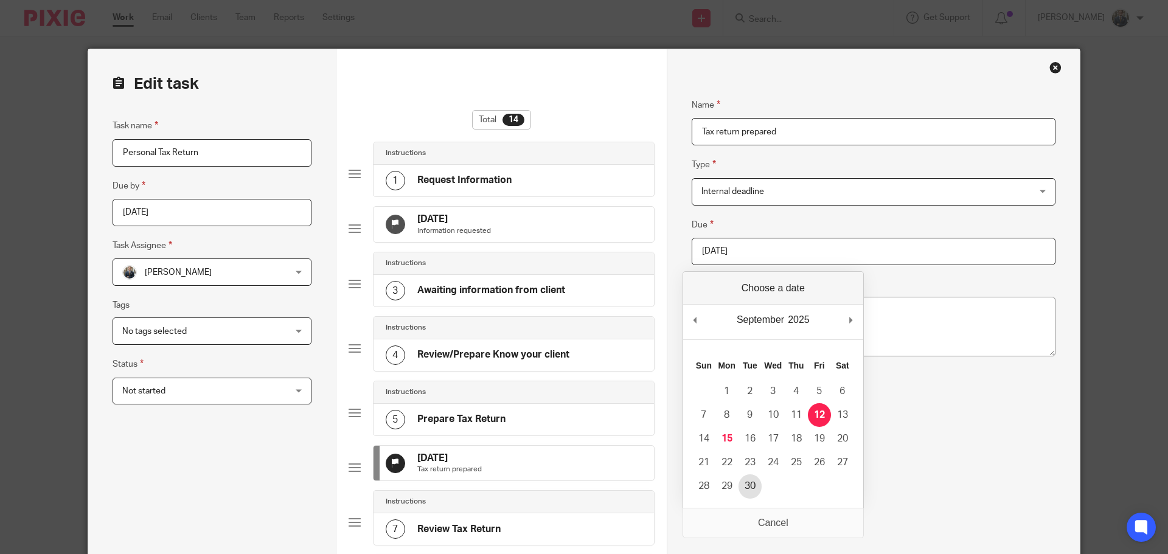
type input "2025-09-30"
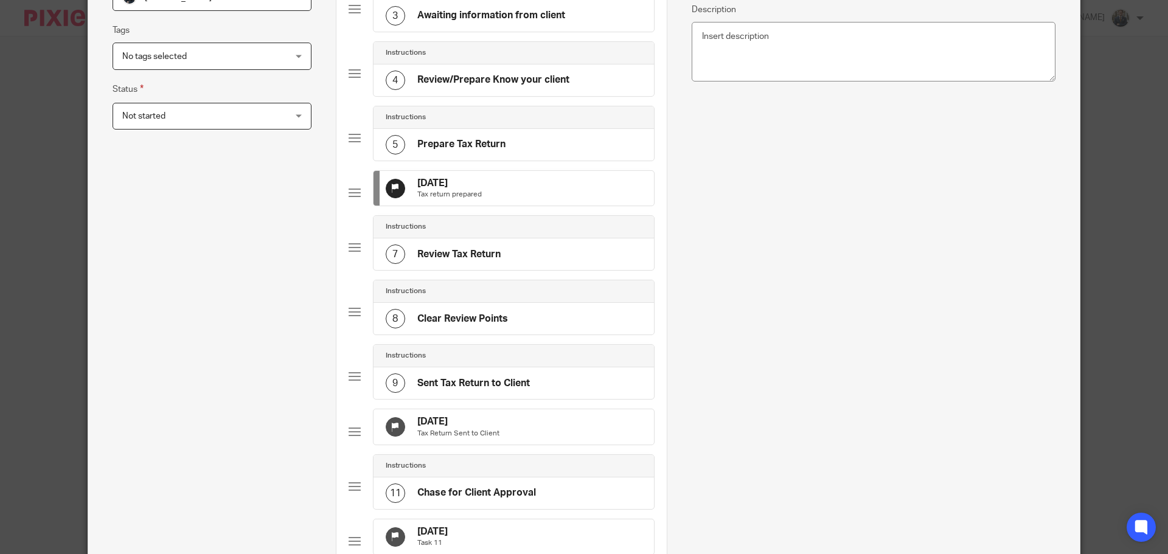
scroll to position [304, 0]
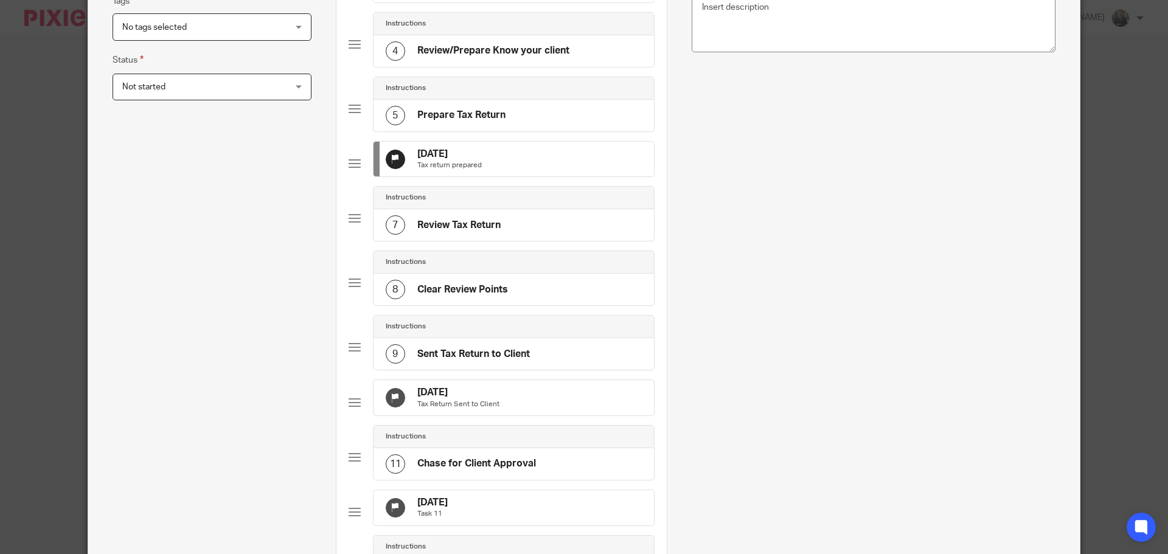
click at [524, 416] on div "19 Sep 2025 Tax Return Sent to Client" at bounding box center [514, 397] width 280 height 35
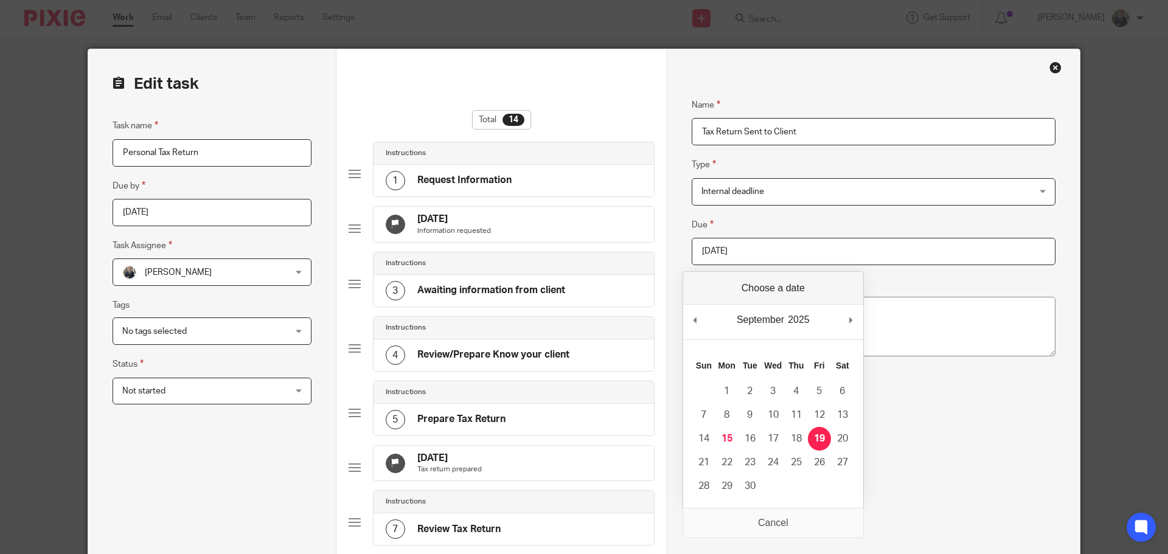
click at [812, 248] on input "2025-09-19" at bounding box center [874, 251] width 364 height 27
type input "2025-09-30"
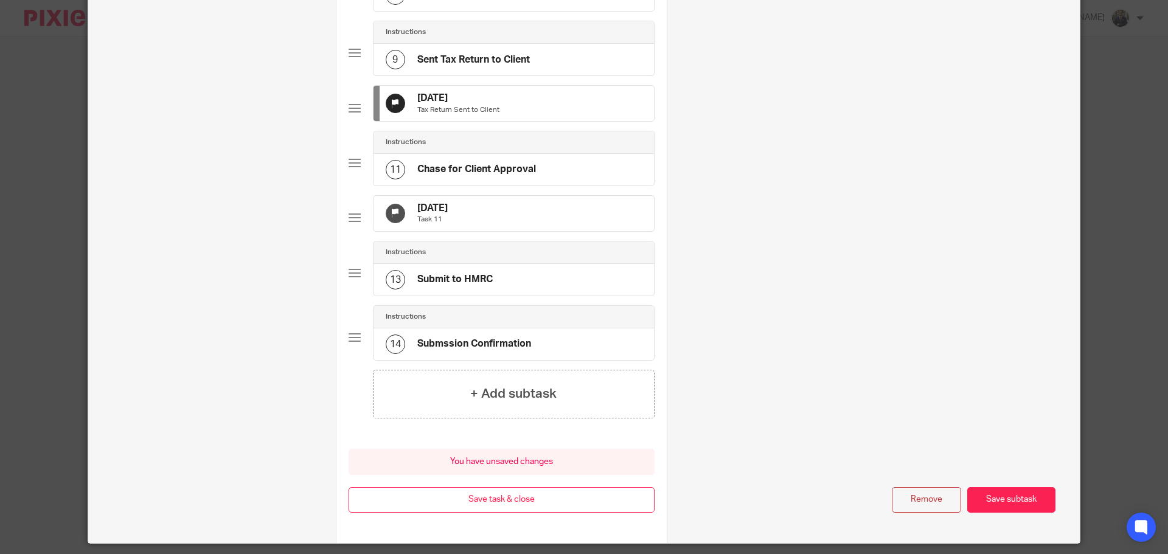
scroll to position [608, 0]
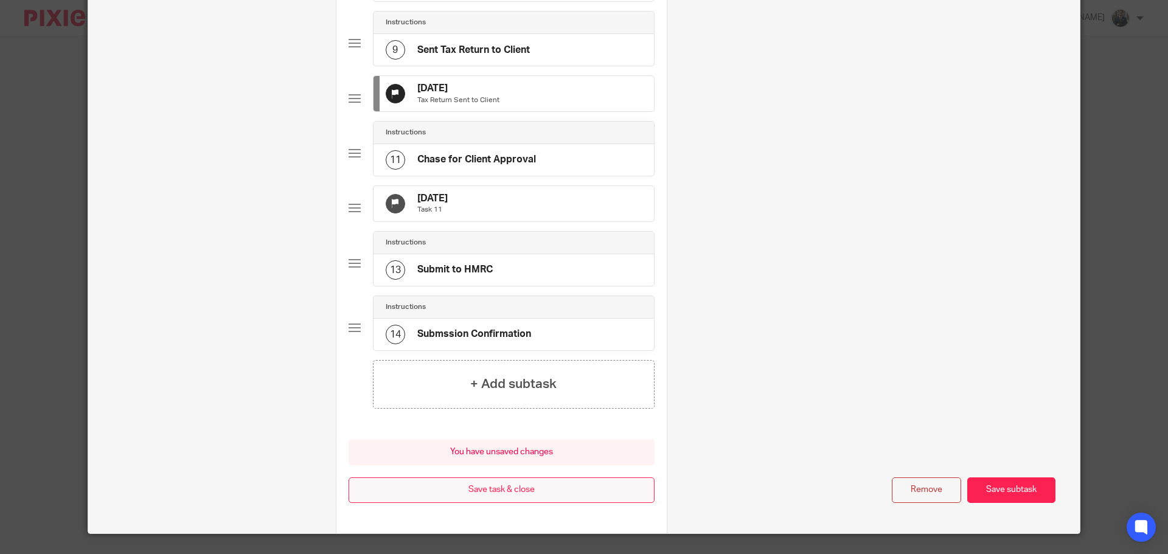
click at [545, 504] on button "Save task & close" at bounding box center [502, 491] width 306 height 26
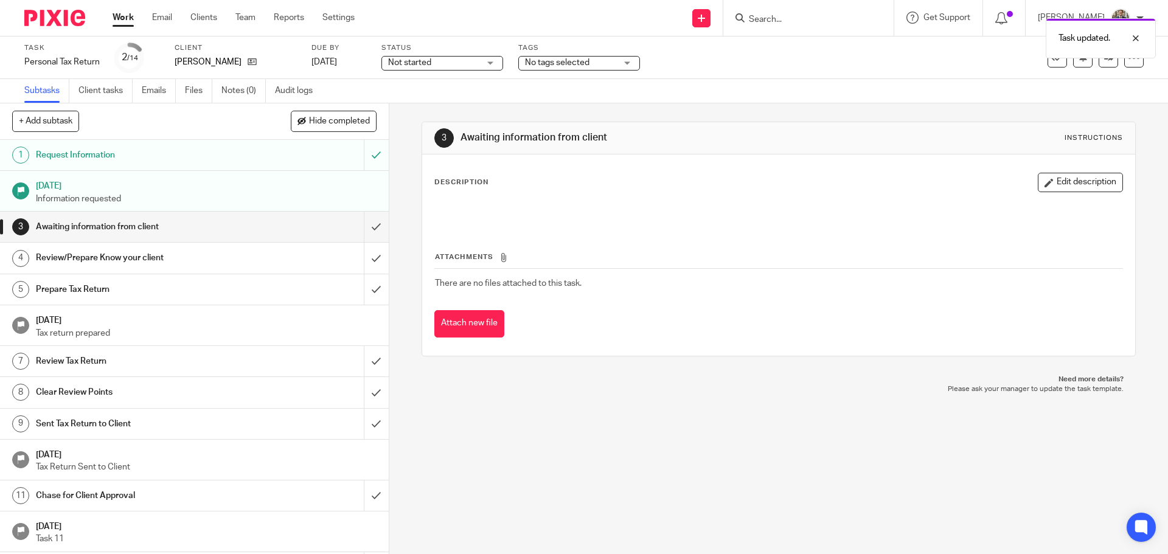
click at [57, 18] on img at bounding box center [54, 18] width 61 height 16
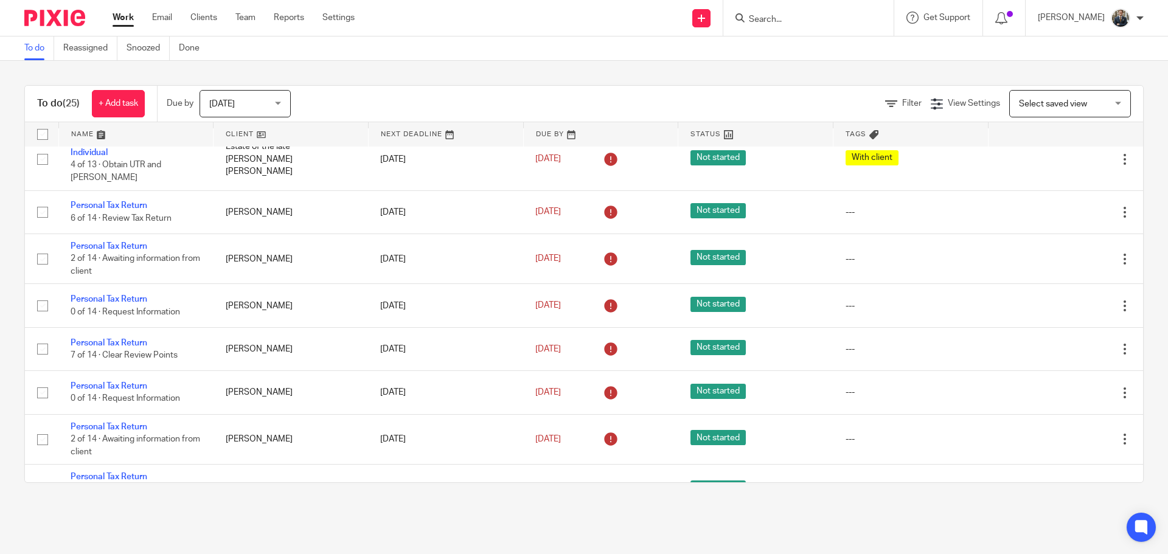
scroll to position [183, 0]
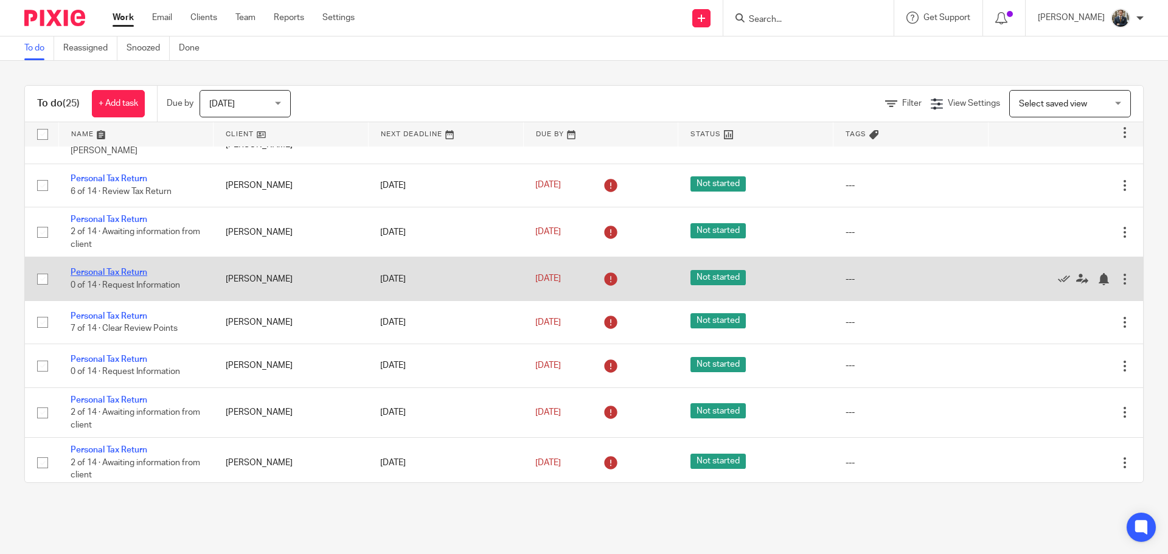
click at [103, 268] on link "Personal Tax Return" at bounding box center [109, 272] width 77 height 9
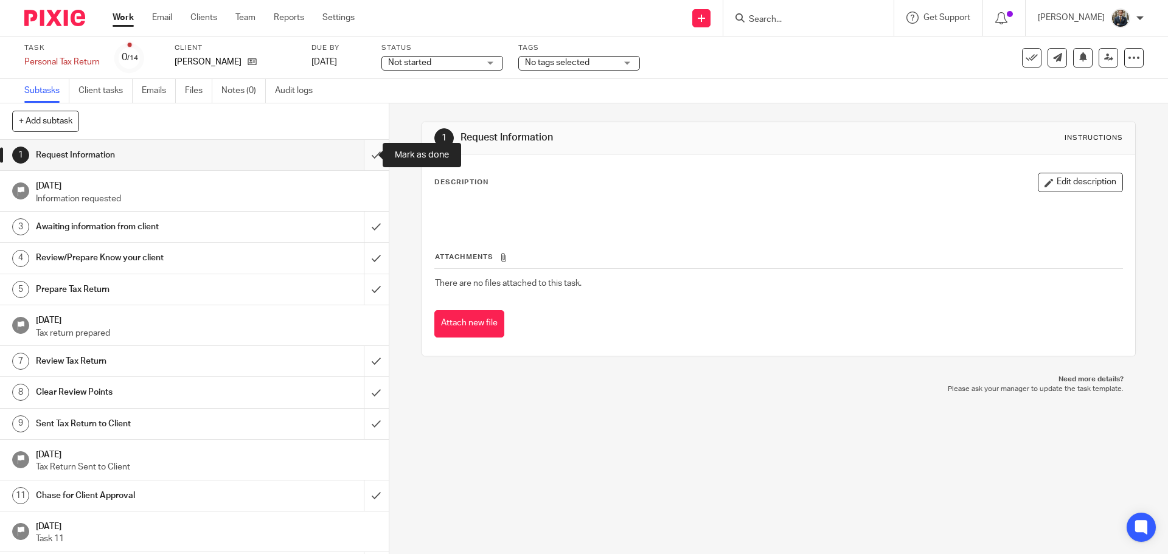
click at [360, 162] on input "submit" at bounding box center [194, 155] width 389 height 30
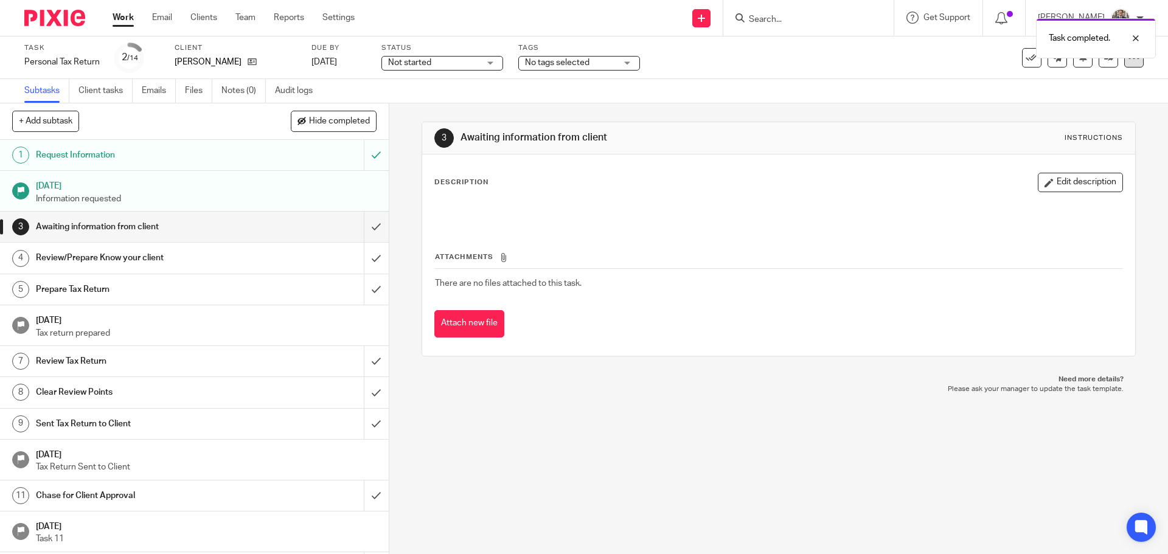
click at [1128, 60] on icon at bounding box center [1134, 58] width 12 height 12
click at [1081, 103] on link "Advanced task editor" at bounding box center [1087, 106] width 80 height 9
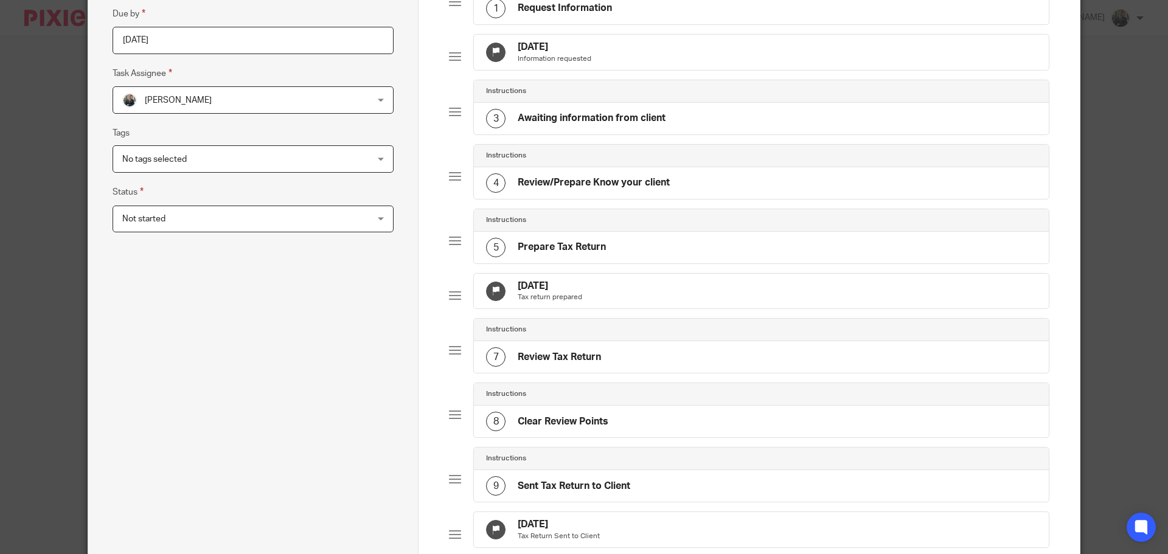
scroll to position [183, 0]
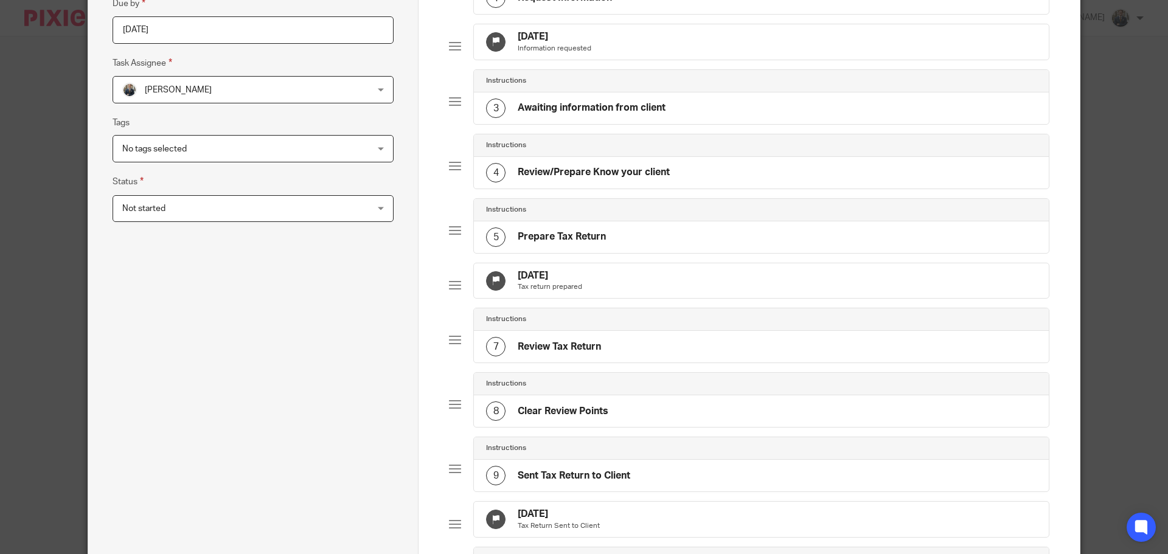
click at [691, 290] on div "[DATE] Tax return prepared" at bounding box center [761, 280] width 575 height 35
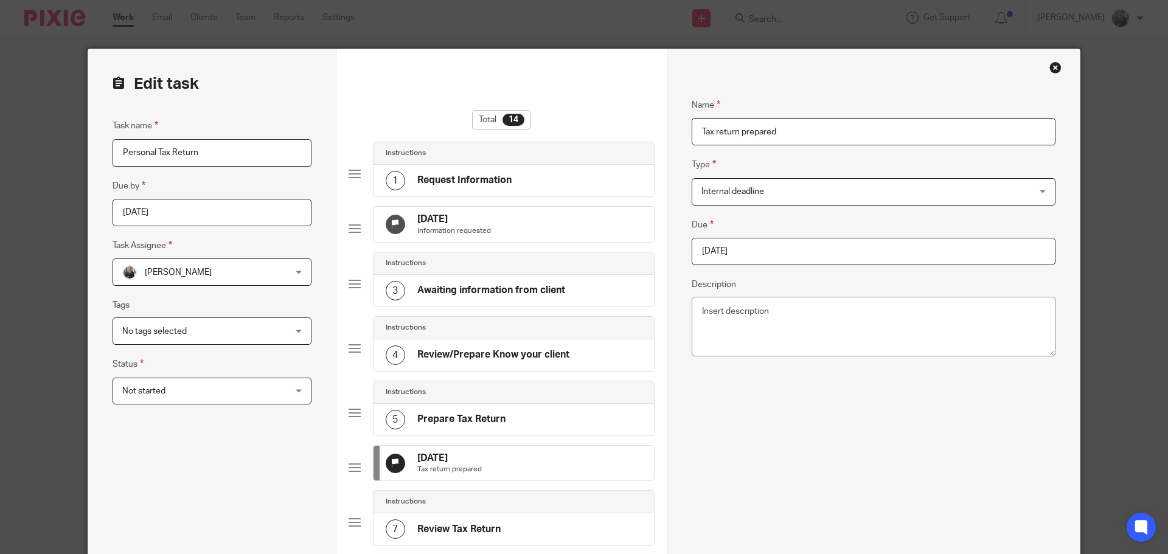
click at [815, 260] on input "2025-09-23" at bounding box center [874, 251] width 364 height 27
type input "2025-12-31"
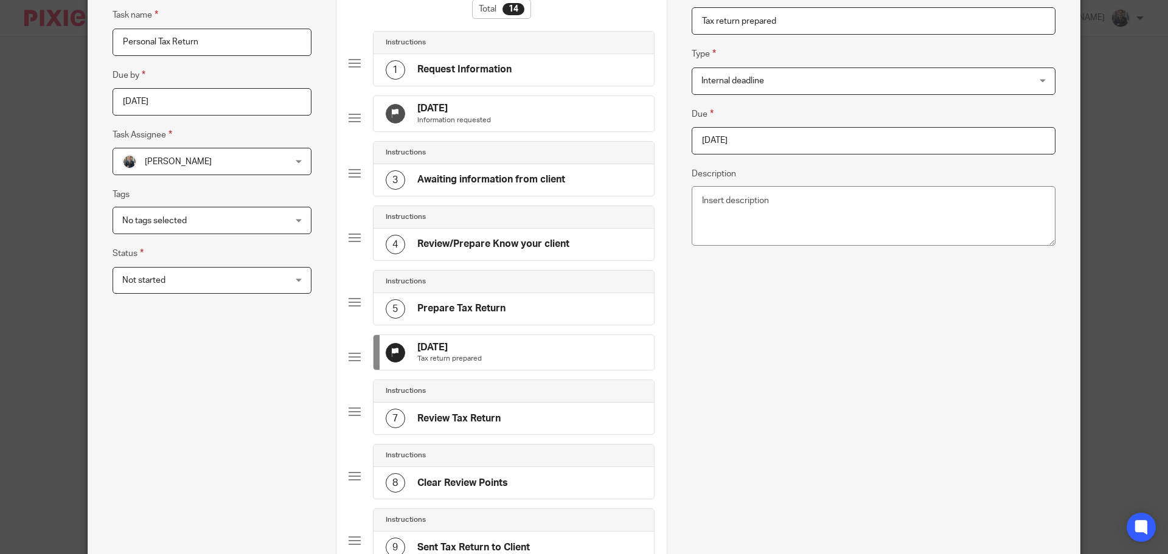
scroll to position [304, 0]
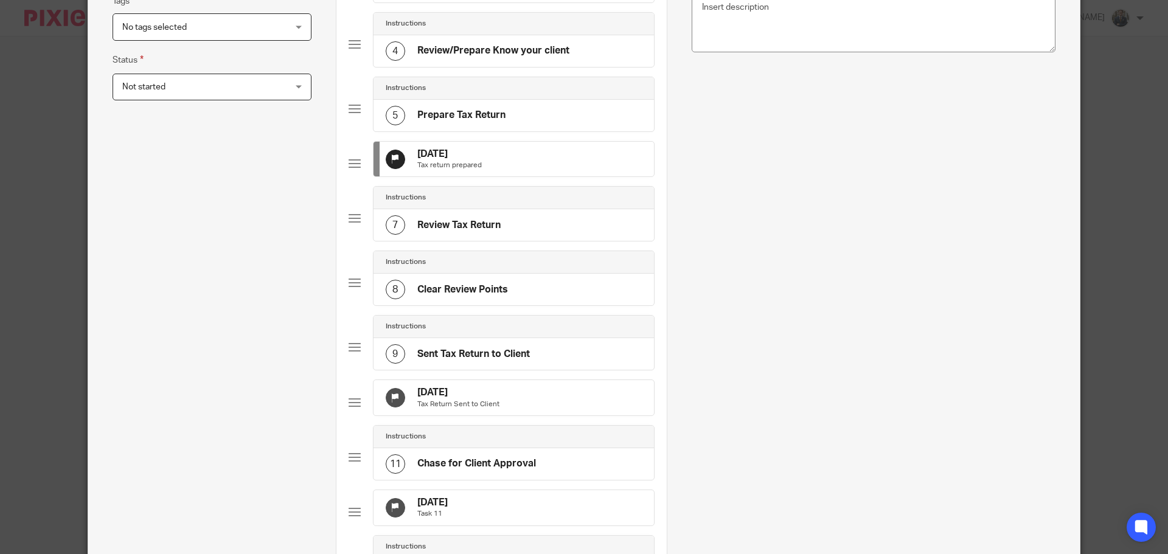
click at [493, 416] on div "29 Sep 2025 Tax Return Sent to Client" at bounding box center [514, 397] width 280 height 35
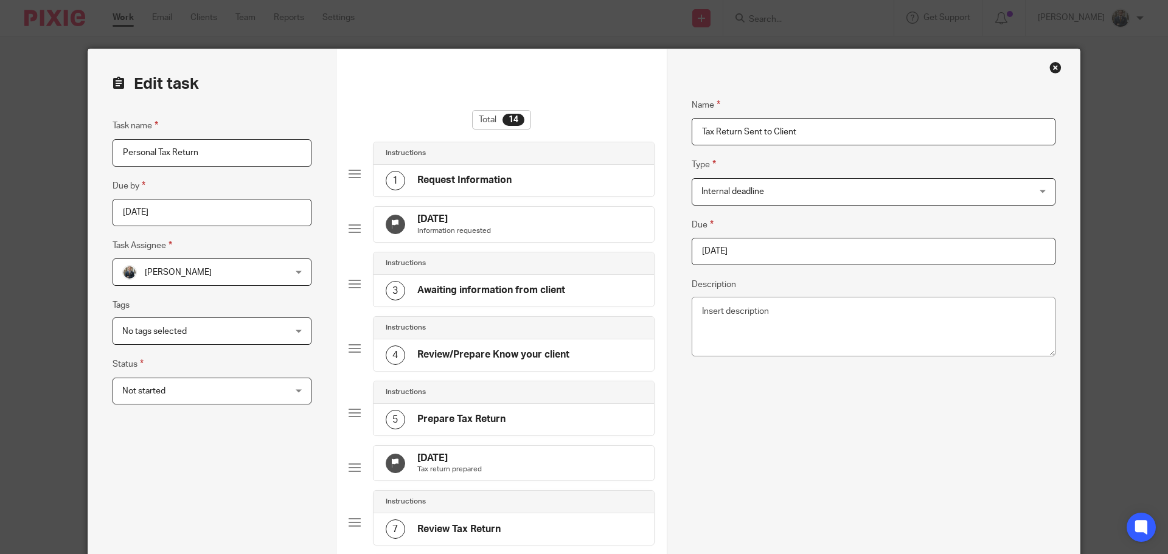
click at [796, 246] on input "2025-09-29" at bounding box center [874, 251] width 364 height 27
type input "2025-12-31"
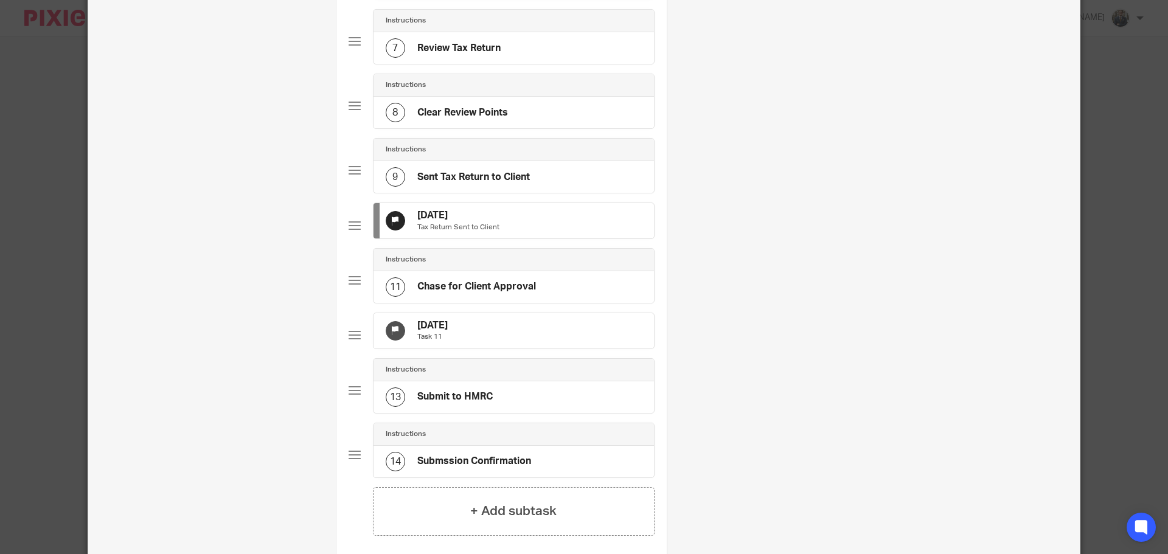
scroll to position [487, 0]
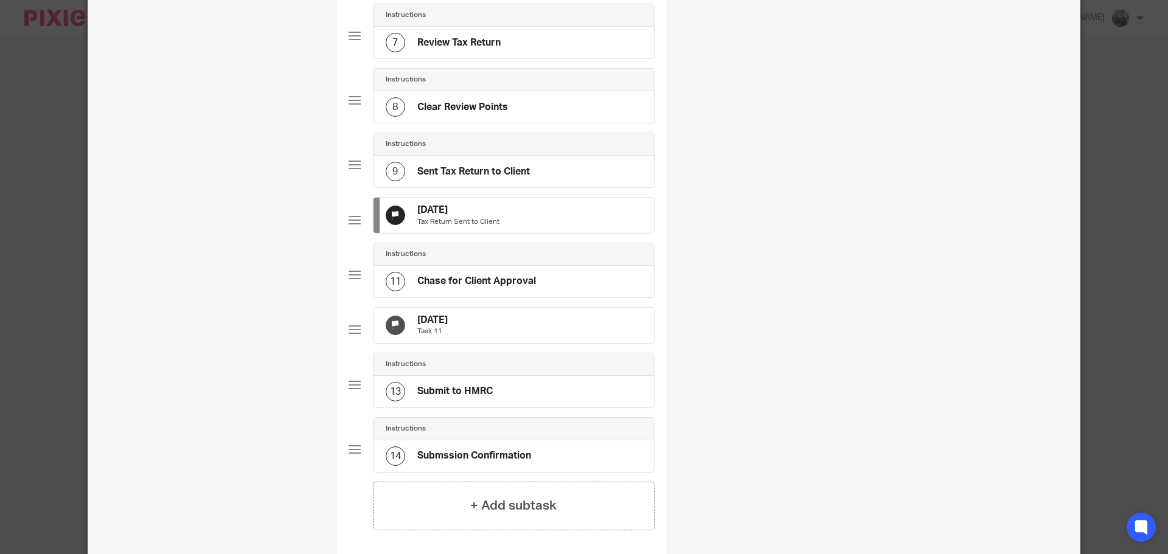
click at [535, 343] on div "31 Oct 2025 Task 11" at bounding box center [514, 325] width 280 height 35
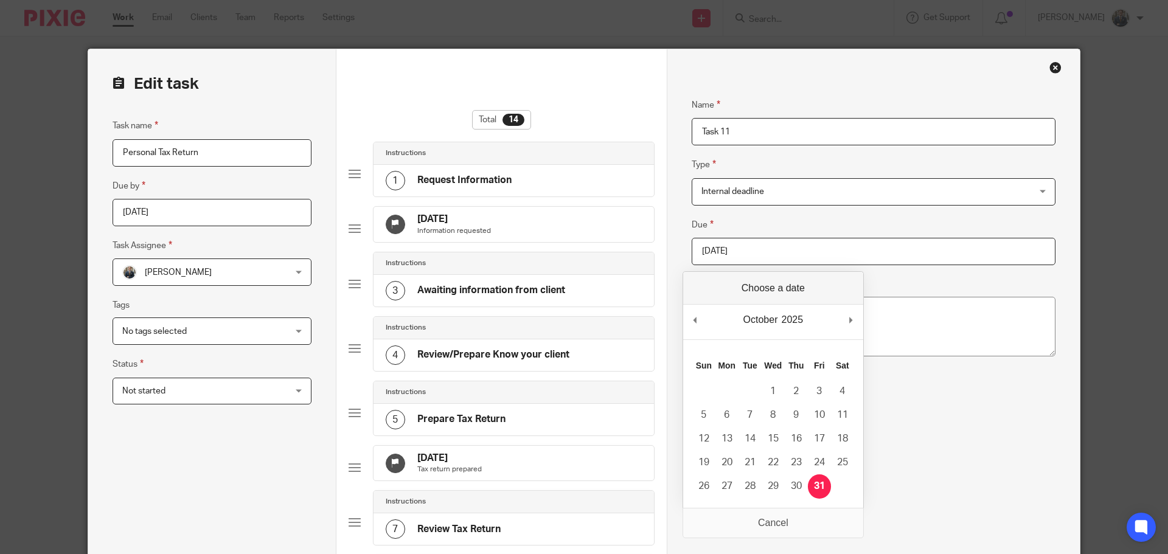
click at [848, 262] on input "2025-10-31" at bounding box center [874, 251] width 364 height 27
click at [863, 323] on div "October January February March April May June July August September October Nov…" at bounding box center [773, 322] width 180 height 35
type input "2025-12-31"
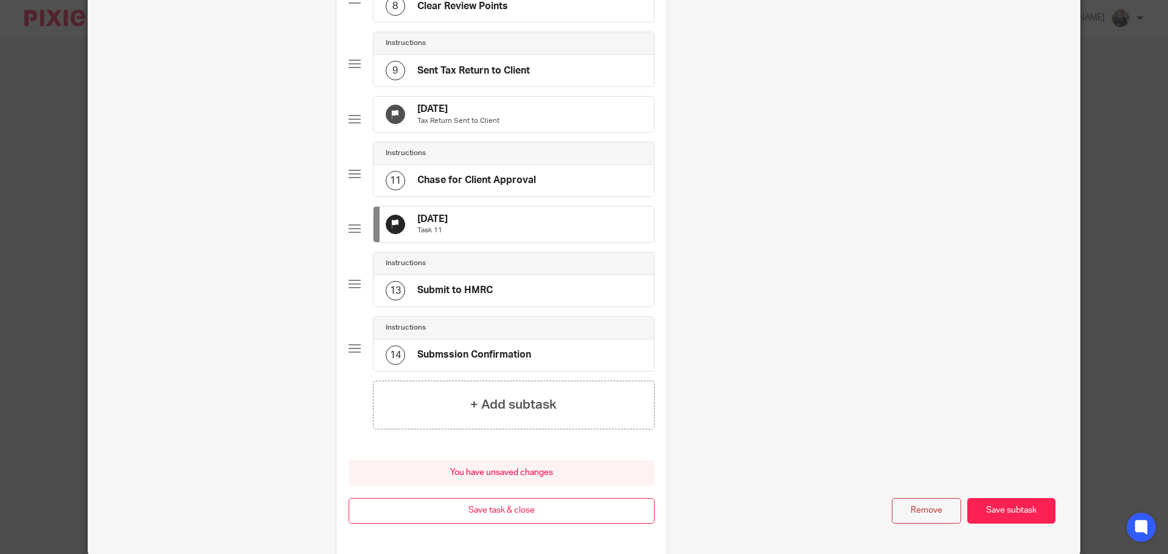
scroll to position [676, 0]
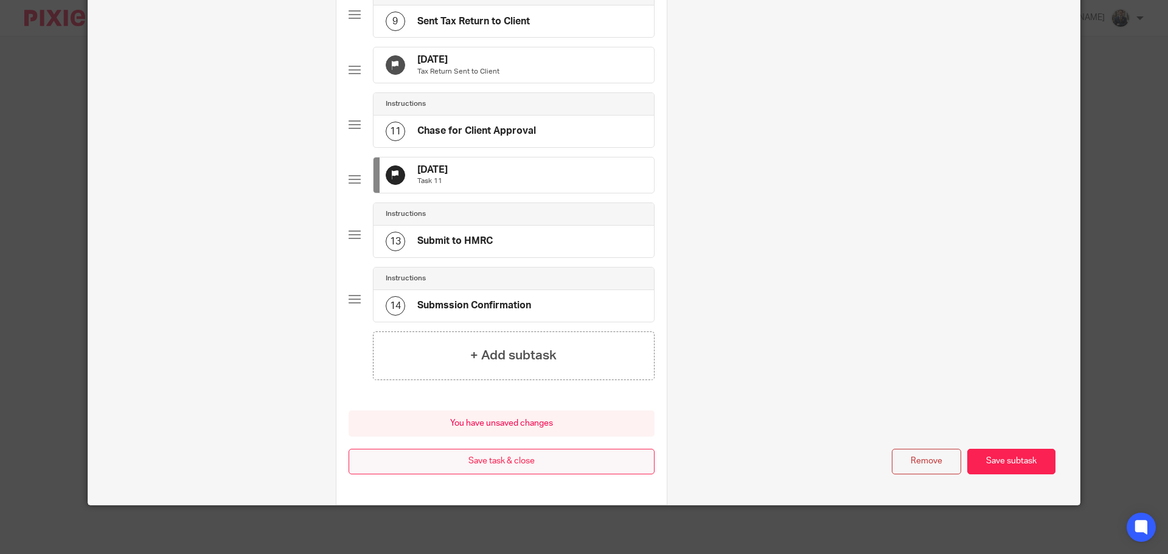
click at [555, 465] on button "Save task & close" at bounding box center [502, 462] width 306 height 26
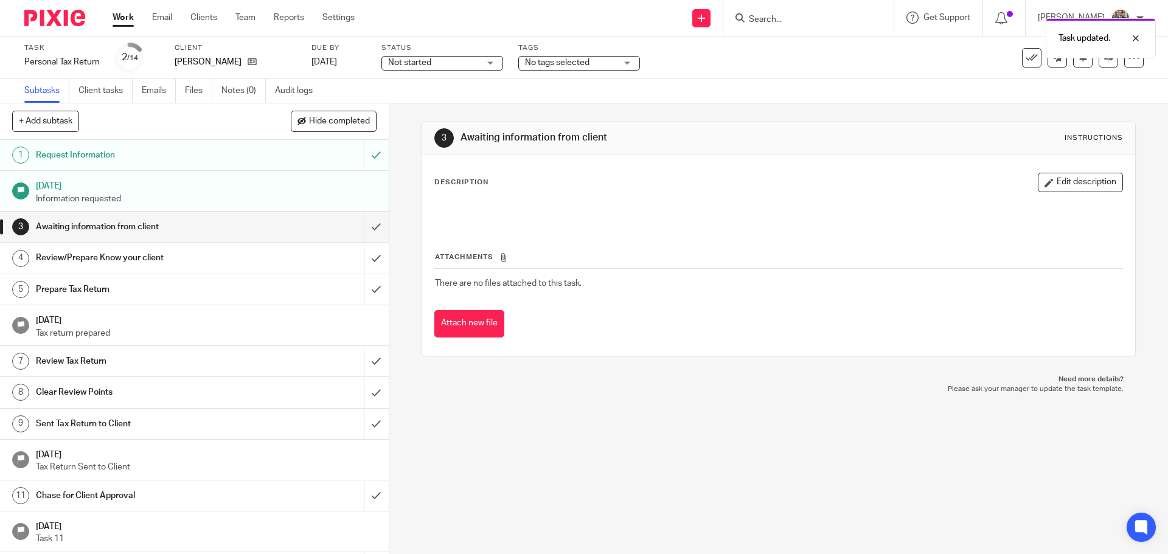
click at [69, 24] on img at bounding box center [54, 18] width 61 height 16
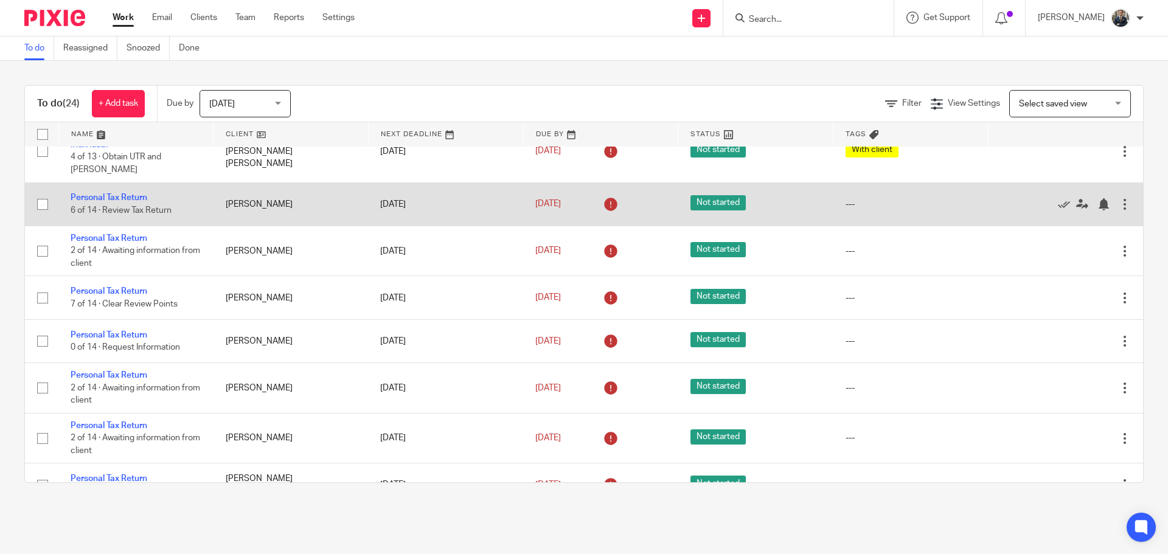
scroll to position [183, 0]
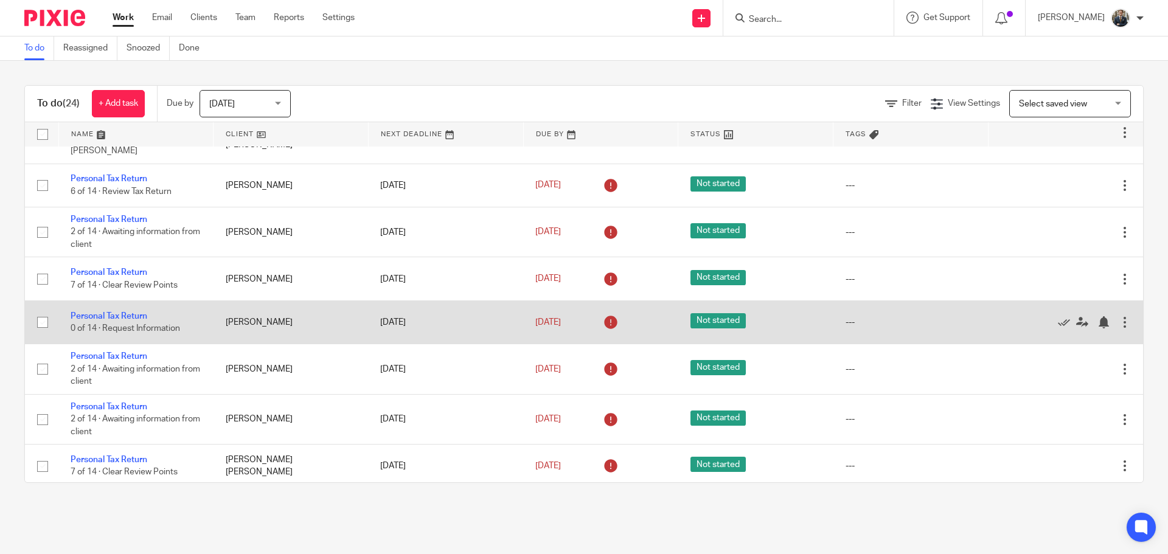
click at [127, 301] on td "Personal Tax Return 0 of 14 · Request Information" at bounding box center [135, 322] width 155 height 43
click link "Personal Tax Return"
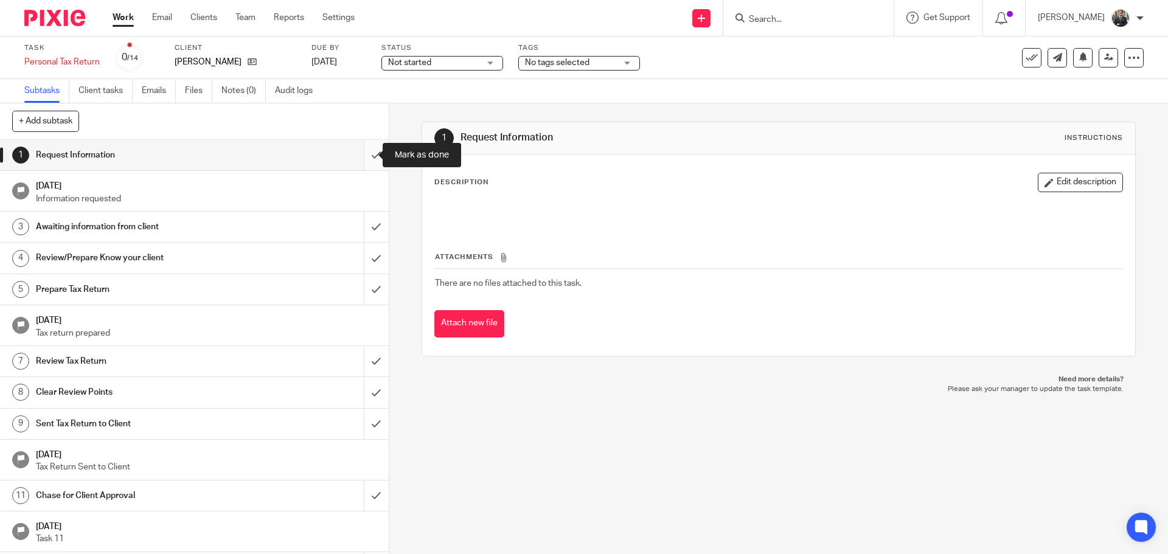
click at [368, 162] on input "submit" at bounding box center [194, 155] width 389 height 30
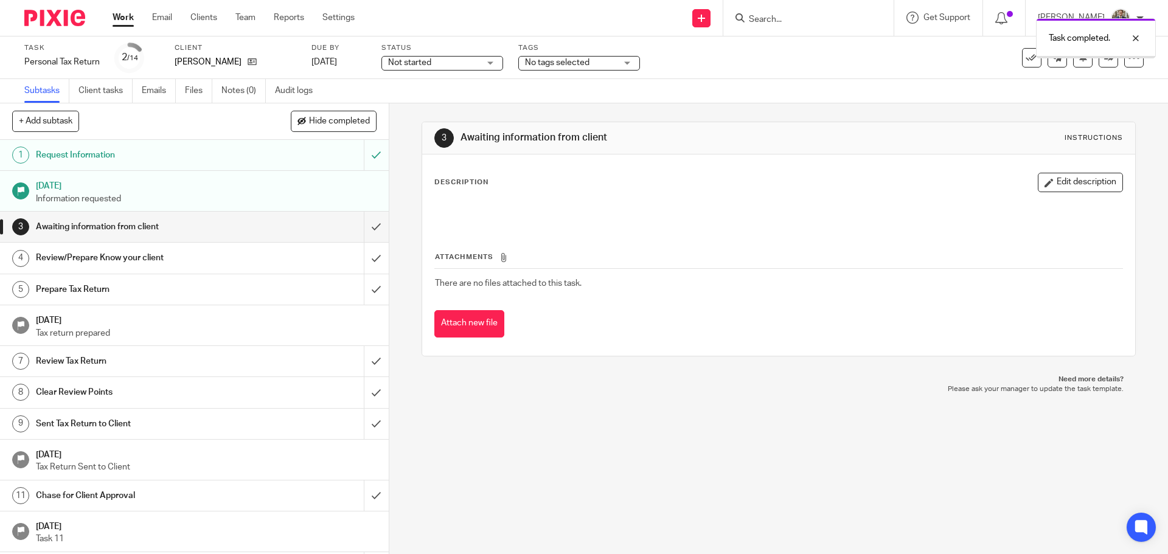
click at [58, 10] on img at bounding box center [54, 18] width 61 height 16
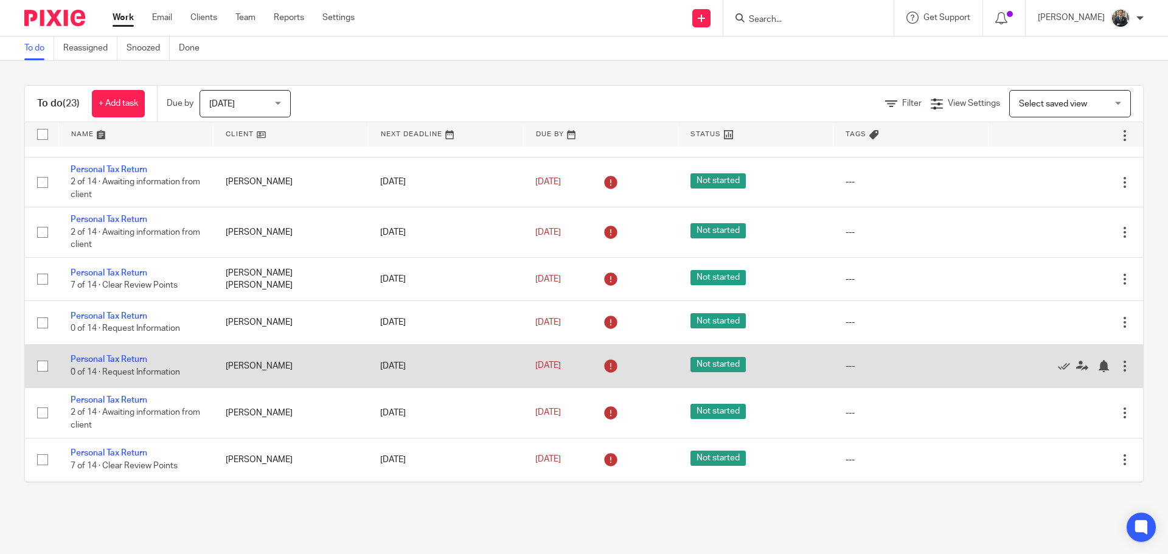
scroll to position [304, 0]
